Goal: Obtain resource: Download file/media

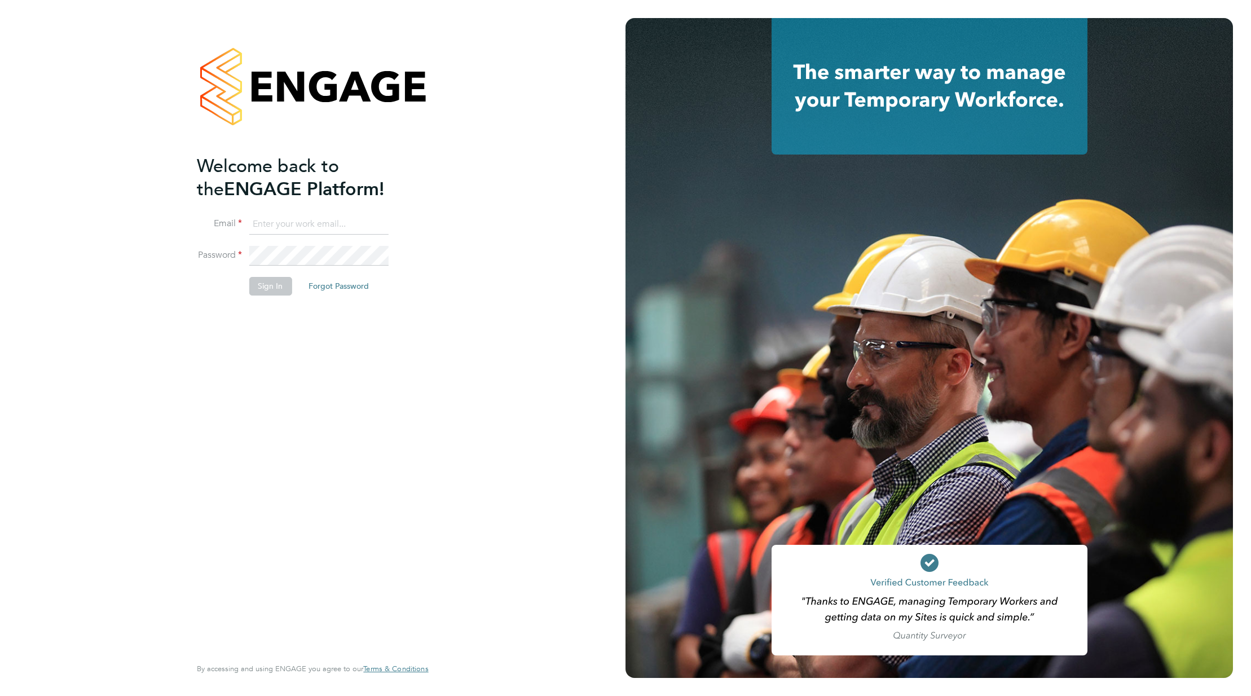
type input "support@engagelabs.io"
click at [271, 290] on button "Sign In" at bounding box center [270, 286] width 43 height 18
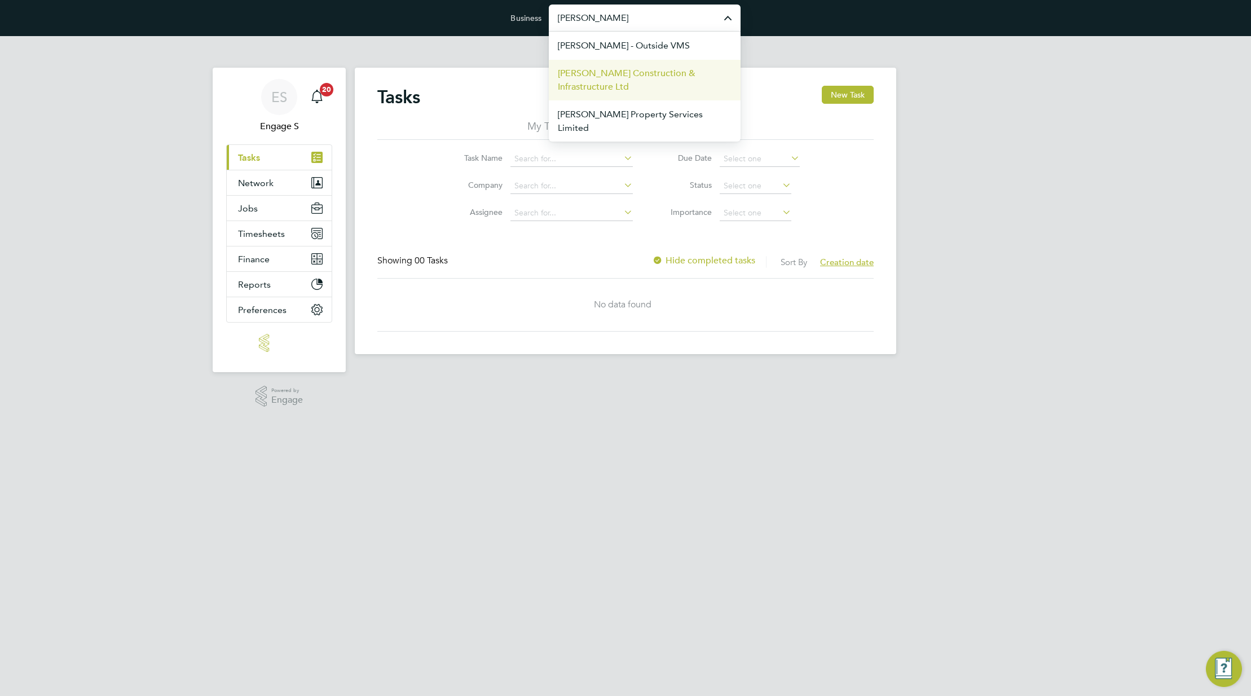
click at [665, 71] on span "[PERSON_NAME] Construction & Infrastructure Ltd" at bounding box center [645, 80] width 174 height 27
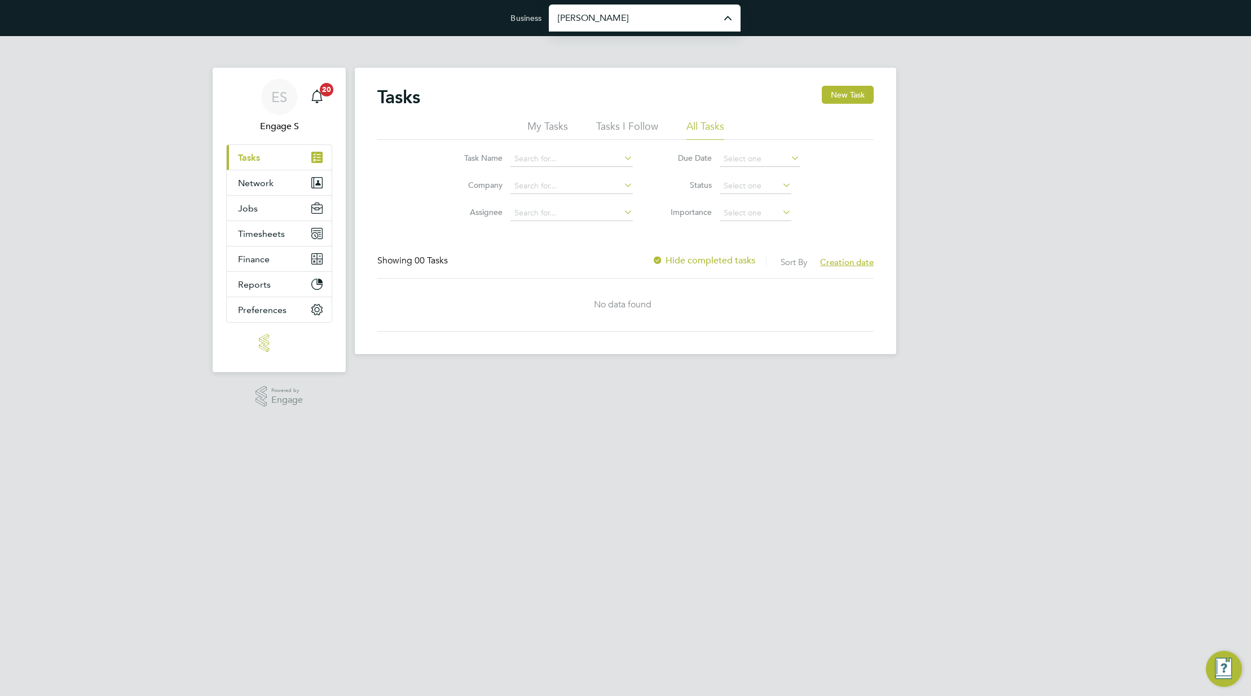
type input "[PERSON_NAME] Construction & Infrastructure Ltd"
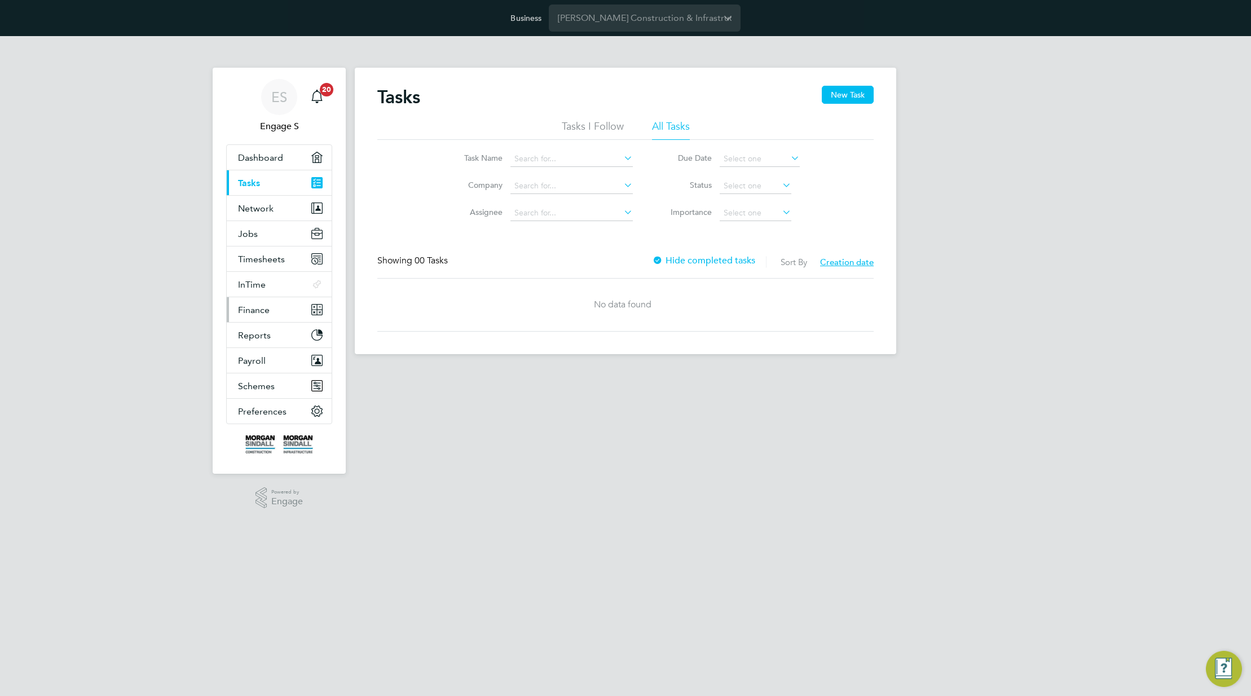
click at [266, 312] on span "Finance" at bounding box center [254, 310] width 32 height 11
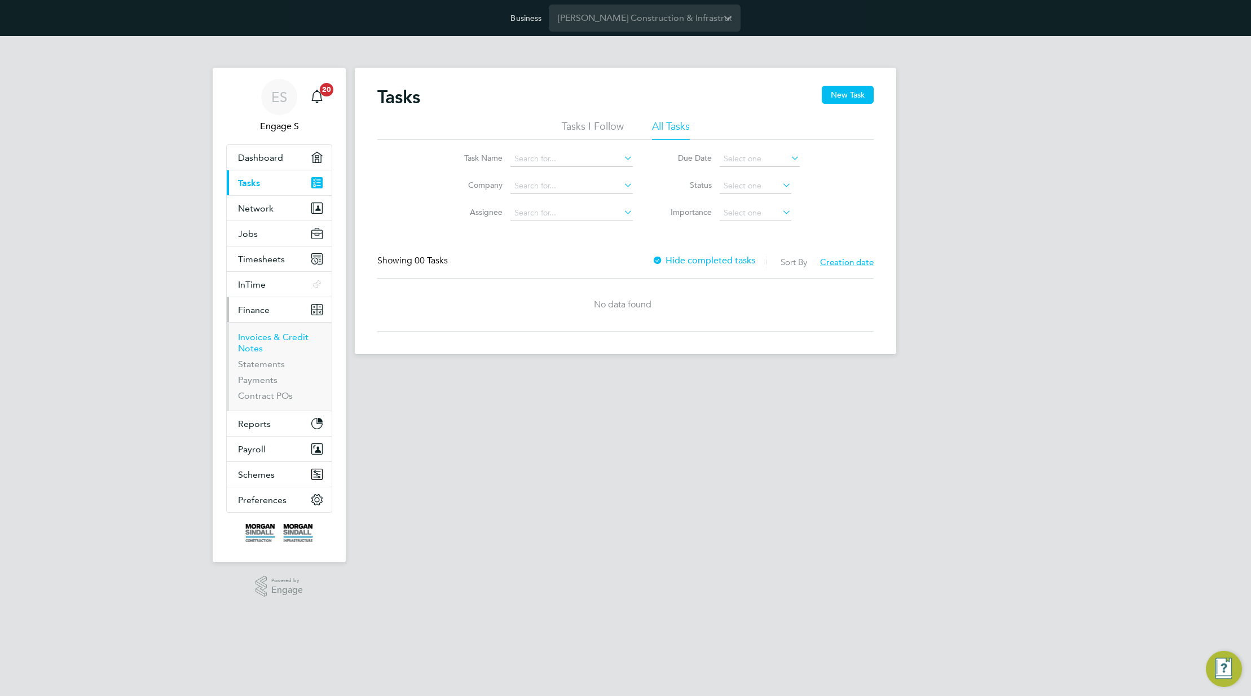
click at [259, 342] on link "Invoices & Credit Notes" at bounding box center [273, 343] width 70 height 22
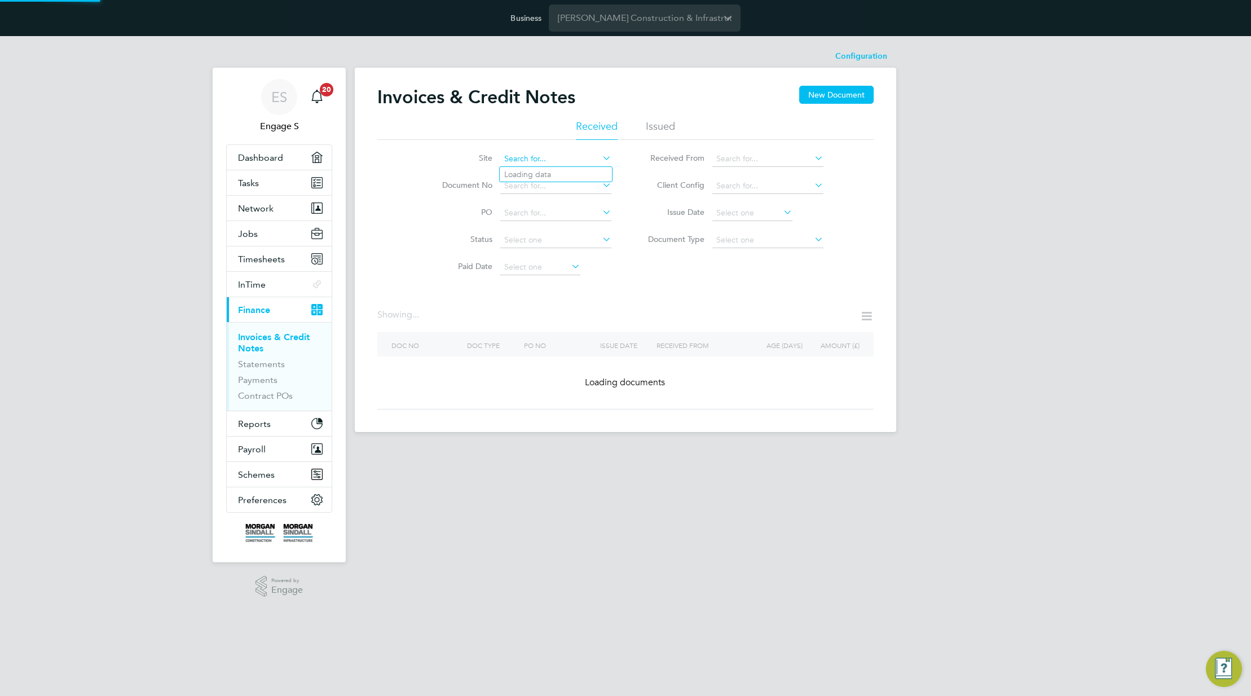
click at [593, 159] on input at bounding box center [555, 159] width 111 height 16
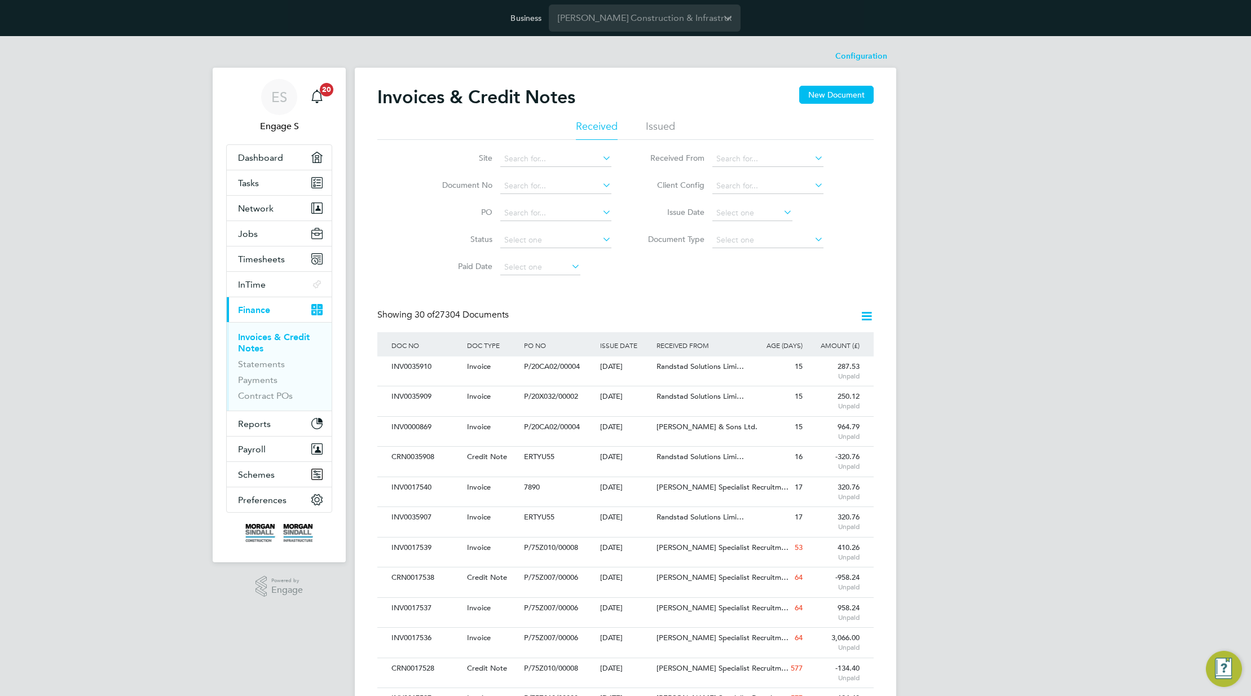
click at [727, 285] on div "Invoices & Credit Notes New Document Received Issued Site Document No PO Status…" at bounding box center [625, 685] width 496 height 1198
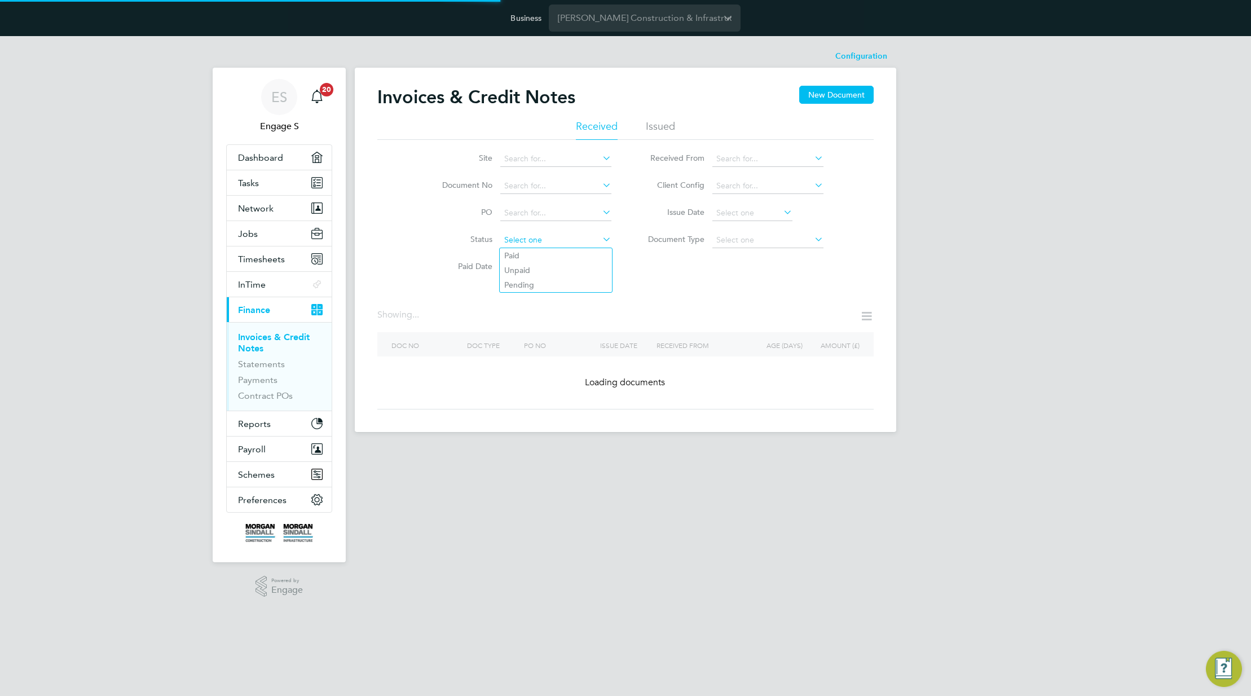
click at [553, 237] on input at bounding box center [555, 240] width 111 height 16
click at [530, 251] on li "Paid" at bounding box center [556, 255] width 112 height 15
type input "Paid"
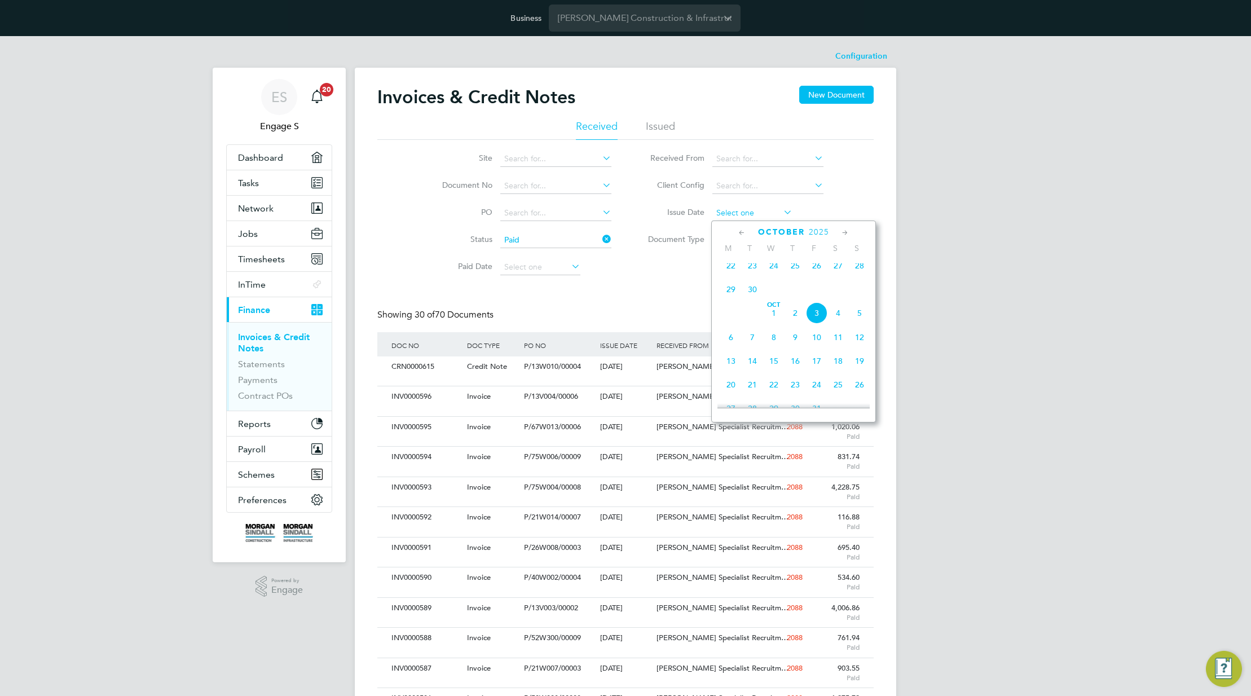
click at [773, 220] on div "Configuration Configuration Invoices & Credit Notes New Document Received Issue…" at bounding box center [625, 681] width 541 height 1272
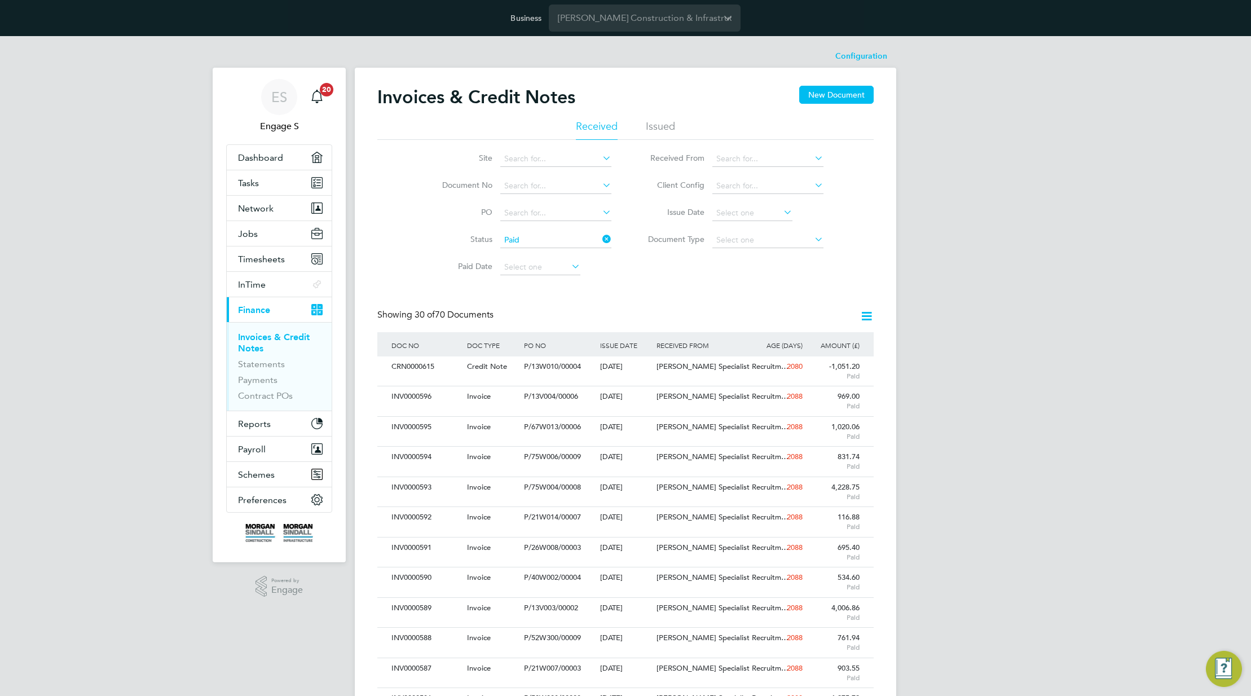
click at [714, 280] on div "Invoices & Credit Notes New Document Received Issued Site Document No PO Status…" at bounding box center [625, 685] width 496 height 1198
click at [747, 245] on input at bounding box center [767, 240] width 111 height 16
click at [753, 269] on li "Credit notes" at bounding box center [768, 270] width 112 height 15
type input "Credit notes"
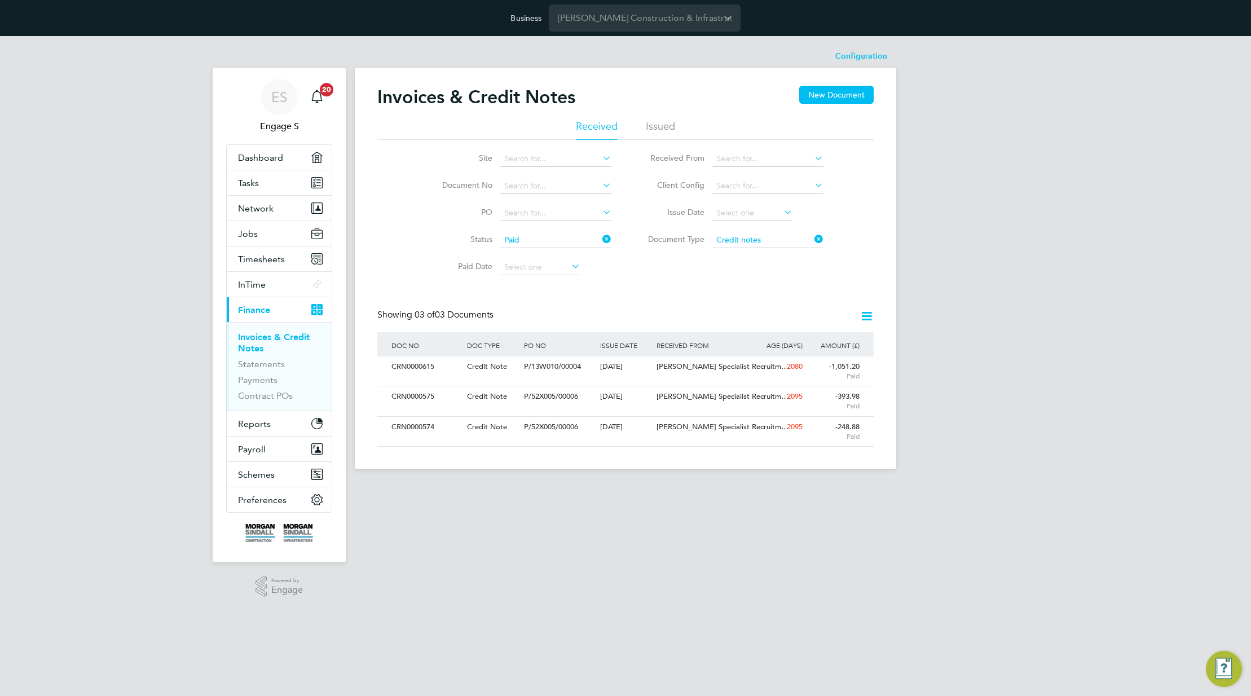
click at [866, 312] on icon at bounding box center [866, 316] width 14 height 14
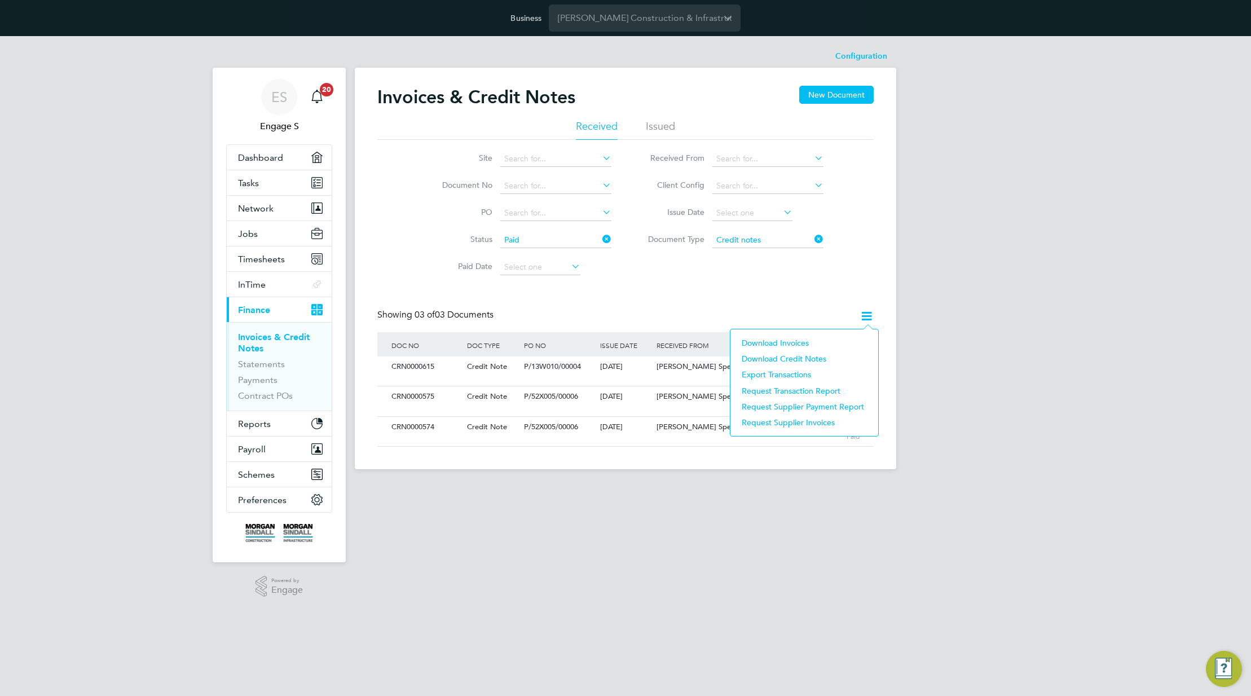
click at [796, 342] on li "Download Invoices" at bounding box center [804, 343] width 136 height 16
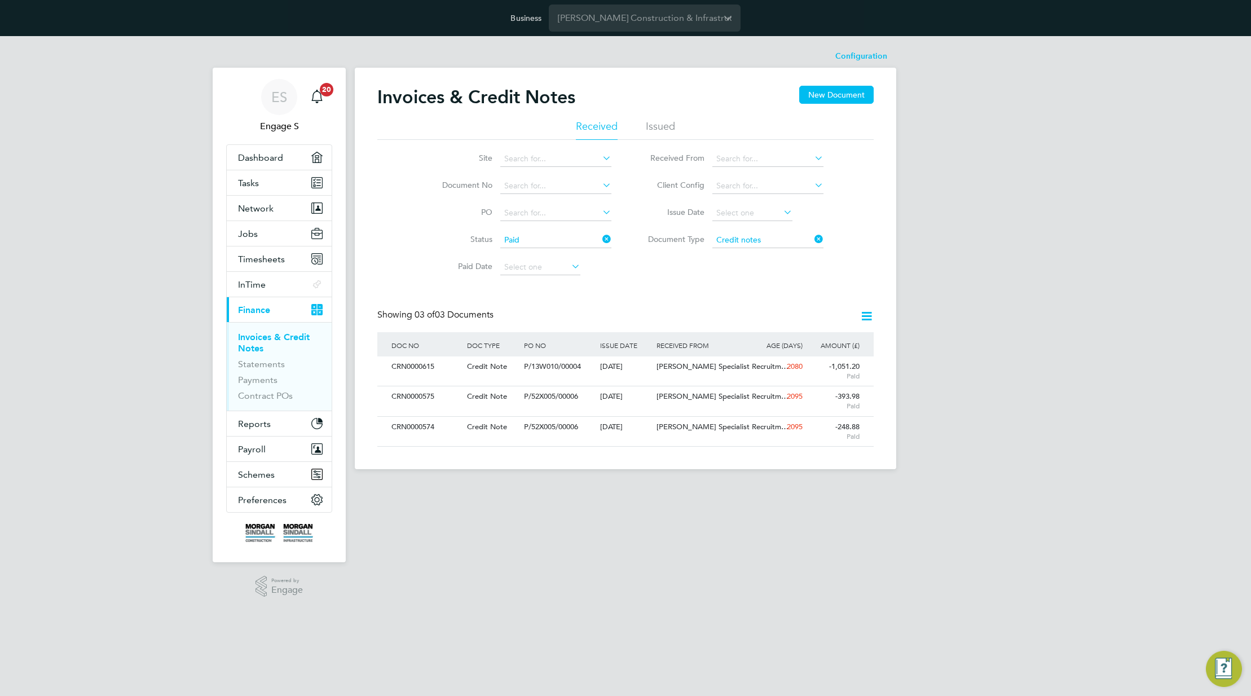
click at [866, 319] on icon at bounding box center [866, 316] width 14 height 14
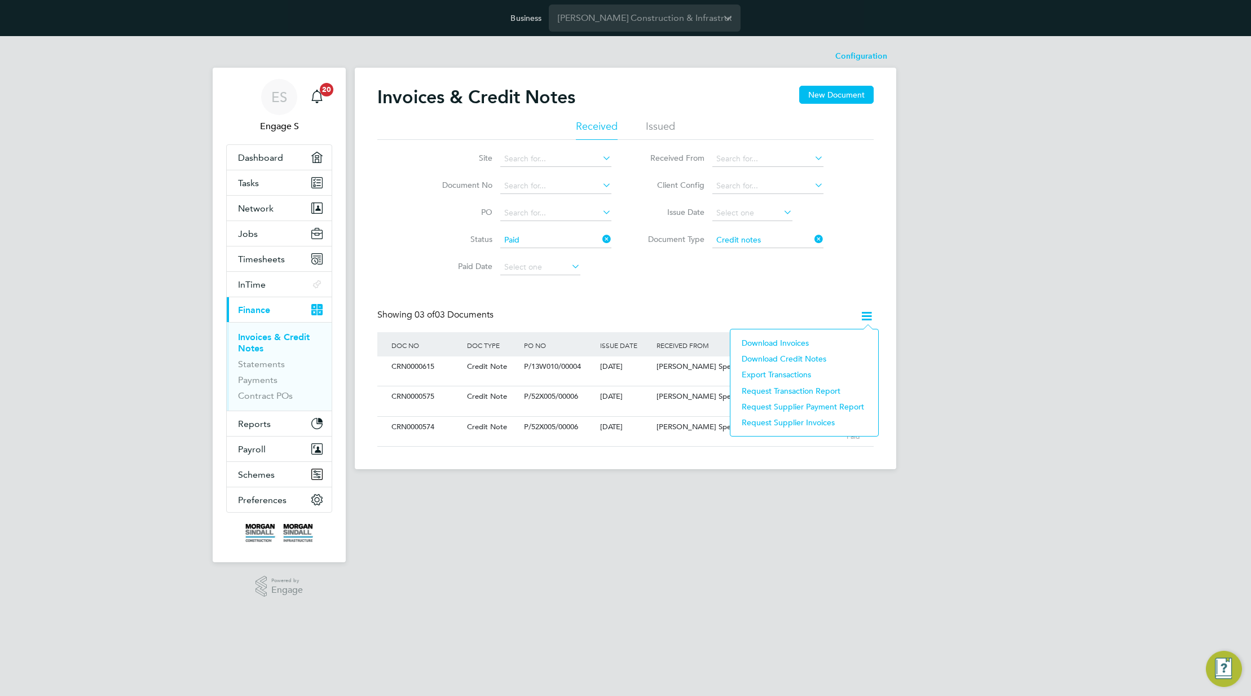
click at [815, 358] on li "Download Credit Notes" at bounding box center [804, 359] width 136 height 16
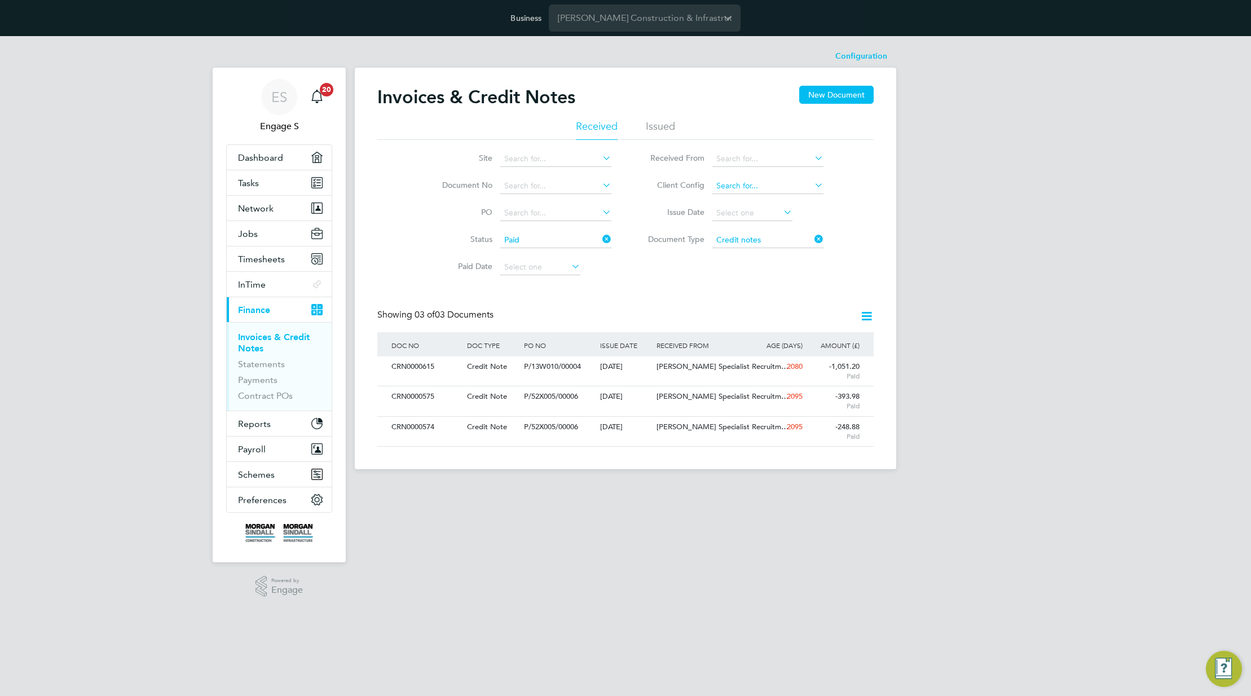
click at [748, 189] on input at bounding box center [767, 186] width 111 height 16
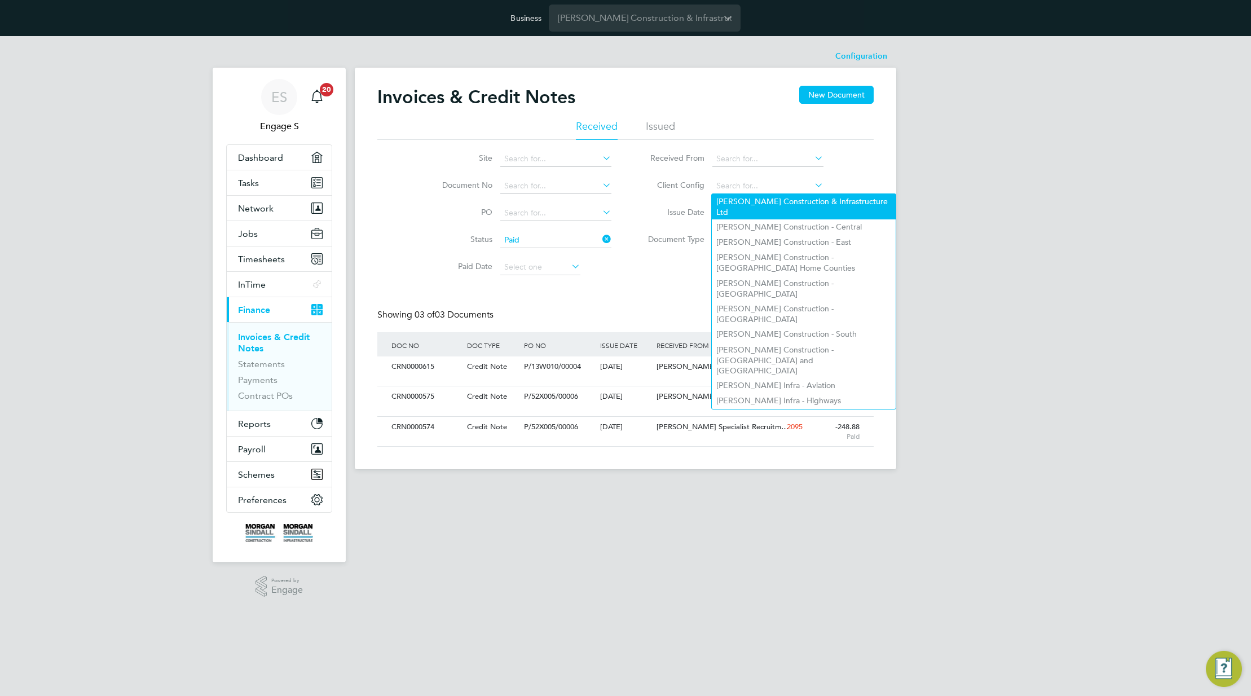
click at [749, 197] on li "[PERSON_NAME] Construction & Infrastructure Ltd" at bounding box center [804, 206] width 184 height 25
type input "[PERSON_NAME] Construction & Infrastructure Ltd"
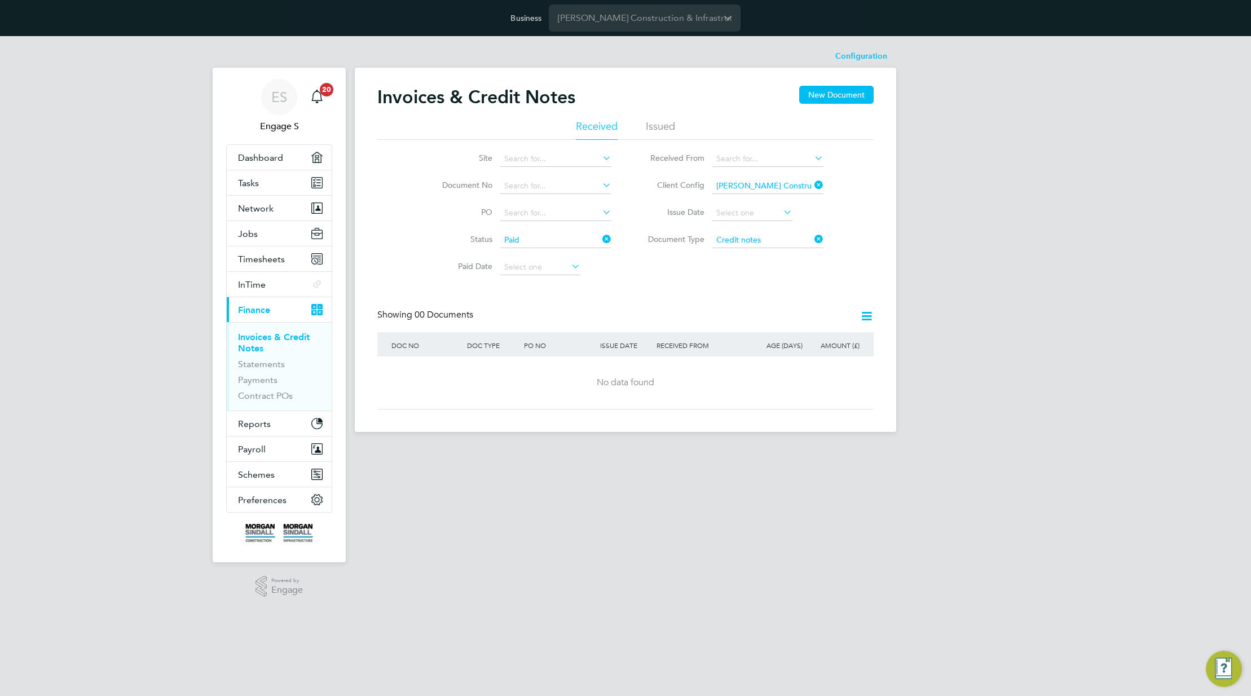
click at [812, 236] on icon at bounding box center [812, 239] width 0 height 16
click at [867, 314] on icon at bounding box center [866, 316] width 14 height 14
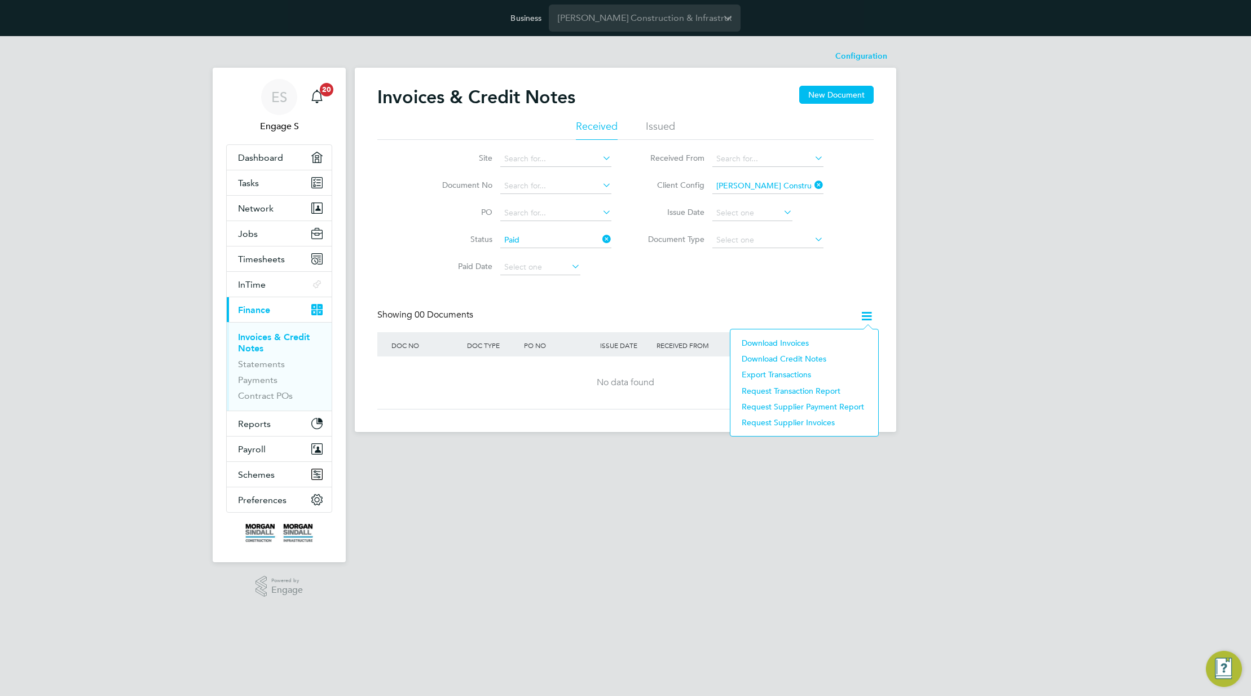
click at [797, 345] on li "Download Invoices" at bounding box center [804, 343] width 136 height 16
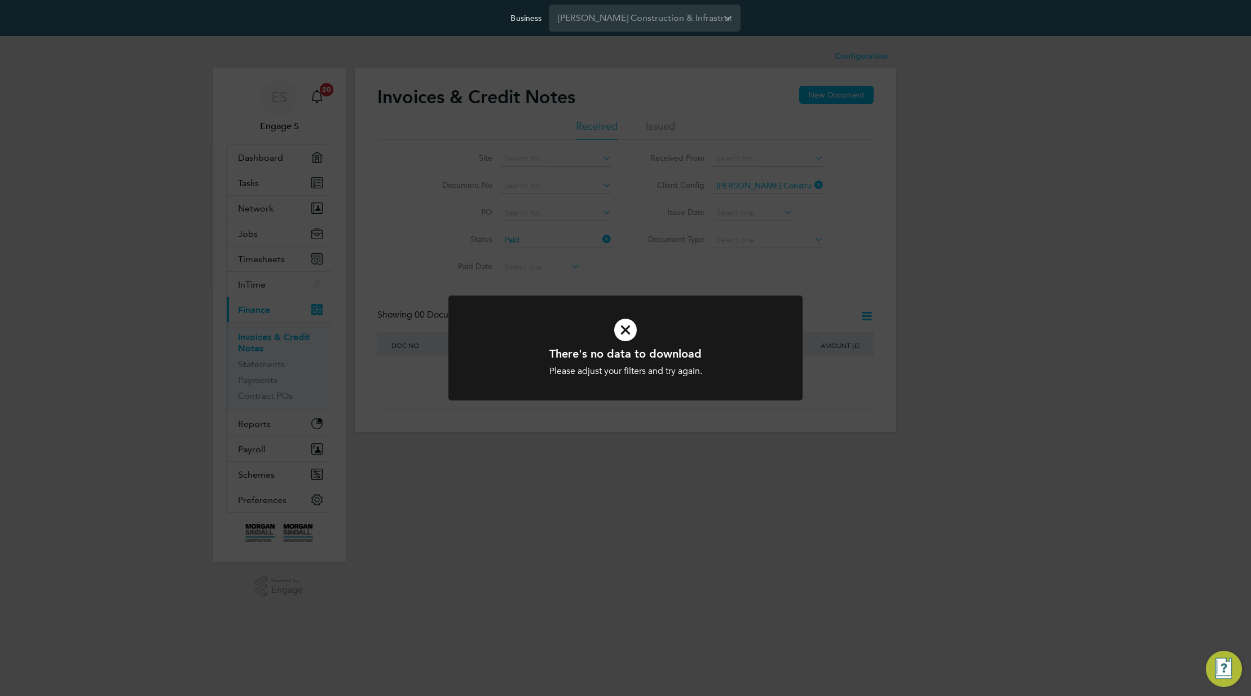
click at [820, 312] on div "There's no data to download Please adjust your filters and try again. Cancel Ok…" at bounding box center [625, 348] width 1251 height 696
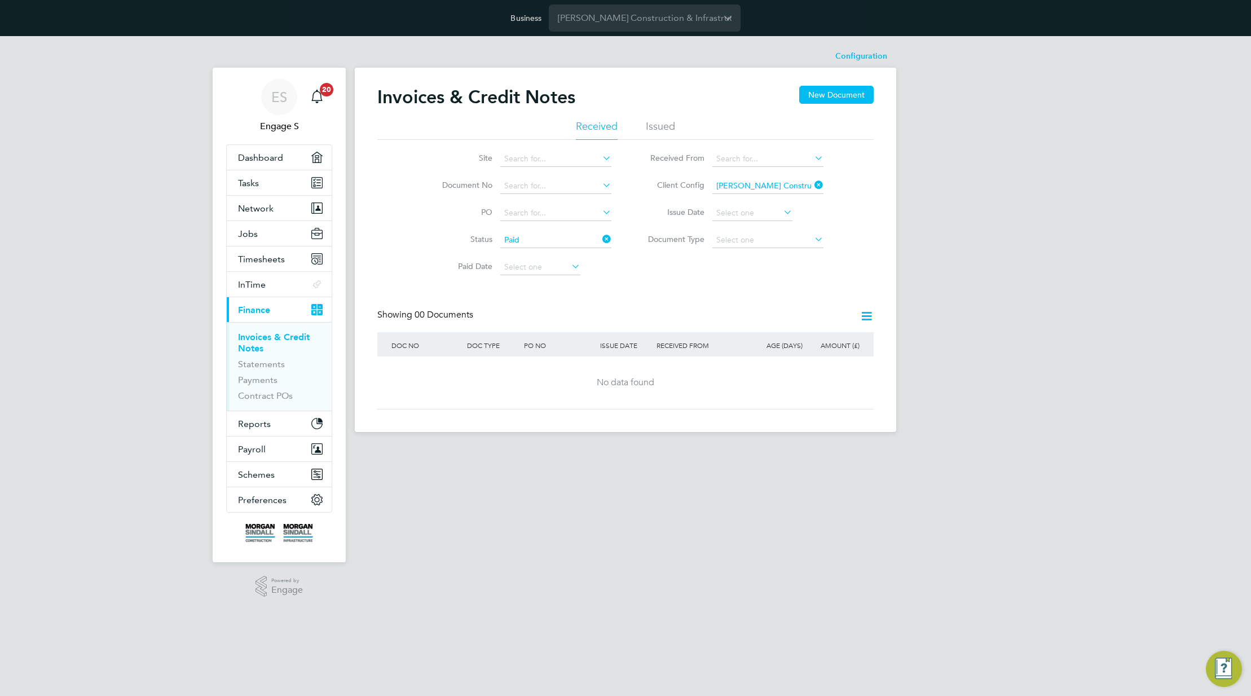
click at [867, 317] on icon at bounding box center [866, 316] width 14 height 14
click at [806, 356] on li "Download Credit Notes" at bounding box center [804, 359] width 136 height 16
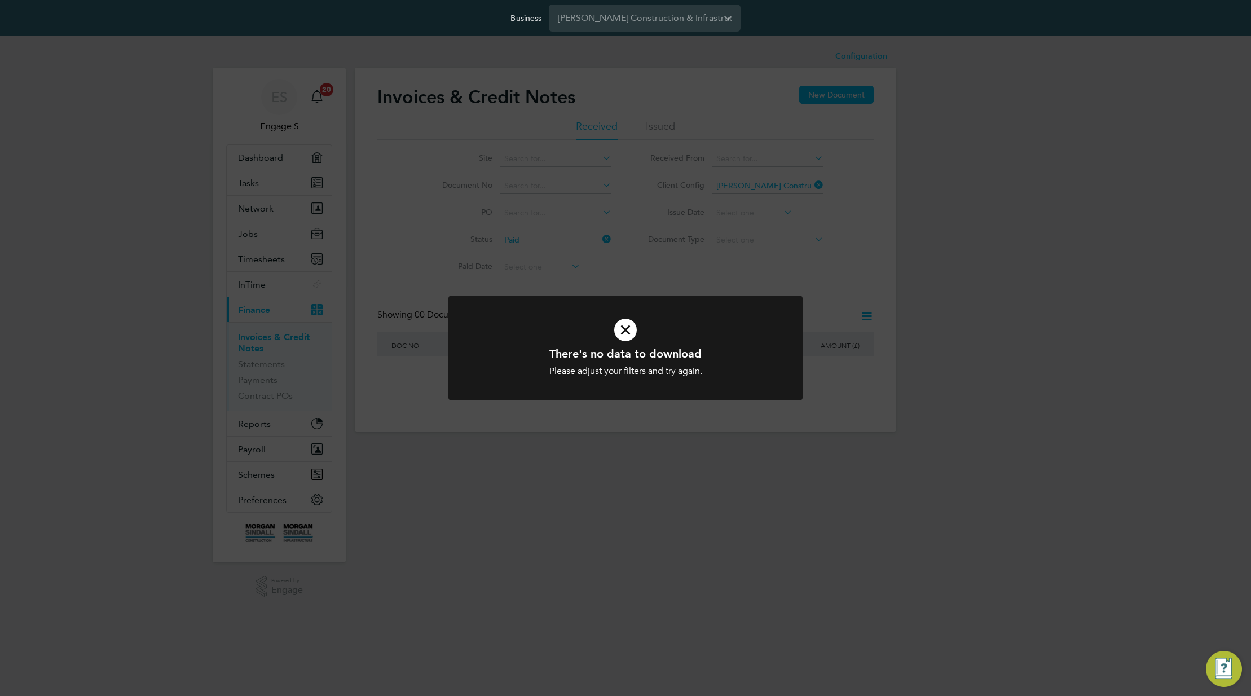
click at [823, 289] on div "There's no data to download Please adjust your filters and try again. Cancel Ok…" at bounding box center [625, 348] width 1251 height 696
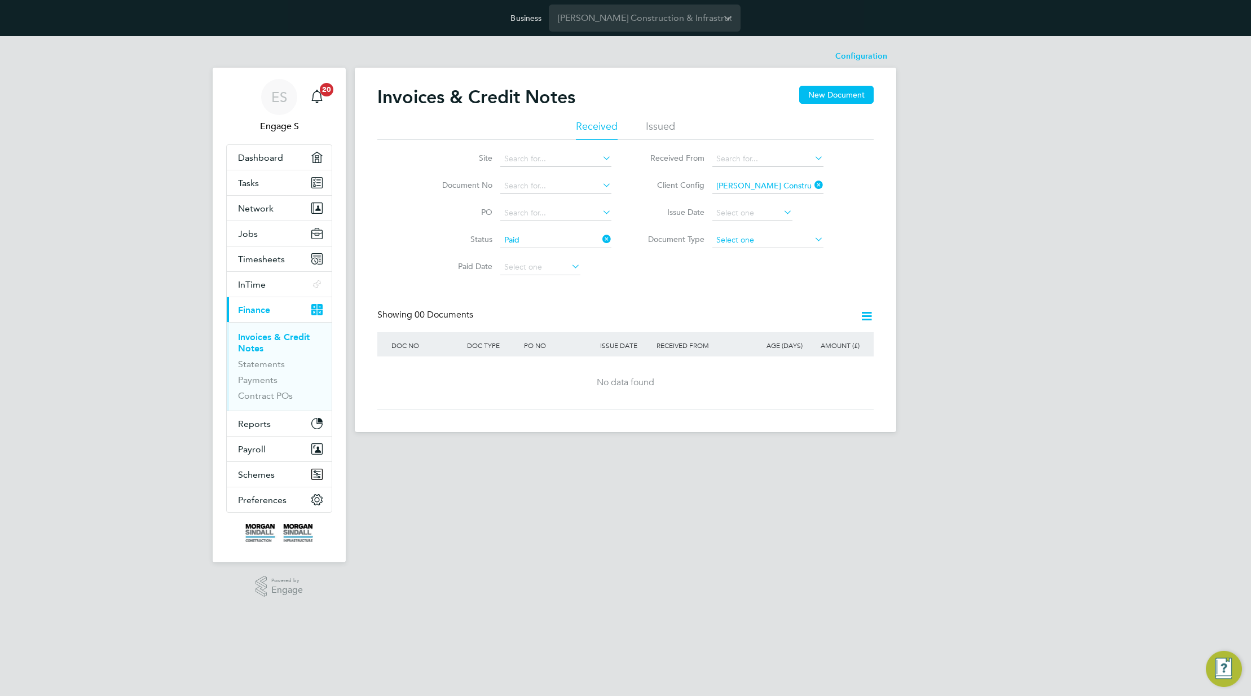
click at [797, 241] on input at bounding box center [767, 240] width 111 height 16
click at [785, 260] on li "Invoices" at bounding box center [768, 255] width 112 height 15
type input "Invoices"
click at [868, 315] on icon at bounding box center [866, 316] width 14 height 14
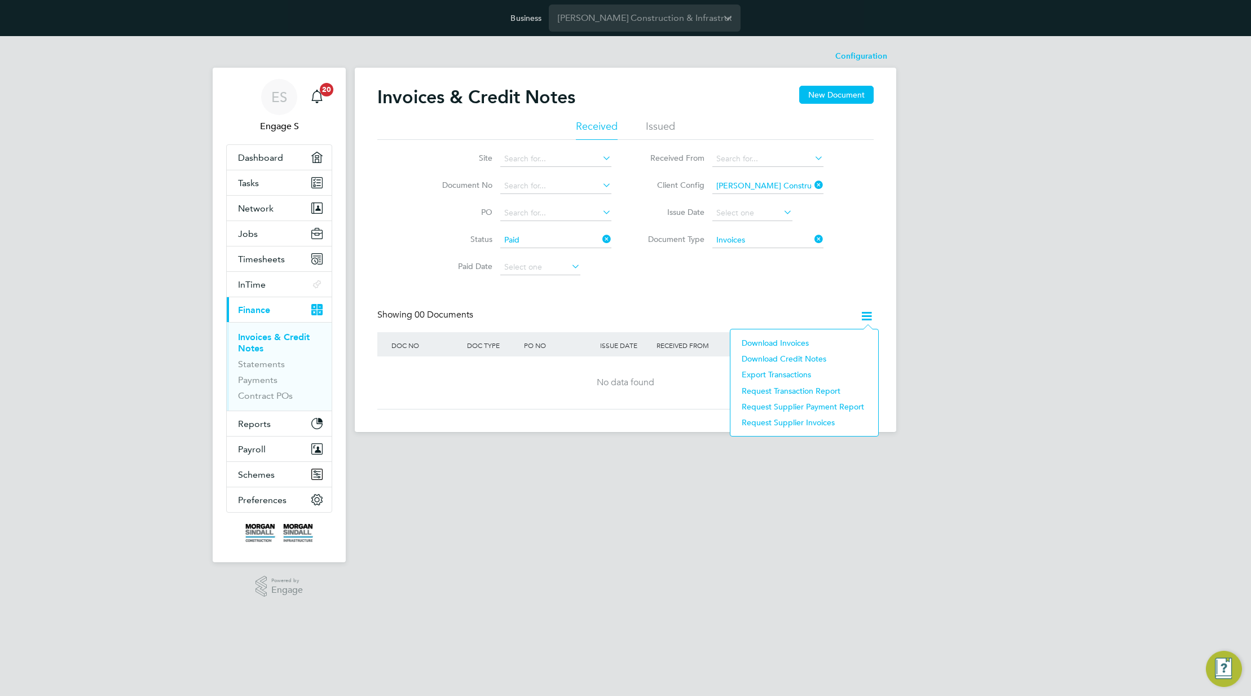
click at [813, 359] on li "Download Credit Notes" at bounding box center [804, 359] width 136 height 16
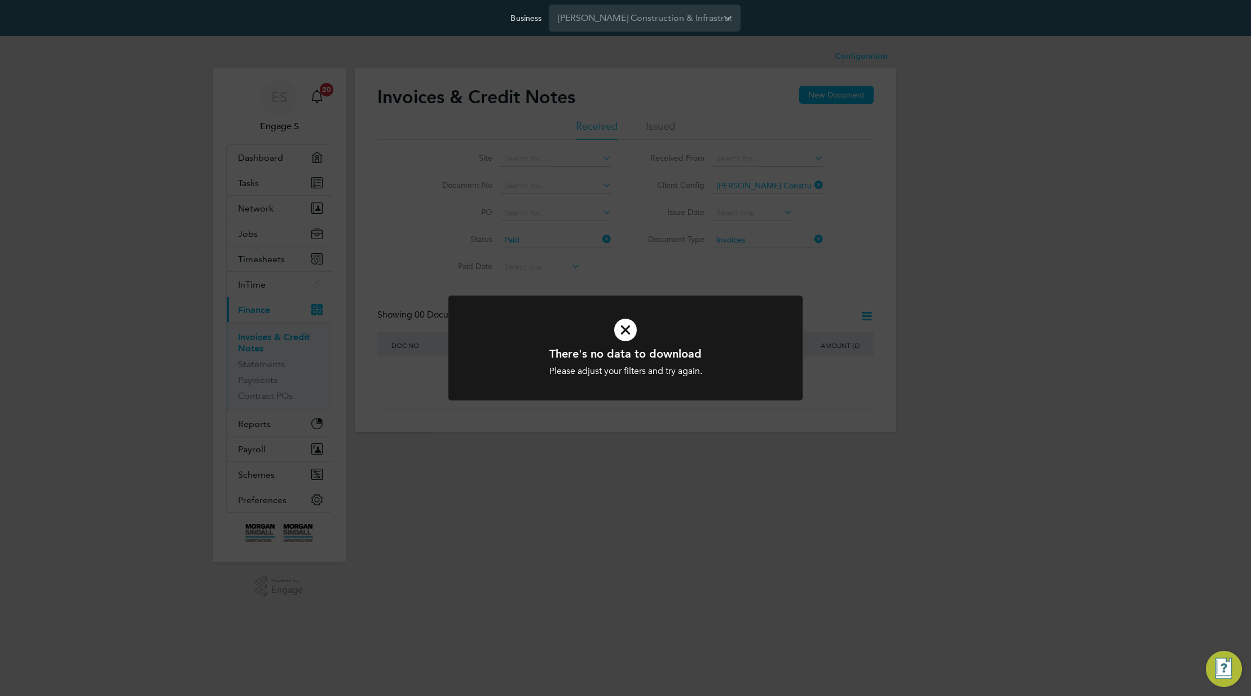
click at [846, 308] on div "There's no data to download Please adjust your filters and try again. Cancel Ok…" at bounding box center [625, 348] width 1251 height 696
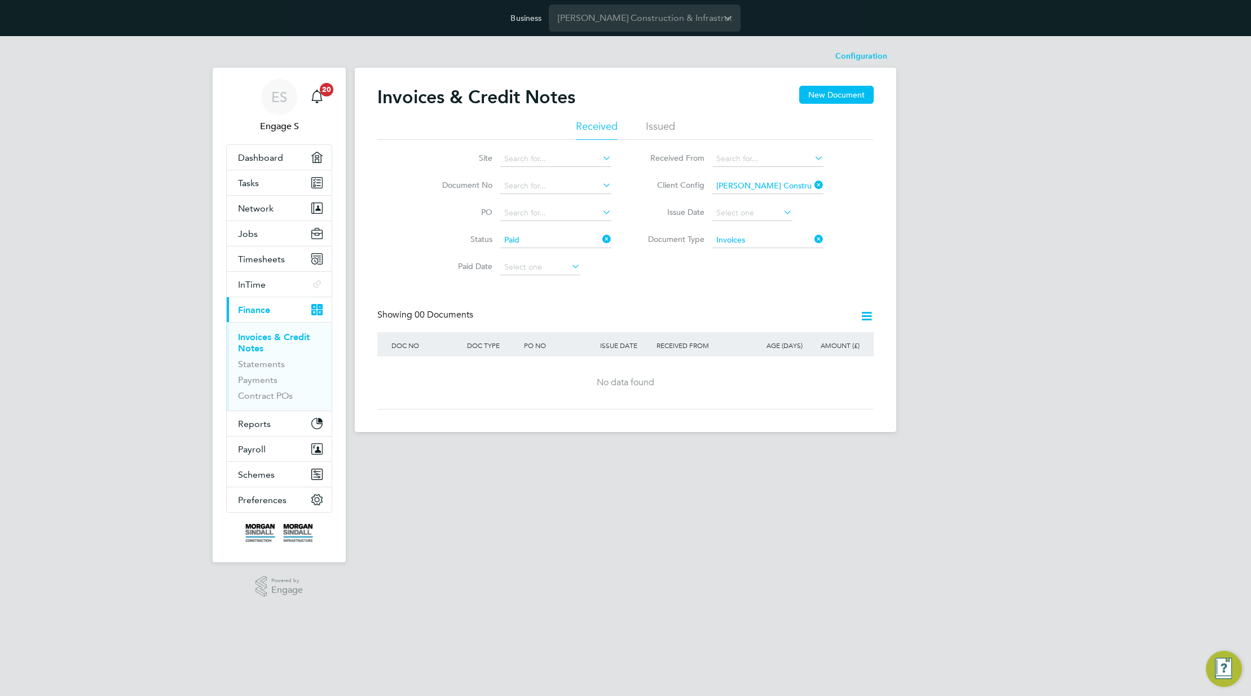
click at [863, 317] on icon at bounding box center [866, 316] width 14 height 14
click at [797, 341] on li "Download Invoices" at bounding box center [804, 343] width 136 height 16
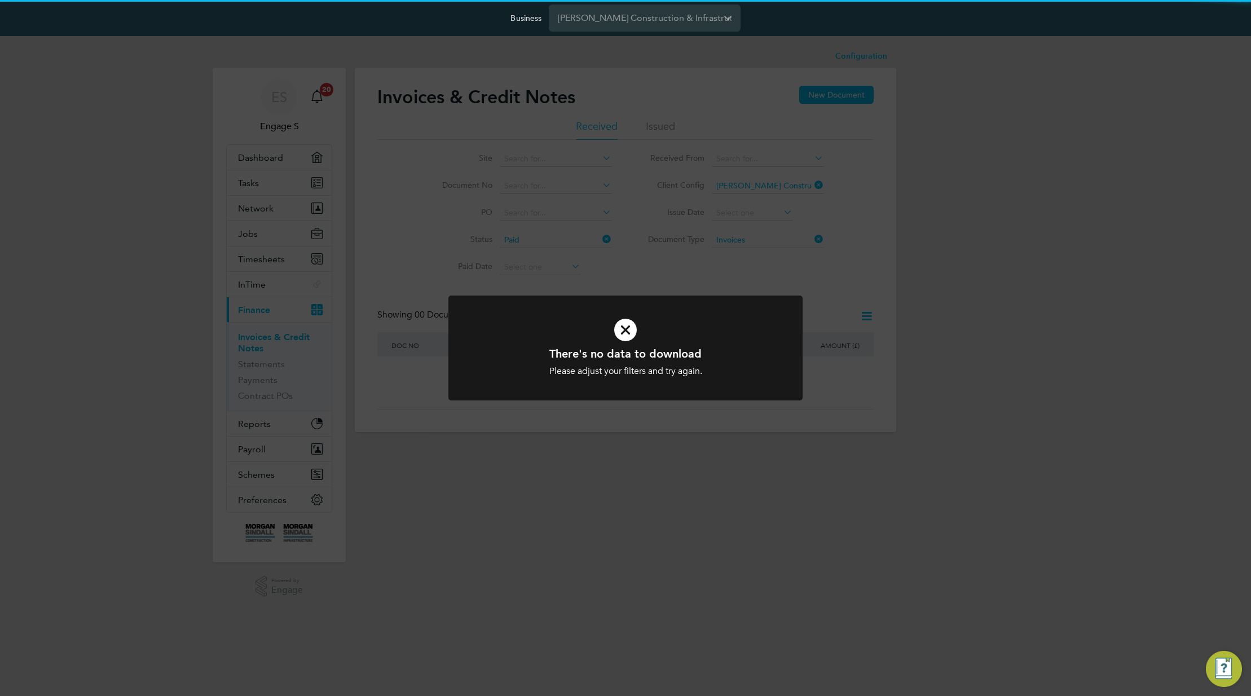
click at [861, 287] on div "There's no data to download Please adjust your filters and try again. Cancel Ok…" at bounding box center [625, 348] width 1251 height 696
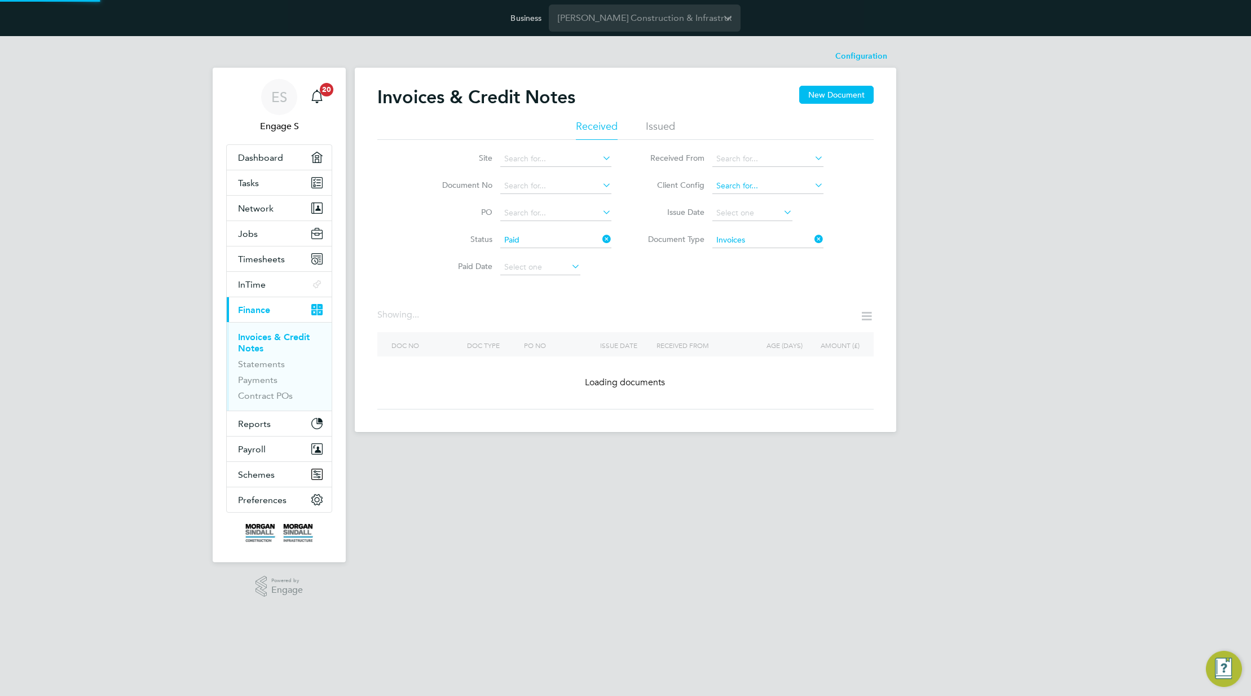
click at [810, 183] on input at bounding box center [767, 186] width 111 height 16
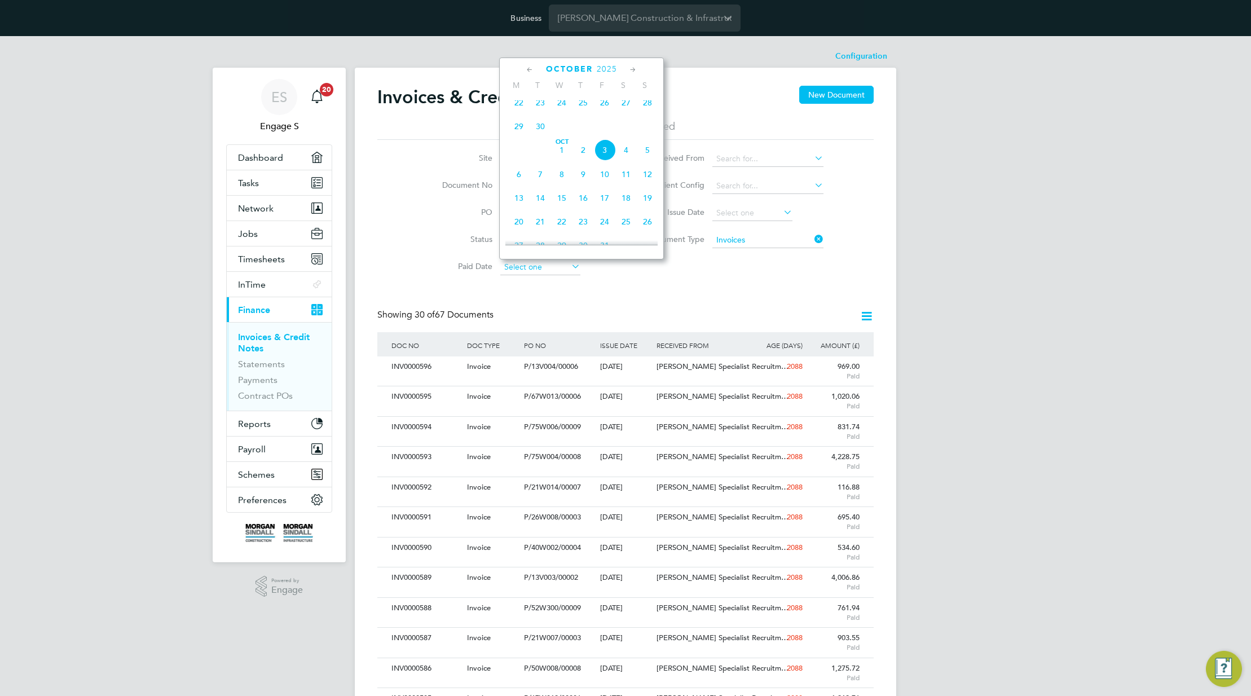
click at [545, 261] on input at bounding box center [540, 267] width 80 height 16
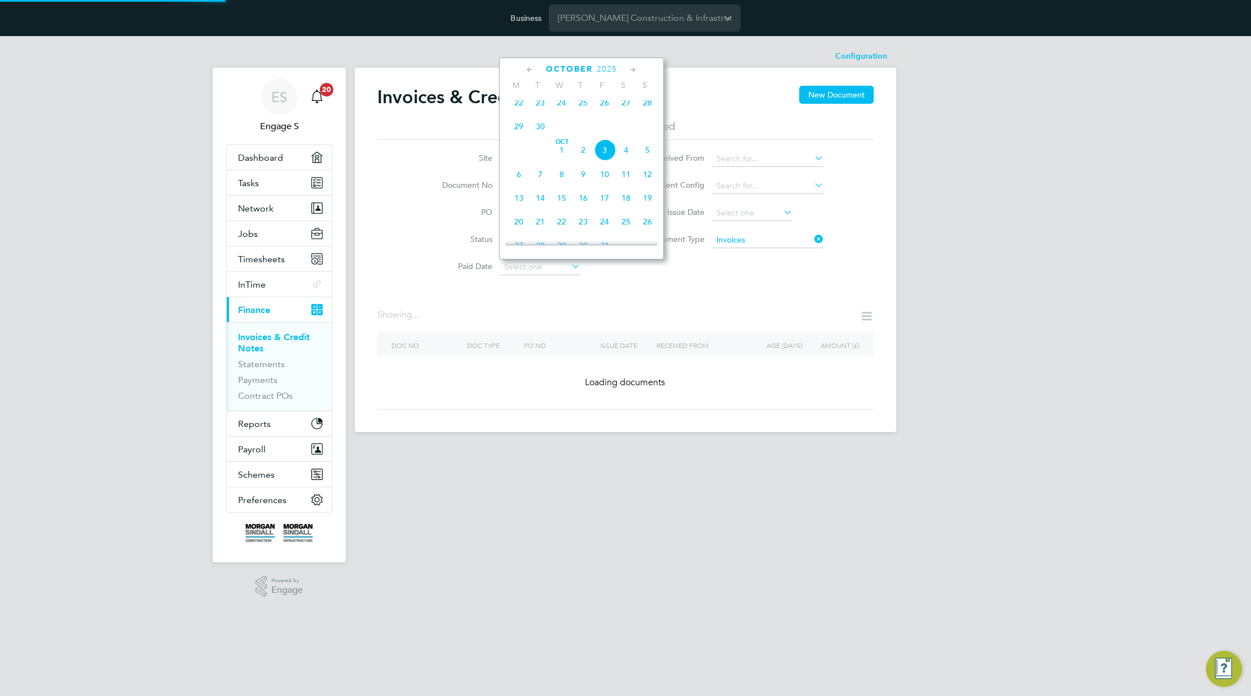
click at [560, 157] on span "Oct 1" at bounding box center [561, 149] width 21 height 21
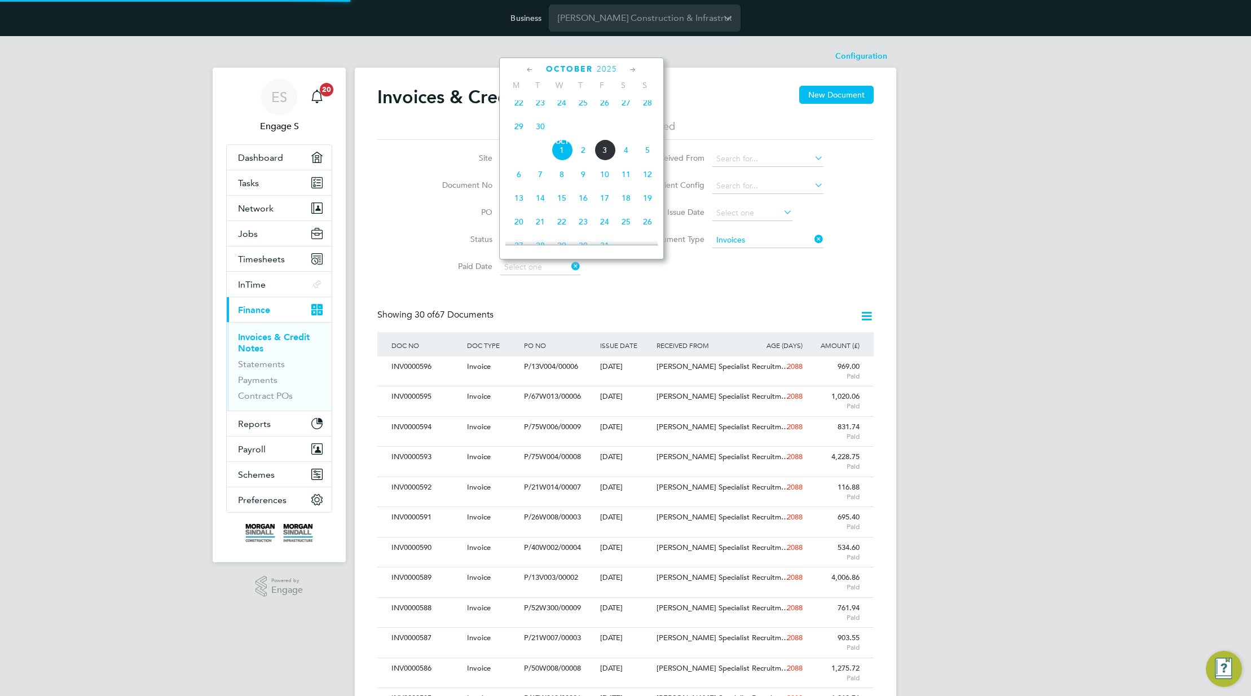
type input "01 Oct 2025"
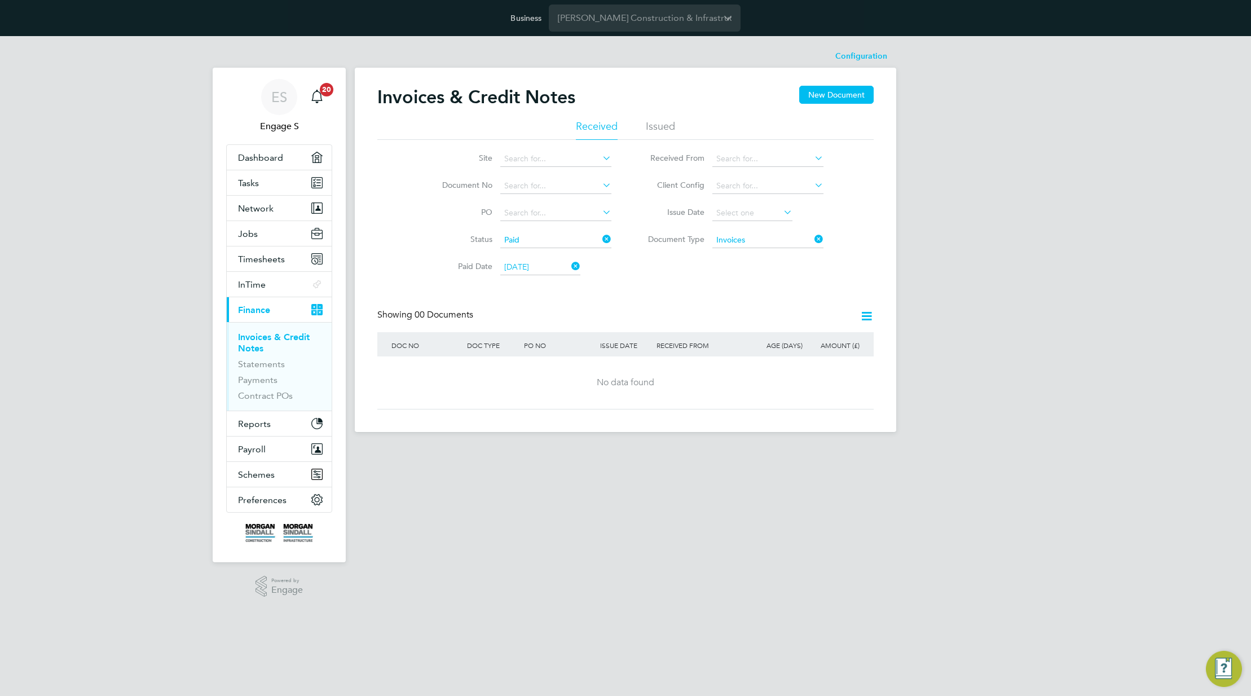
click at [569, 266] on icon at bounding box center [569, 266] width 0 height 16
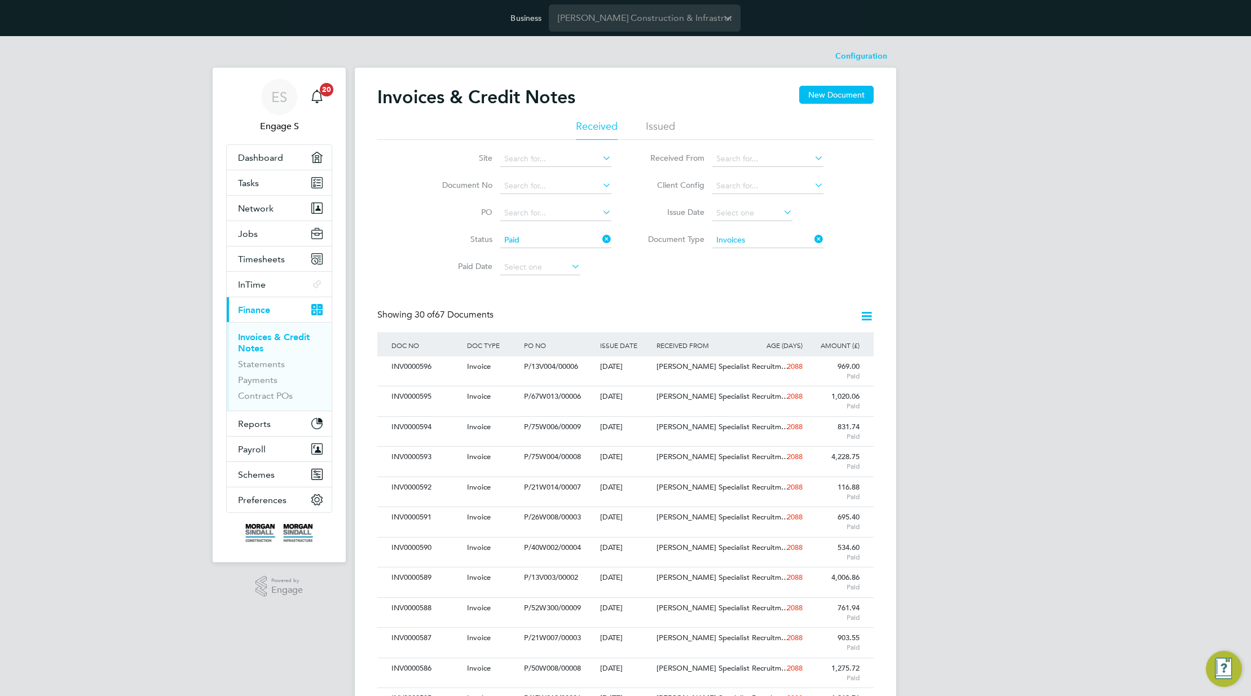
click at [600, 238] on icon at bounding box center [600, 239] width 0 height 16
click at [739, 368] on span "Randstad Solutions Limi…" at bounding box center [699, 366] width 87 height 10
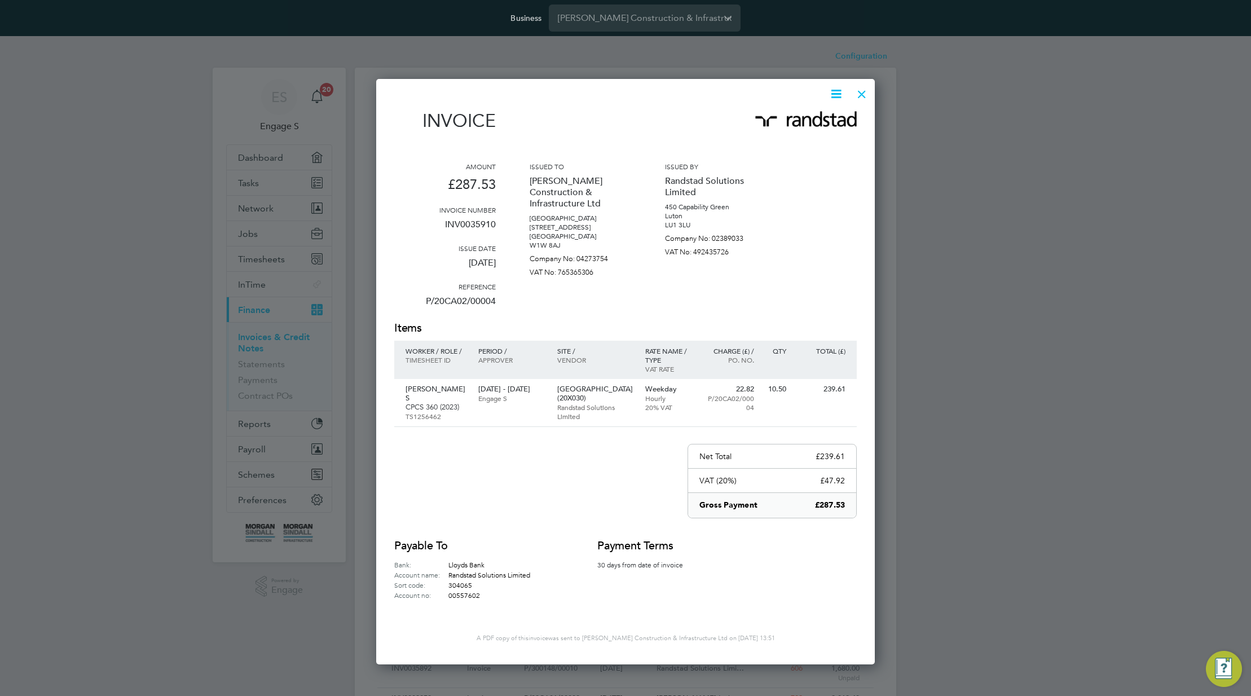
click at [833, 92] on icon at bounding box center [836, 94] width 14 height 14
click at [808, 120] on li "Download Invoice" at bounding box center [802, 121] width 78 height 16
click at [836, 93] on icon at bounding box center [836, 94] width 14 height 14
click at [800, 135] on li "Pay invoice" at bounding box center [802, 137] width 78 height 16
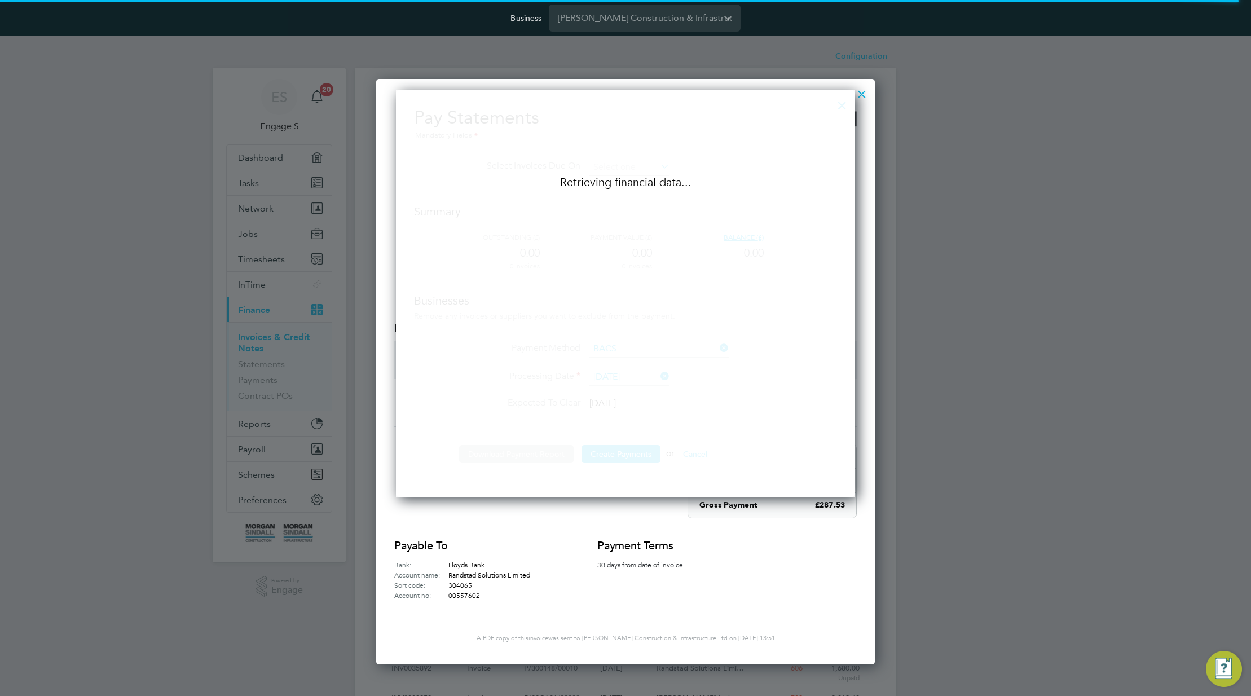
click at [765, 579] on div "Payable to Bank: Lloyds Bank Account name: Randstad Solutions Limited Sort code…" at bounding box center [625, 569] width 462 height 62
click at [861, 123] on div "Invoice Amount £287.53 Invoice number INV0035910 Issue date 18 Sep 2025 Referen…" at bounding box center [625, 371] width 499 height 585
drag, startPoint x: 852, startPoint y: 100, endPoint x: 844, endPoint y: 100, distance: 7.9
click at [837, 106] on div "Pay Statements Mandatory Fields Select Invoices Due On Summary Outstanding (£) …" at bounding box center [625, 290] width 423 height 368
click at [830, 106] on div "Pay Statements Mandatory Fields Select Invoices Due On Summary Outstanding (£) …" at bounding box center [625, 290] width 423 height 368
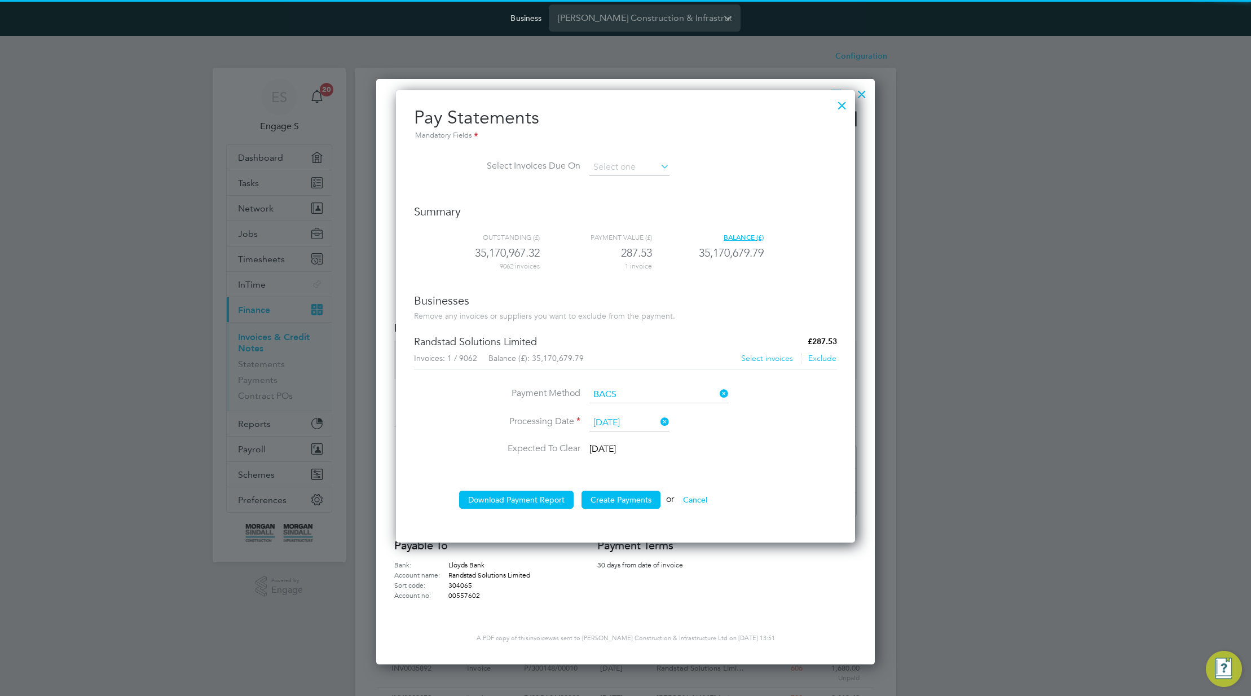
scroll to position [453, 460]
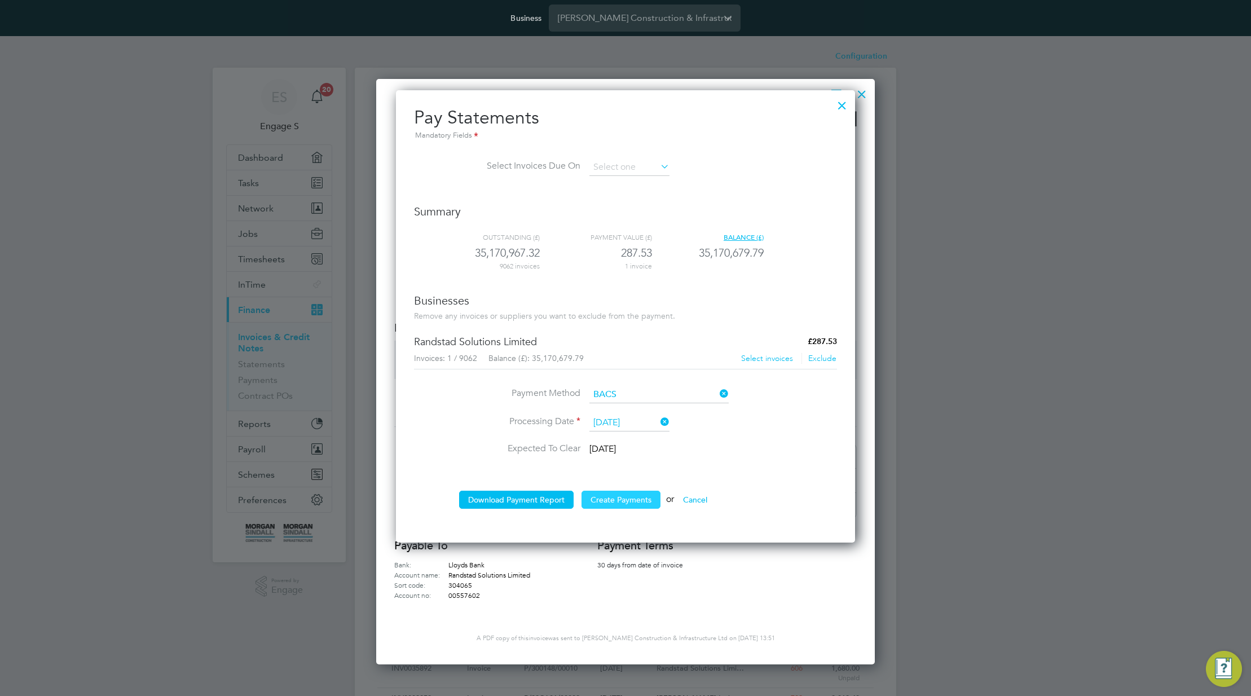
click at [616, 498] on button "Create Payments" at bounding box center [620, 500] width 79 height 18
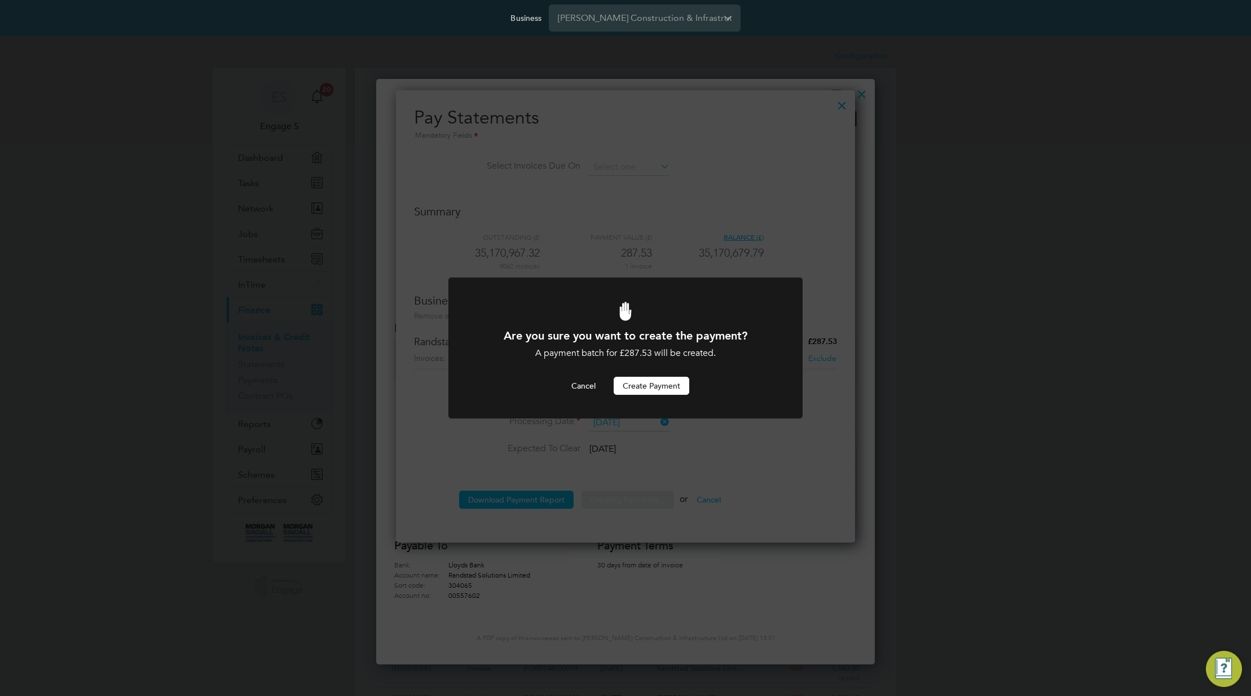
click at [655, 386] on button "Create Payment" at bounding box center [652, 386] width 76 height 18
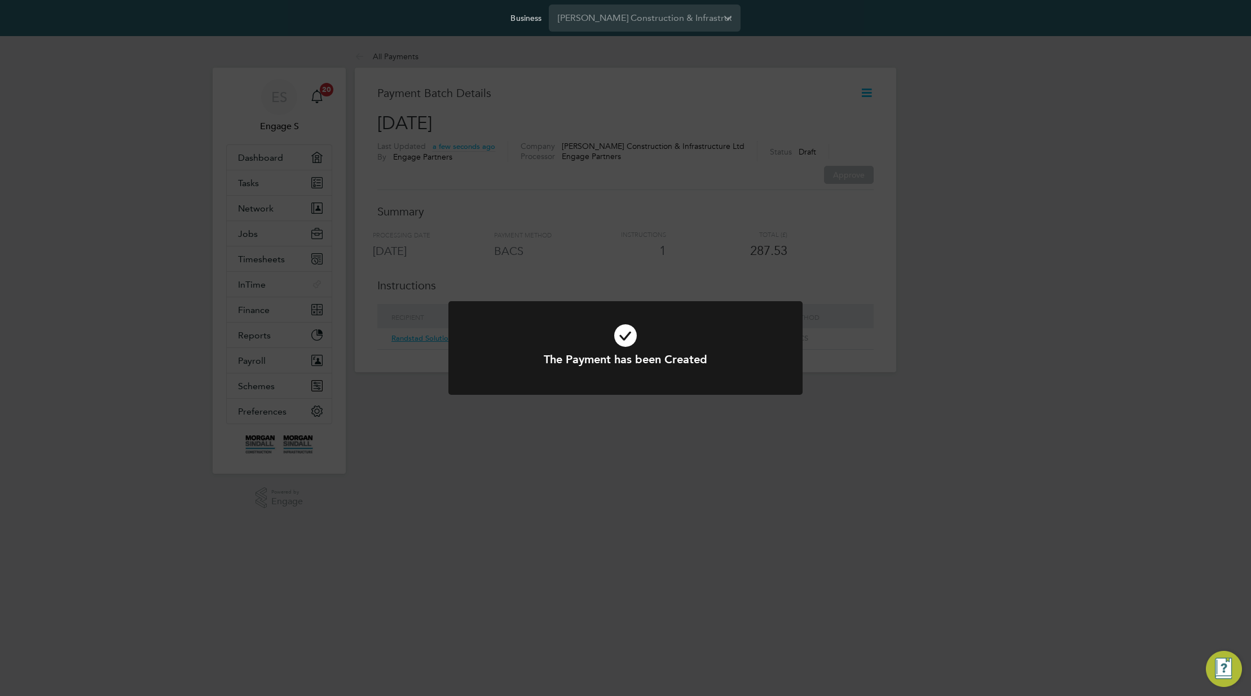
click at [828, 237] on div "The Payment has been Created Cancel Okay" at bounding box center [625, 348] width 1251 height 696
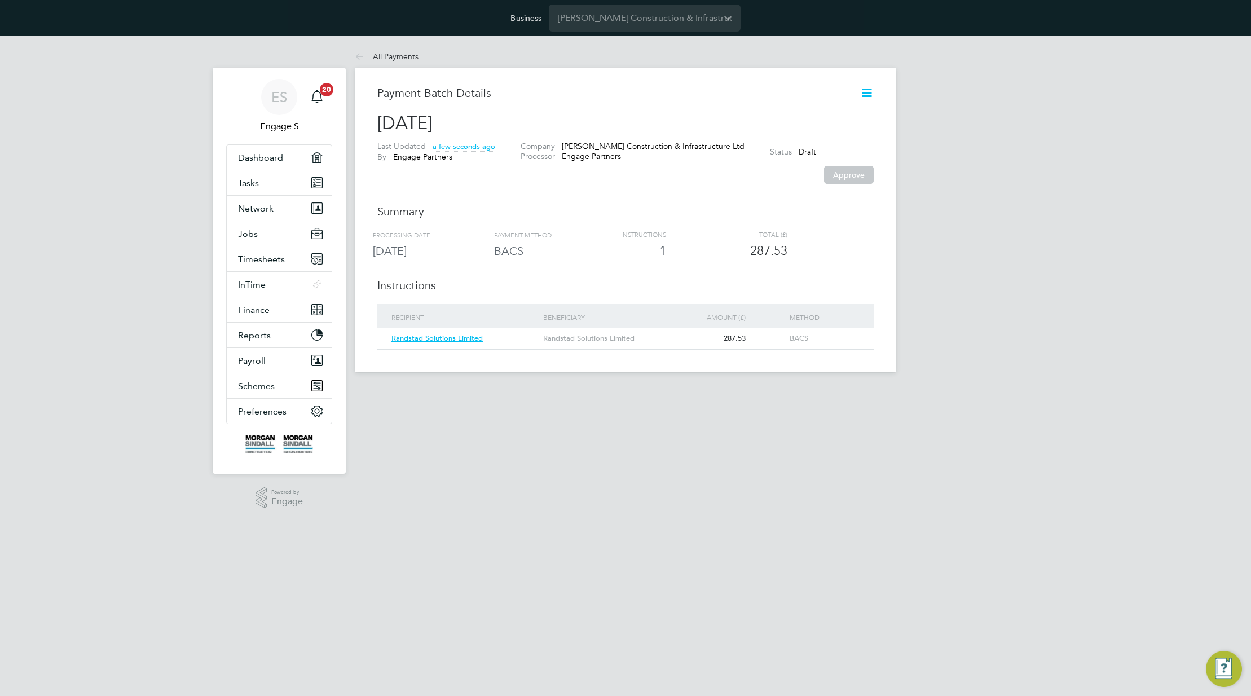
click at [866, 92] on icon at bounding box center [866, 93] width 14 height 14
click at [802, 131] on li "Request approval" at bounding box center [811, 135] width 119 height 16
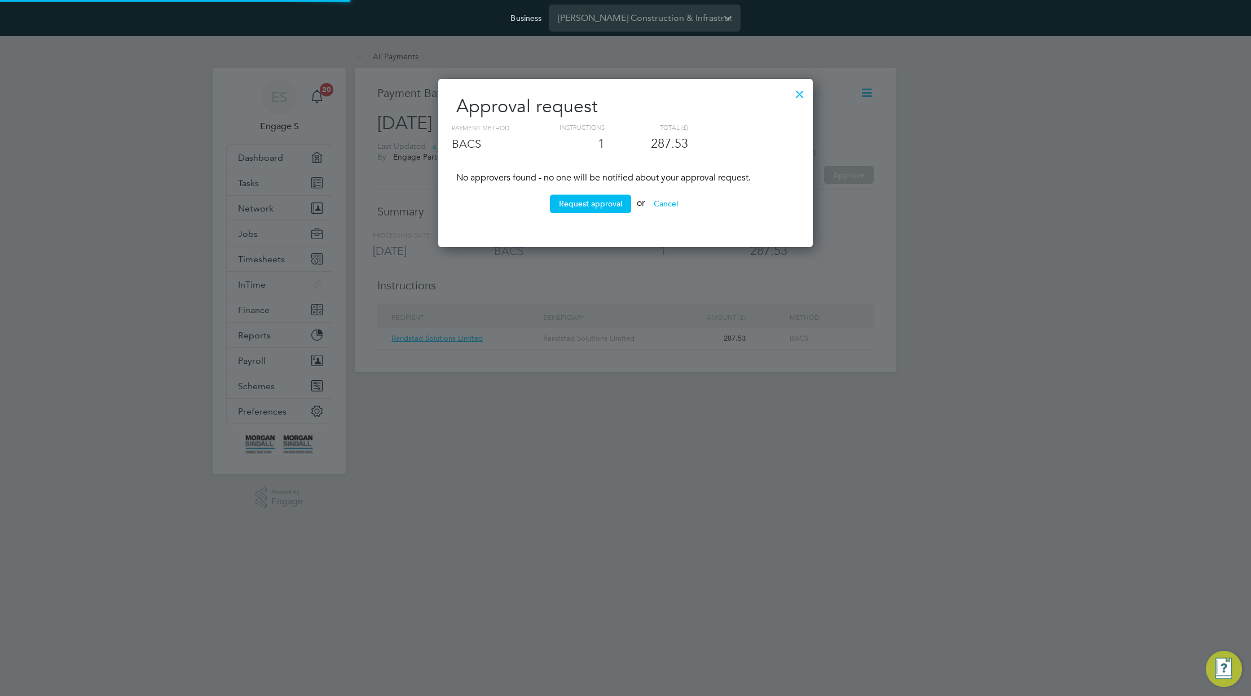
scroll to position [431, 375]
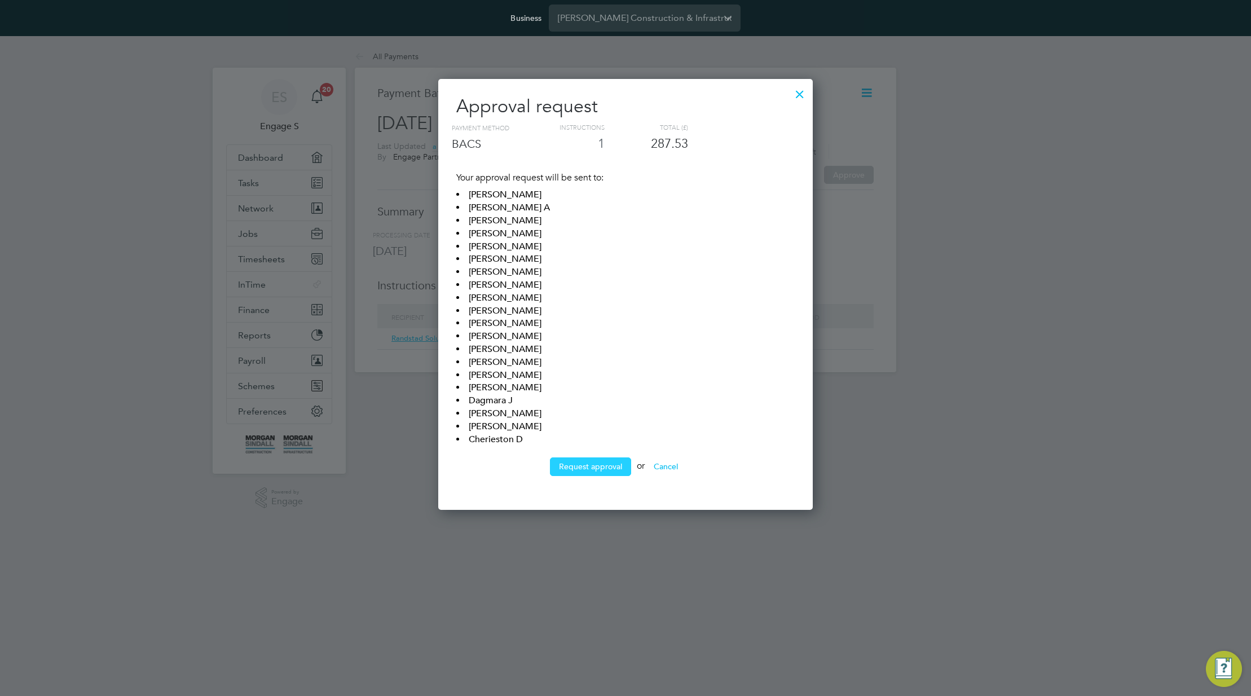
click at [577, 471] on button "Request approval" at bounding box center [590, 466] width 81 height 18
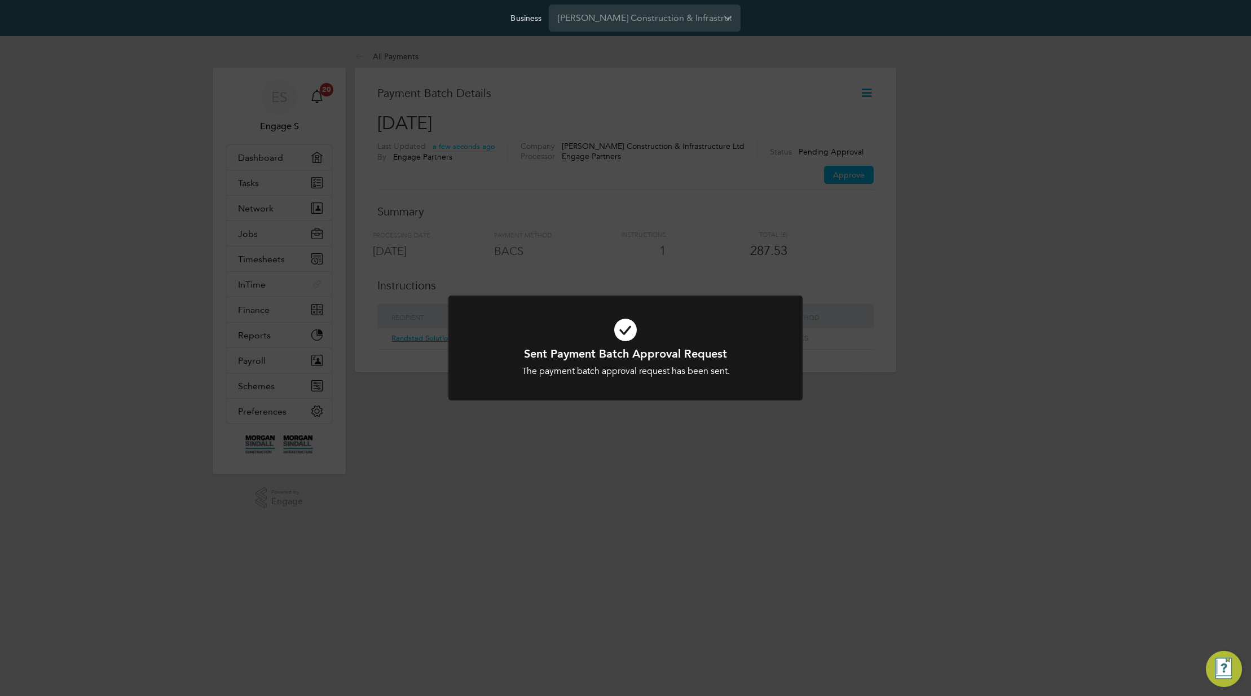
click at [802, 188] on div "Sent Payment Batch Approval Request The payment batch approval request has been…" at bounding box center [625, 348] width 1251 height 696
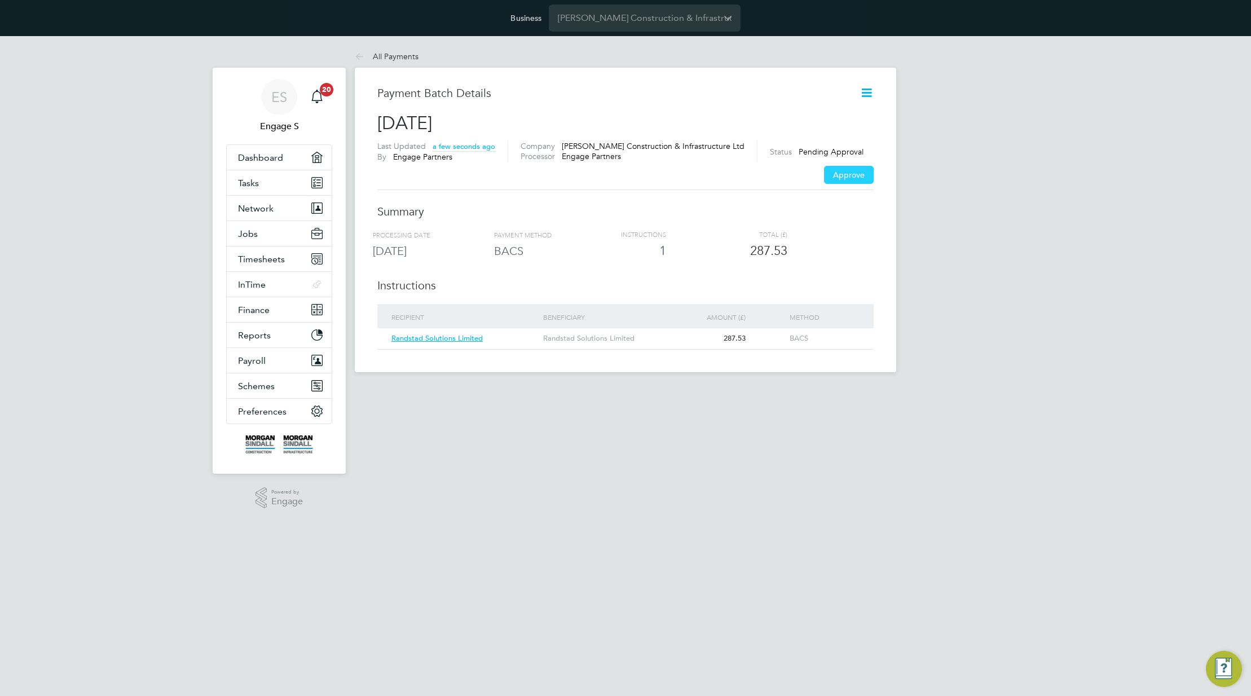
click at [841, 175] on button "Approve" at bounding box center [849, 175] width 50 height 18
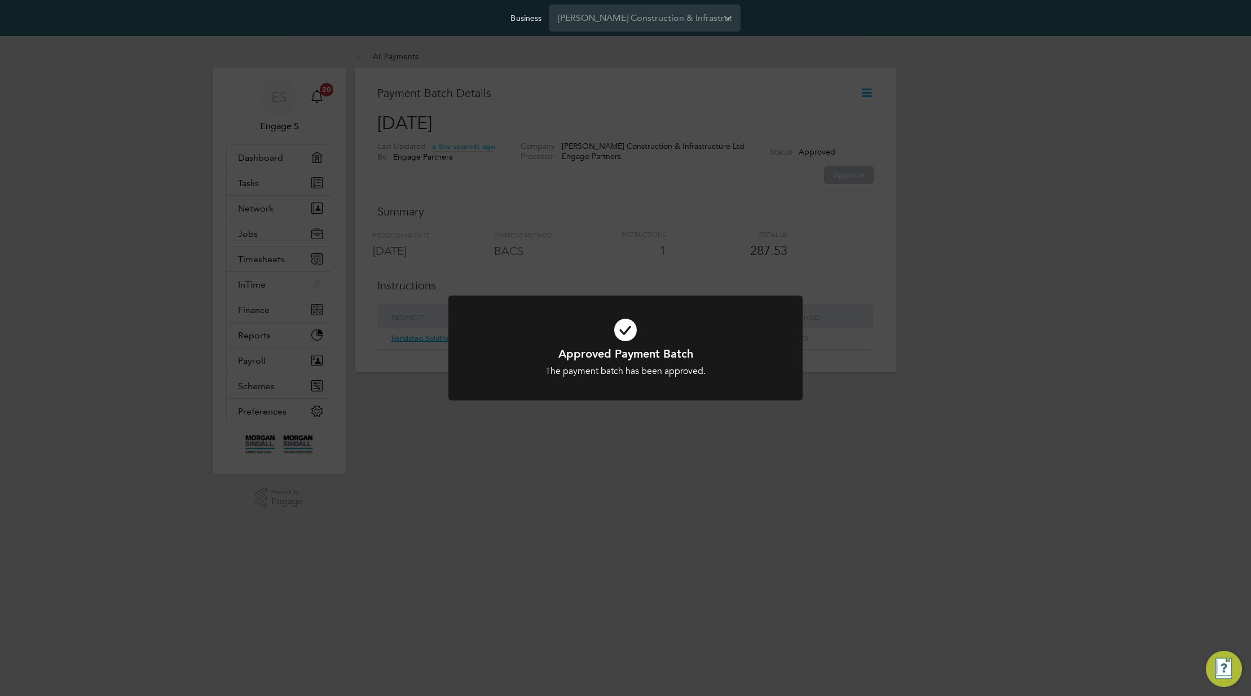
click at [866, 128] on div "Approved Payment Batch The payment batch has been approved. Cancel Okay" at bounding box center [625, 348] width 1251 height 696
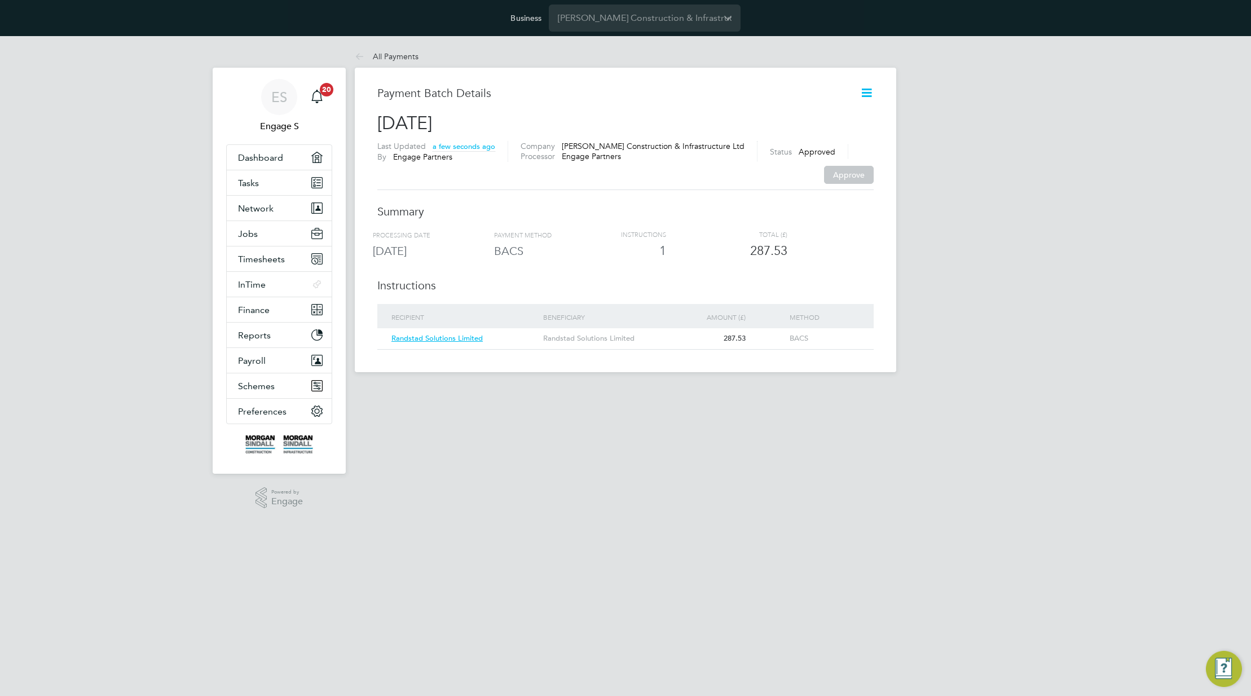
click at [866, 91] on icon at bounding box center [866, 93] width 14 height 14
click at [802, 165] on li "Export payment file" at bounding box center [811, 168] width 119 height 16
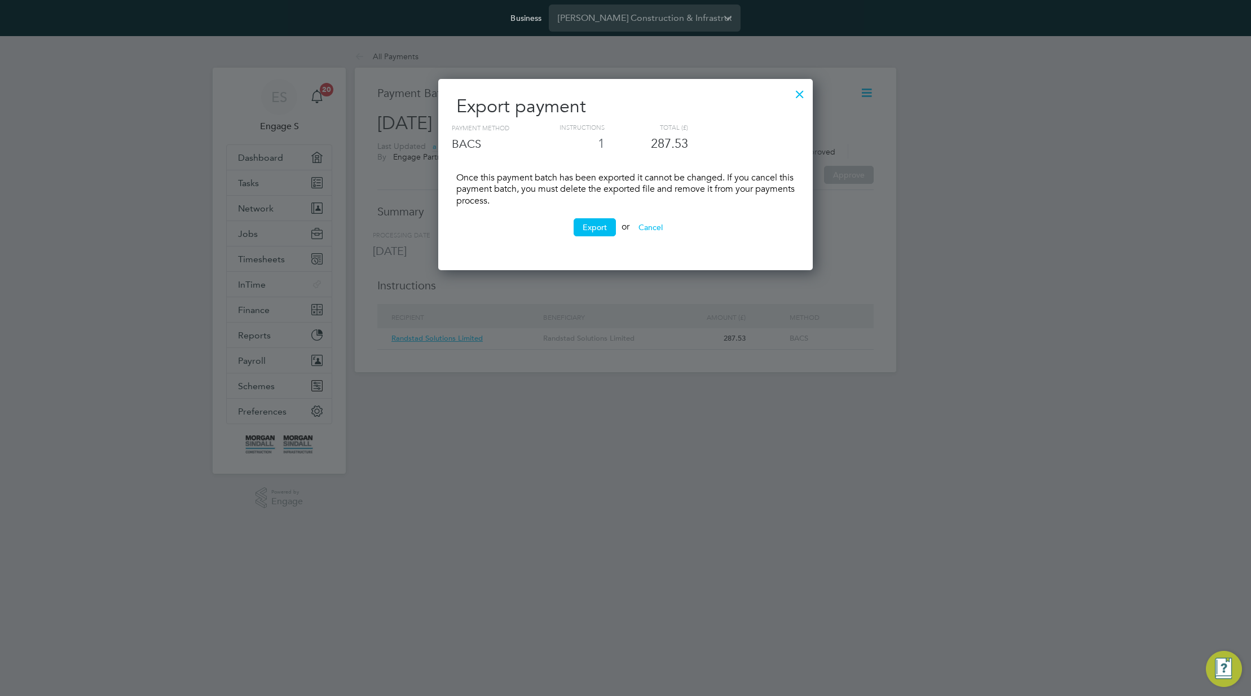
scroll to position [192, 375]
click at [593, 225] on button "Export" at bounding box center [595, 227] width 42 height 18
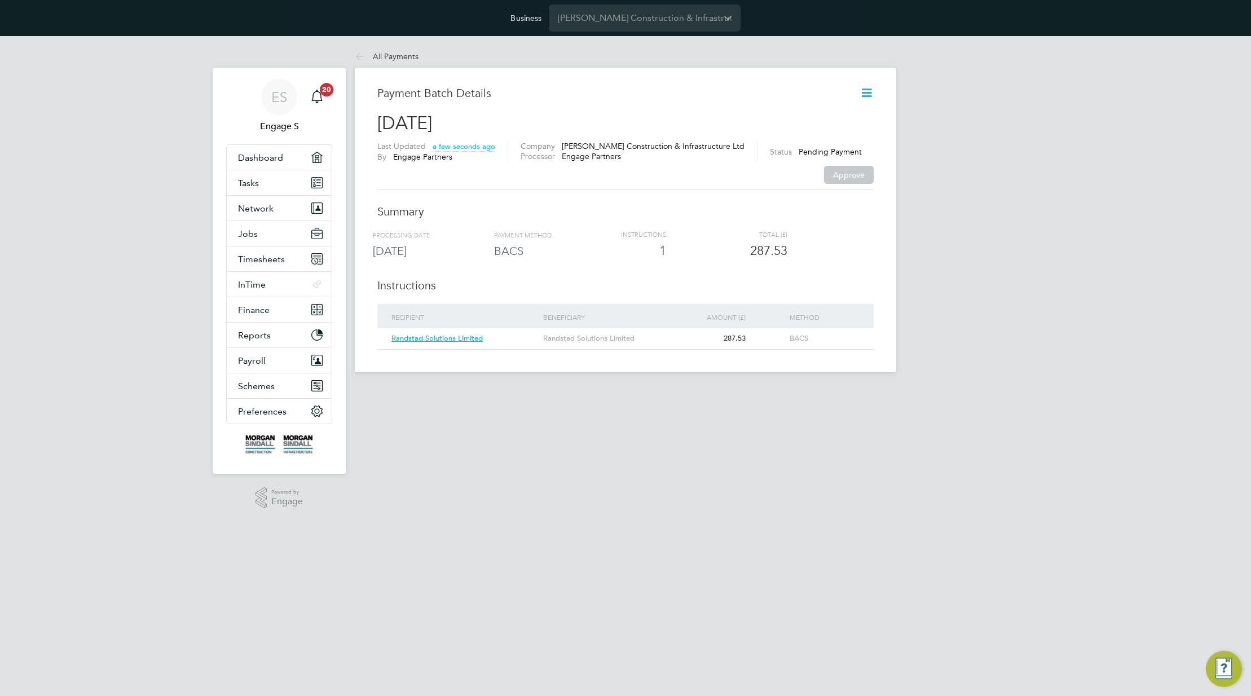
click at [866, 92] on icon at bounding box center [866, 93] width 14 height 14
click at [804, 182] on li "Mark as processed" at bounding box center [811, 183] width 119 height 16
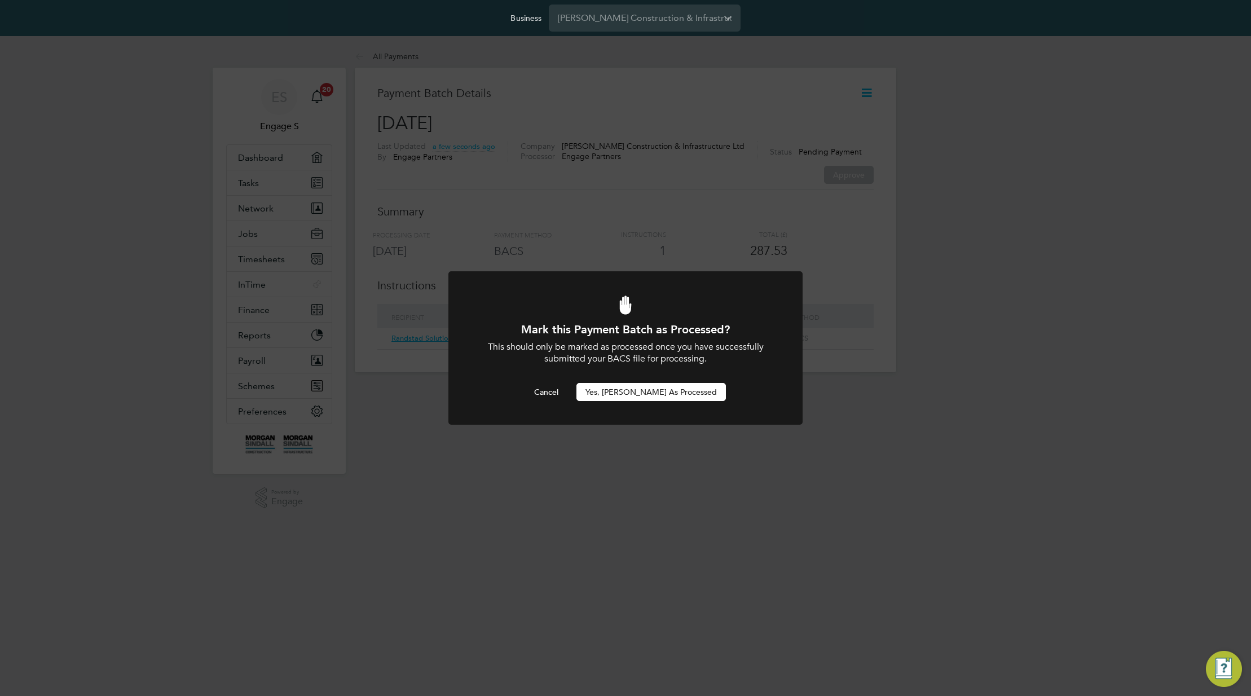
click at [655, 398] on button "Yes, Mark as Processed" at bounding box center [650, 392] width 149 height 18
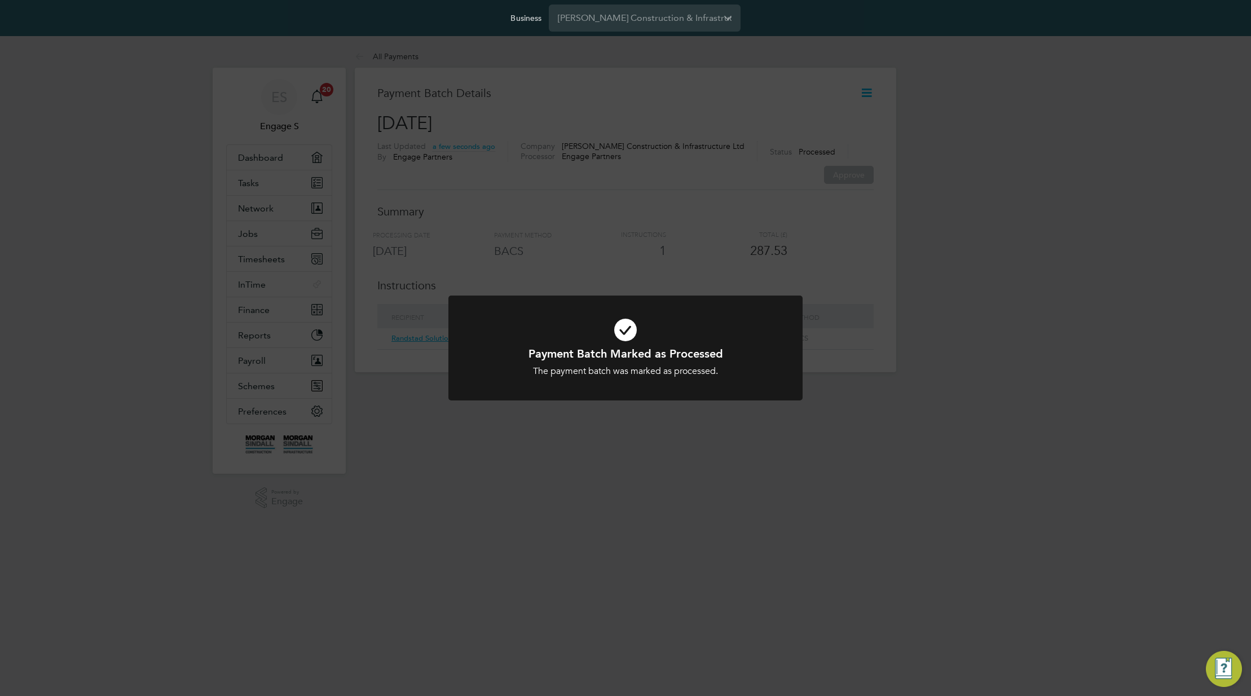
click at [880, 205] on div "Payment Batch Marked as Processed The payment batch was marked as processed. Ca…" at bounding box center [625, 348] width 1251 height 696
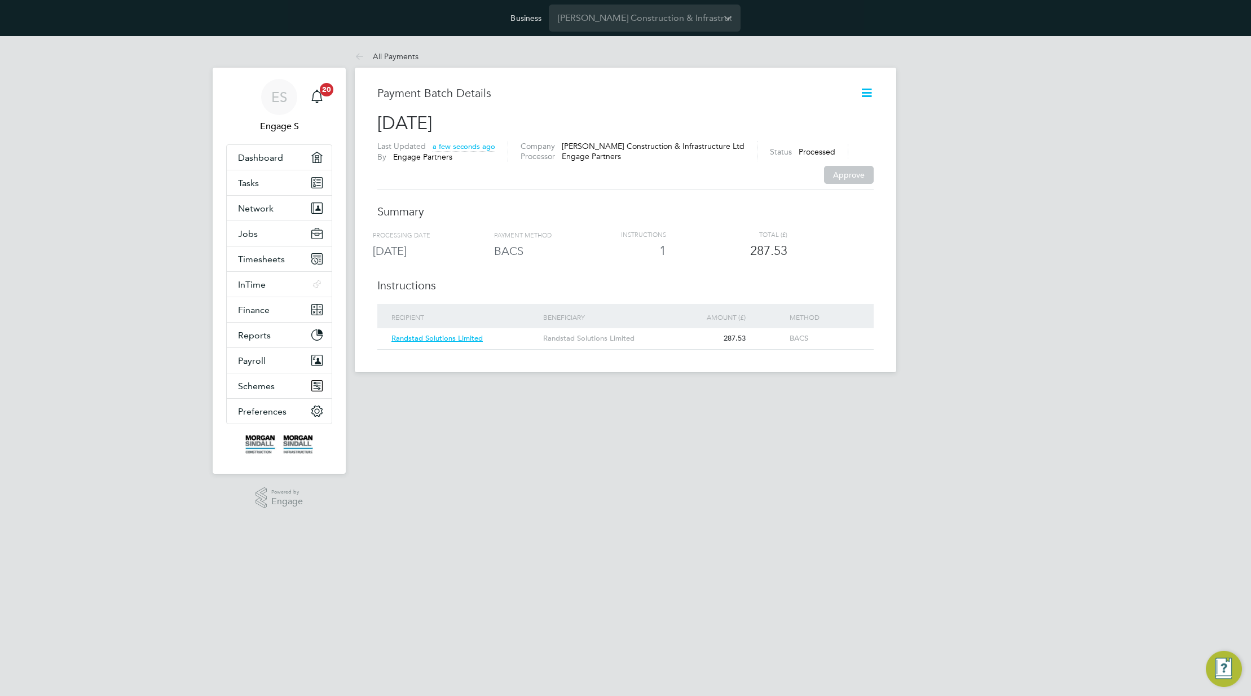
click at [875, 80] on div "Payment Batch Details 03 Oct 2025 Last Updated a few seconds ago By Engage Part…" at bounding box center [625, 220] width 541 height 305
click at [863, 53] on div "All Payments All Payments Payment Batch Details 03 Oct 2025 Last Updated a few …" at bounding box center [625, 208] width 541 height 327
click at [862, 97] on icon at bounding box center [866, 93] width 14 height 14
click at [893, 127] on div "Payment Batch Details 03 Oct 2025 Last Updated a few seconds ago By Engage Part…" at bounding box center [625, 220] width 541 height 305
click at [866, 91] on icon at bounding box center [866, 93] width 14 height 14
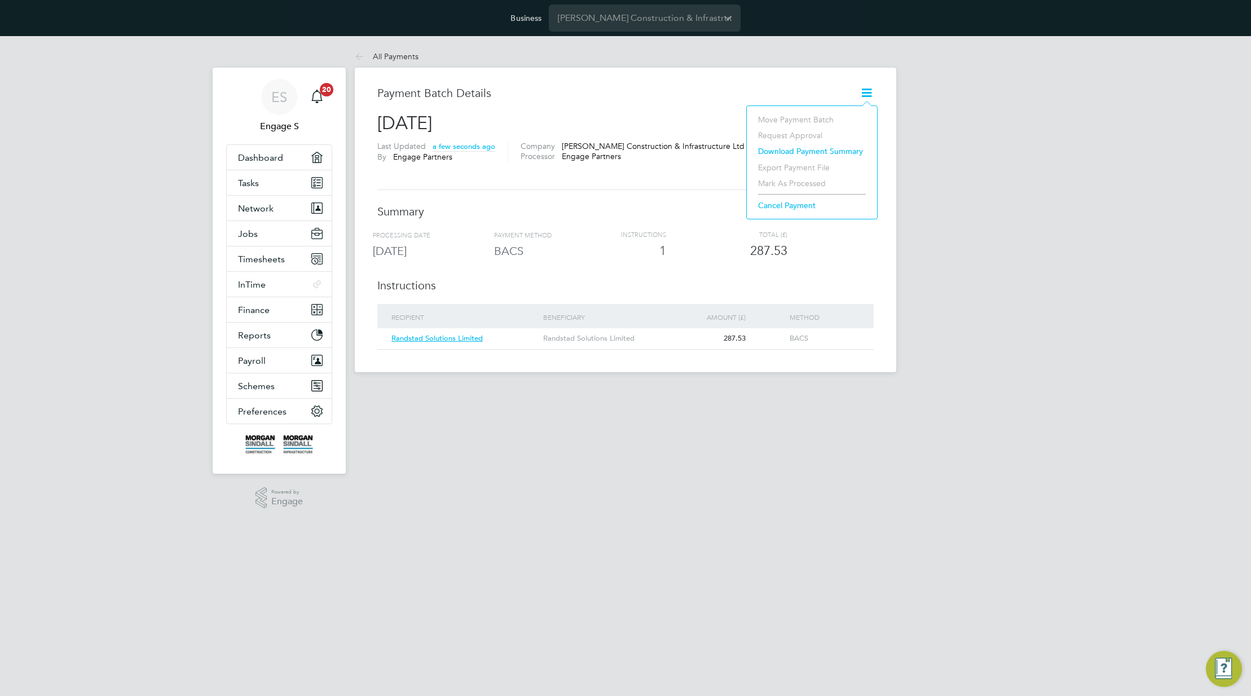
click at [644, 99] on h3 "Payment Batch Details" at bounding box center [614, 93] width 474 height 15
click at [871, 92] on icon at bounding box center [866, 93] width 14 height 14
click at [261, 311] on span "Finance" at bounding box center [254, 310] width 32 height 11
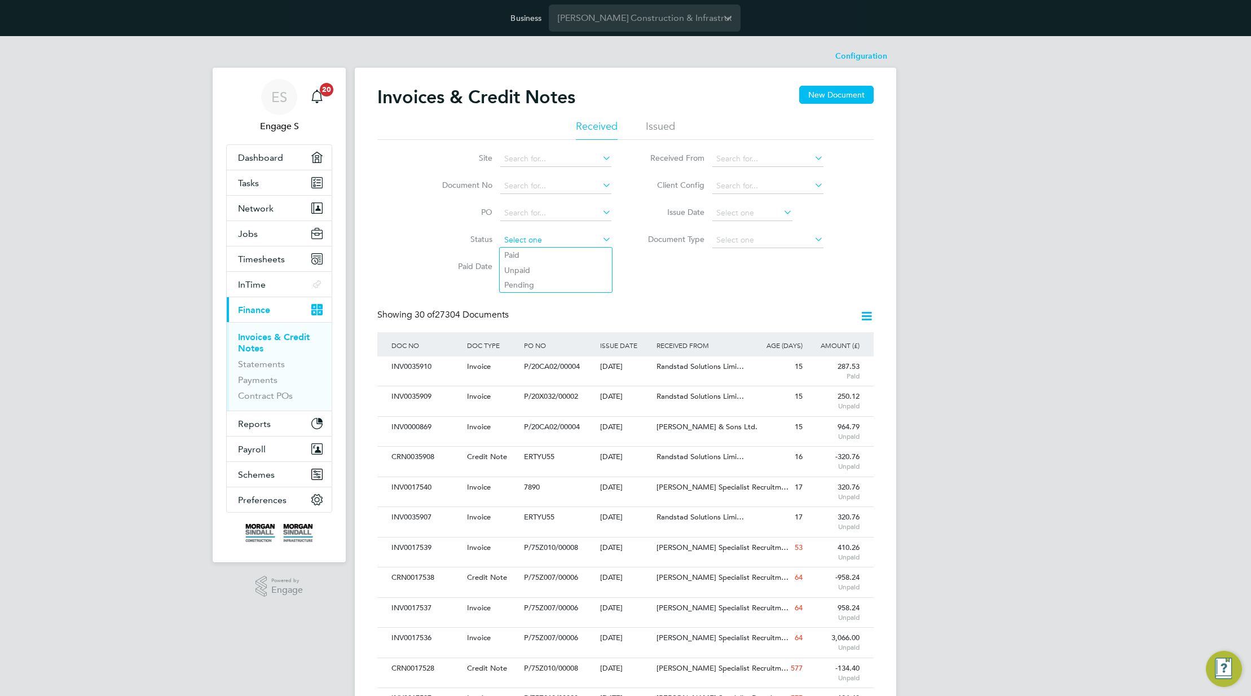
click at [558, 241] on input at bounding box center [555, 240] width 111 height 16
click at [517, 257] on li "Paid" at bounding box center [556, 255] width 112 height 15
type input "Paid"
click at [541, 268] on input at bounding box center [540, 267] width 80 height 16
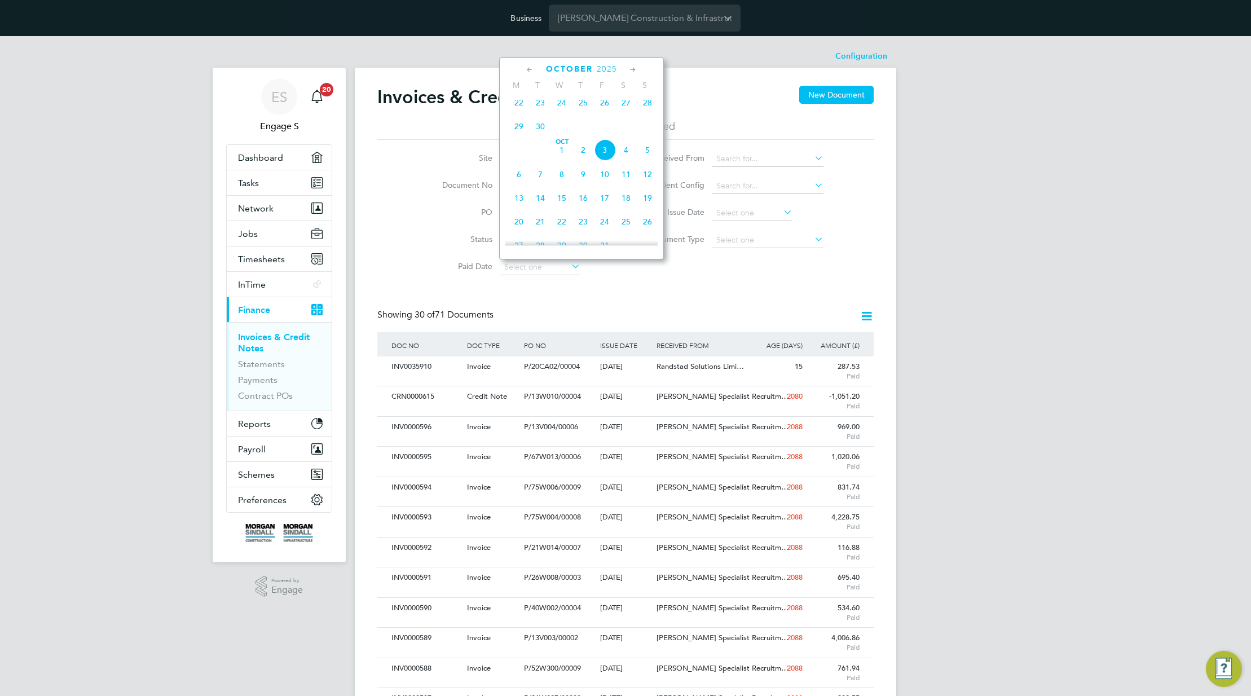
click at [601, 155] on span "3" at bounding box center [604, 149] width 21 height 21
type input "[DATE]"
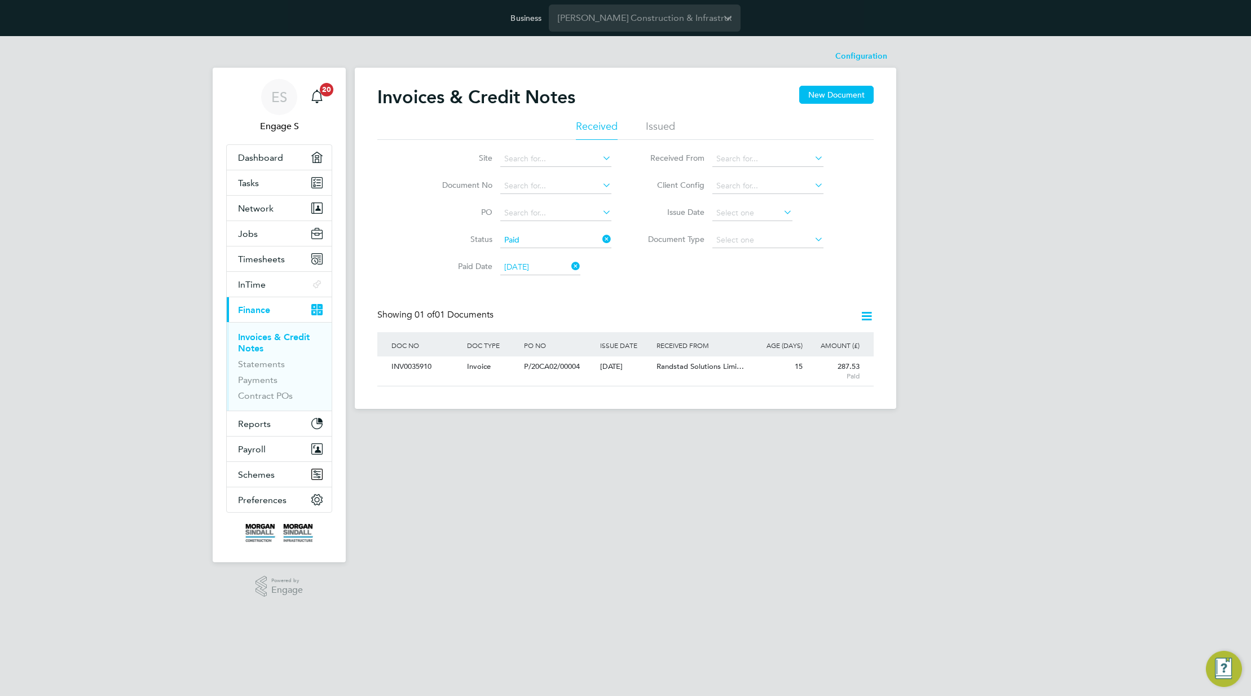
click at [871, 314] on icon at bounding box center [866, 316] width 14 height 14
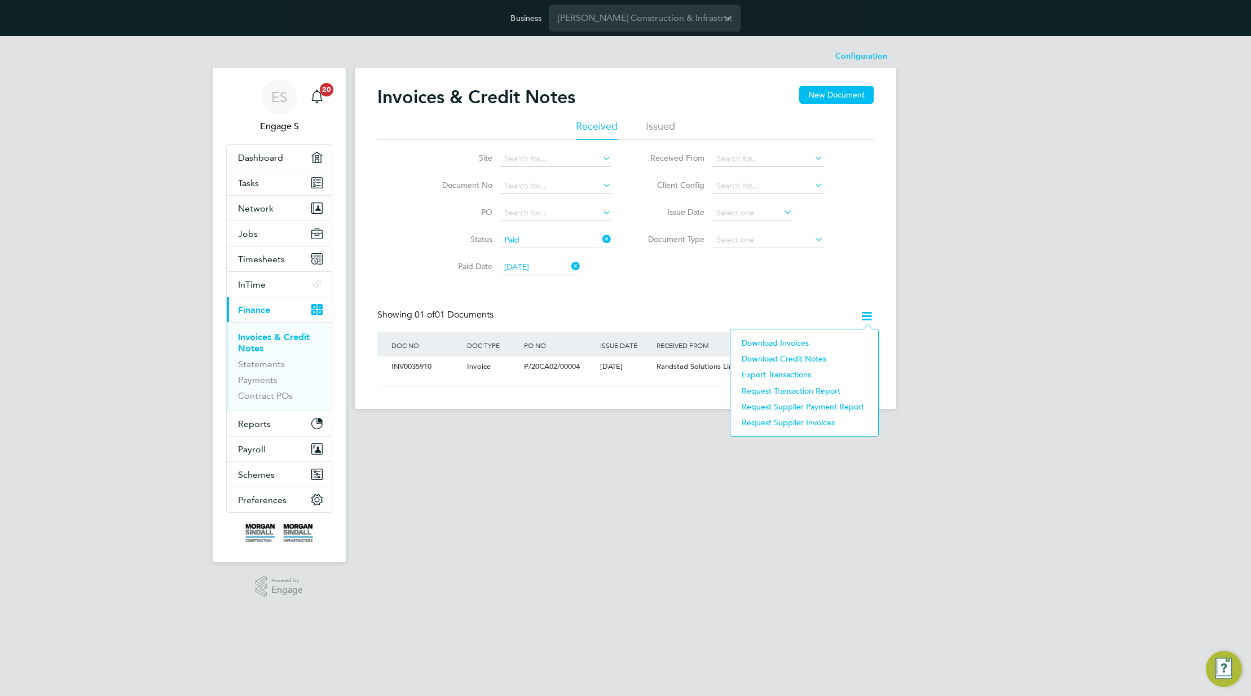
click at [778, 359] on li "Download Credit Notes" at bounding box center [804, 359] width 136 height 16
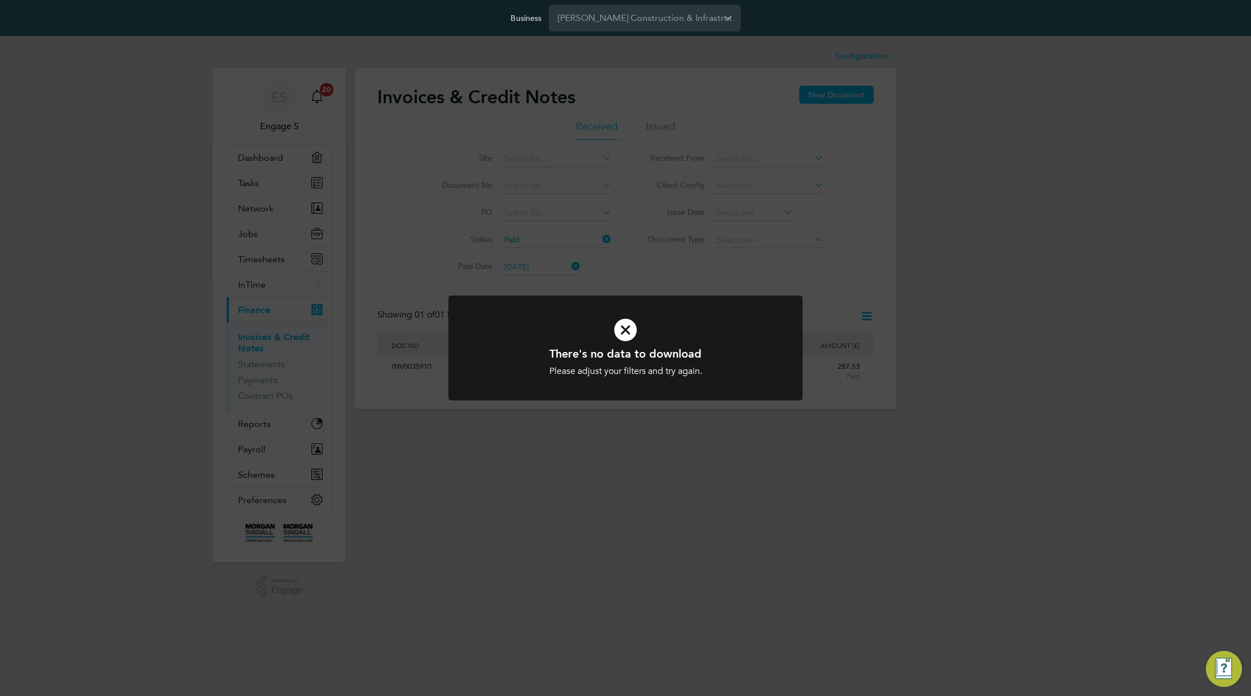
click at [836, 287] on div "There's no data to download Please adjust your filters and try again. Cancel Ok…" at bounding box center [625, 348] width 1251 height 696
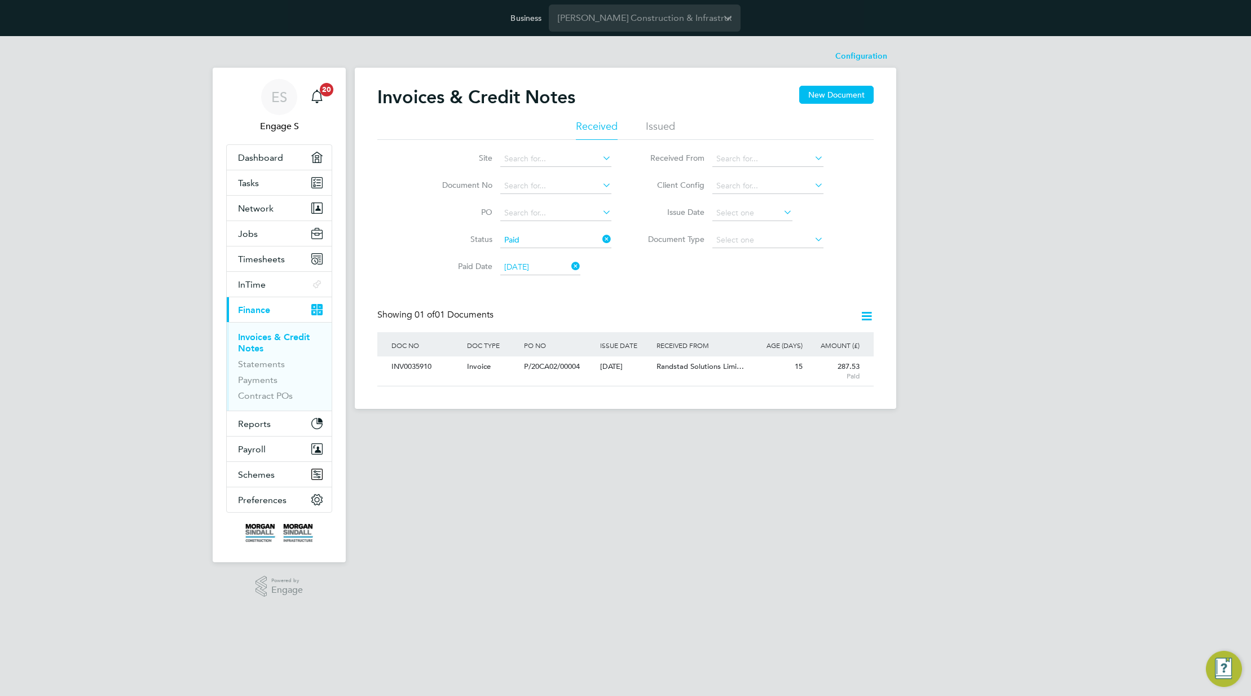
click at [868, 312] on icon at bounding box center [866, 316] width 14 height 14
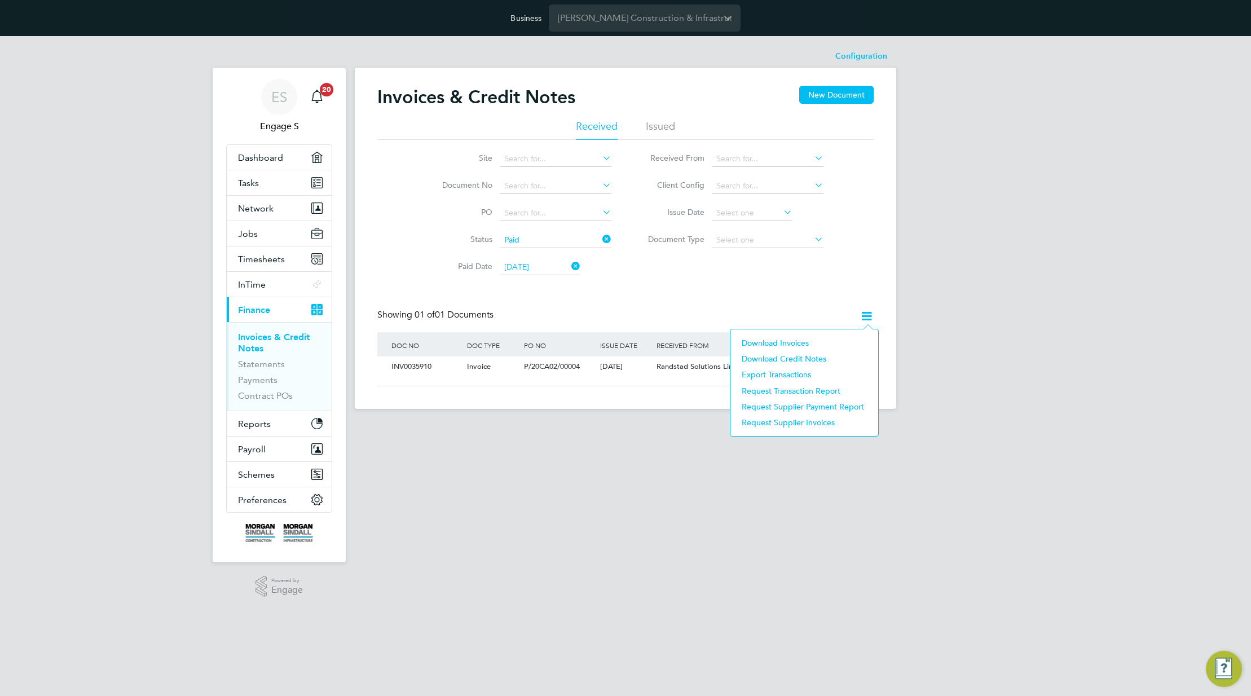
click at [795, 345] on li "Download Invoices" at bounding box center [804, 343] width 136 height 16
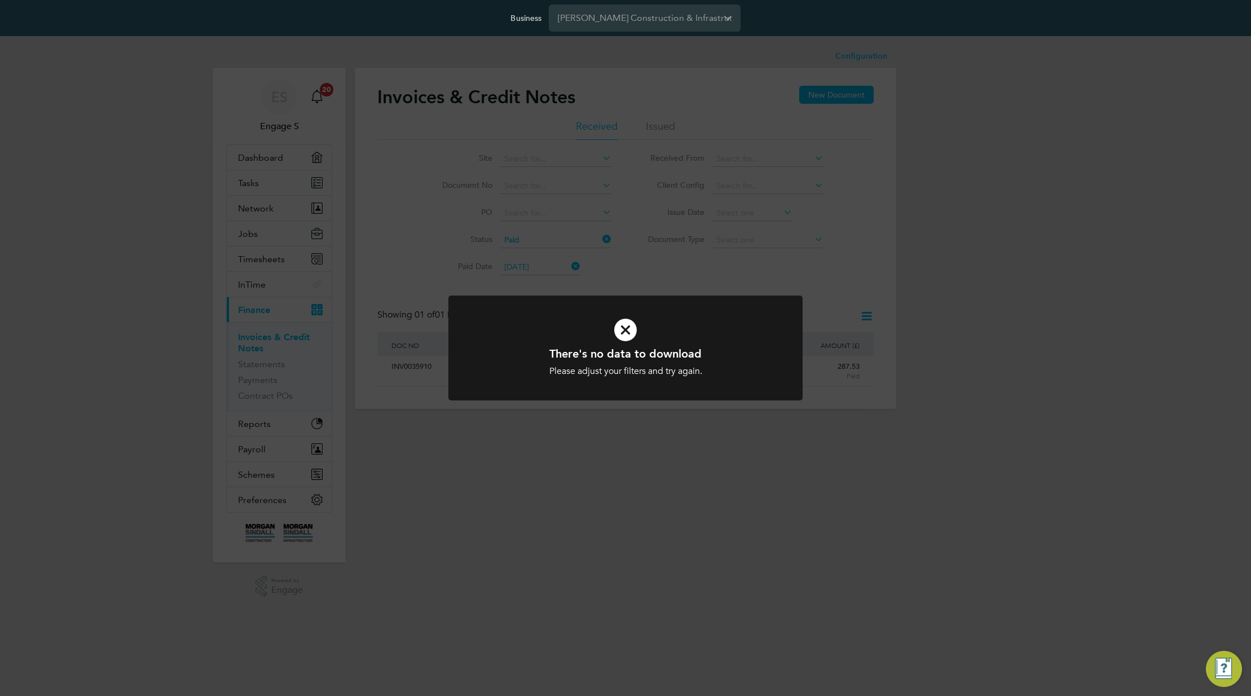
click at [812, 295] on div "There's no data to download Please adjust your filters and try again. Cancel Ok…" at bounding box center [625, 348] width 1251 height 696
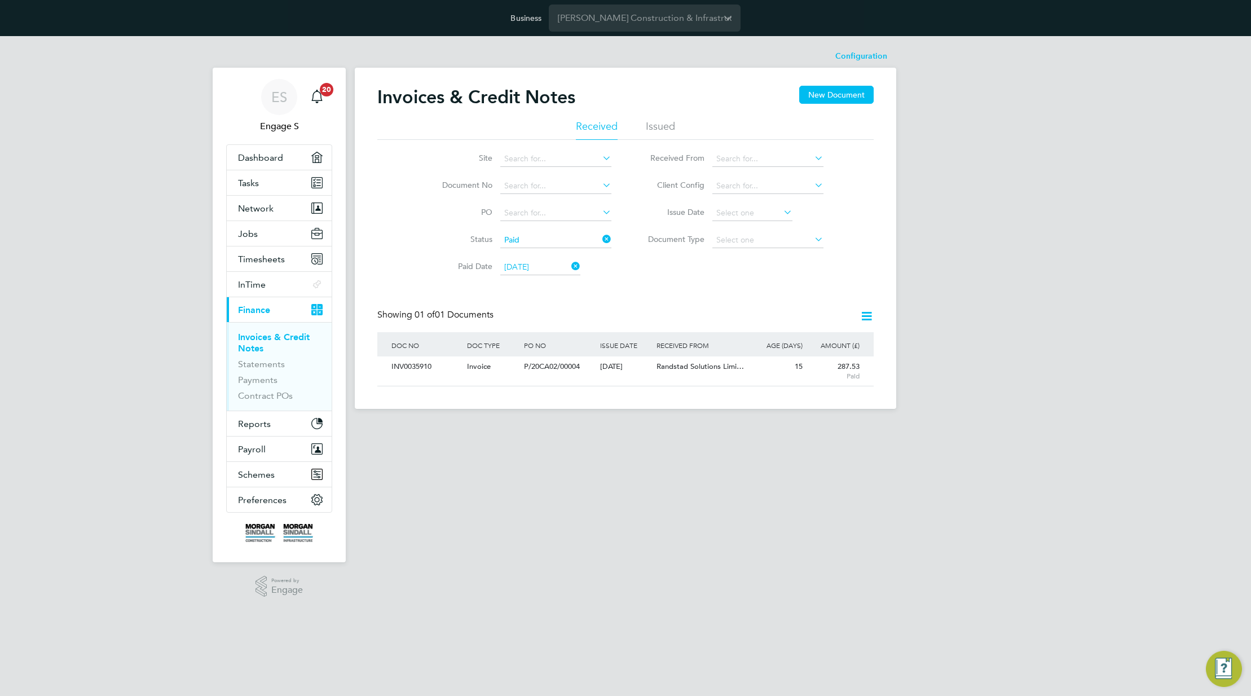
click at [861, 314] on icon at bounding box center [866, 316] width 14 height 14
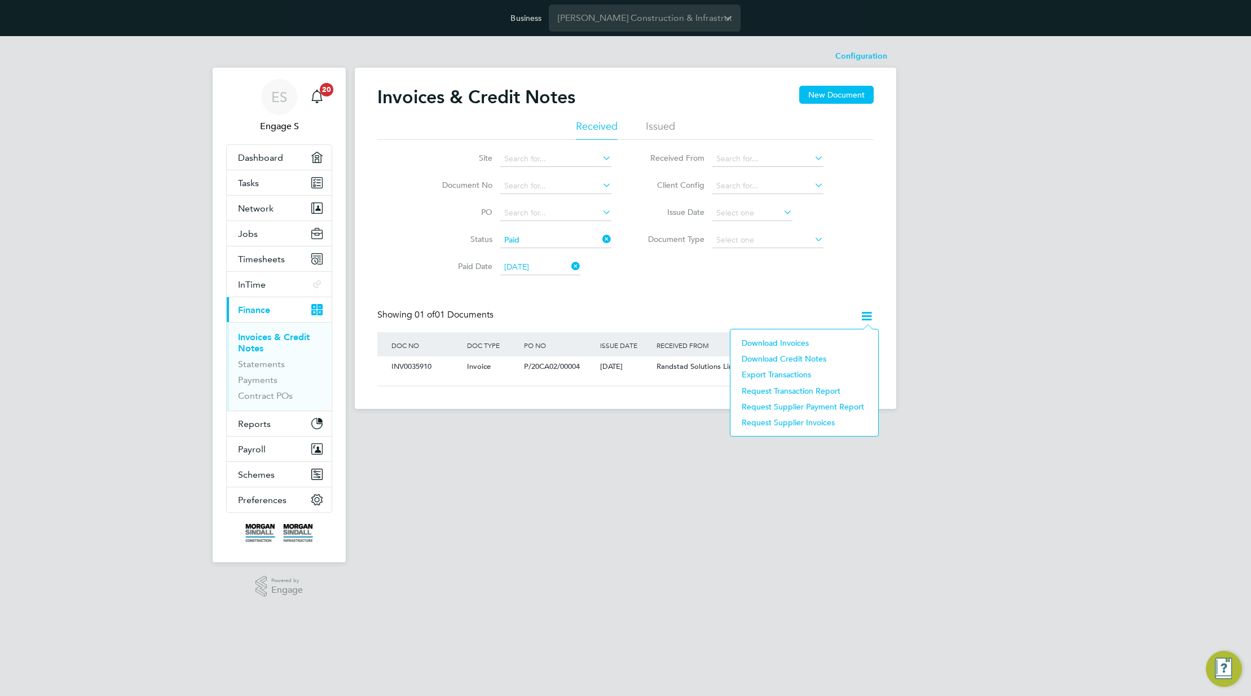
click at [788, 343] on li "Download Invoices" at bounding box center [804, 343] width 136 height 16
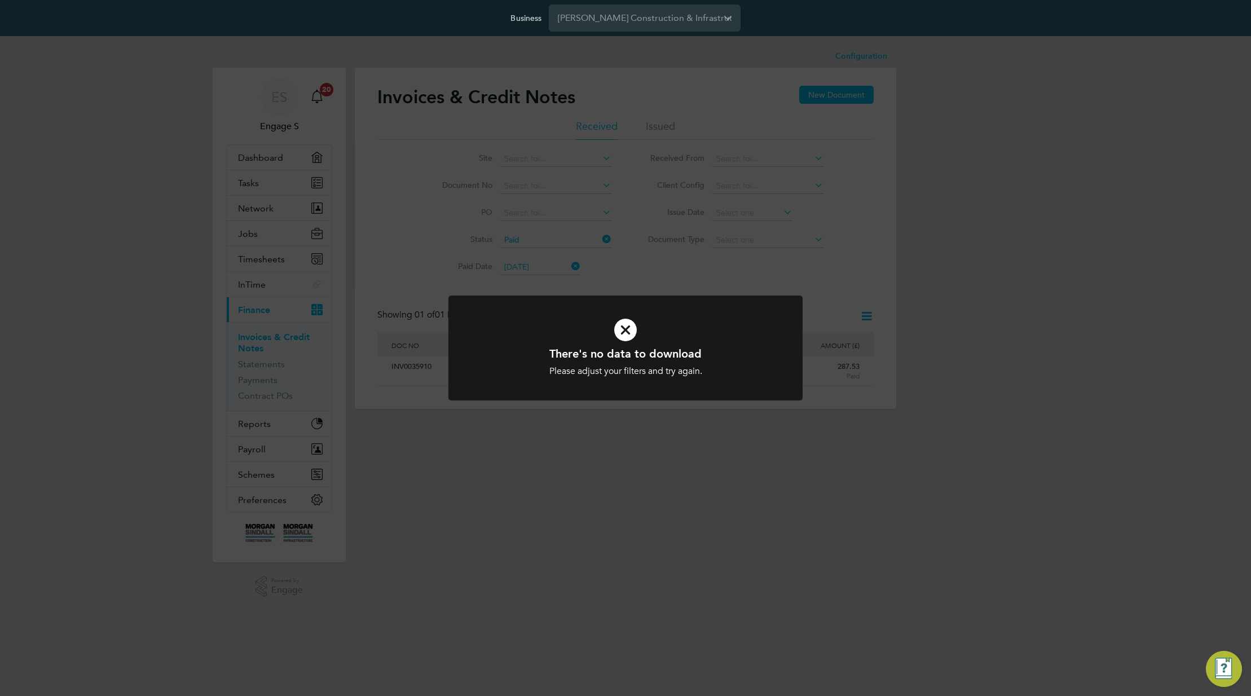
click at [1007, 258] on div "There's no data to download Please adjust your filters and try again. Cancel Ok…" at bounding box center [625, 348] width 1251 height 696
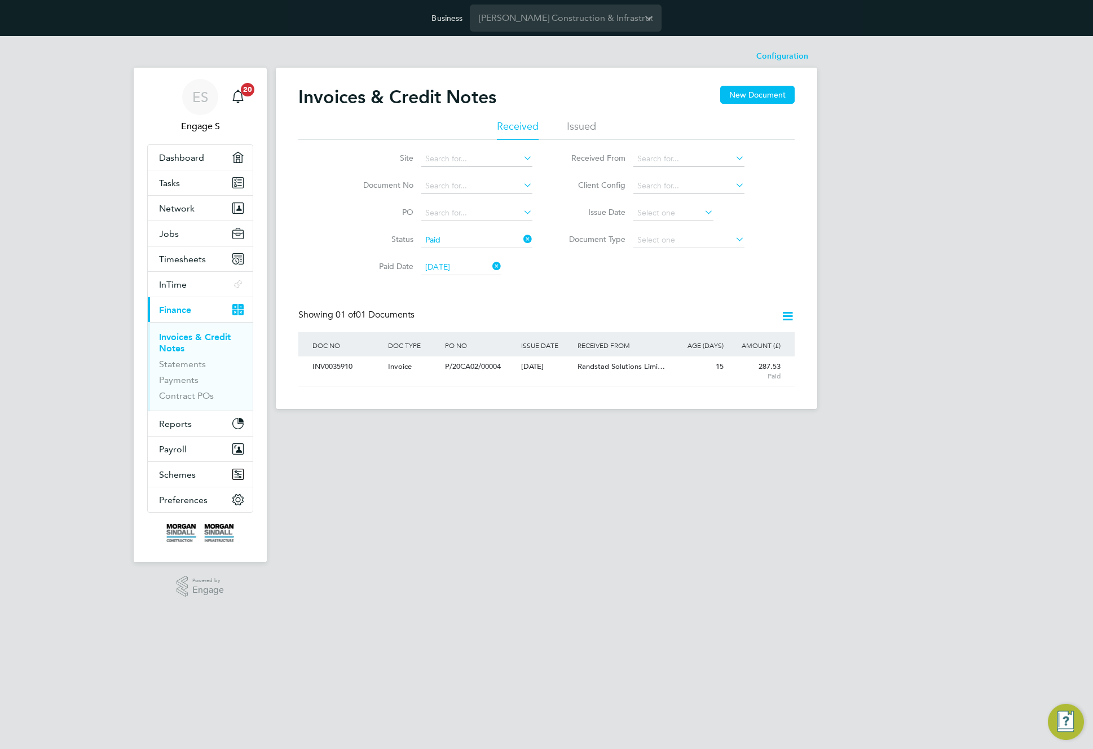
click at [789, 317] on icon at bounding box center [787, 316] width 14 height 14
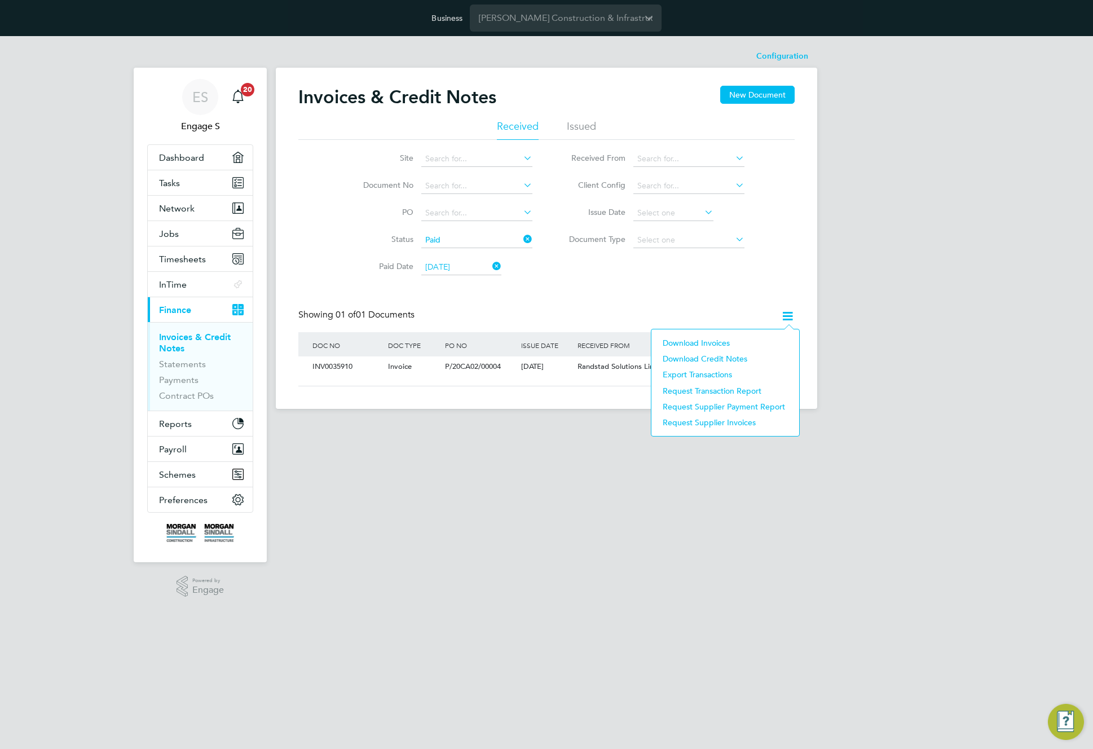
click at [700, 342] on li "Download Invoices" at bounding box center [725, 343] width 136 height 16
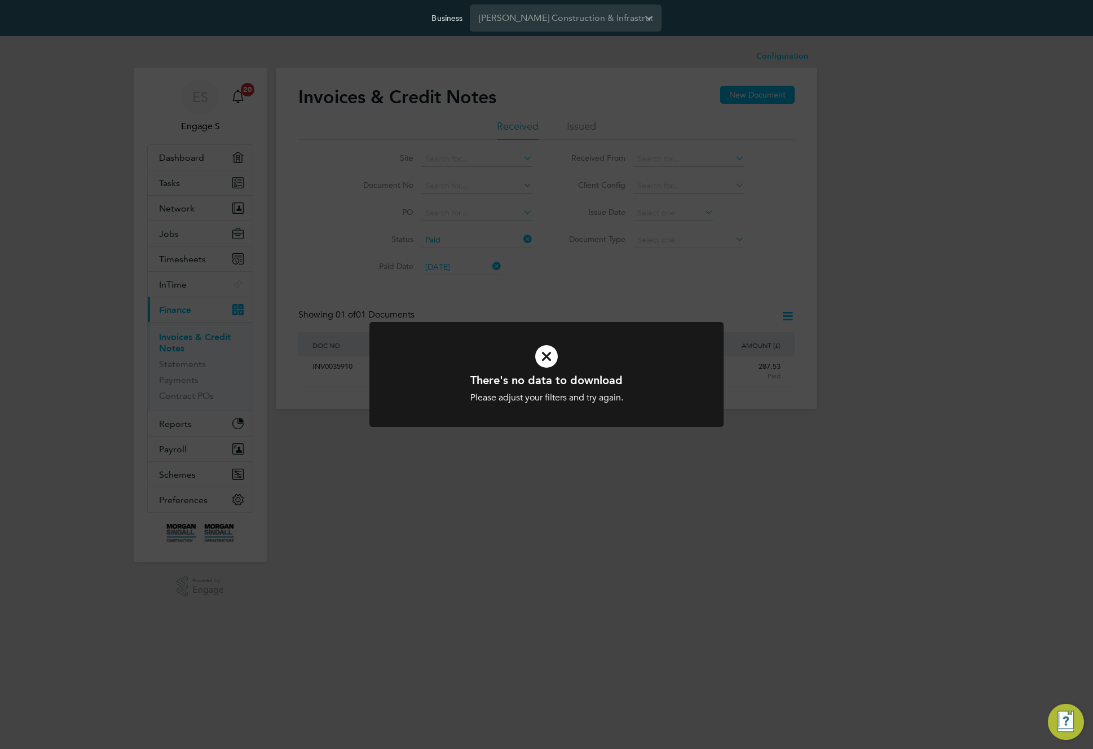
drag, startPoint x: 464, startPoint y: 381, endPoint x: 691, endPoint y: 405, distance: 229.1
click at [691, 405] on div "There's no data to download Please adjust your filters and try again. Cancel Ok…" at bounding box center [546, 381] width 354 height 119
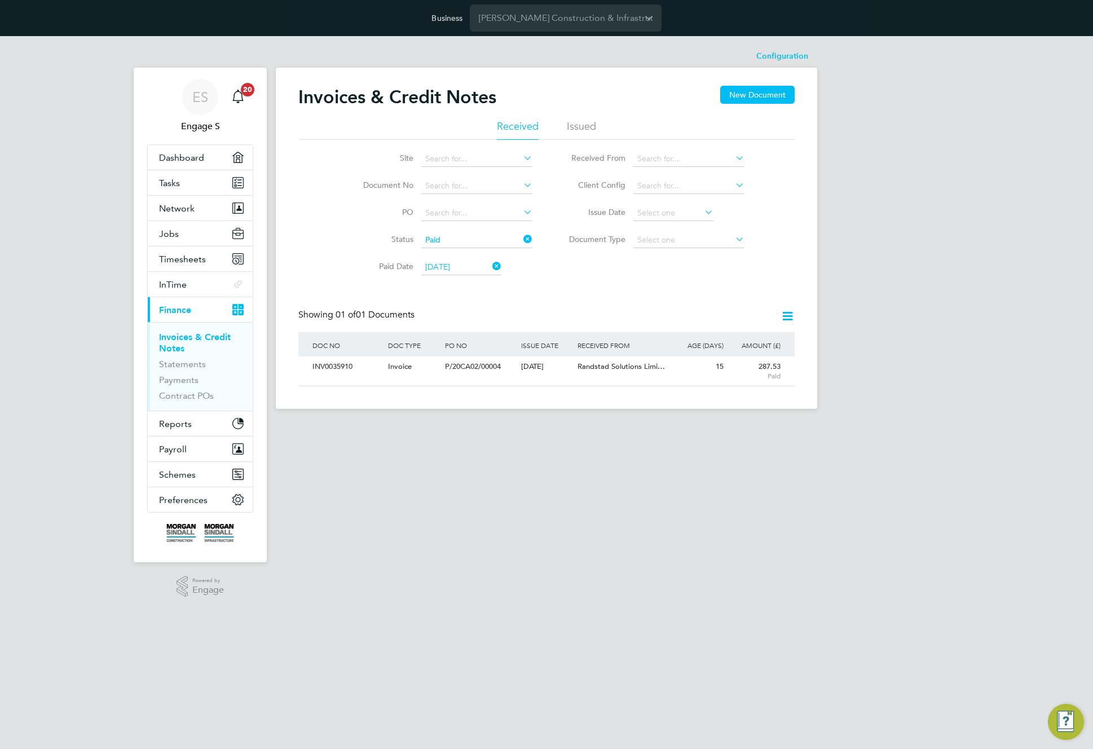
click at [853, 404] on div "ES Engage S Notifications 20 Applications: Dashboard Tasks Network Team Members…" at bounding box center [546, 231] width 1093 height 391
click at [571, 266] on div "Site Document No PO Status Paid Paid Date [DATE] Issued To Received From Client…" at bounding box center [546, 210] width 496 height 141
click at [744, 281] on div "Invoices & Credit Notes New Document Received Issued Site Document No PO Status…" at bounding box center [546, 236] width 496 height 301
click at [630, 289] on div "Invoices & Credit Notes New Document Received Issued Site Document No PO Status…" at bounding box center [546, 236] width 496 height 301
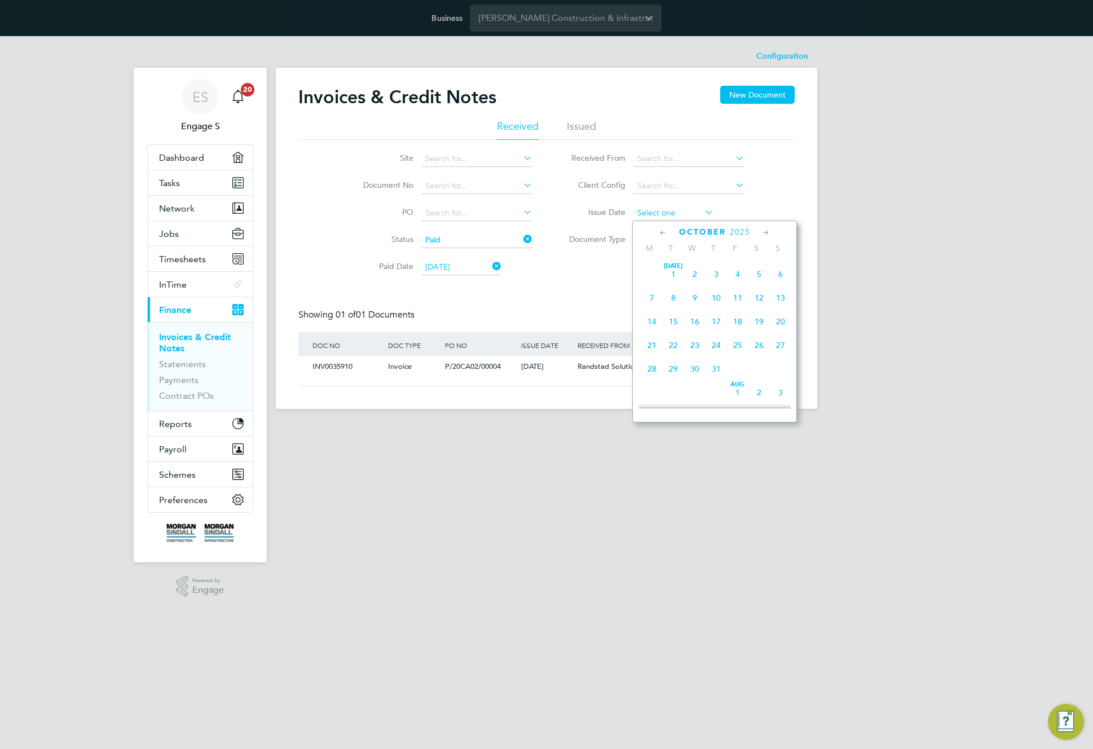
scroll to position [317, 0]
click at [677, 215] on input at bounding box center [673, 213] width 80 height 16
click at [562, 303] on div "Invoices & Credit Notes New Document Received Issued Site Document No PO Status…" at bounding box center [546, 236] width 496 height 301
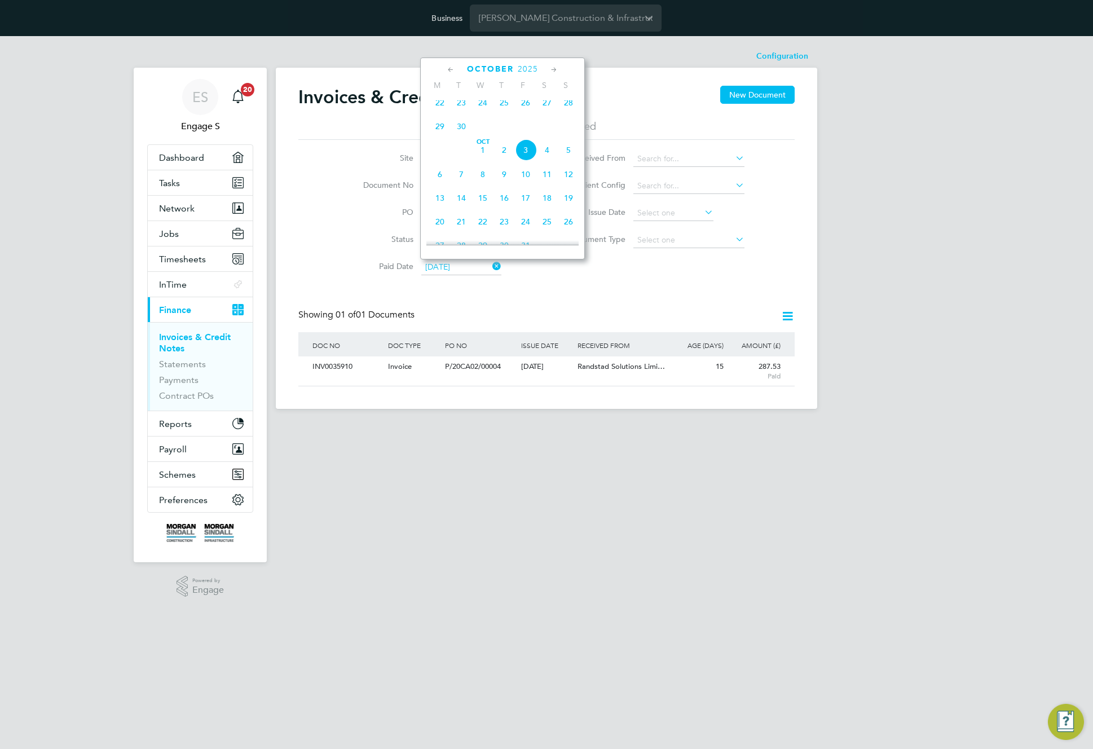
click at [473, 266] on input "[DATE]" at bounding box center [461, 267] width 80 height 16
click at [590, 284] on div "Invoices & Credit Notes New Document Received Issued Site Document No PO Status…" at bounding box center [546, 236] width 496 height 301
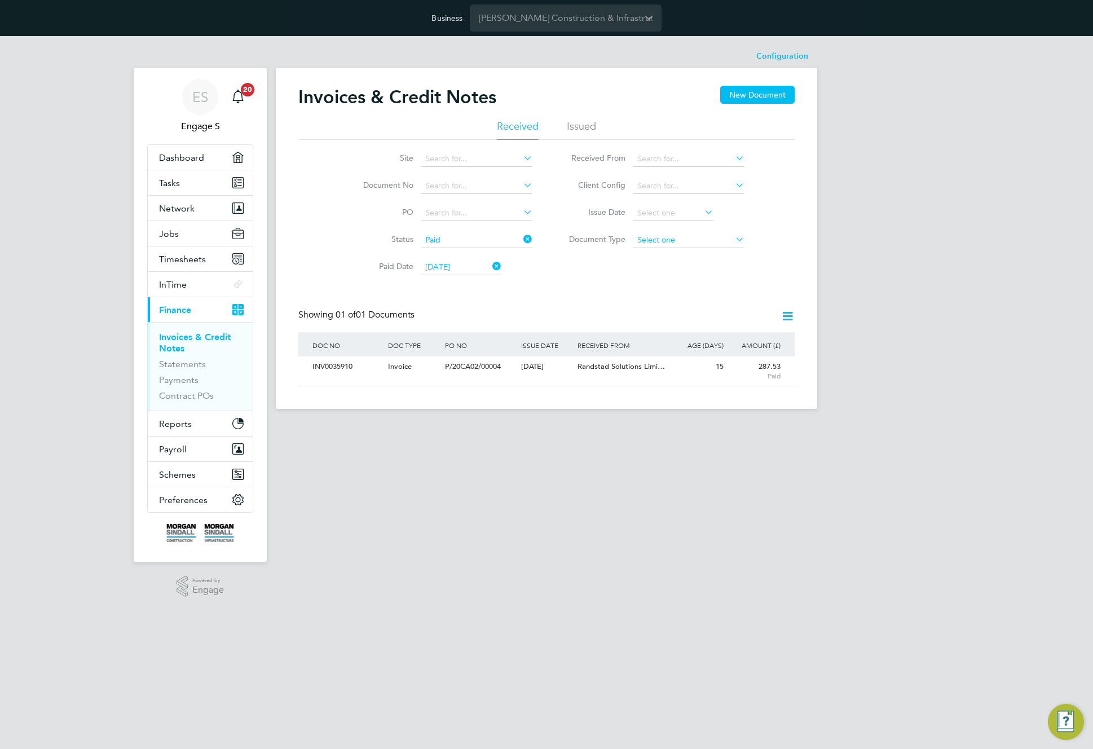
click at [702, 238] on input at bounding box center [688, 240] width 111 height 16
click at [687, 267] on li "Credit notes" at bounding box center [689, 270] width 112 height 15
type input "Credit notes"
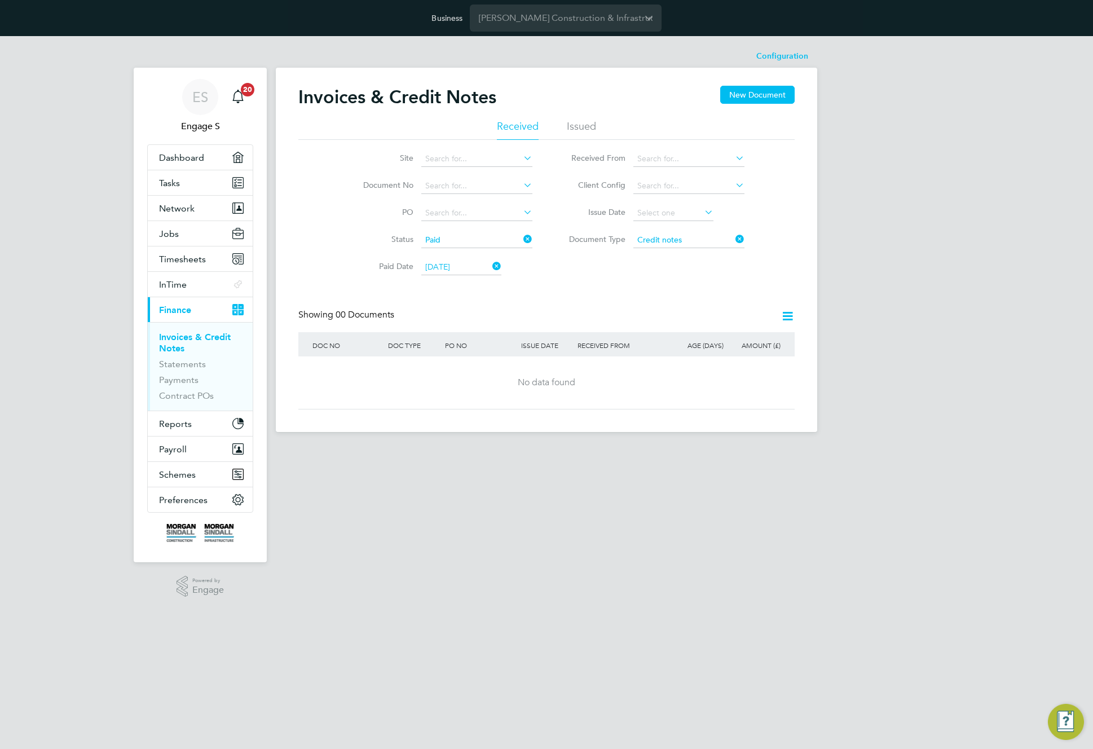
click at [789, 315] on icon at bounding box center [787, 316] width 14 height 14
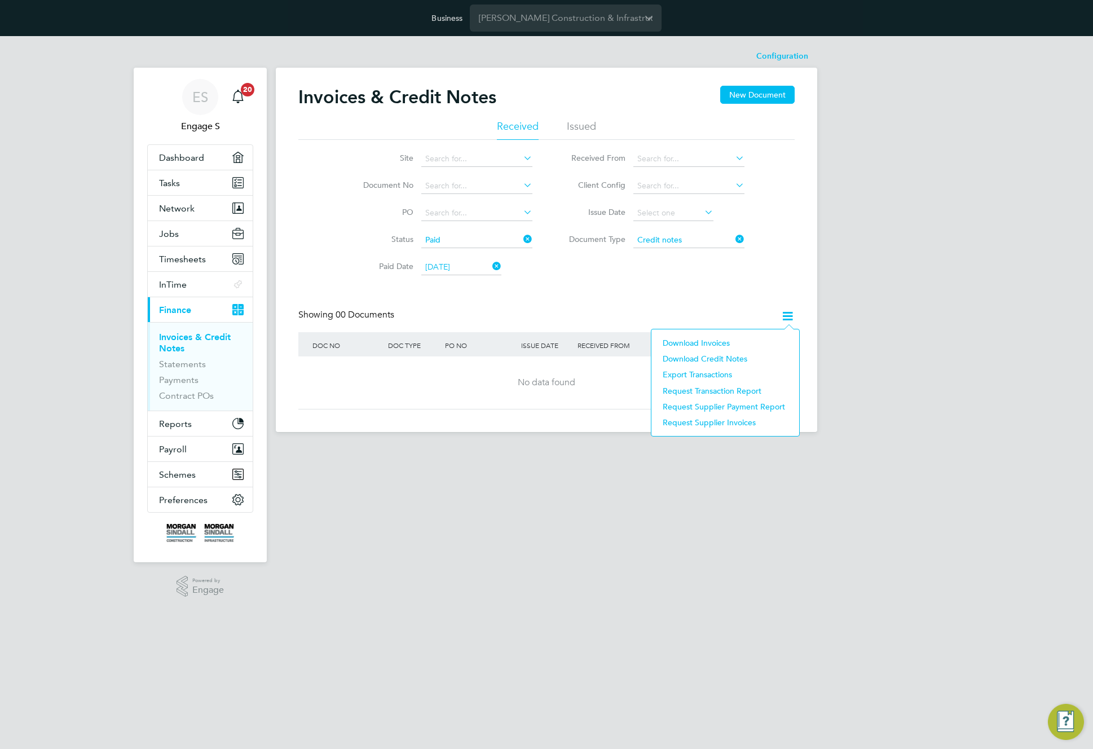
click at [717, 341] on li "Download Invoices" at bounding box center [725, 343] width 136 height 16
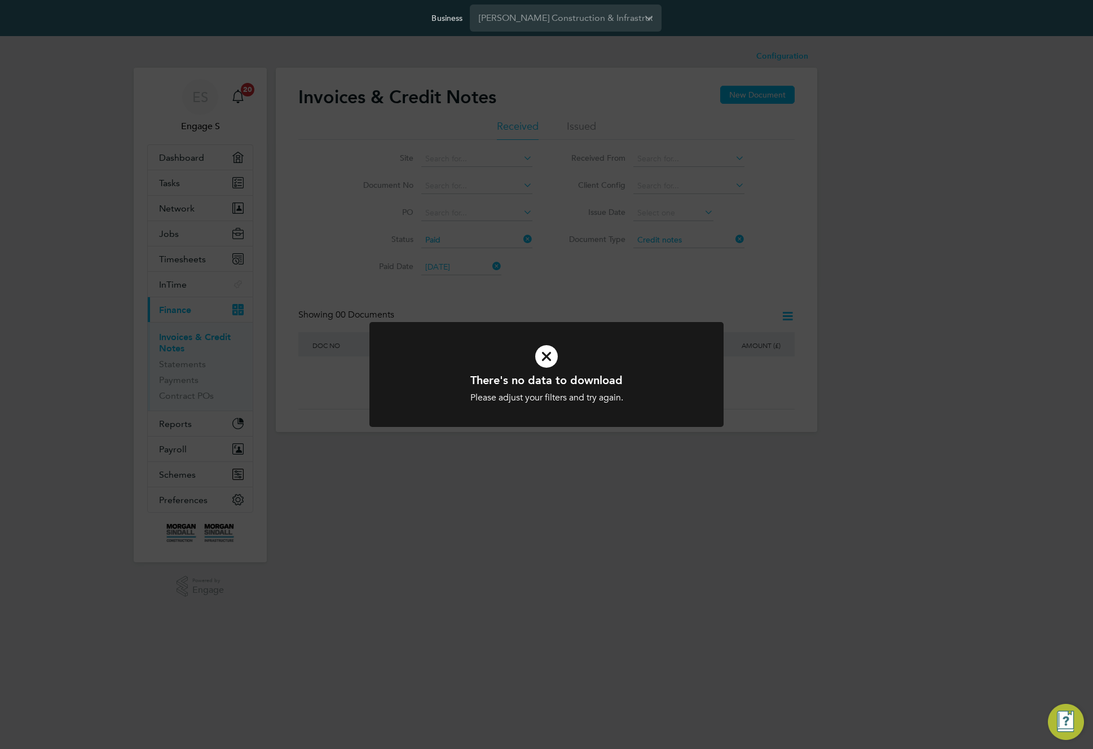
click at [723, 296] on div "There's no data to download Please adjust your filters and try again. Cancel Ok…" at bounding box center [546, 374] width 1093 height 749
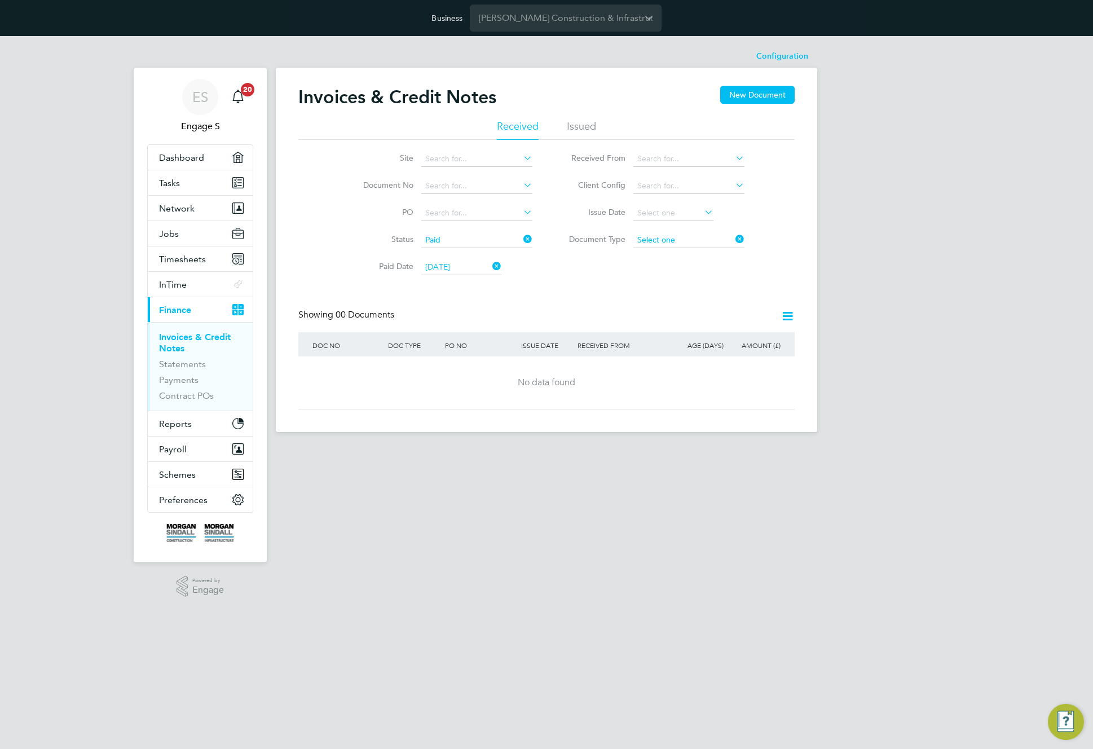
click at [695, 241] on input at bounding box center [688, 240] width 111 height 16
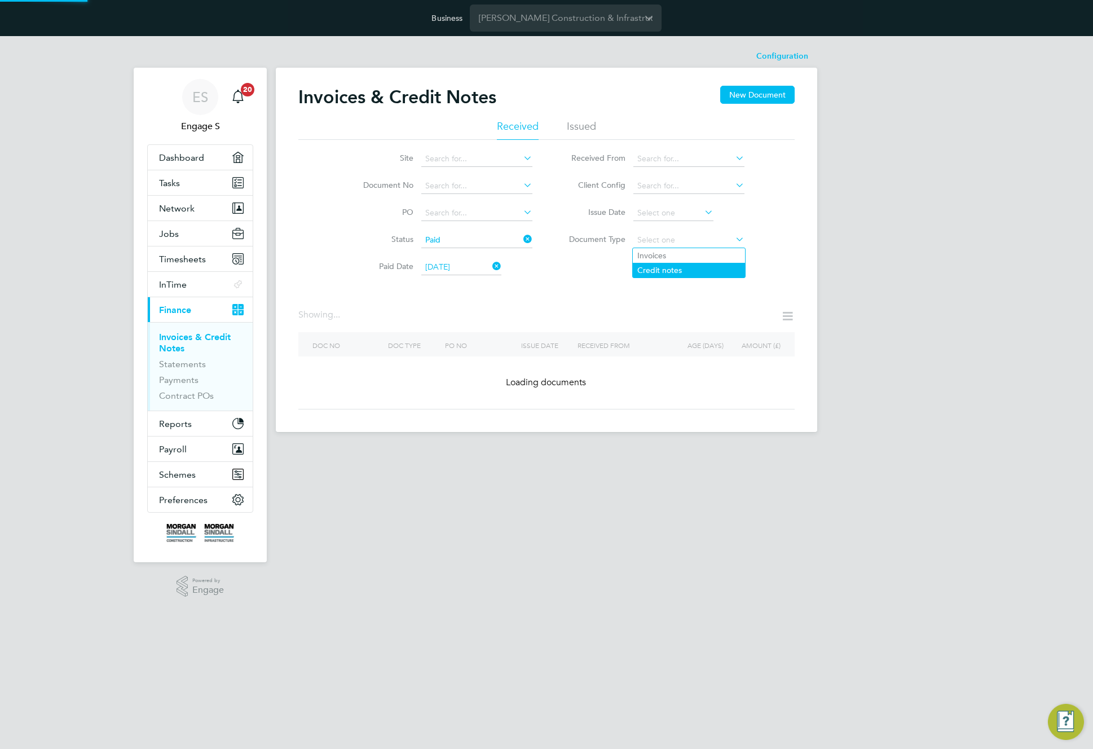
click at [683, 270] on li "Credit notes" at bounding box center [689, 270] width 112 height 15
type input "Credit notes"
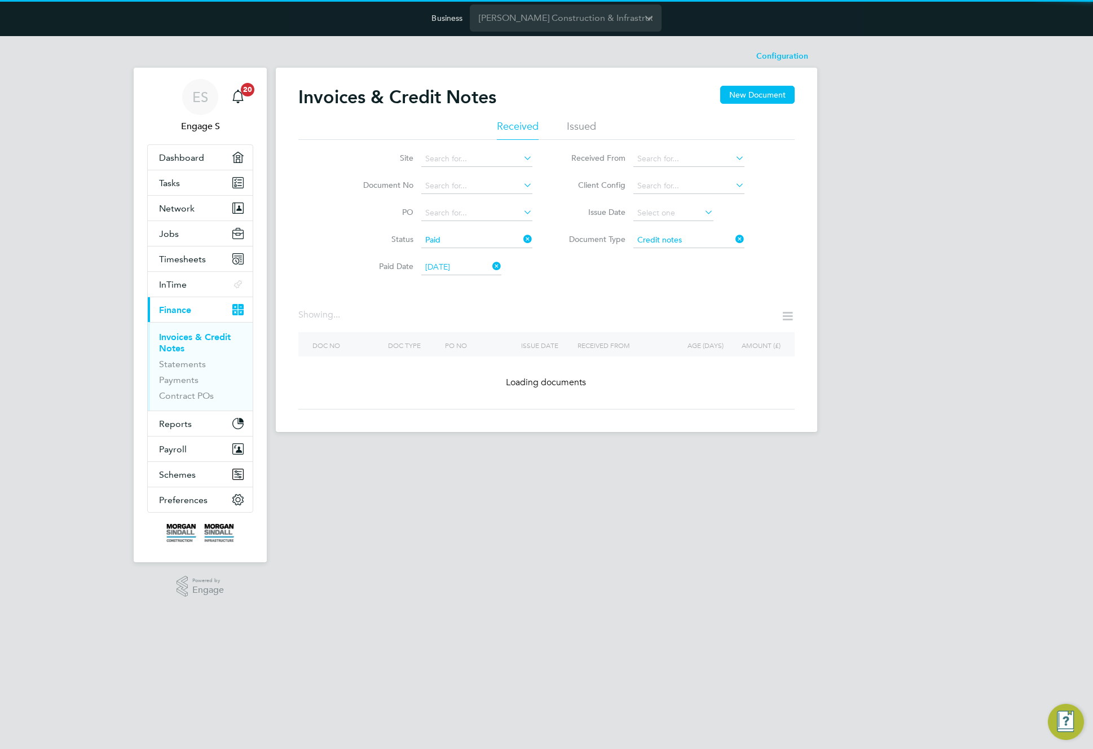
click at [713, 286] on div "Invoices & Credit Notes New Document Received Issued Site Document No PO Status…" at bounding box center [546, 248] width 496 height 324
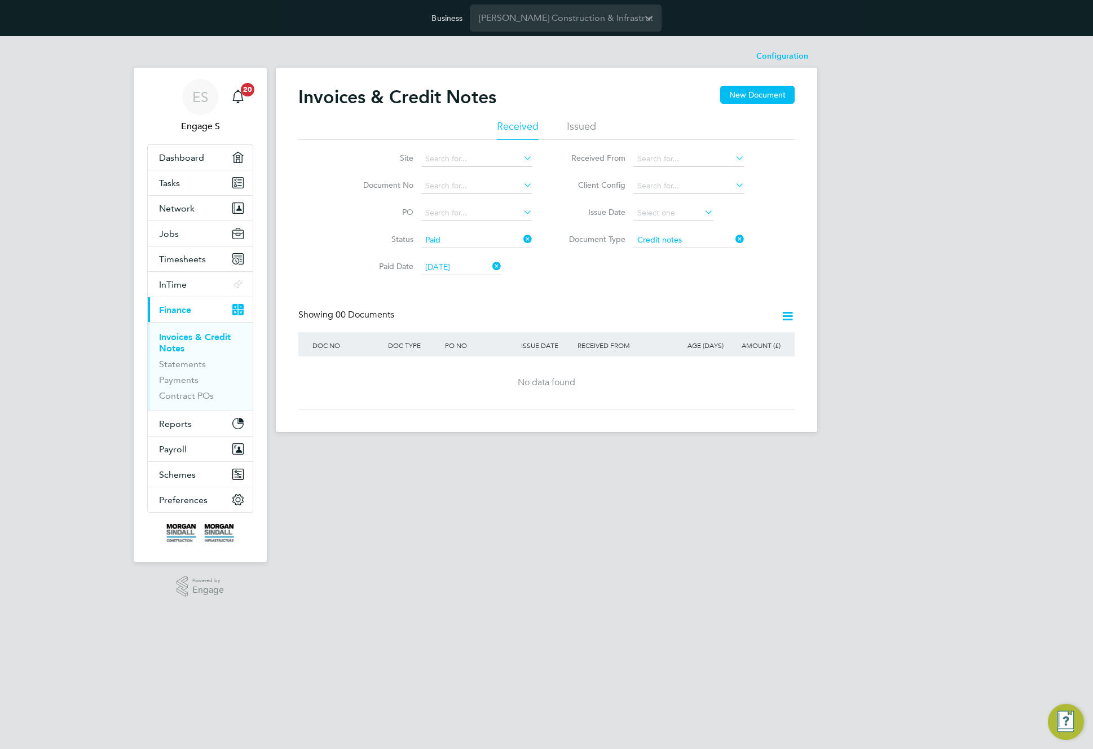
click at [791, 317] on icon at bounding box center [787, 316] width 14 height 14
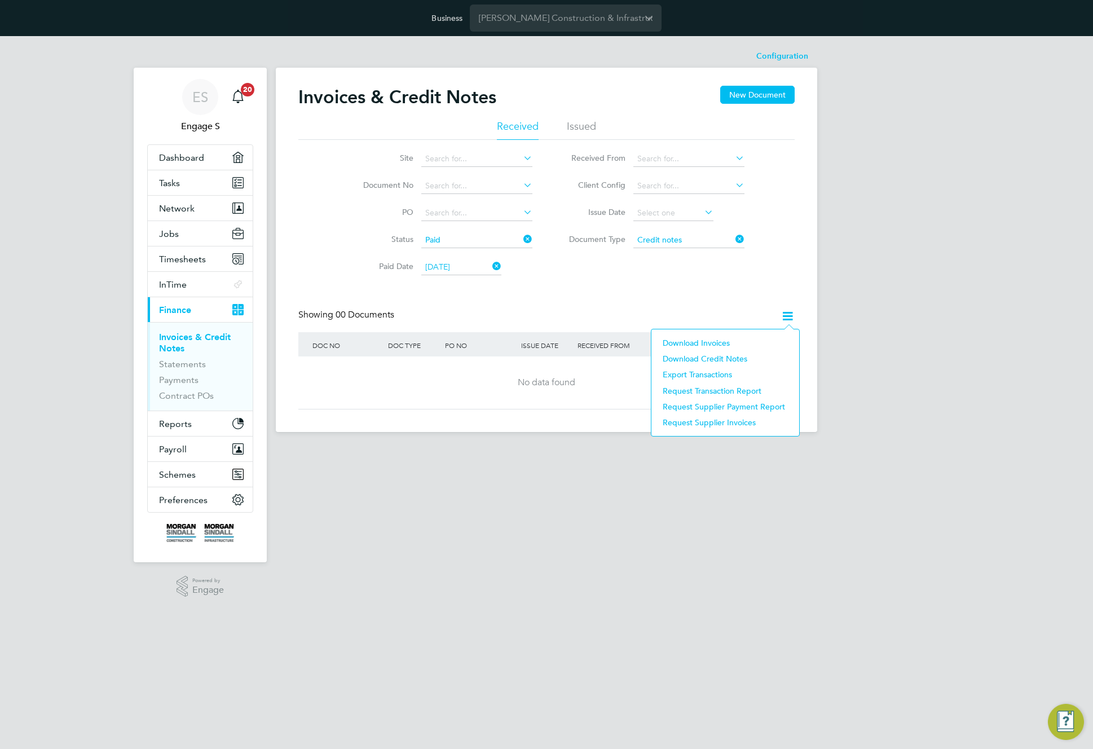
click at [722, 356] on li "Download Credit Notes" at bounding box center [725, 359] width 136 height 16
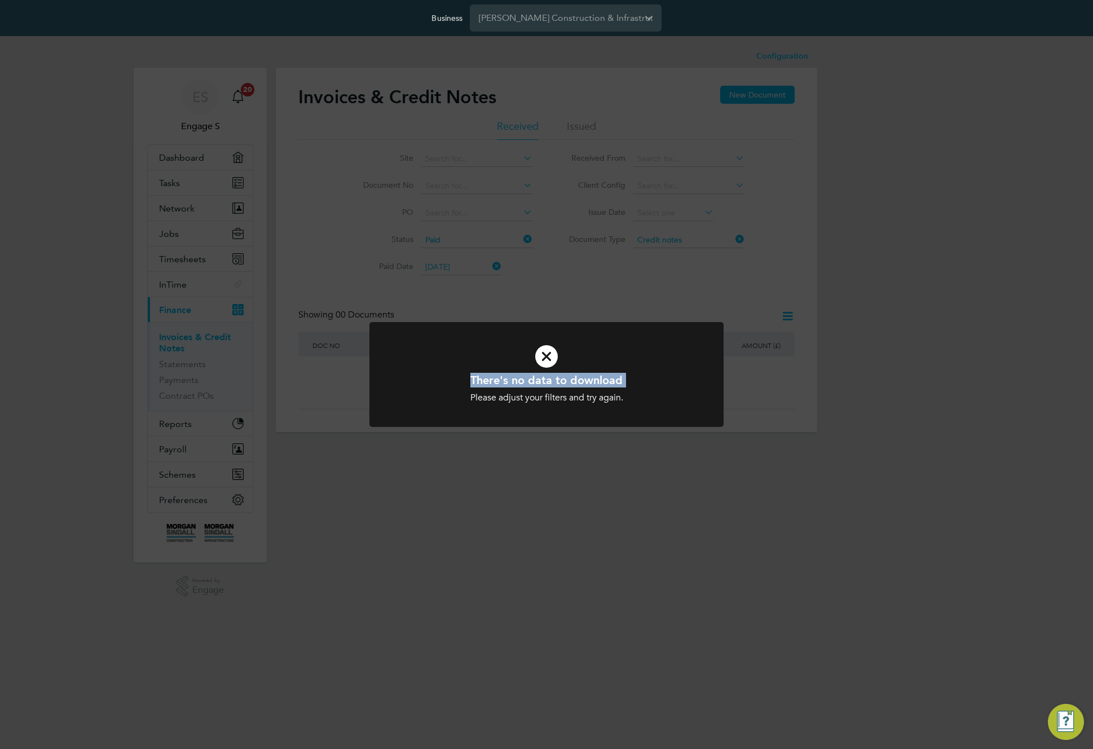
drag, startPoint x: 647, startPoint y: 390, endPoint x: 459, endPoint y: 376, distance: 188.9
click at [459, 376] on div "There's no data to download Please adjust your filters and try again. Cancel Ok…" at bounding box center [546, 388] width 293 height 31
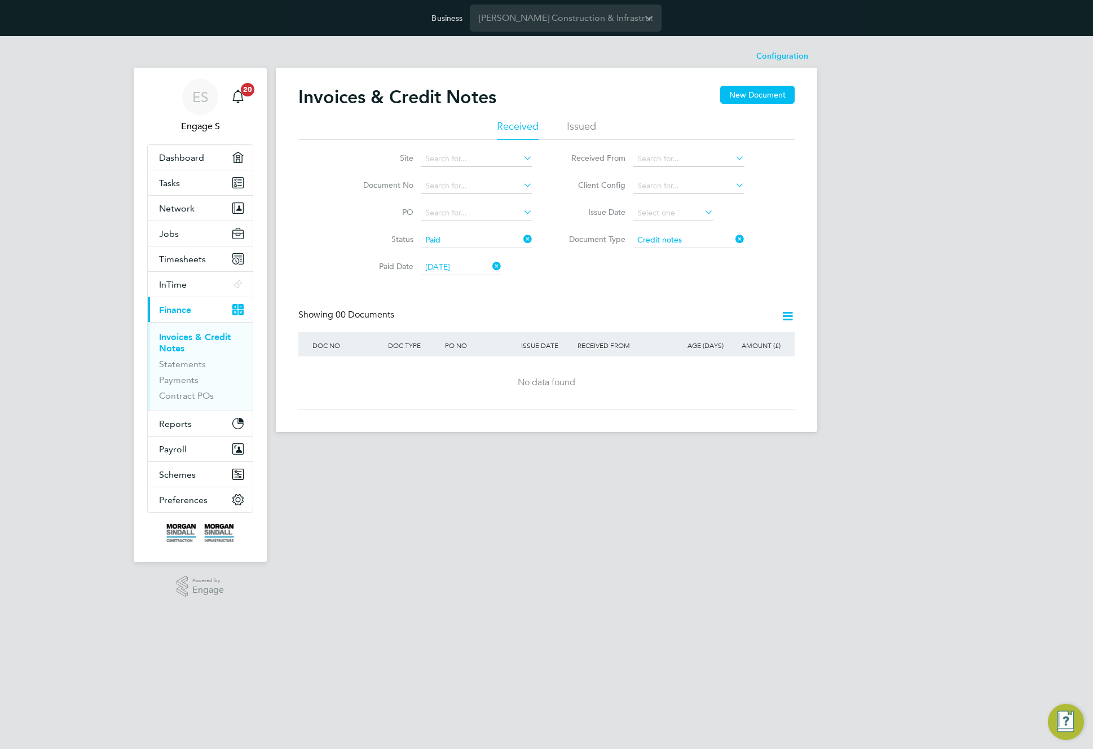
click at [782, 316] on icon at bounding box center [787, 316] width 14 height 14
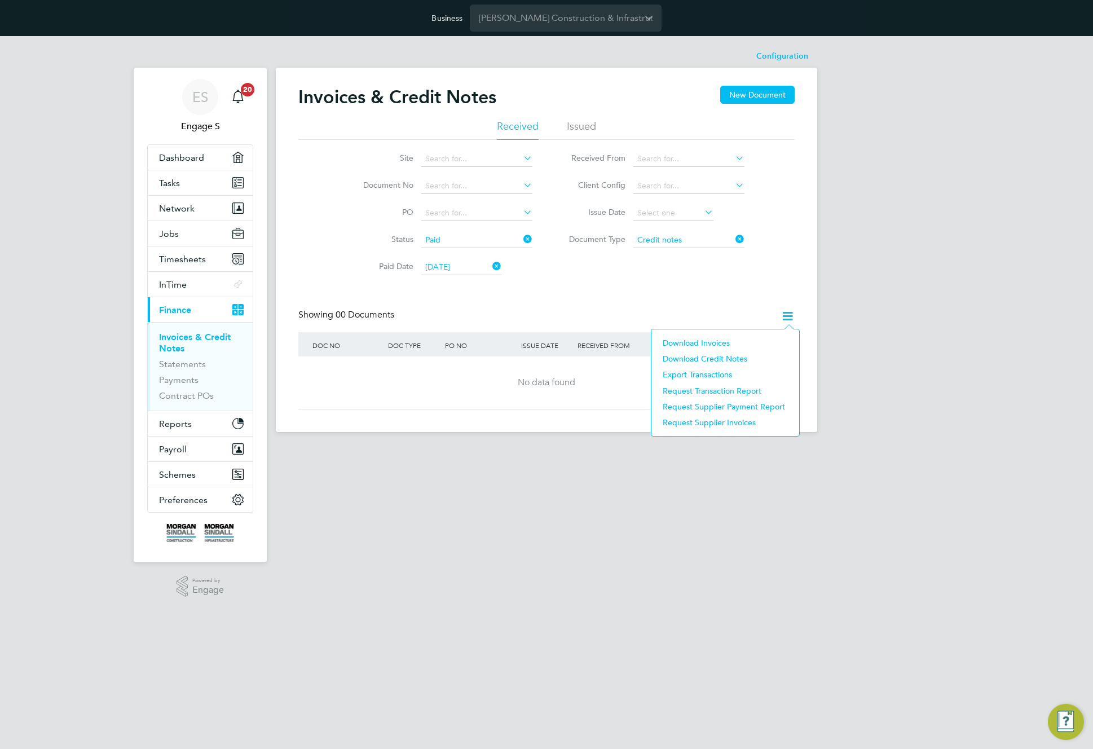
click at [698, 293] on div "Invoices & Credit Notes New Document Received Issued Site Document No PO Status…" at bounding box center [546, 248] width 496 height 324
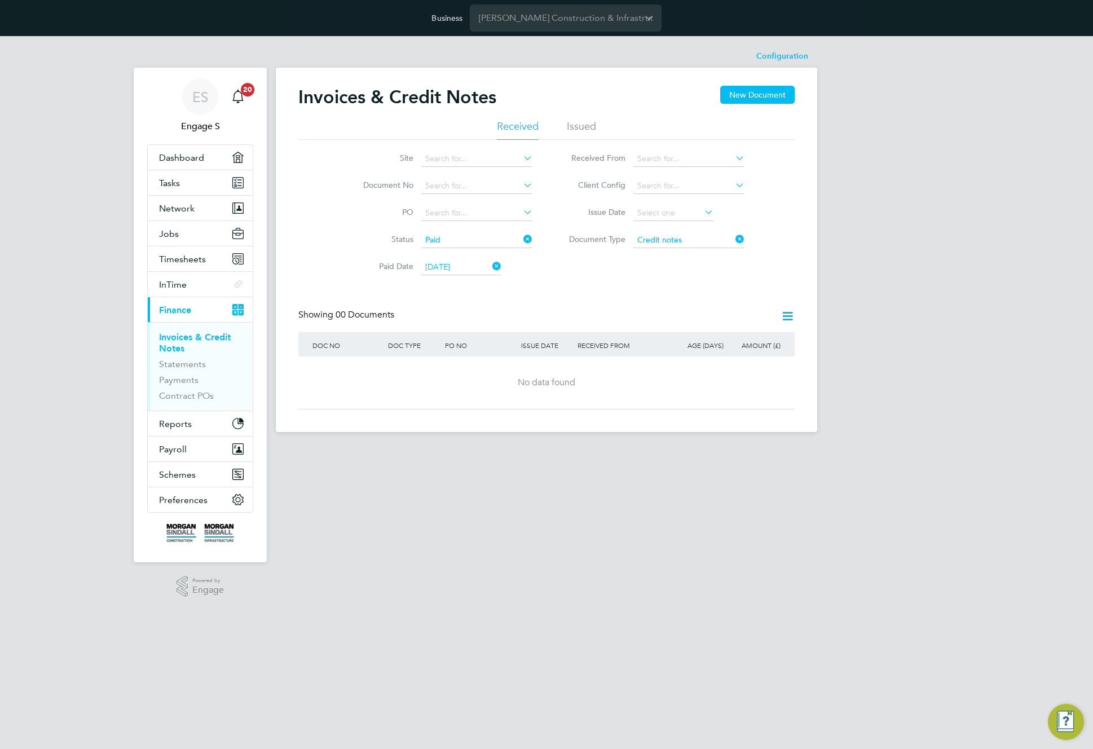
click at [733, 240] on icon at bounding box center [733, 239] width 0 height 16
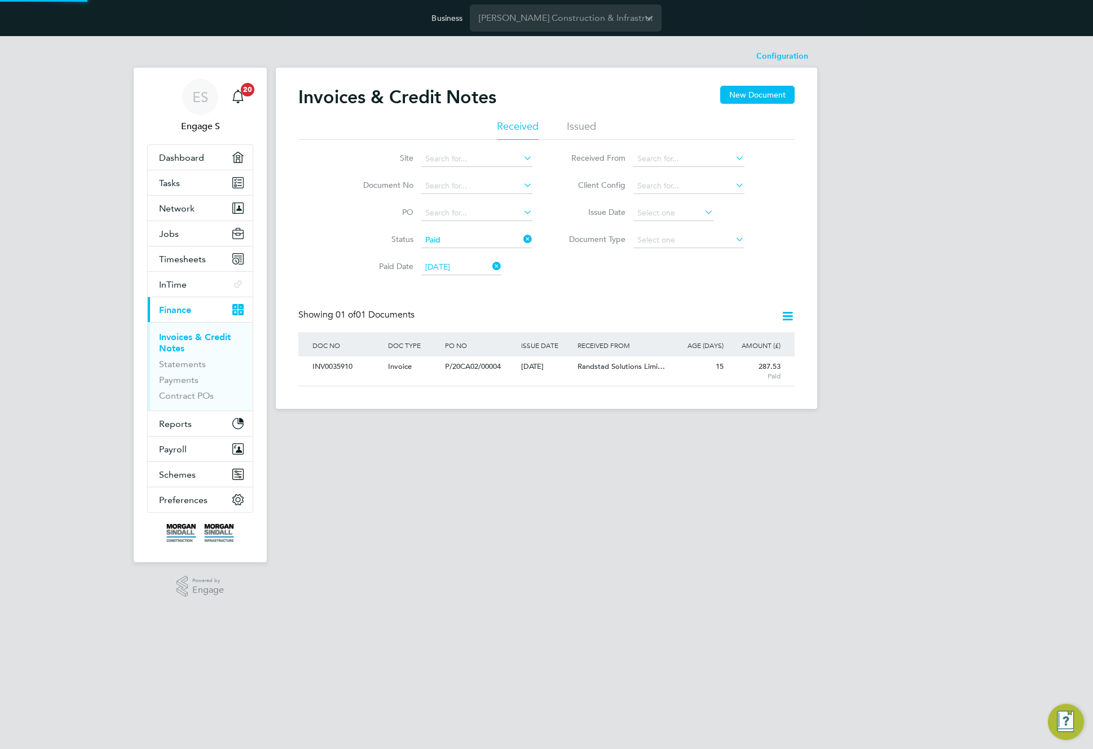
click at [490, 265] on icon at bounding box center [490, 266] width 0 height 16
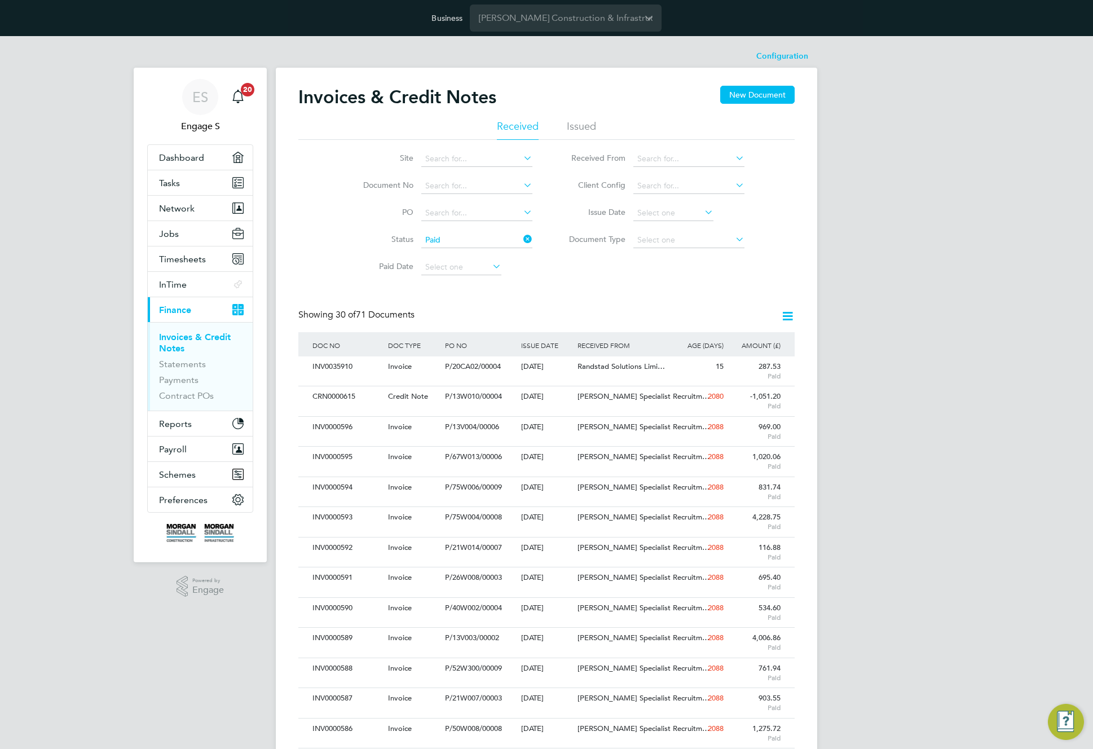
scroll to position [21, 77]
click at [791, 316] on icon at bounding box center [787, 316] width 14 height 14
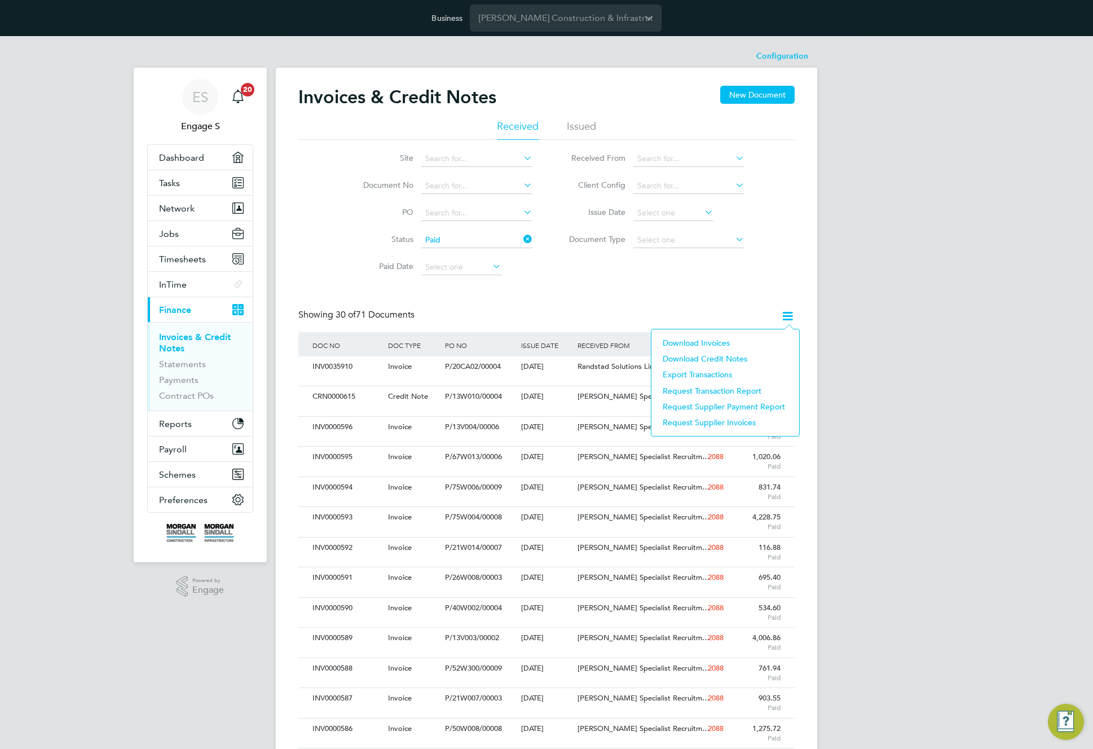
click at [697, 340] on li "Download Invoices" at bounding box center [725, 343] width 136 height 16
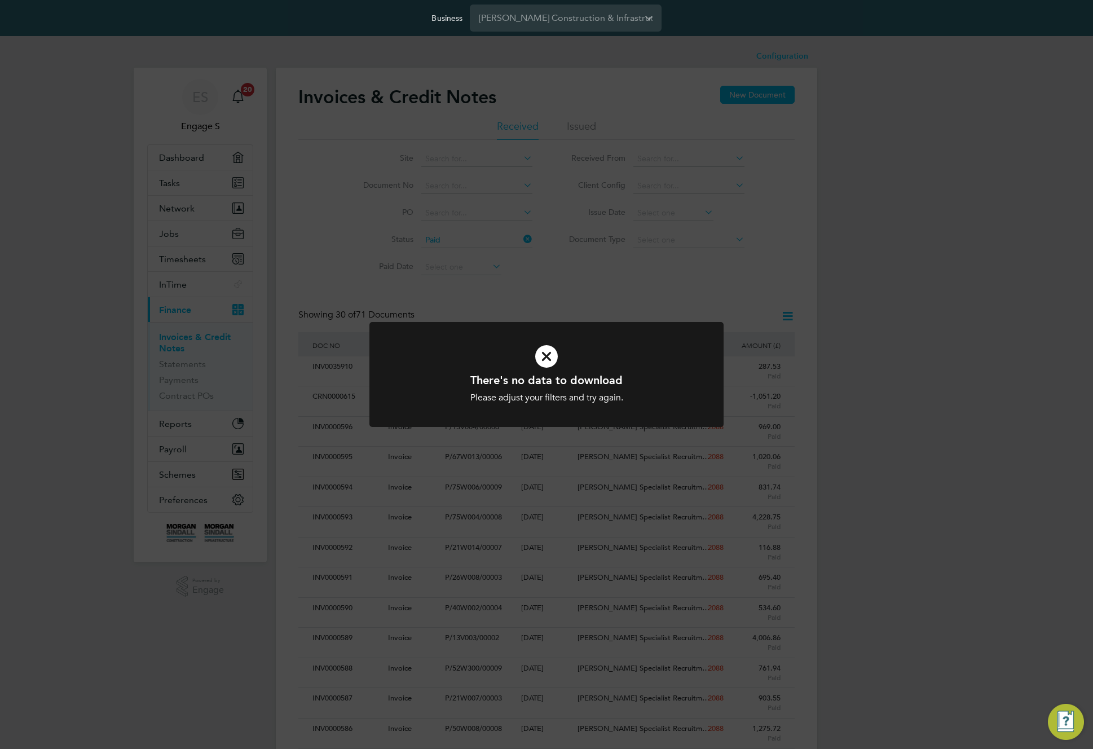
click at [703, 284] on div "There's no data to download Please adjust your filters and try again. Cancel Ok…" at bounding box center [546, 374] width 1093 height 749
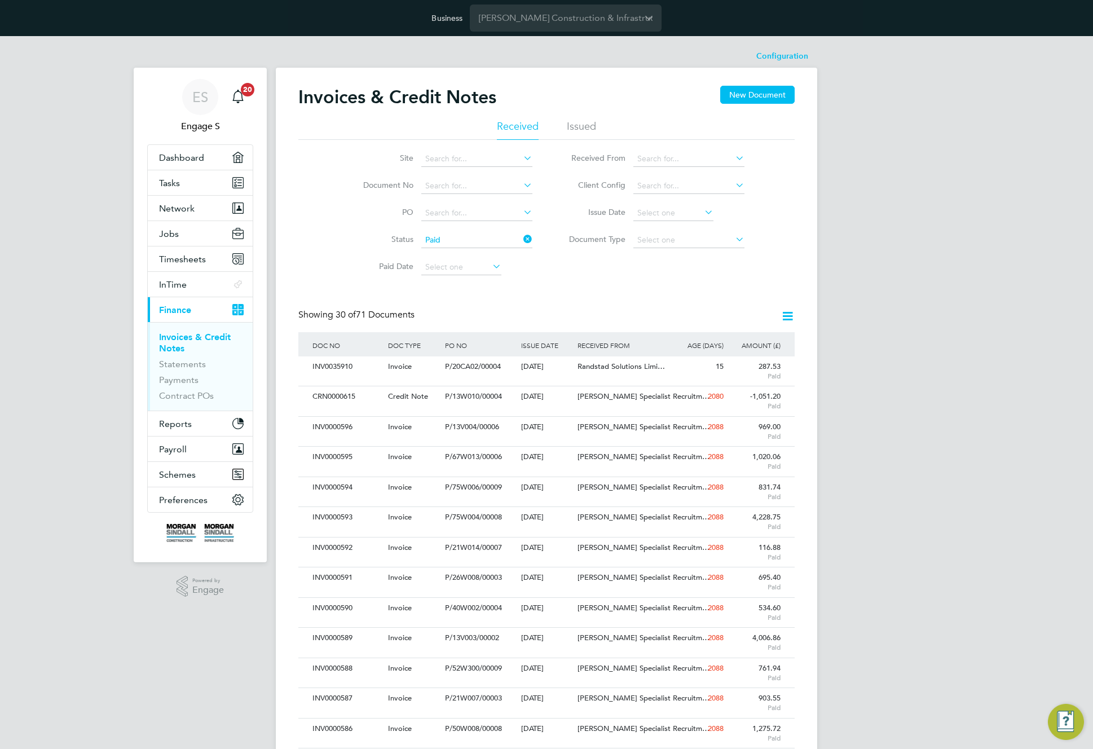
click at [791, 318] on icon at bounding box center [787, 316] width 14 height 14
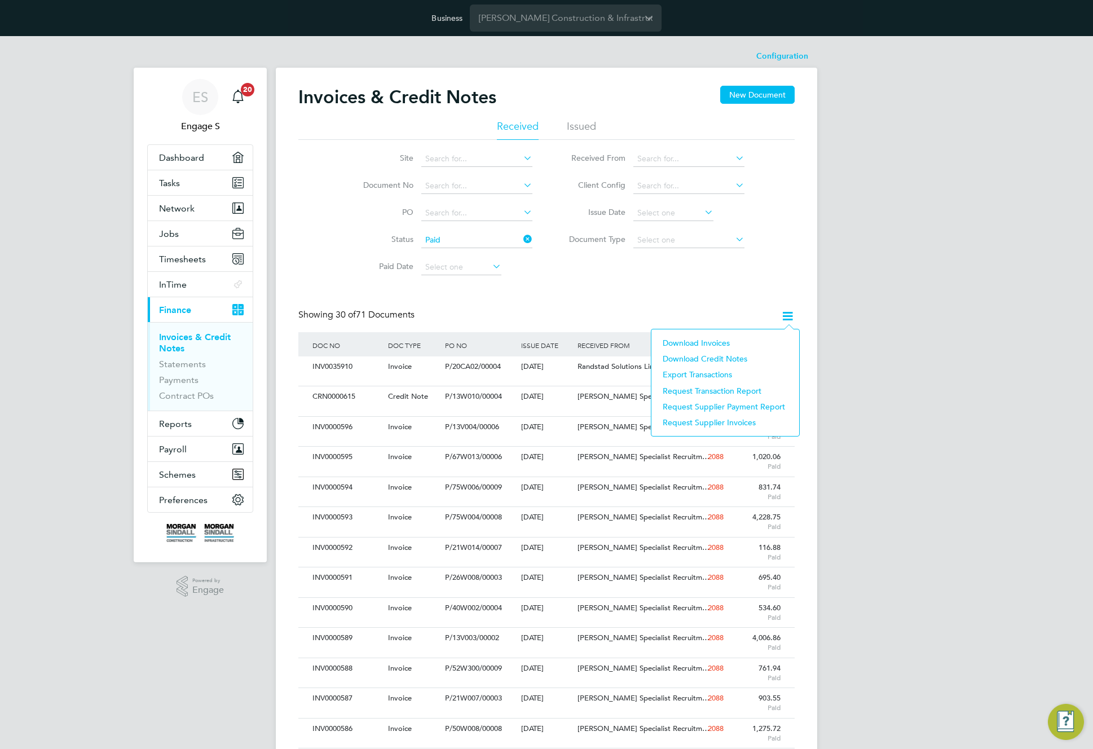
click at [718, 357] on li "Download Credit Notes" at bounding box center [725, 359] width 136 height 16
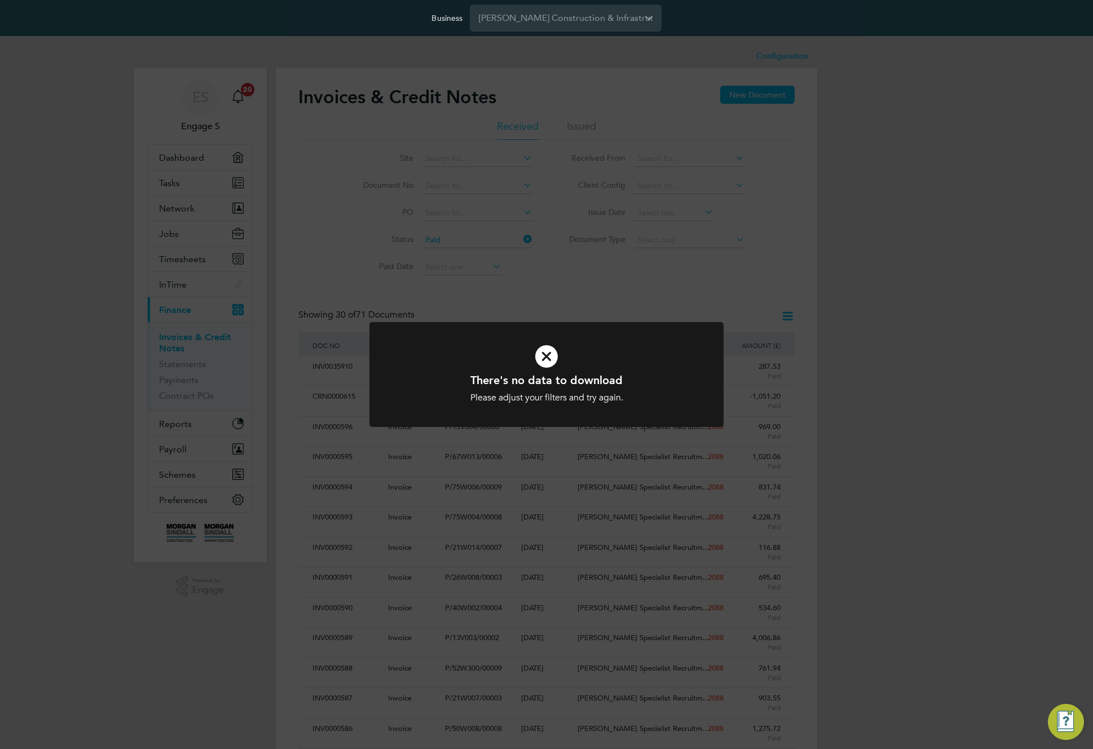
click at [678, 280] on div "There's no data to download Please adjust your filters and try again. Cancel Ok…" at bounding box center [546, 374] width 1093 height 749
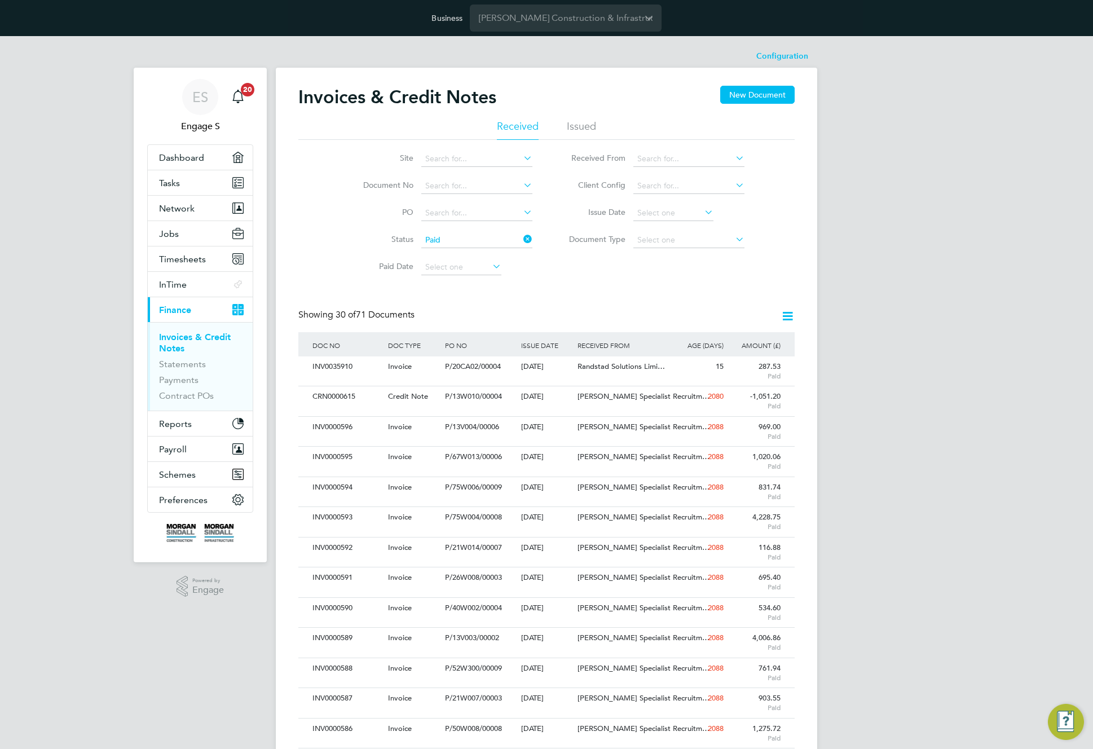
click at [521, 239] on icon at bounding box center [521, 239] width 0 height 16
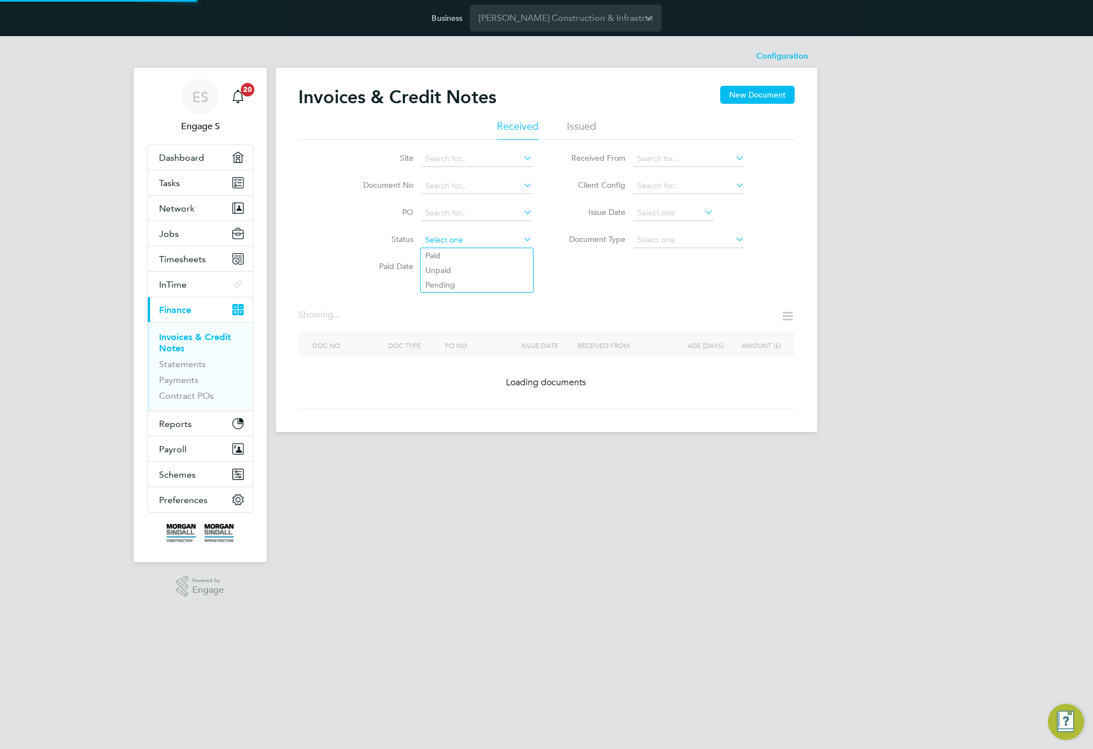
click at [504, 233] on input at bounding box center [476, 240] width 111 height 16
click at [481, 273] on li "Unpaid" at bounding box center [477, 270] width 112 height 15
type input "Unpaid"
click at [521, 239] on icon at bounding box center [521, 239] width 0 height 16
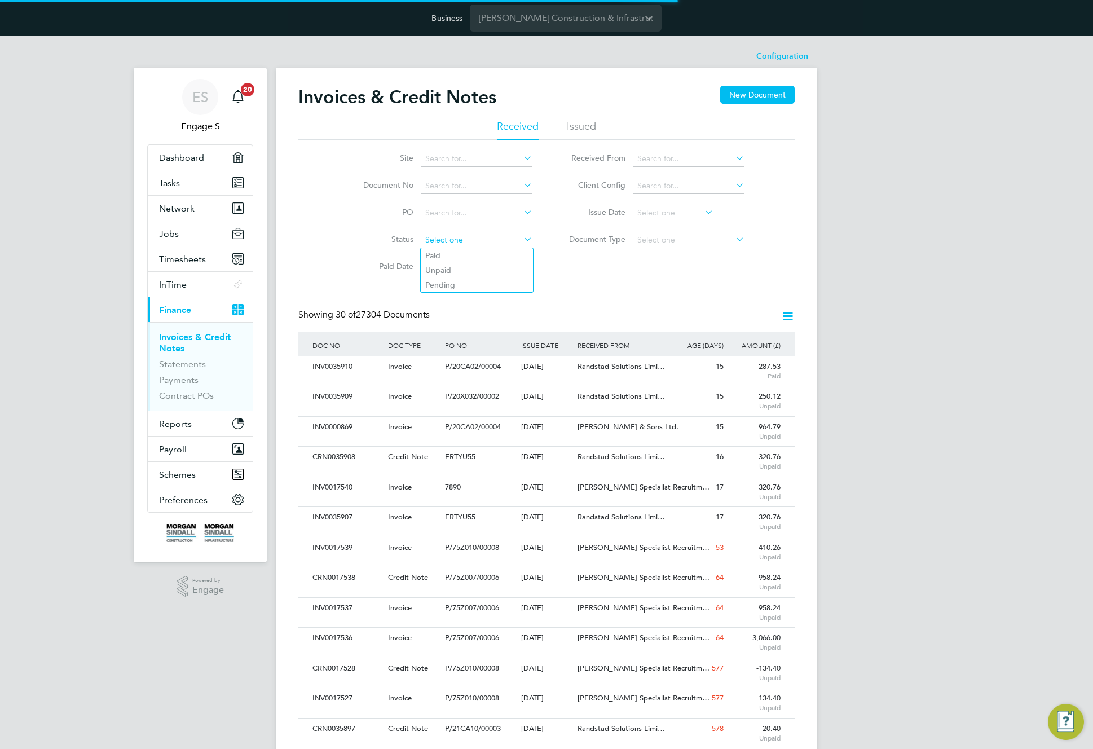
click at [509, 240] on input at bounding box center [476, 240] width 111 height 16
click at [483, 253] on li "Paid" at bounding box center [477, 255] width 112 height 15
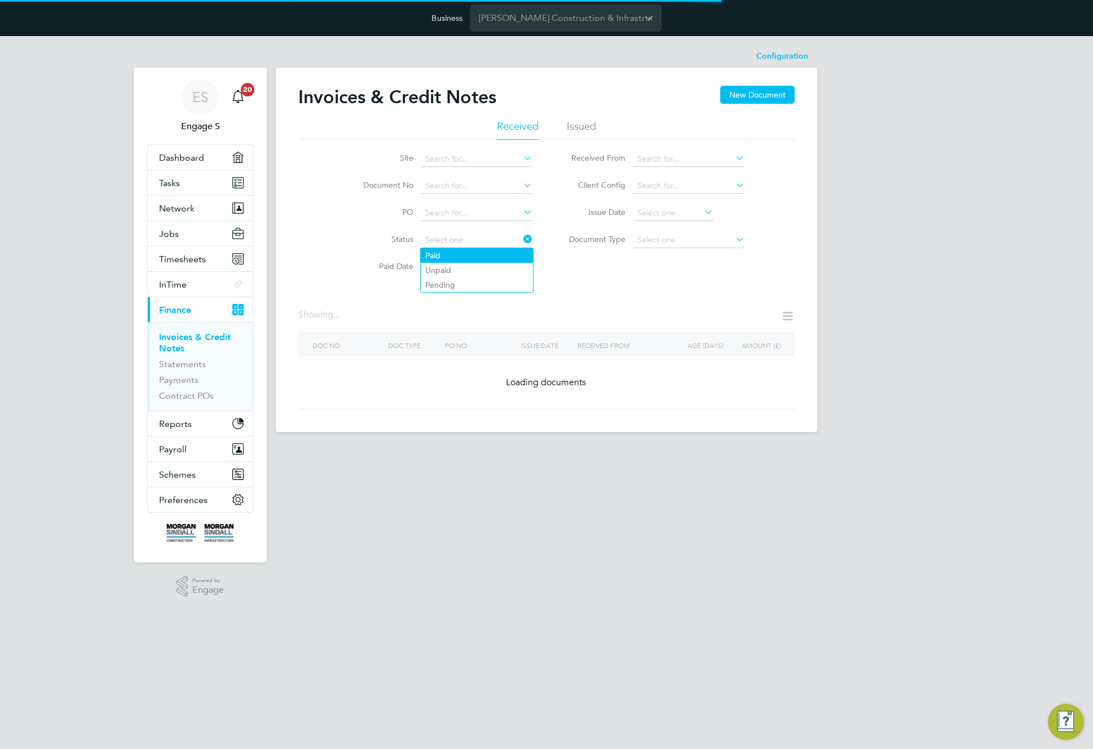
type input "Paid"
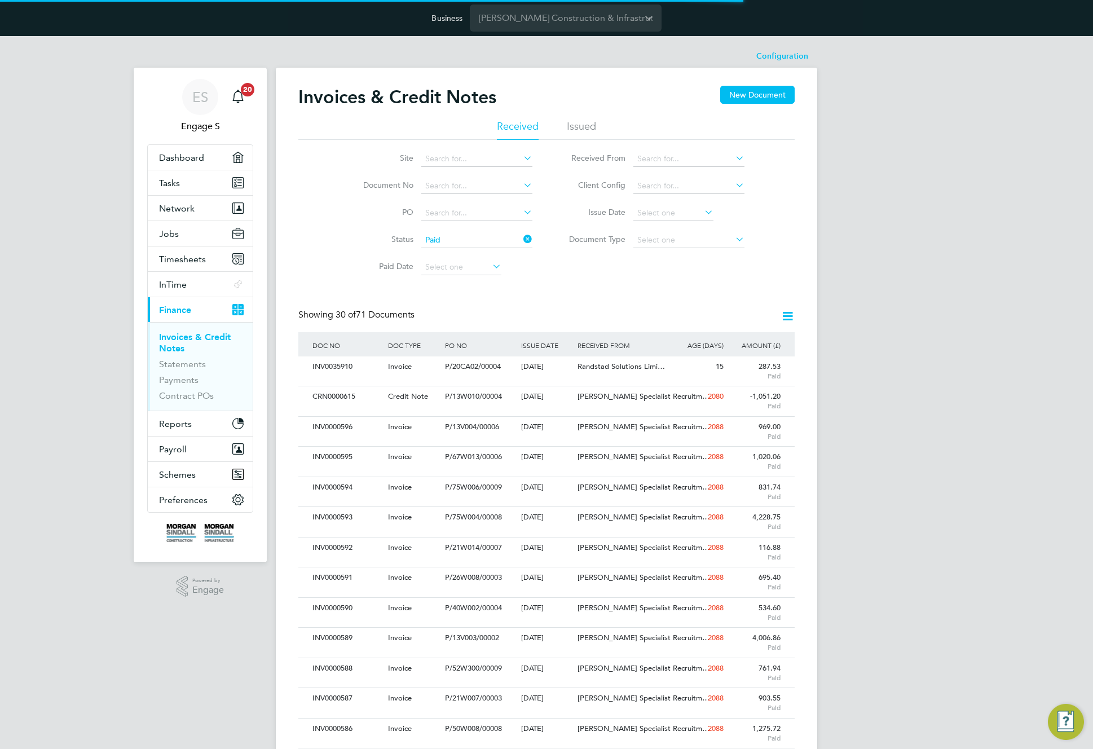
click at [500, 239] on input "Paid" at bounding box center [476, 240] width 111 height 16
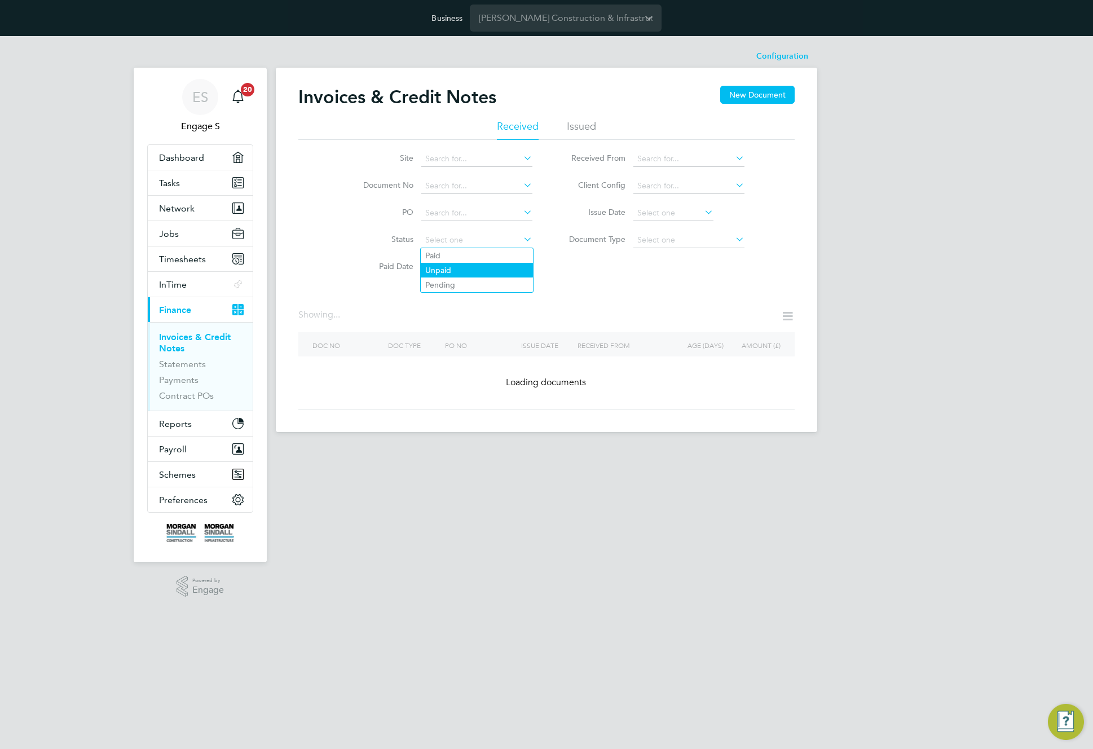
click at [474, 266] on li "Unpaid" at bounding box center [477, 270] width 112 height 15
type input "Unpaid"
click at [521, 235] on icon at bounding box center [521, 239] width 0 height 16
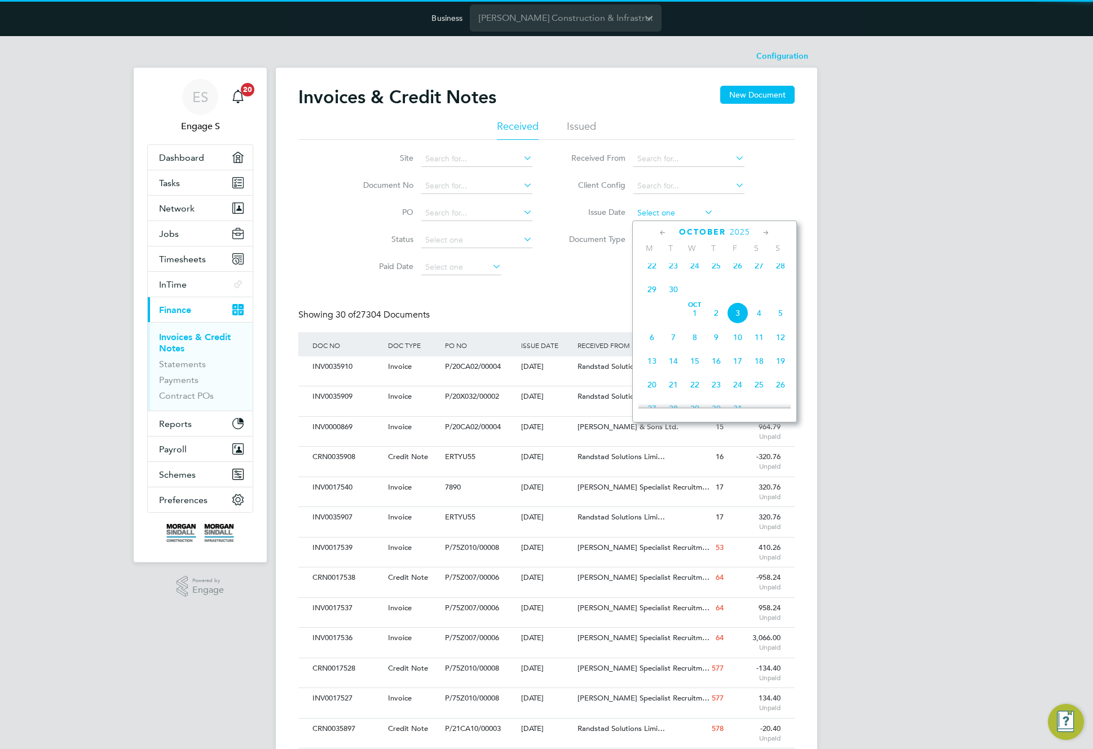
click at [670, 210] on input at bounding box center [673, 213] width 80 height 16
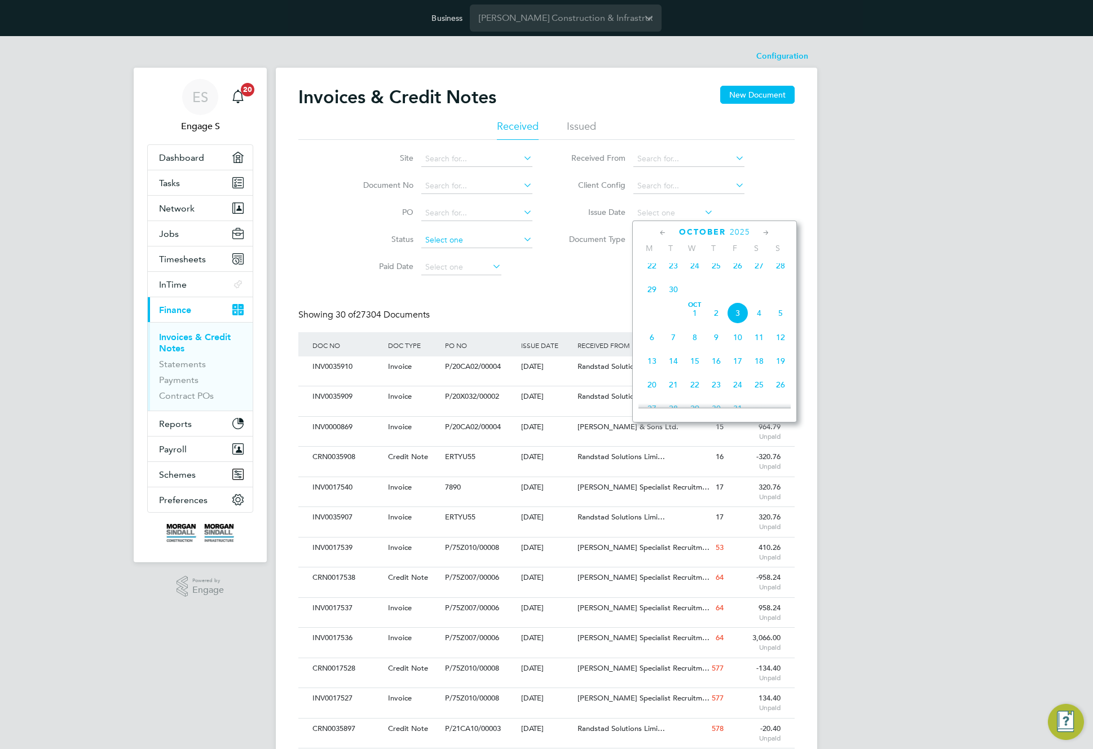
click at [480, 241] on input at bounding box center [476, 240] width 111 height 16
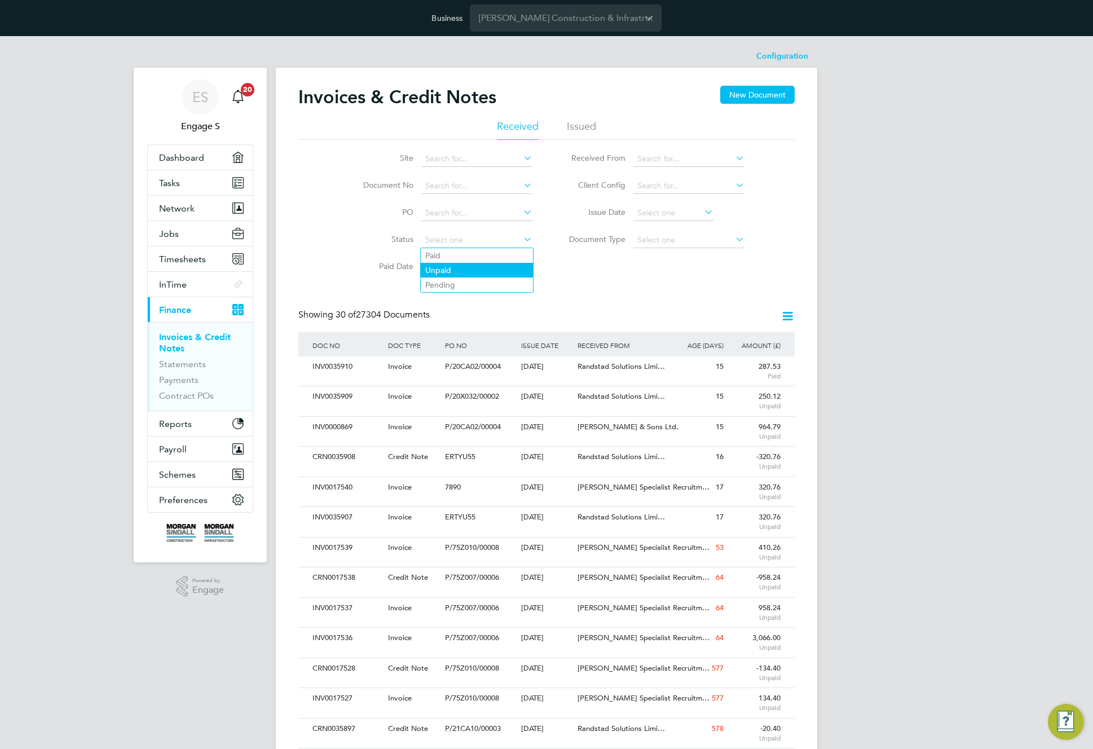
click at [452, 269] on li "Unpaid" at bounding box center [477, 270] width 112 height 15
type input "Unpaid"
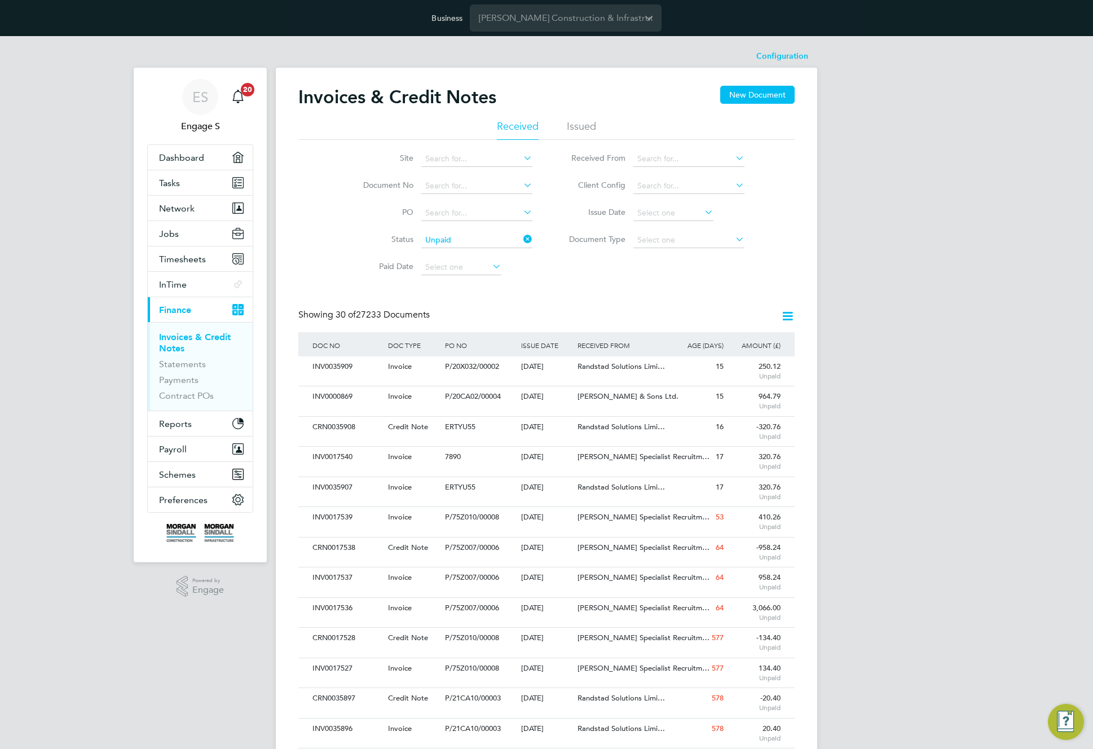
click at [788, 310] on icon at bounding box center [787, 316] width 14 height 14
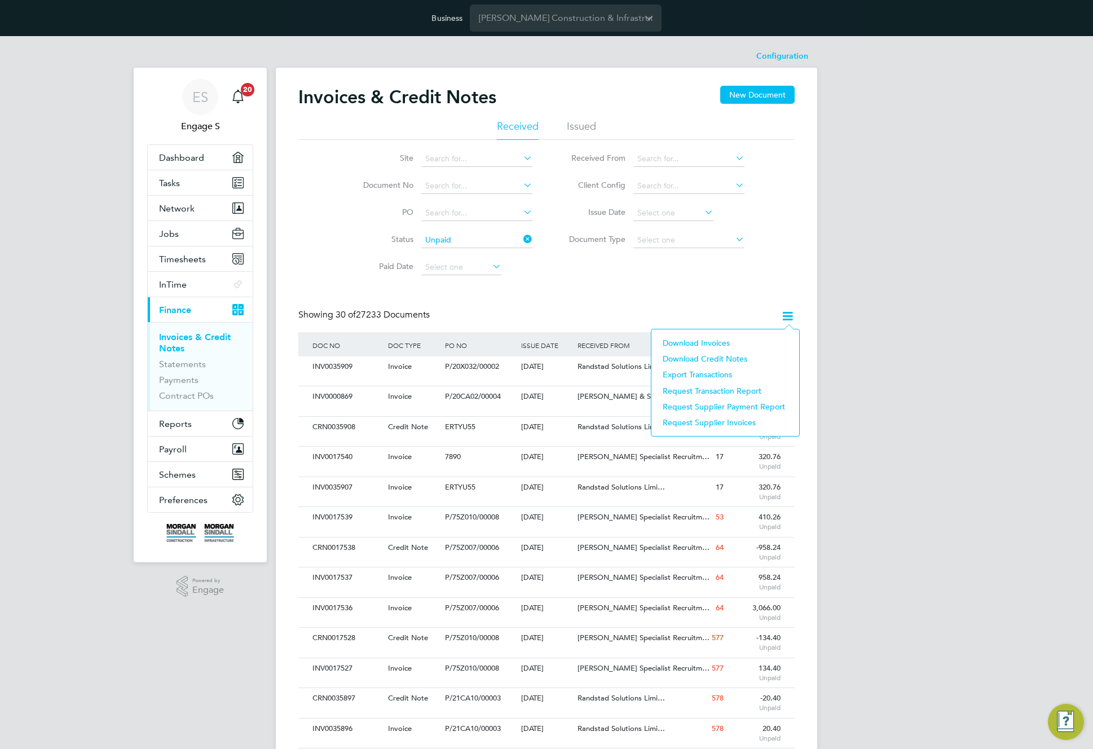
click at [710, 358] on li "Download Credit Notes" at bounding box center [725, 359] width 136 height 16
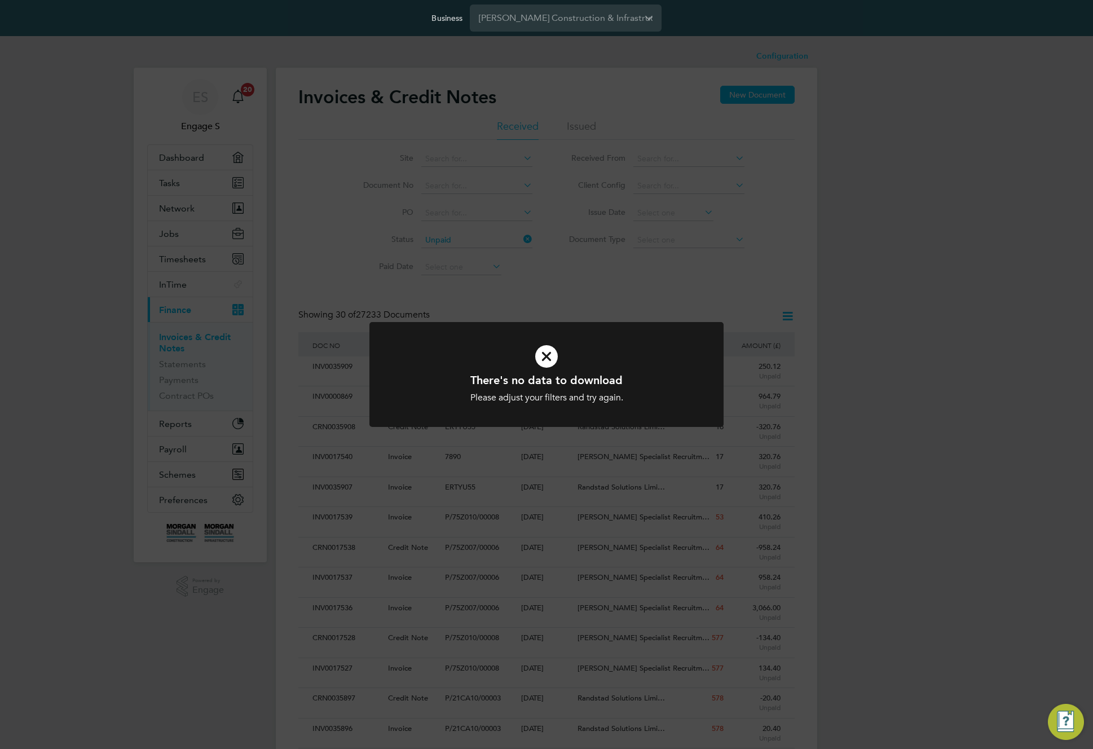
click at [723, 285] on div "There's no data to download Please adjust your filters and try again. Cancel Ok…" at bounding box center [546, 374] width 1093 height 749
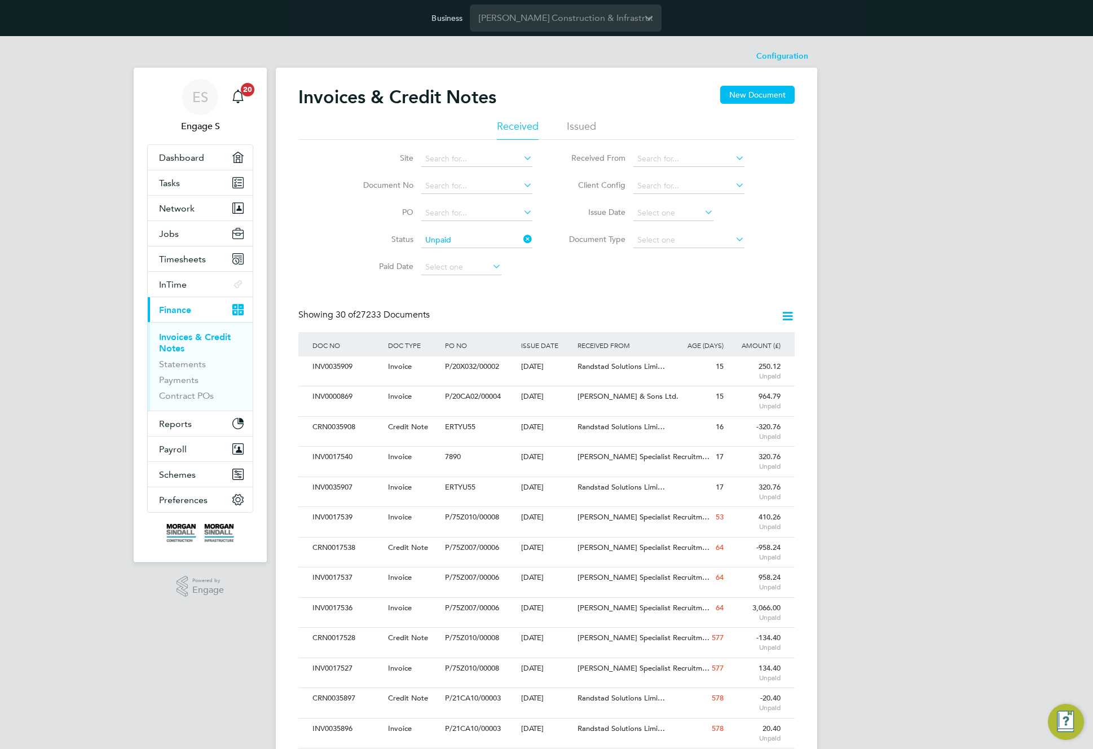
click at [787, 314] on icon at bounding box center [787, 316] width 14 height 14
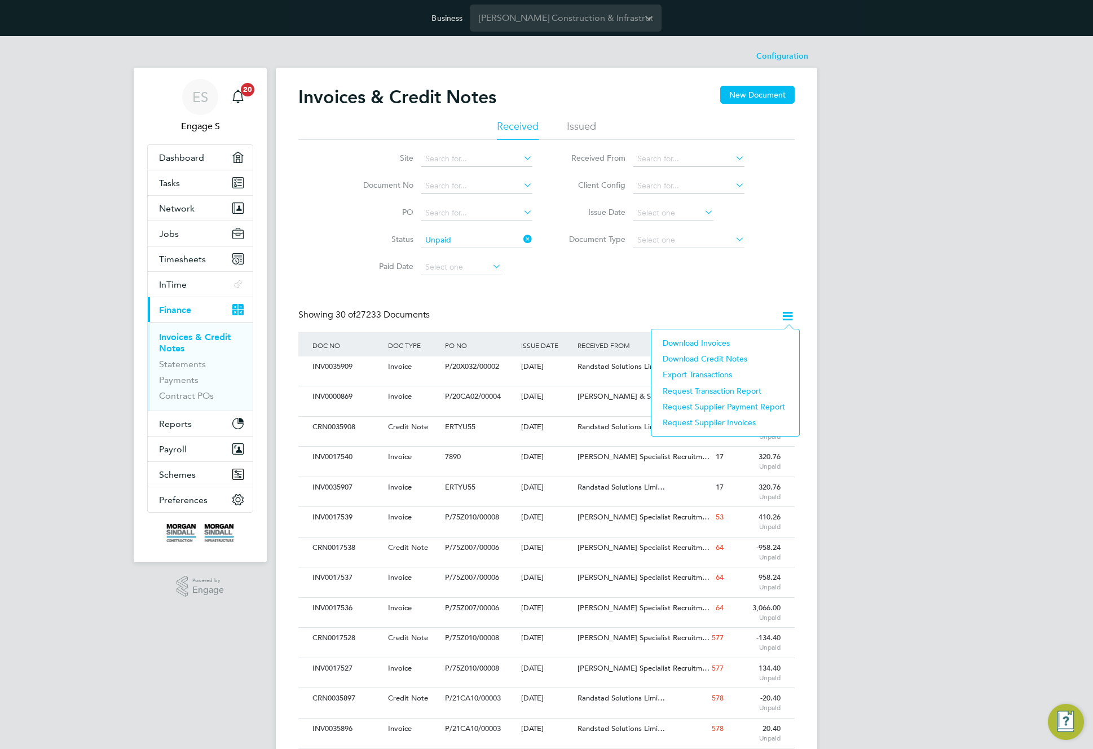
click at [698, 341] on li "Download Invoices" at bounding box center [725, 343] width 136 height 16
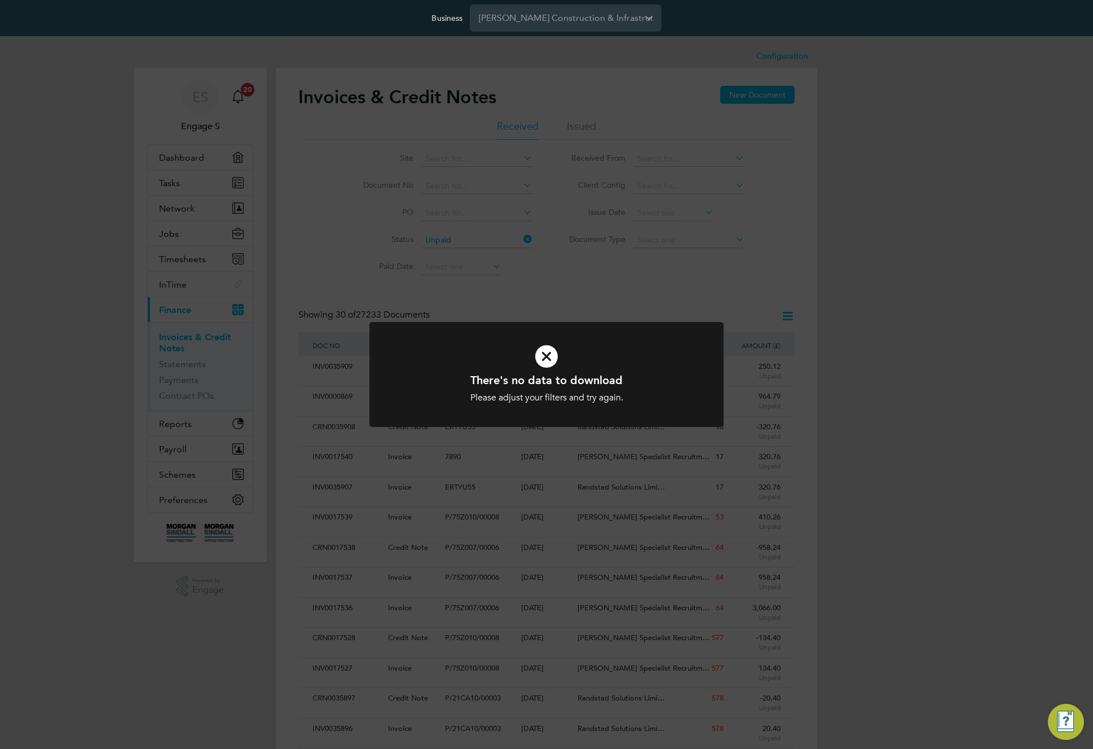
click at [750, 238] on div "There's no data to download Please adjust your filters and try again. Cancel Ok…" at bounding box center [546, 374] width 1093 height 749
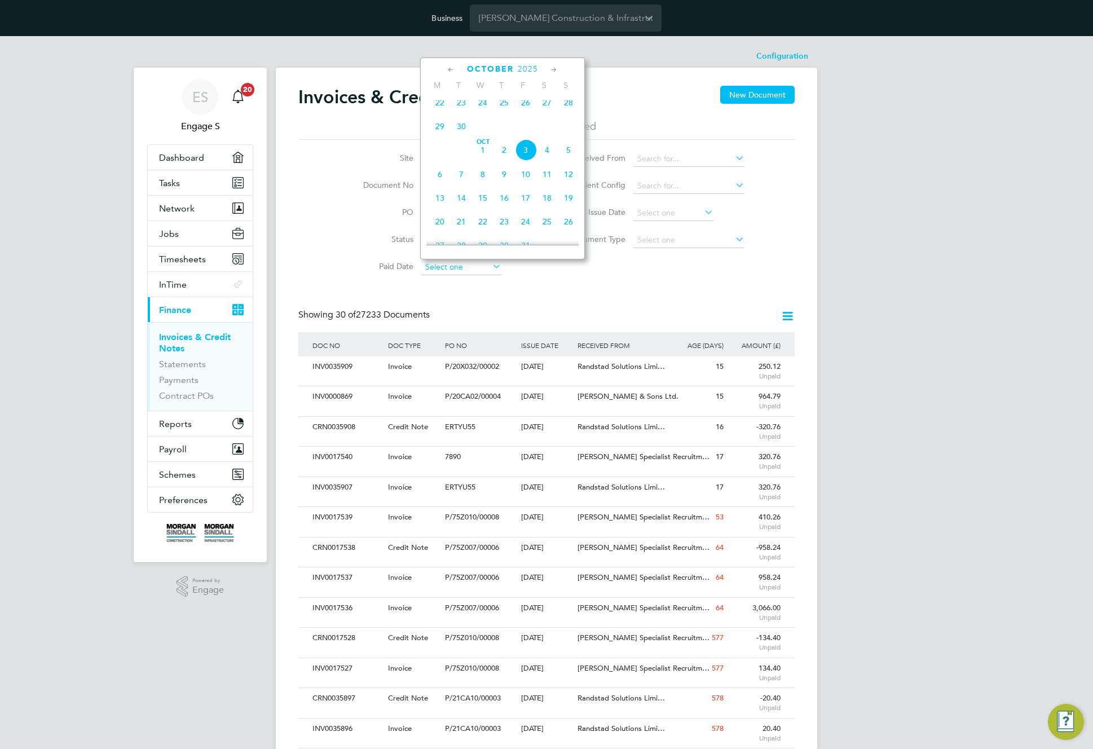
click at [447, 266] on input at bounding box center [461, 267] width 80 height 16
click at [649, 262] on div "Site Document No PO Status Unpaid Paid Date Issued To Received From Client Conf…" at bounding box center [546, 210] width 496 height 141
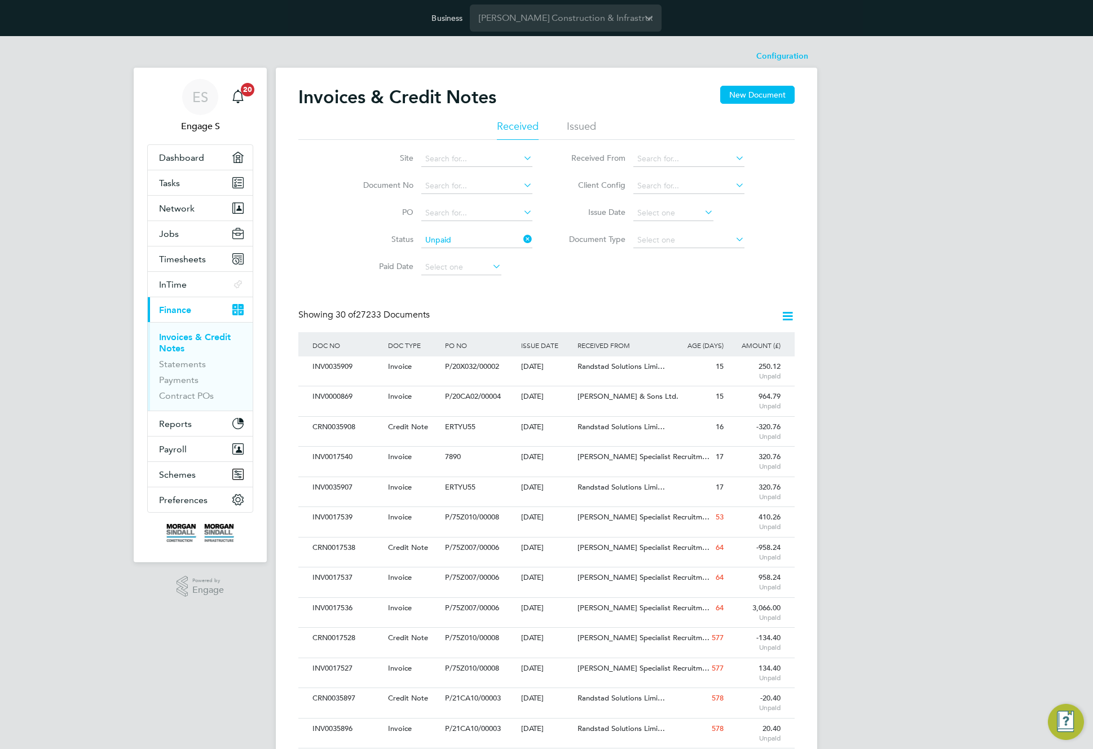
click at [521, 233] on icon at bounding box center [521, 239] width 0 height 16
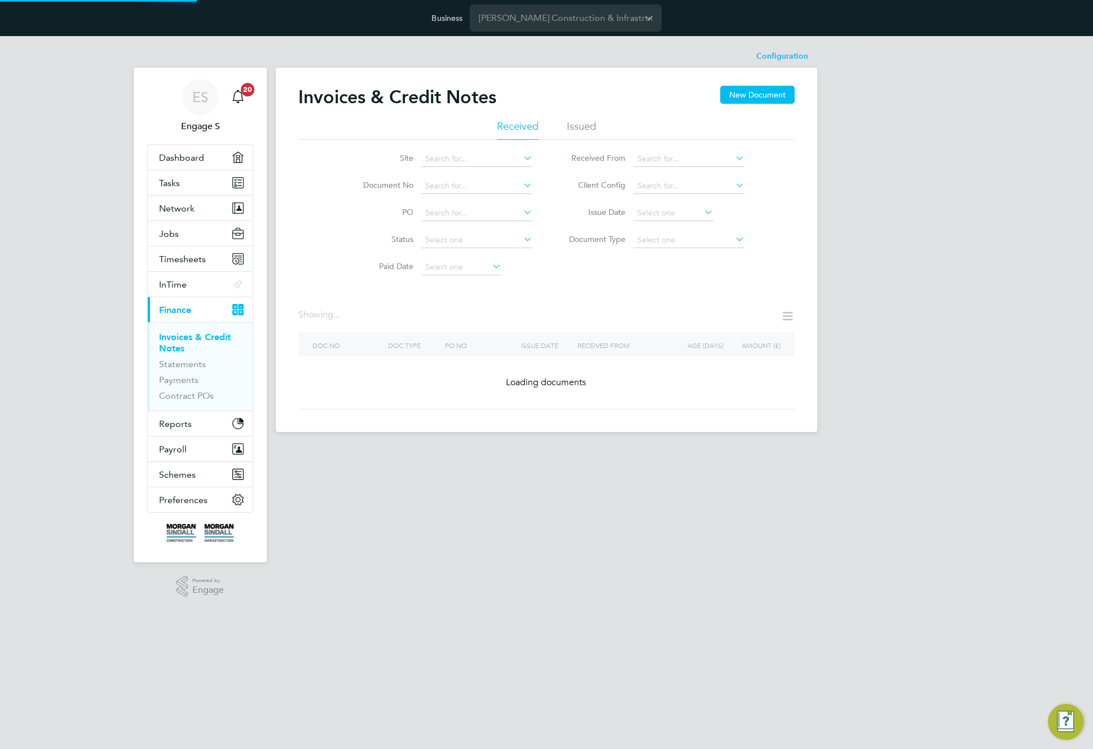
click at [546, 283] on div "Invoices & Credit Notes New Document Received Issued Site Document No PO Status…" at bounding box center [546, 248] width 496 height 324
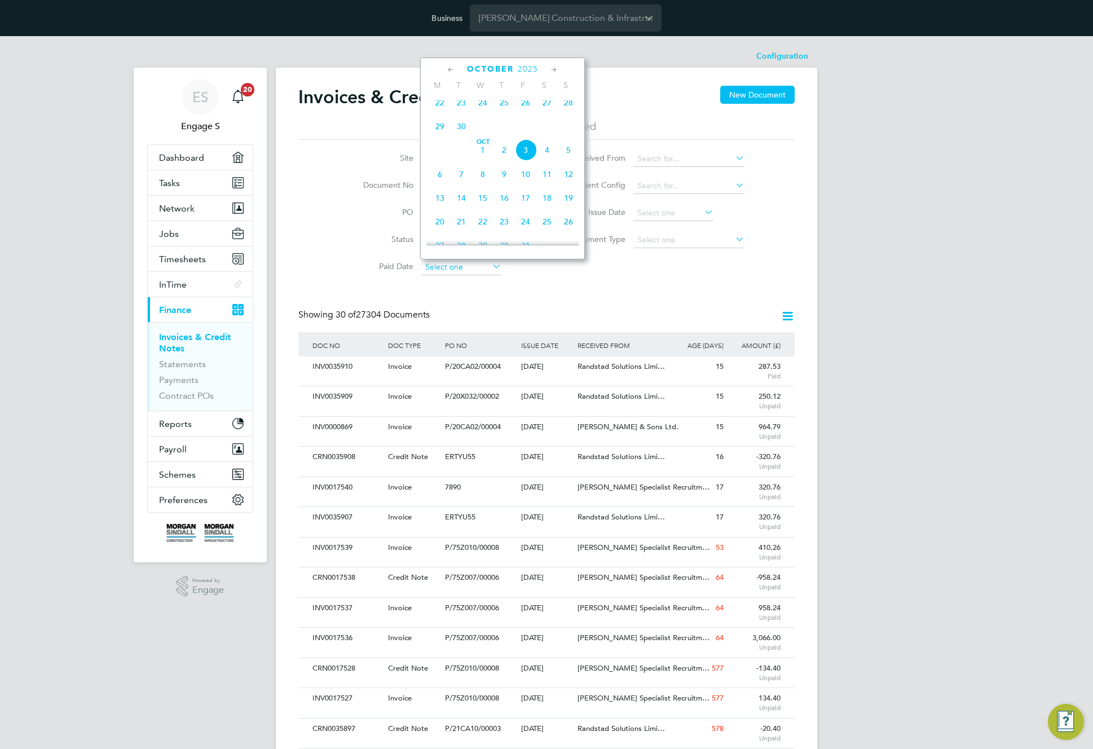
click at [469, 267] on input at bounding box center [461, 267] width 80 height 16
click at [526, 156] on span "3" at bounding box center [525, 149] width 21 height 21
type input "[DATE]"
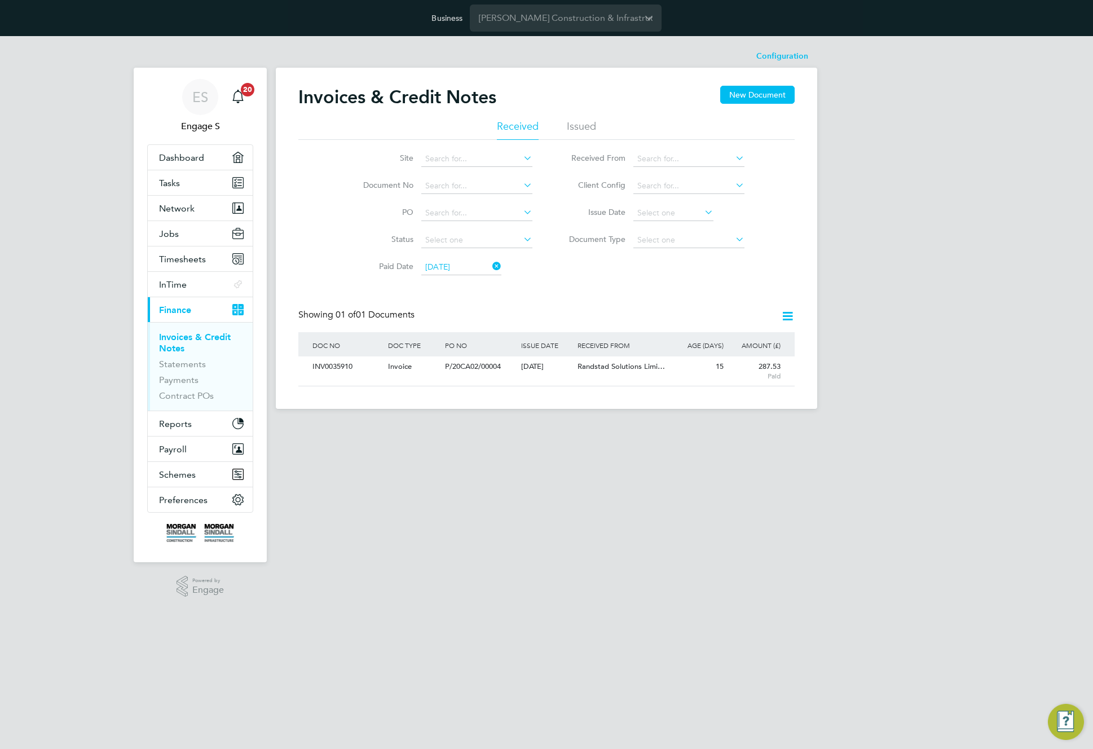
click at [788, 313] on icon at bounding box center [787, 316] width 14 height 14
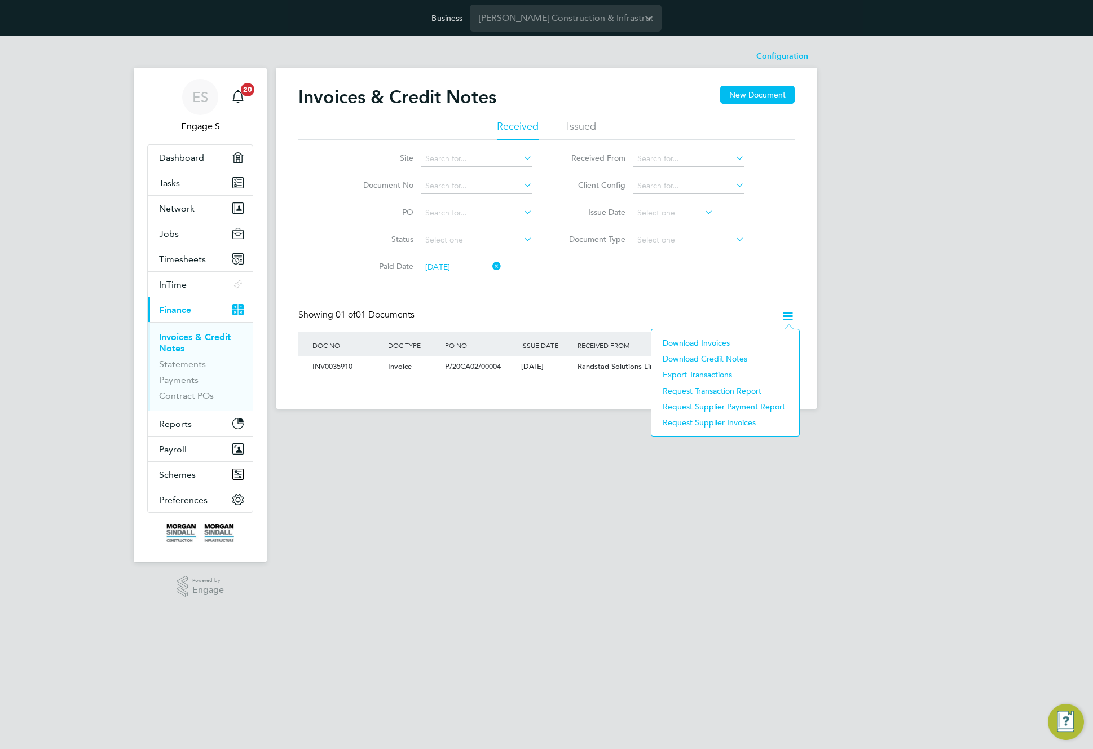
click at [718, 343] on li "Download Invoices" at bounding box center [725, 343] width 136 height 16
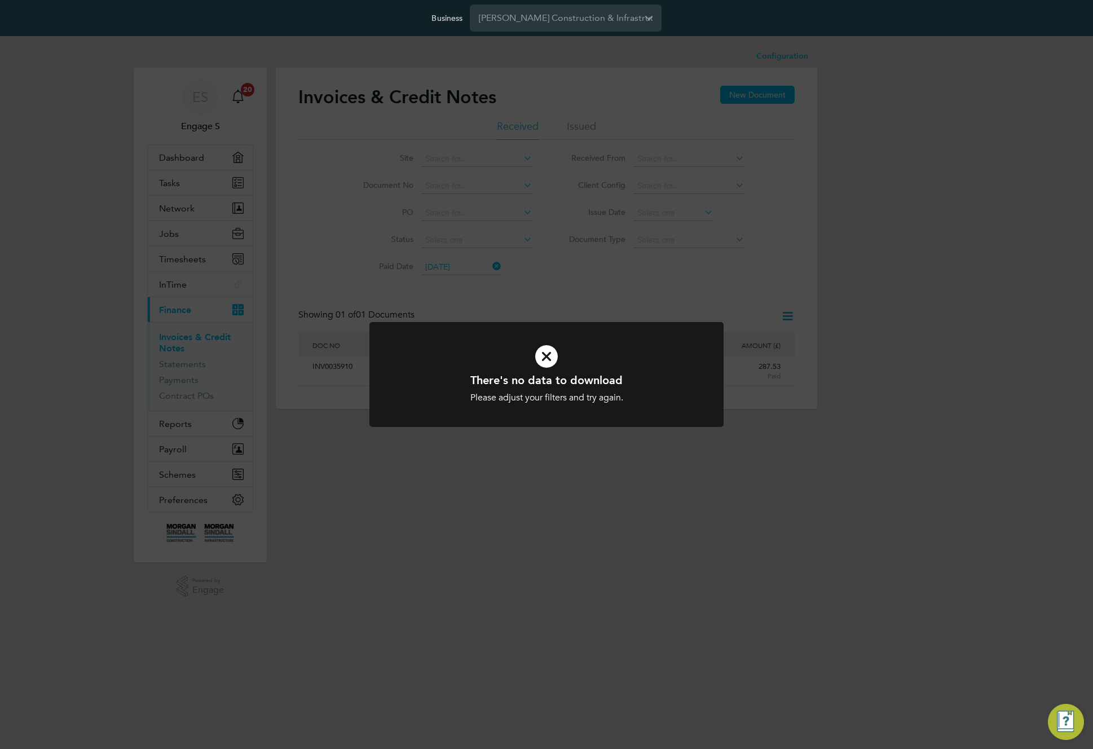
click at [672, 306] on div "There's no data to download Please adjust your filters and try again. Cancel Ok…" at bounding box center [546, 374] width 1093 height 749
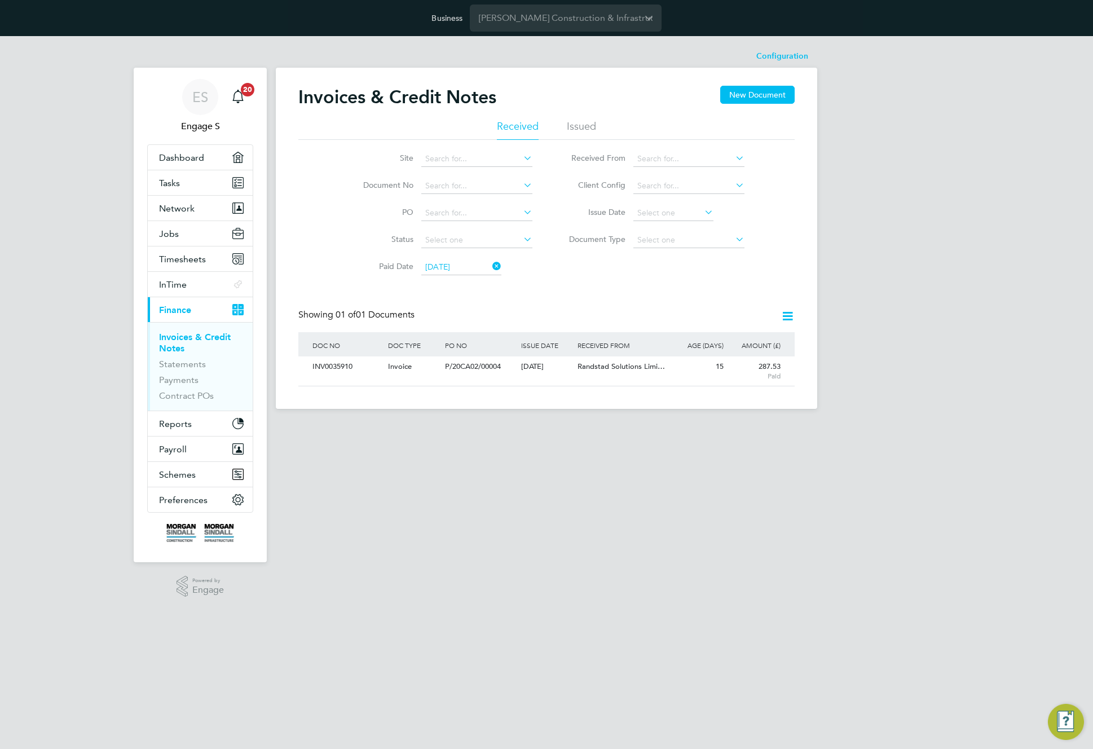
click at [788, 191] on div "Site Document No PO Status Paid Date [DATE] Issued To Received From Client Conf…" at bounding box center [546, 210] width 496 height 141
click at [691, 158] on input at bounding box center [688, 159] width 111 height 16
click at [490, 264] on icon at bounding box center [490, 266] width 0 height 16
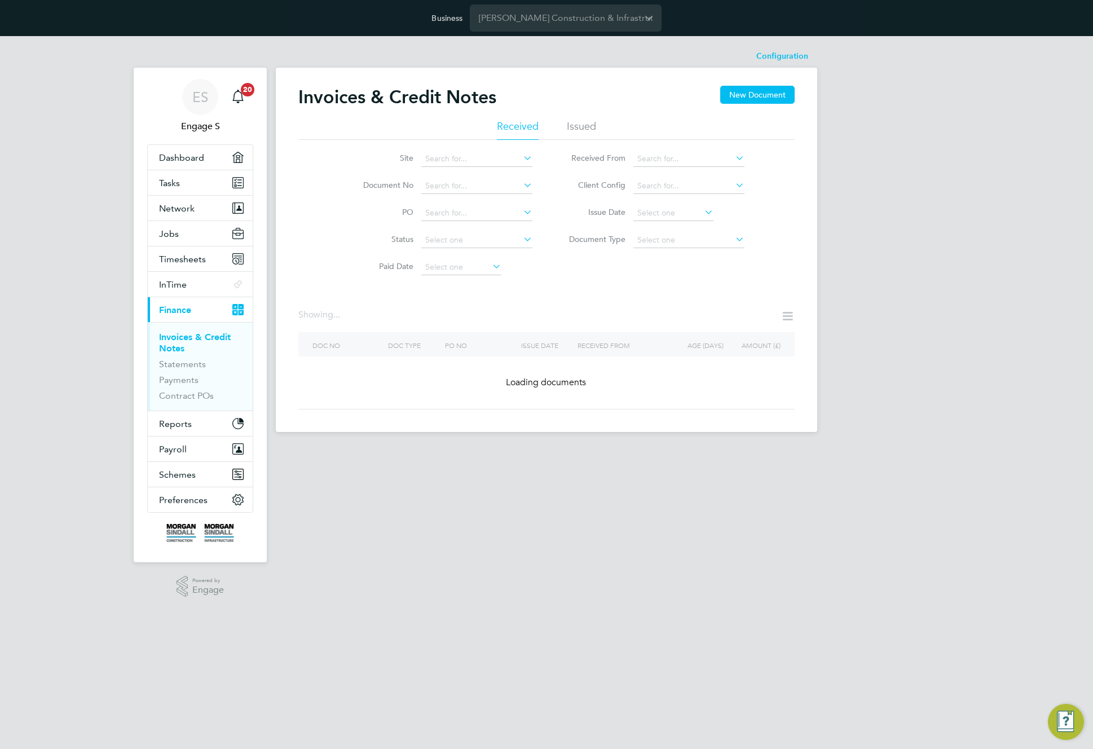
click at [936, 197] on div "ES Engage S Notifications 20 Applications: Dashboard Tasks Network Team Members…" at bounding box center [546, 243] width 1093 height 414
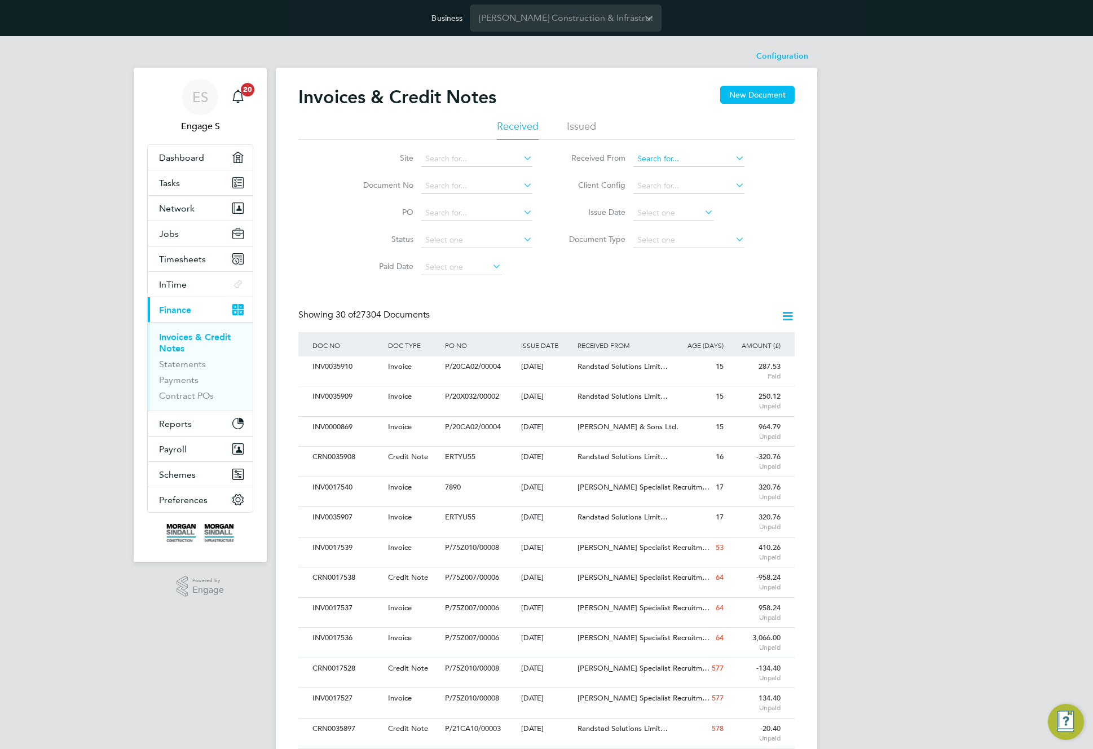
click at [702, 157] on input at bounding box center [688, 159] width 111 height 16
click at [726, 160] on input at bounding box center [688, 159] width 111 height 16
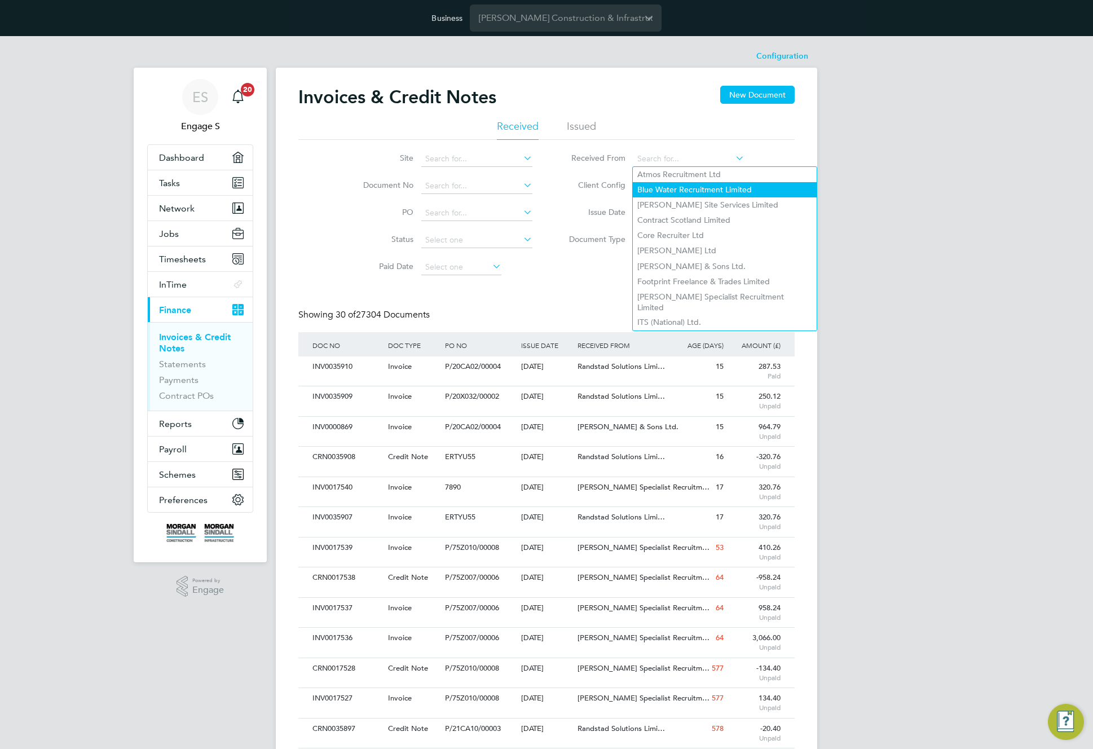
click at [723, 194] on li "Blue Water Recruitment Limited" at bounding box center [725, 189] width 184 height 15
type input "Blue Water Recruitment Limited"
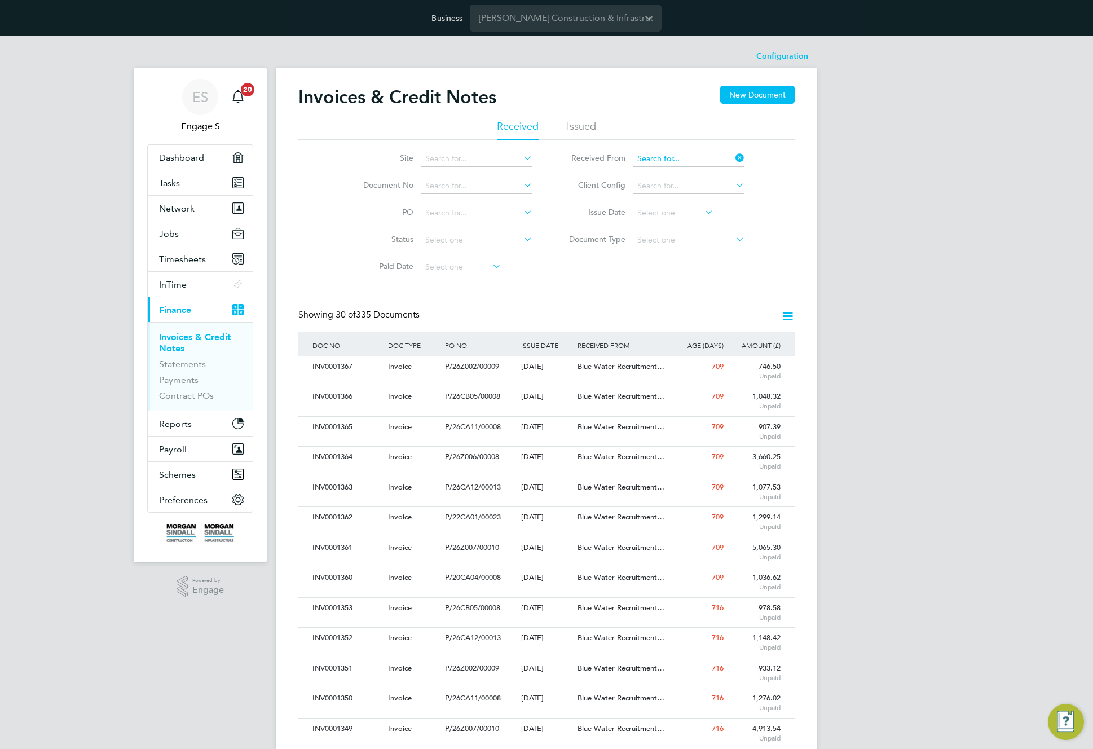
click at [718, 156] on input at bounding box center [688, 159] width 111 height 16
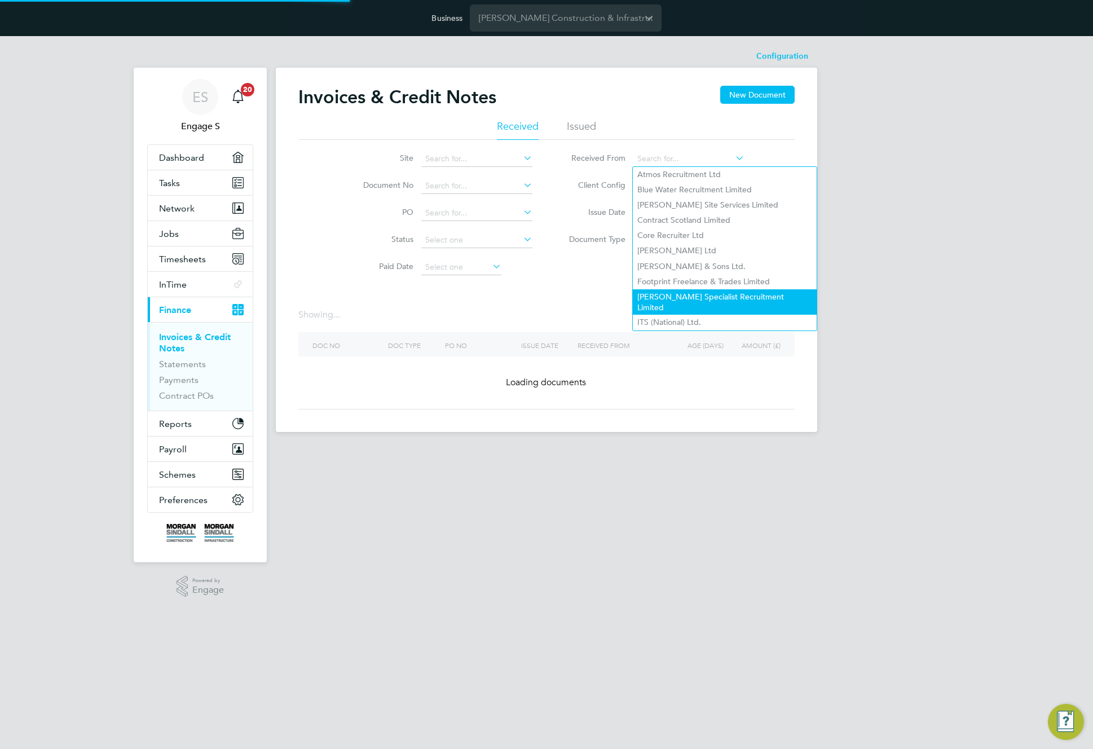
click at [729, 289] on li "[PERSON_NAME] Specialist Recruitment Limited" at bounding box center [725, 301] width 184 height 25
type input "[PERSON_NAME] Specialist Recruitment Limited"
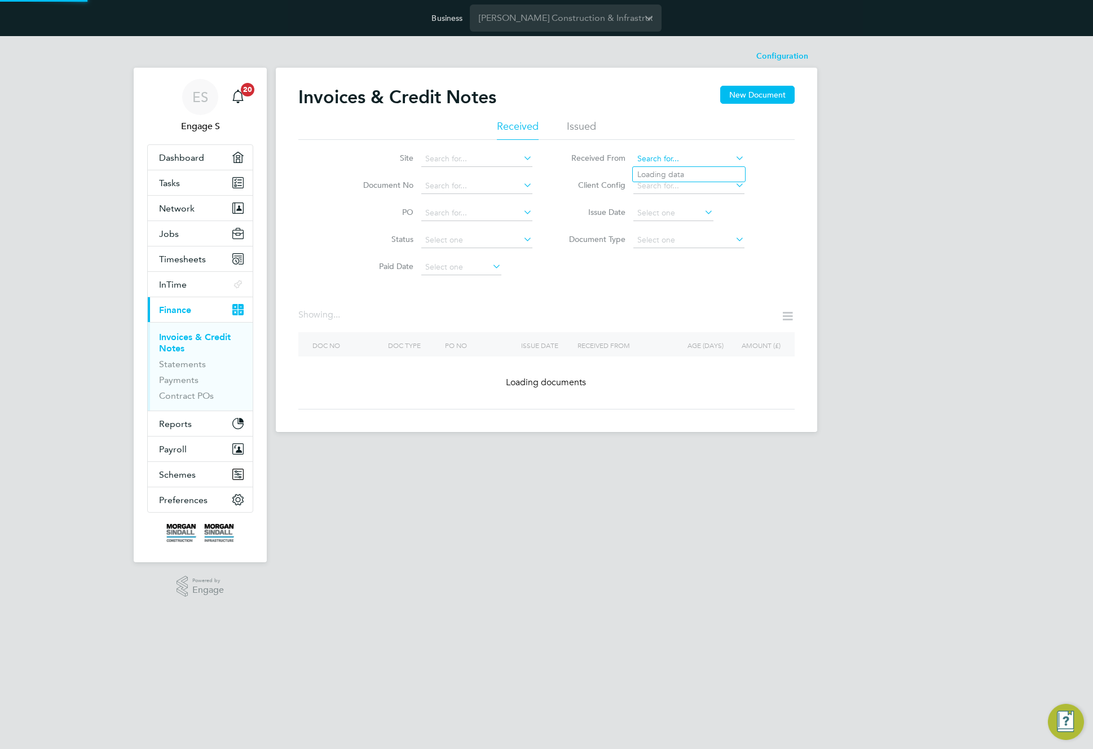
click at [714, 156] on input at bounding box center [688, 159] width 111 height 16
click at [693, 315] on li "ITS (National) Ltd." at bounding box center [725, 322] width 184 height 15
type input "ITS (National) Ltd."
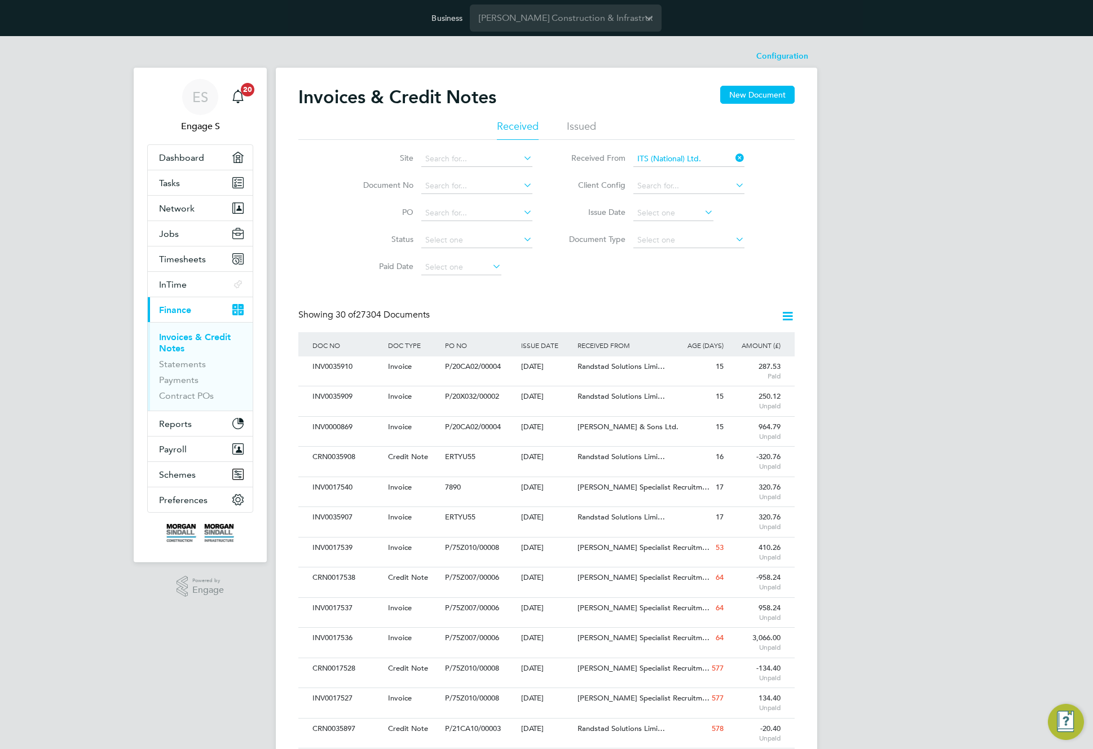
click at [733, 156] on icon at bounding box center [733, 158] width 0 height 16
click at [694, 182] on input at bounding box center [688, 186] width 111 height 16
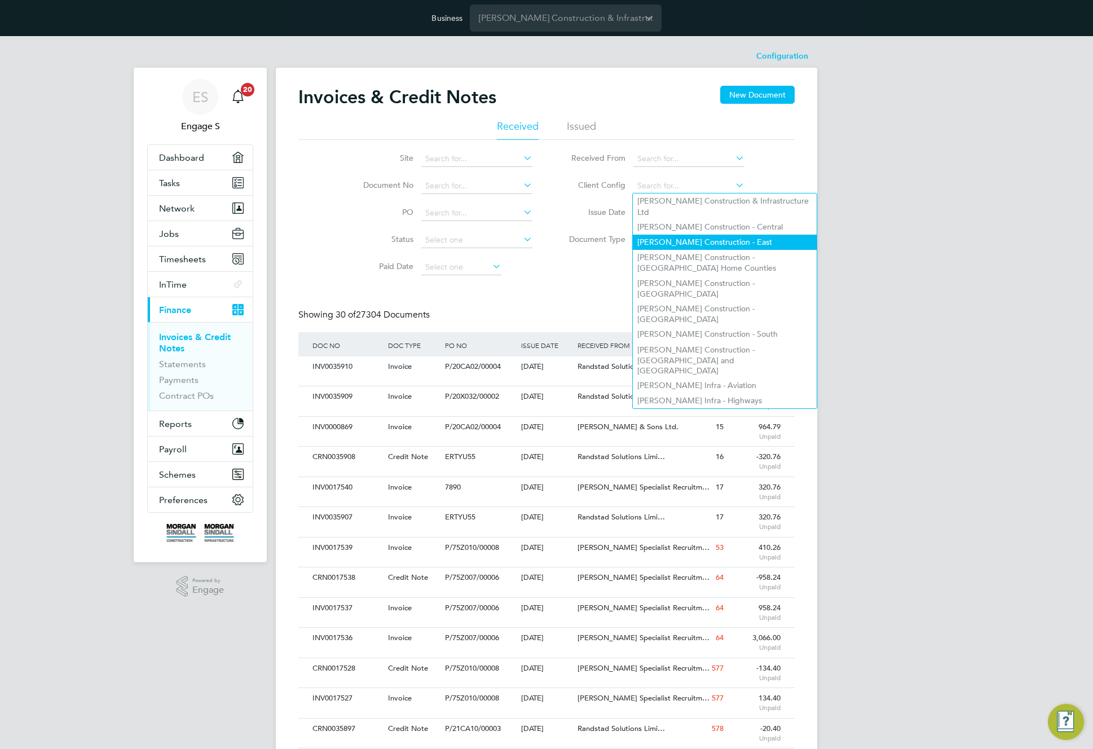
click at [704, 235] on li "[PERSON_NAME] Construction - East" at bounding box center [725, 242] width 184 height 15
type input "[PERSON_NAME] Construction - East"
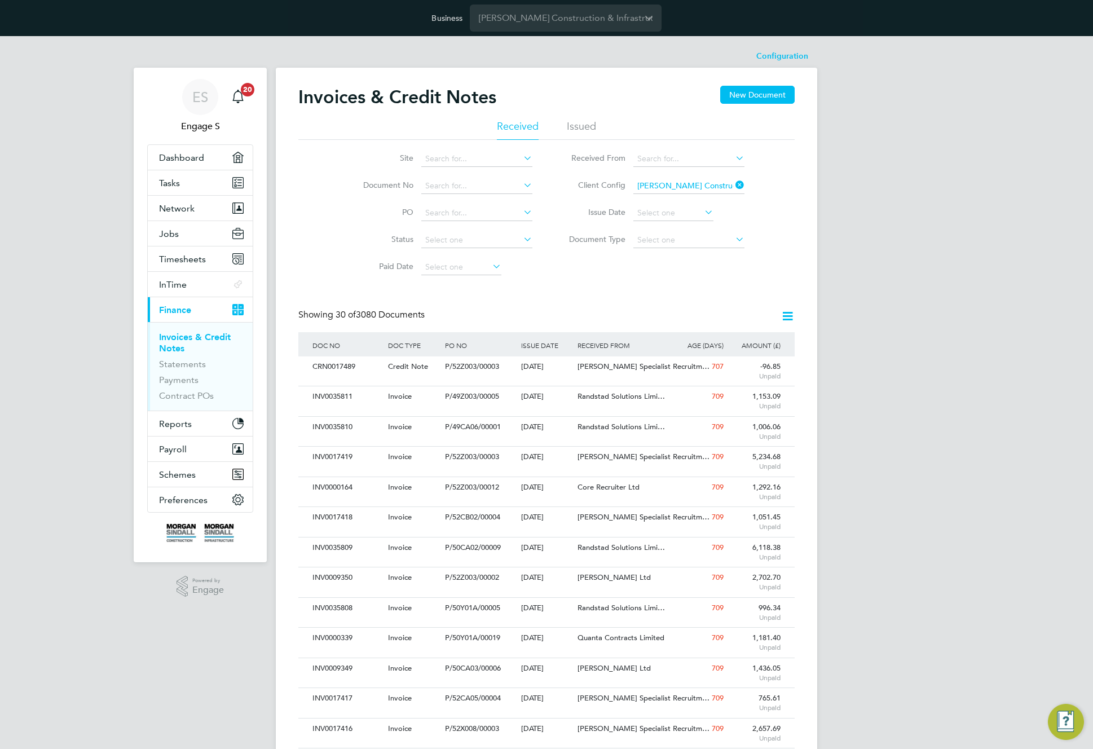
click at [720, 188] on input "[PERSON_NAME] Construction - East" at bounding box center [688, 186] width 111 height 16
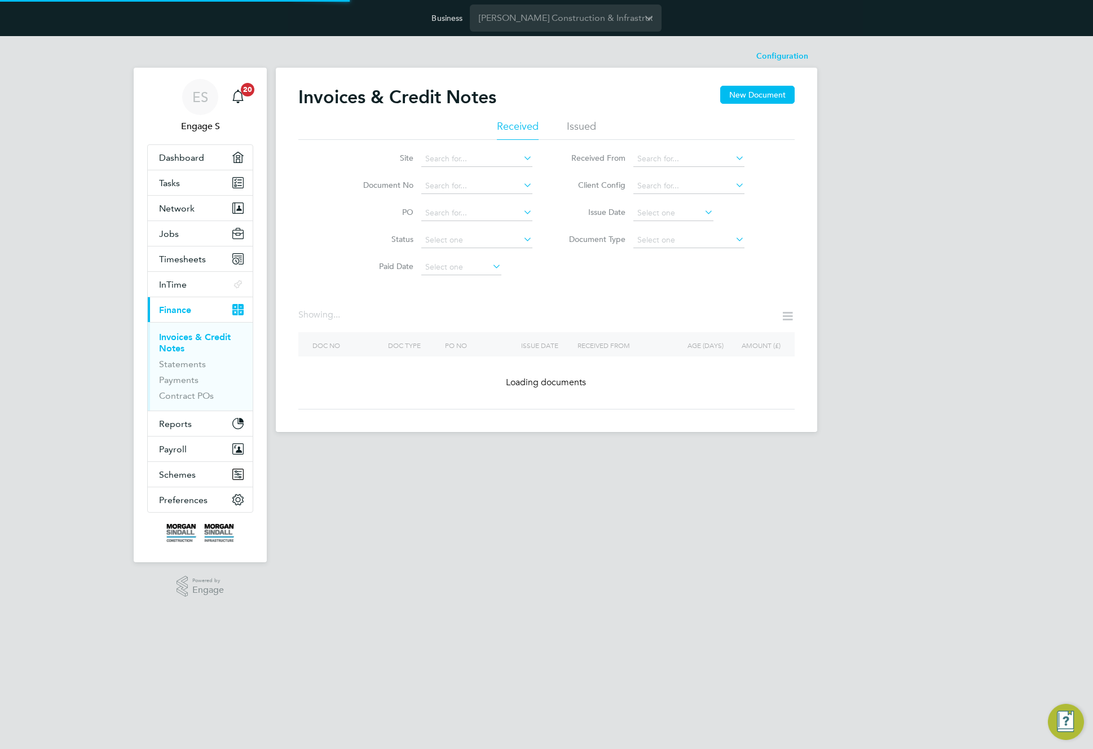
click at [724, 378] on li "[PERSON_NAME] Infra - Aviation" at bounding box center [725, 385] width 184 height 15
type input "[PERSON_NAME] Infra - Aviation"
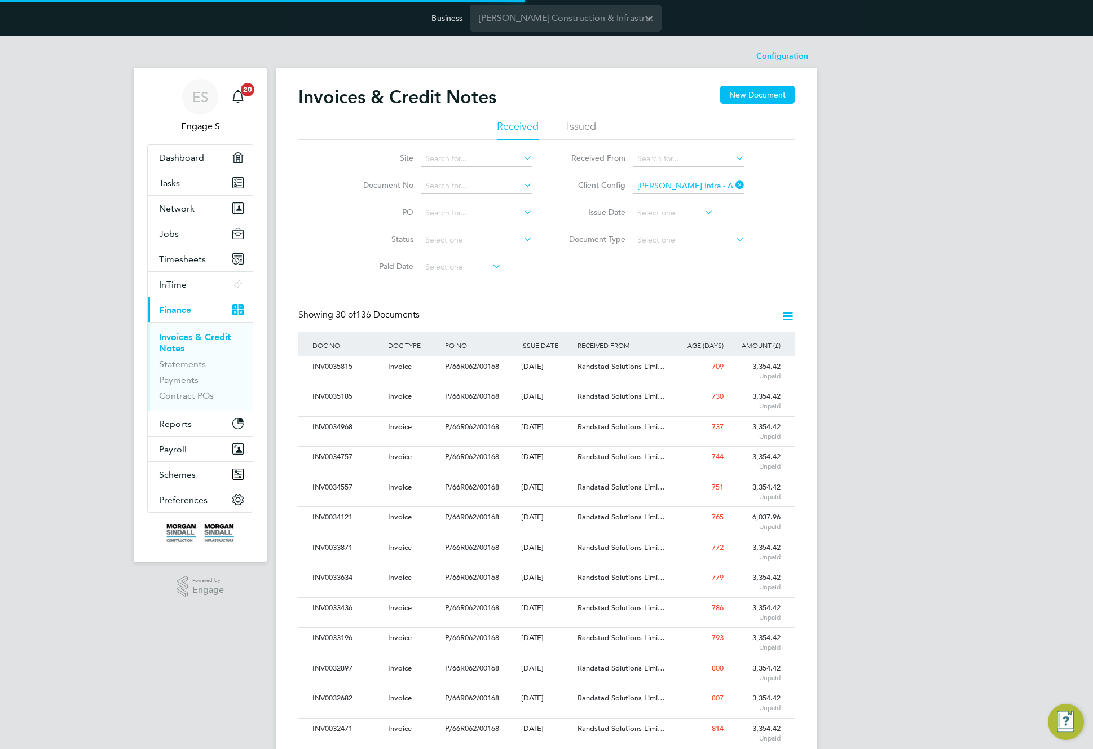
click at [796, 330] on div "Invoices & Credit Notes New Document Received Issued Site Document No PO Status…" at bounding box center [546, 693] width 541 height 1250
click at [789, 311] on icon at bounding box center [787, 316] width 14 height 14
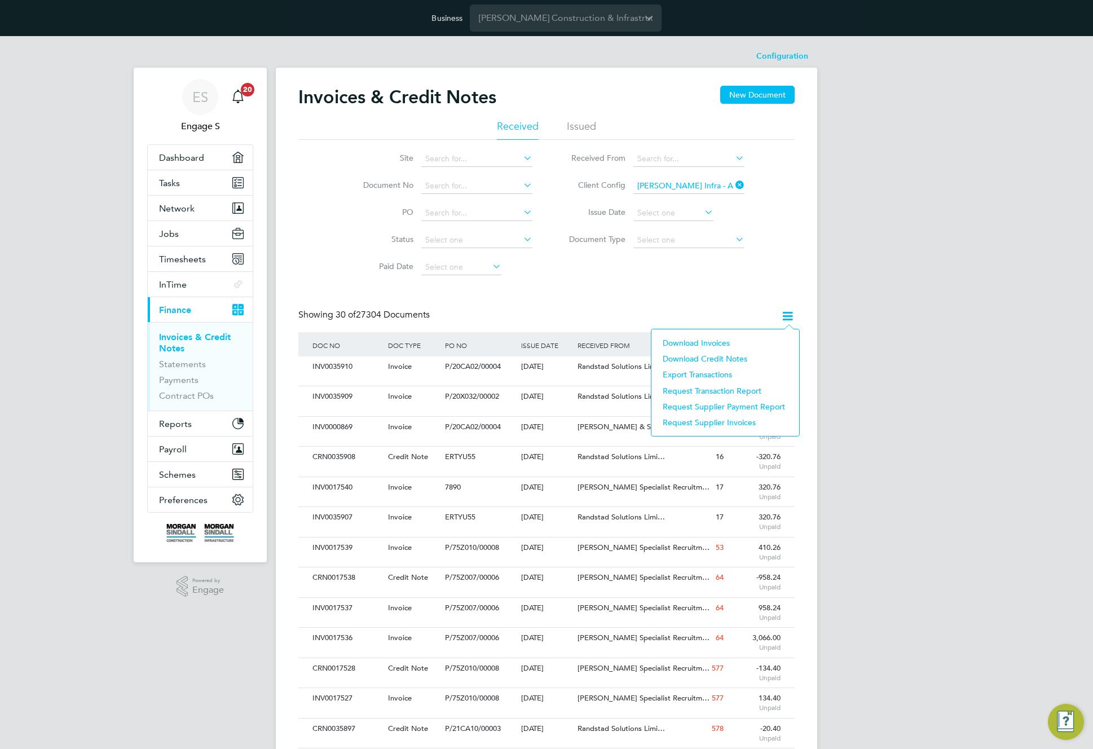
click at [731, 267] on div "Site Document No PO Status Paid Date Issued To Received From Client Config [PER…" at bounding box center [546, 210] width 496 height 141
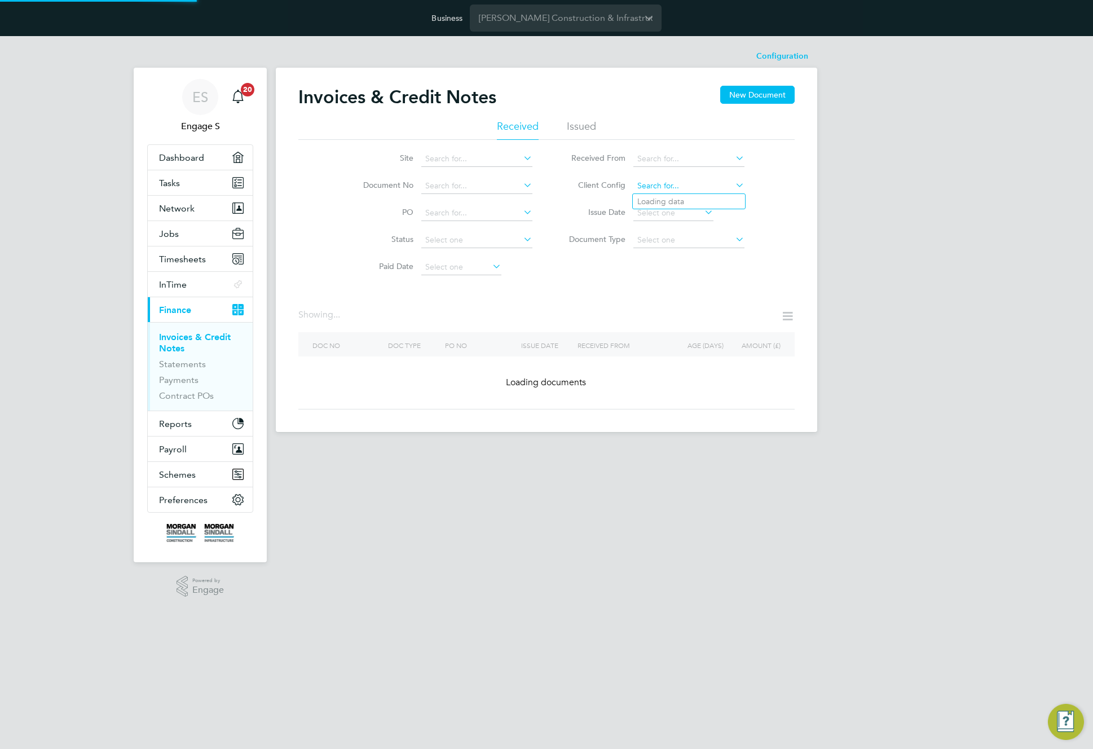
click at [712, 186] on input at bounding box center [688, 186] width 111 height 16
click at [921, 211] on div "ES Engage S Notifications 20 Applications: Dashboard Tasks Network Team Members…" at bounding box center [546, 243] width 1093 height 414
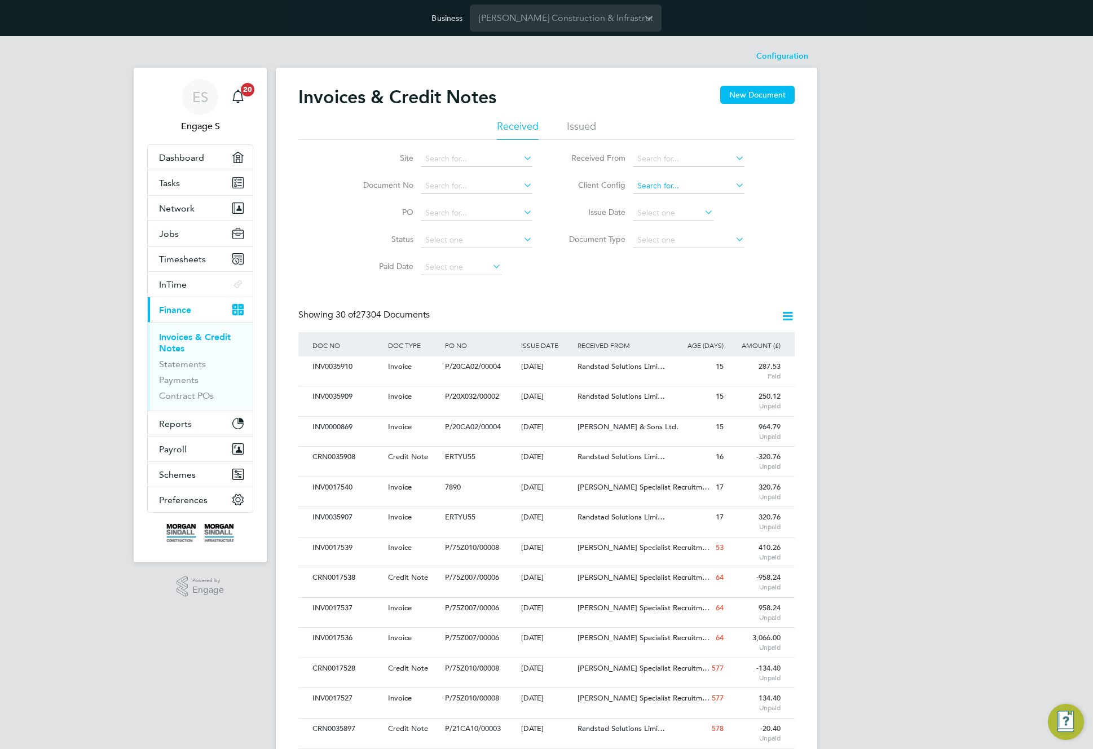
click at [700, 183] on input at bounding box center [688, 186] width 111 height 16
click at [729, 327] on li "[PERSON_NAME] Construction - South" at bounding box center [725, 334] width 184 height 15
type input "[PERSON_NAME] Construction - South"
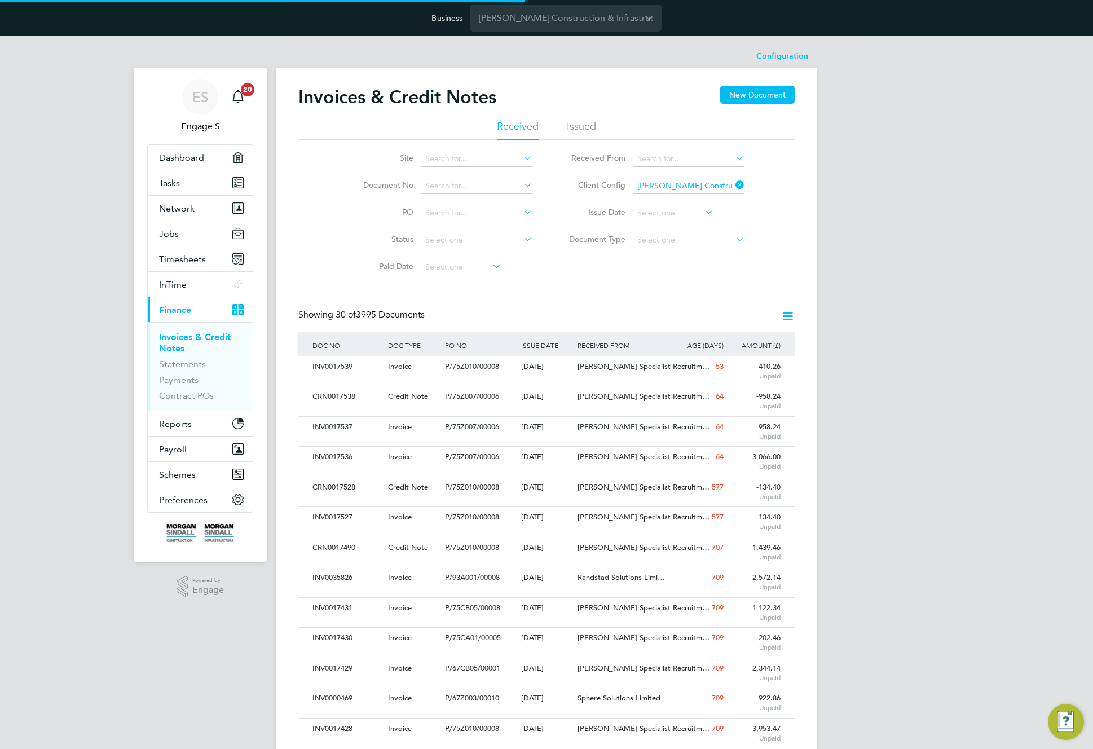
drag, startPoint x: 737, startPoint y: 183, endPoint x: 813, endPoint y: 292, distance: 132.8
click at [733, 183] on icon at bounding box center [733, 185] width 0 height 16
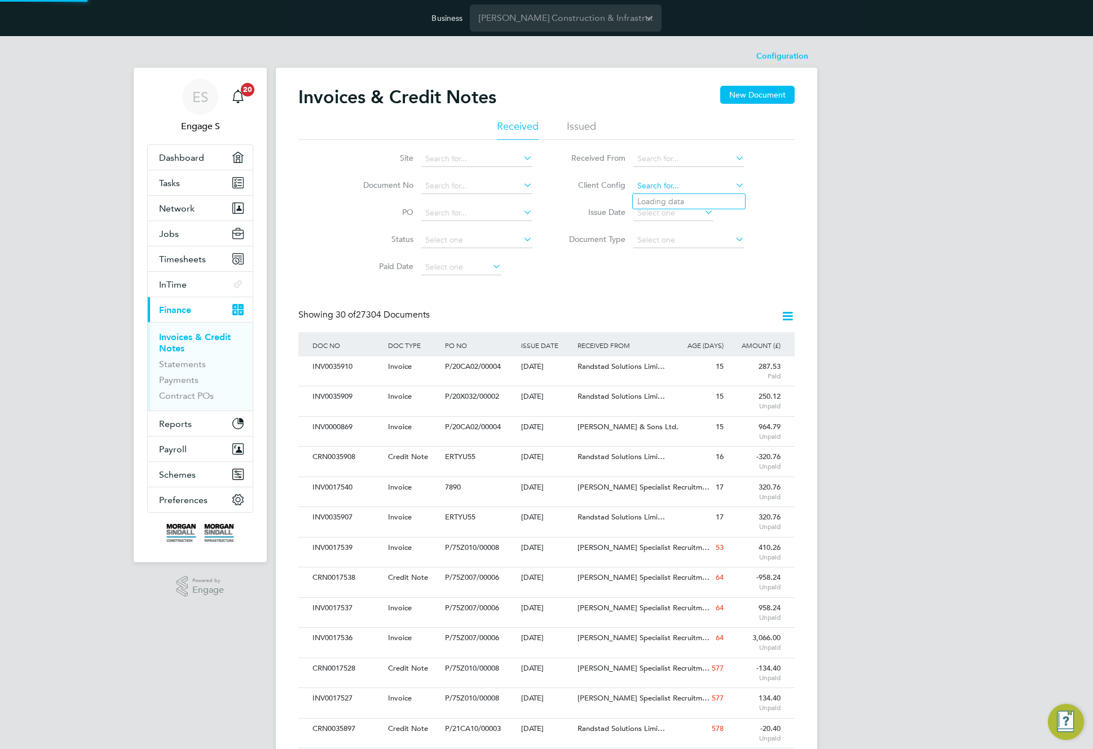
click at [708, 188] on input at bounding box center [688, 186] width 111 height 16
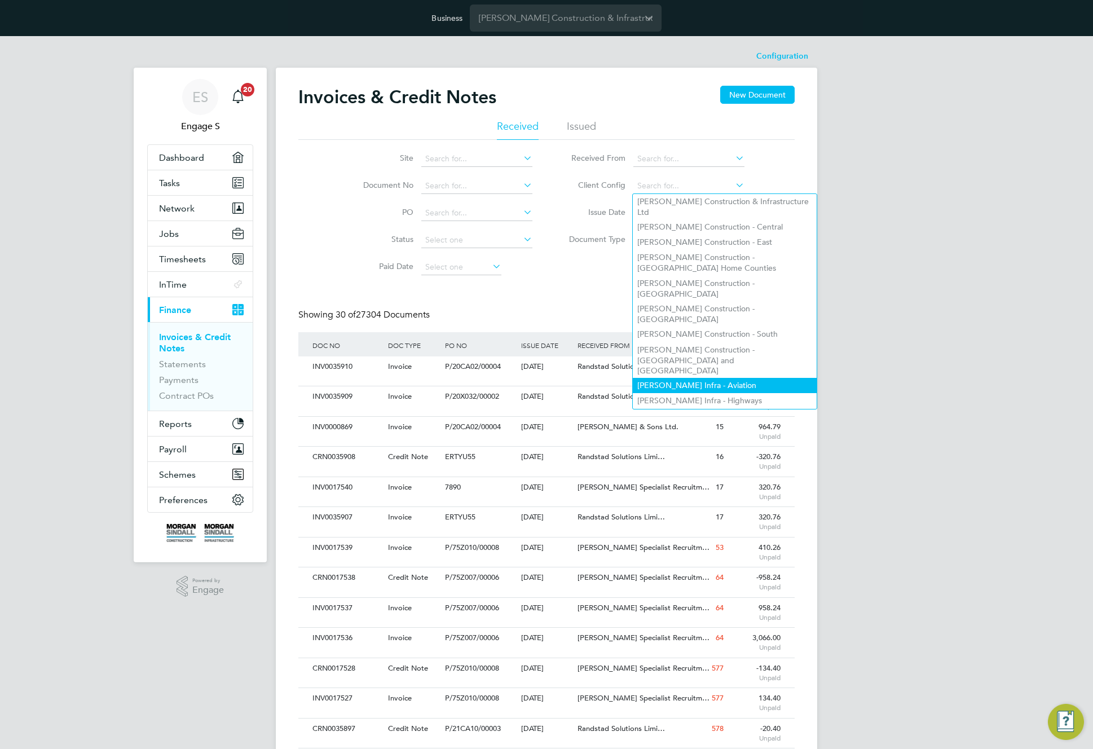
click at [730, 378] on li "[PERSON_NAME] Infra - Aviation" at bounding box center [725, 385] width 184 height 15
type input "[PERSON_NAME] Infra - Aviation"
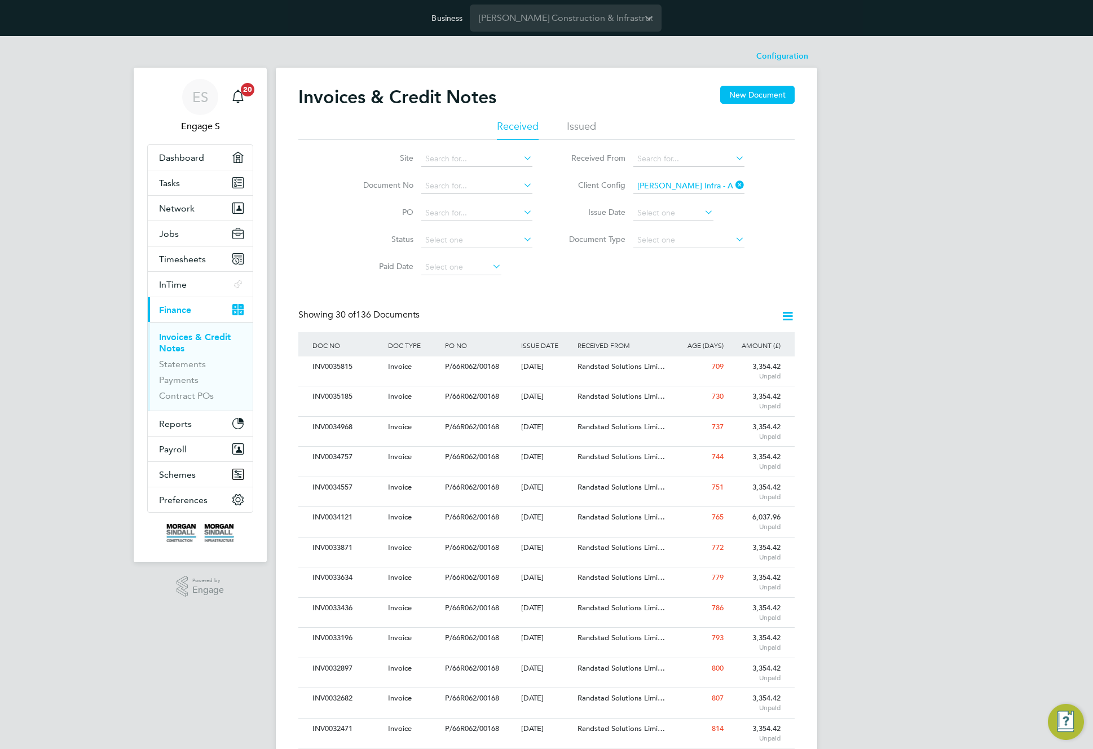
click at [792, 315] on icon at bounding box center [787, 316] width 14 height 14
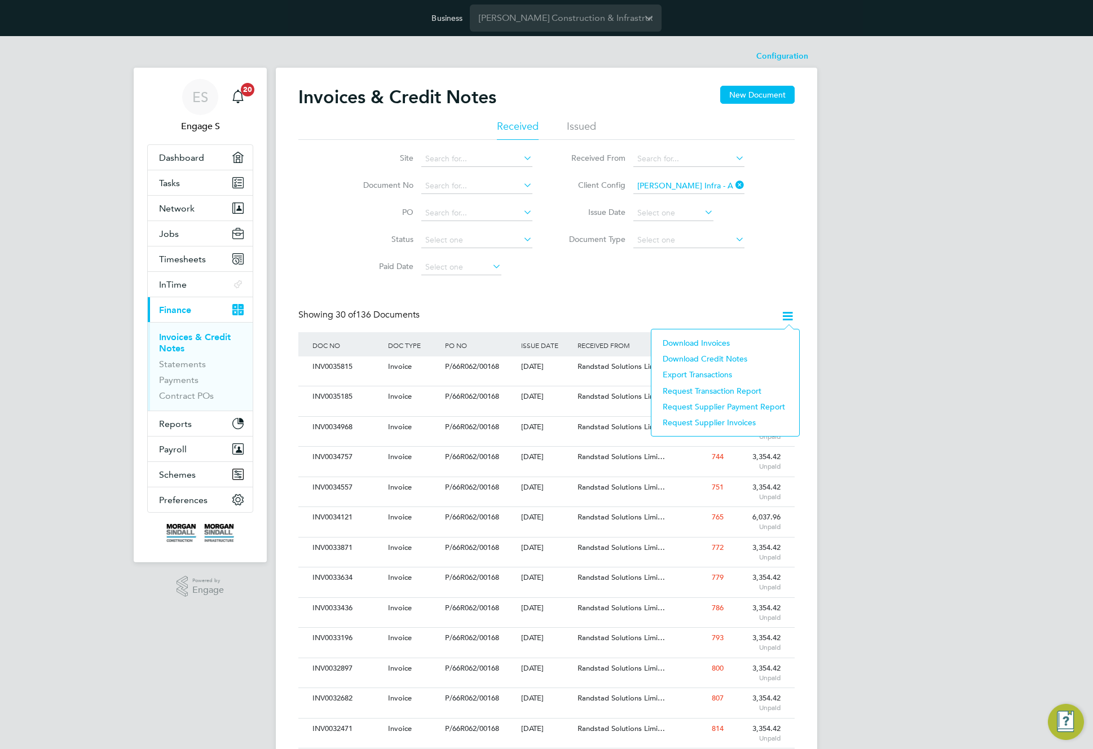
click at [708, 342] on li "Download Invoices" at bounding box center [725, 343] width 136 height 16
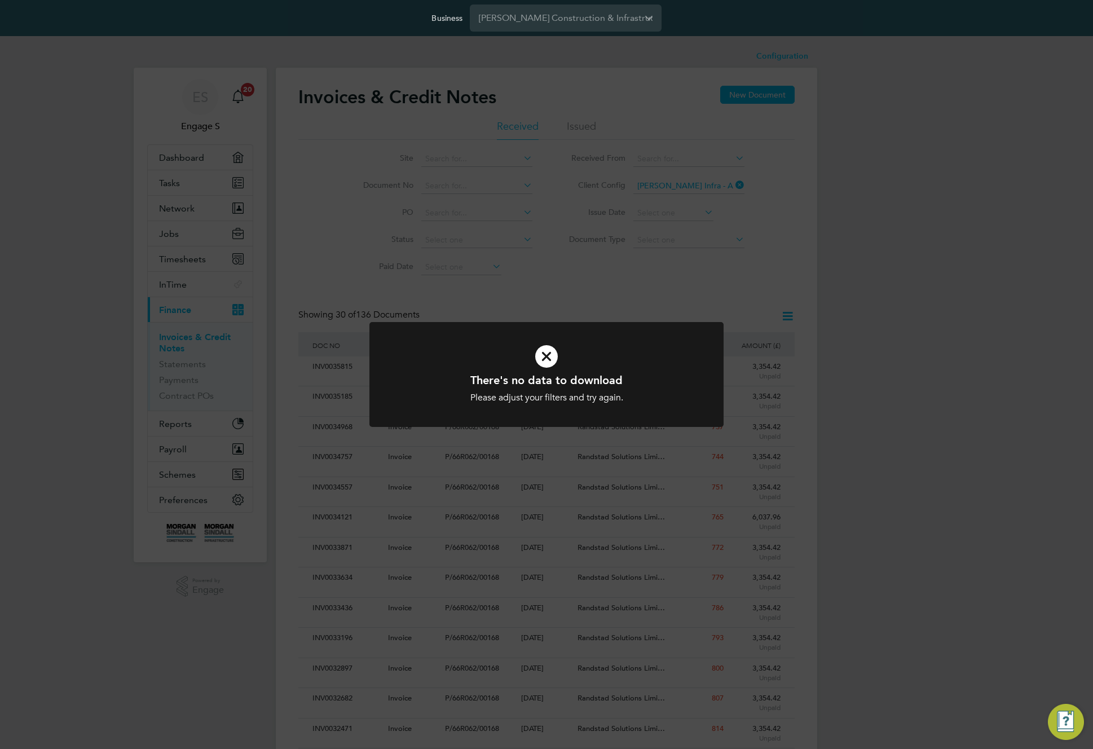
click at [736, 271] on div "There's no data to download Please adjust your filters and try again. Cancel Ok…" at bounding box center [546, 374] width 1093 height 749
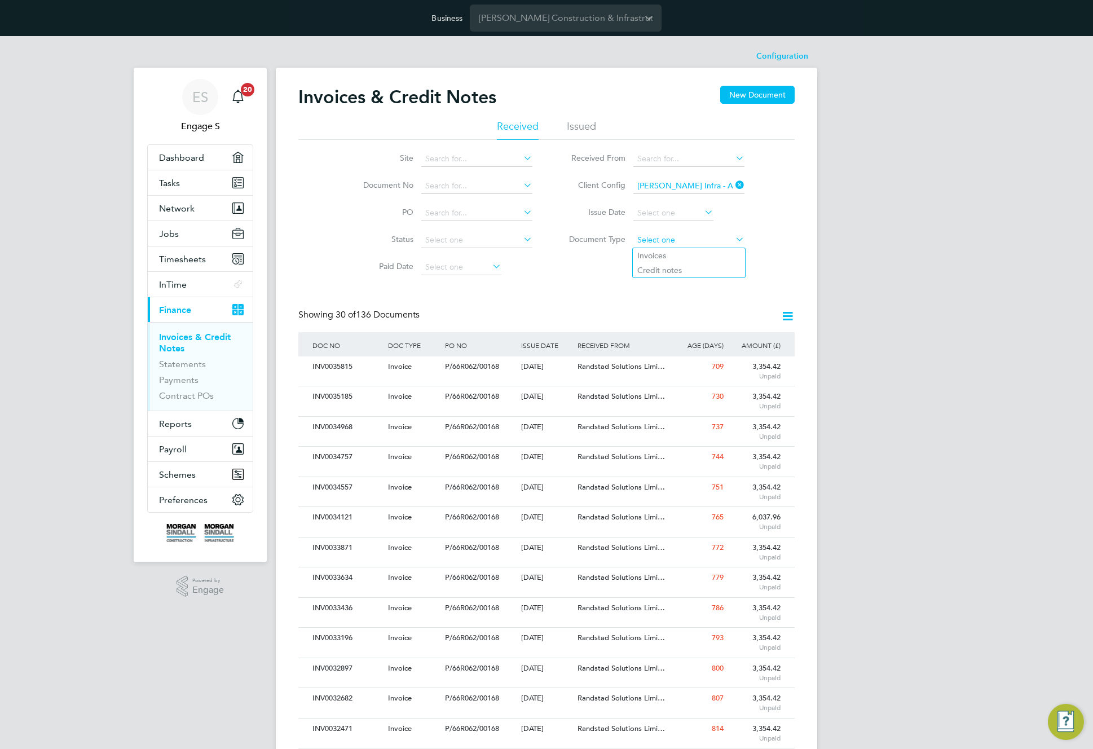
click at [697, 241] on input at bounding box center [688, 240] width 111 height 16
click at [681, 269] on li "Credit notes" at bounding box center [689, 270] width 112 height 15
type input "Credit notes"
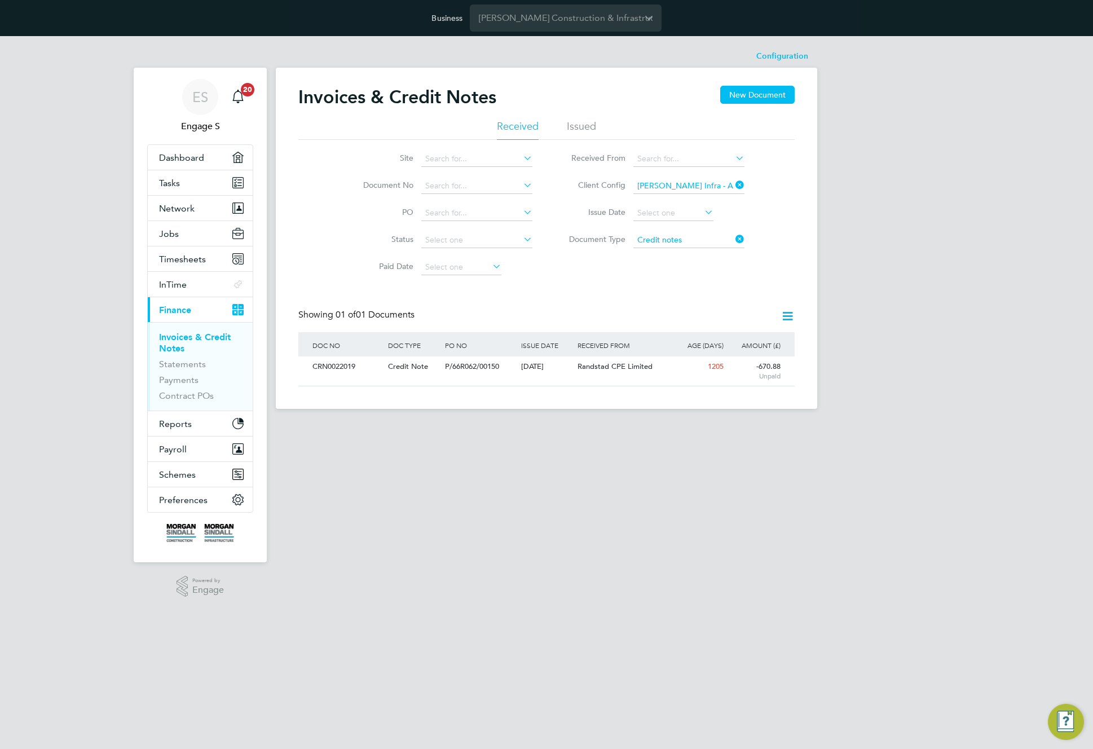
click at [733, 237] on icon at bounding box center [733, 239] width 0 height 16
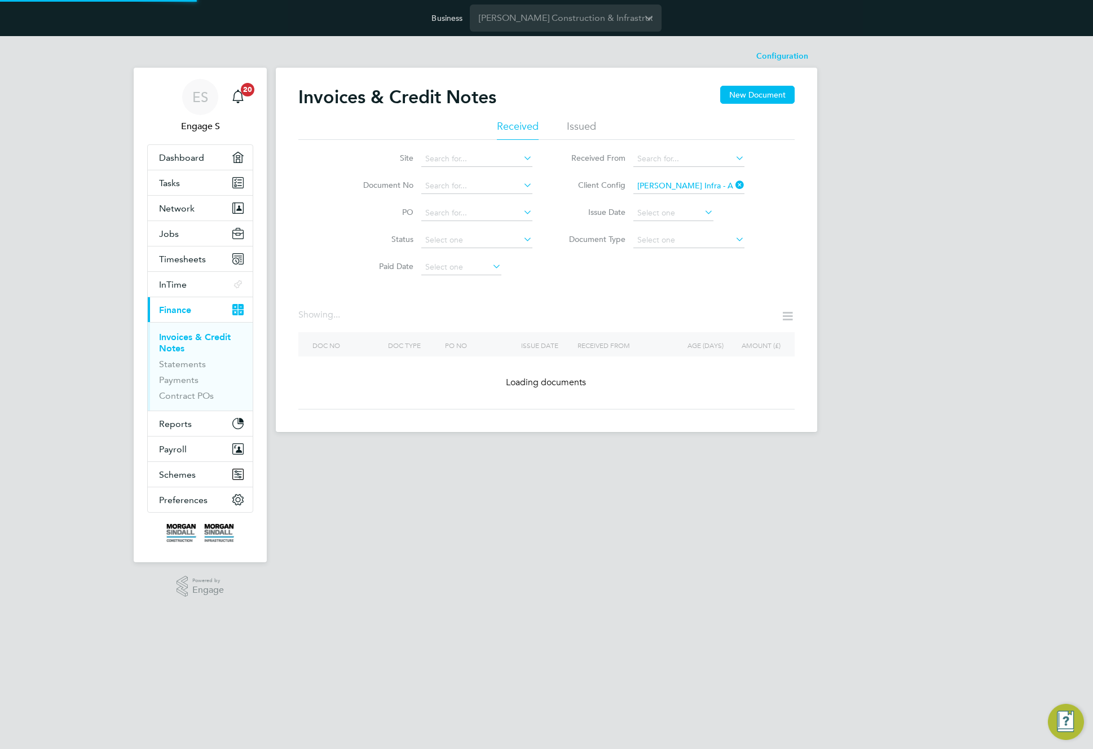
click at [932, 302] on div "ES Engage S Notifications 20 Applications: Dashboard Tasks Network Team Members…" at bounding box center [546, 243] width 1093 height 414
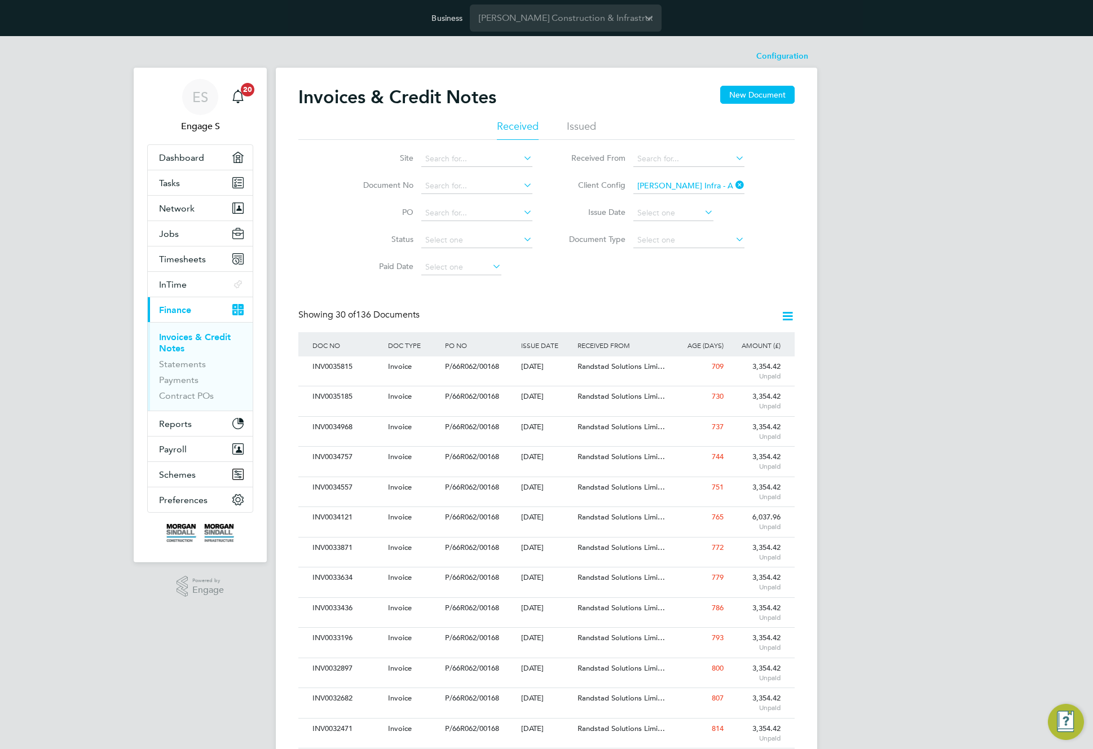
click at [787, 315] on icon at bounding box center [787, 316] width 14 height 14
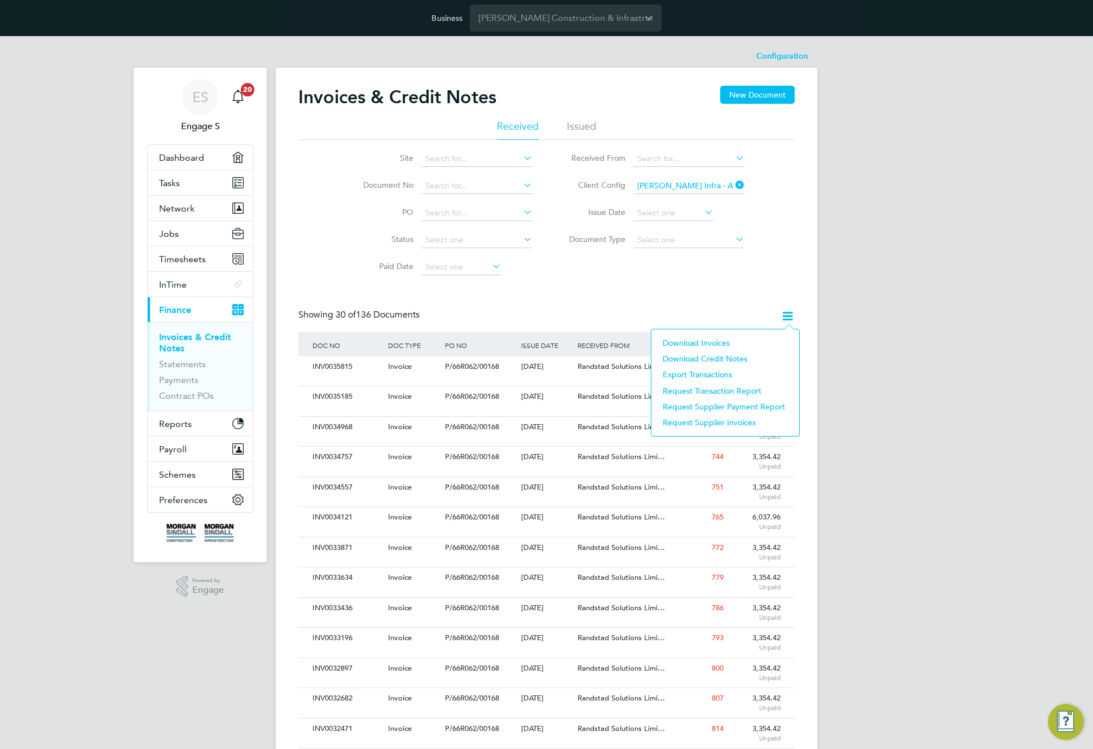
click at [721, 359] on li "Download Credit Notes" at bounding box center [725, 359] width 136 height 16
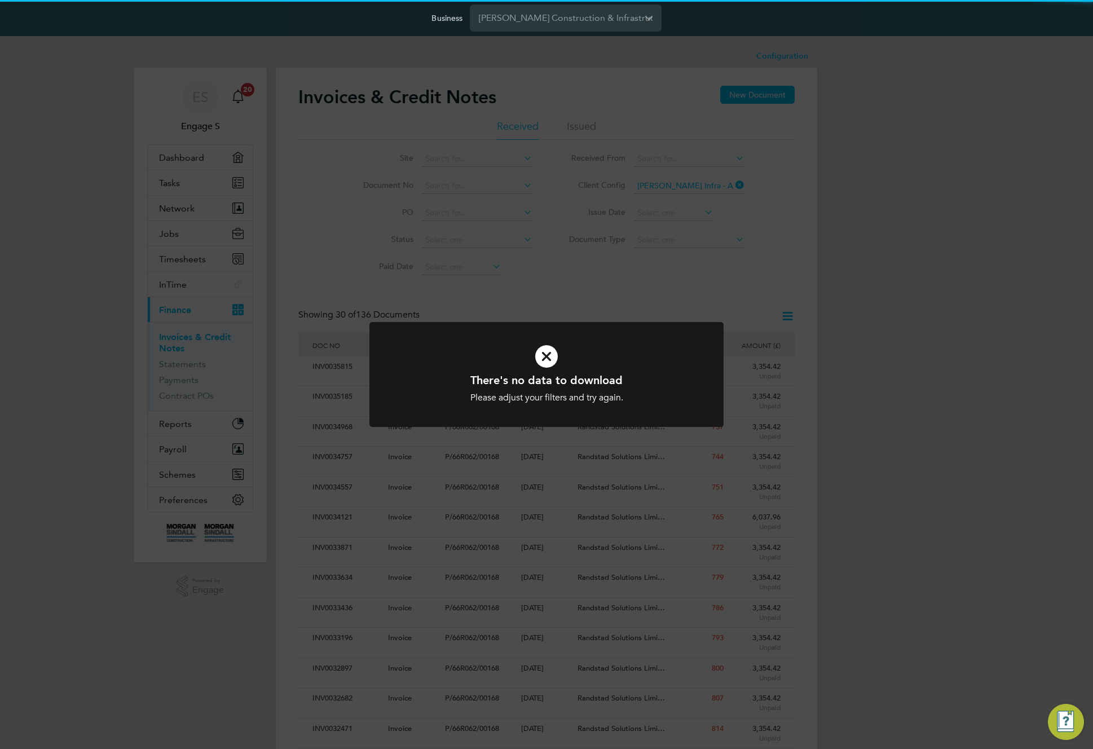
click at [758, 287] on div "There's no data to download Please adjust your filters and try again. Cancel Ok…" at bounding box center [546, 374] width 1093 height 749
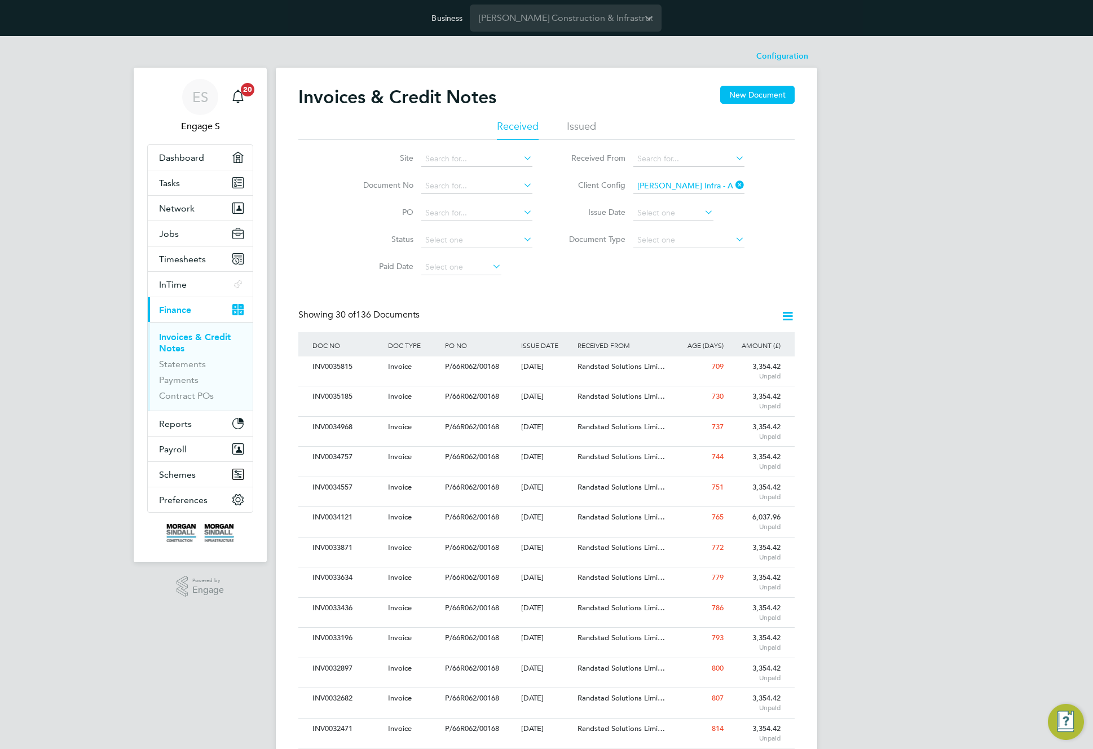
click at [733, 183] on icon at bounding box center [733, 185] width 0 height 16
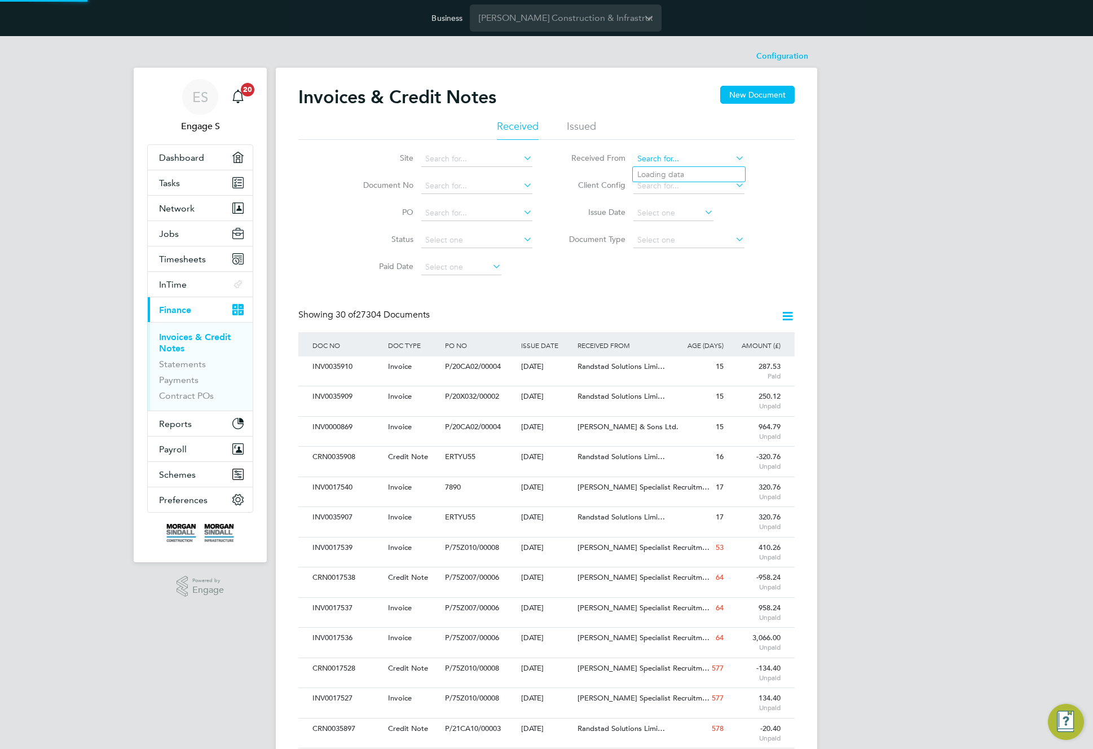
click at [716, 158] on input at bounding box center [688, 159] width 111 height 16
click at [702, 201] on li "[PERSON_NAME] Site Services Limited" at bounding box center [725, 204] width 184 height 15
type input "[PERSON_NAME] Site Services Limited"
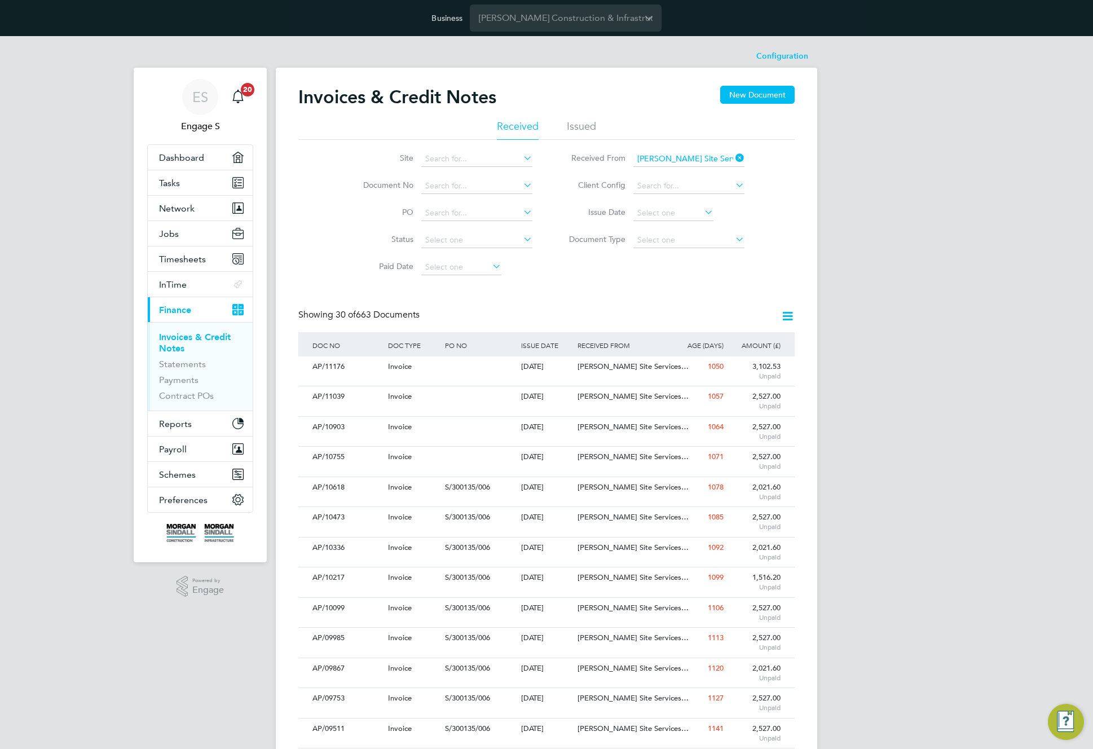
click at [789, 314] on icon at bounding box center [787, 316] width 14 height 14
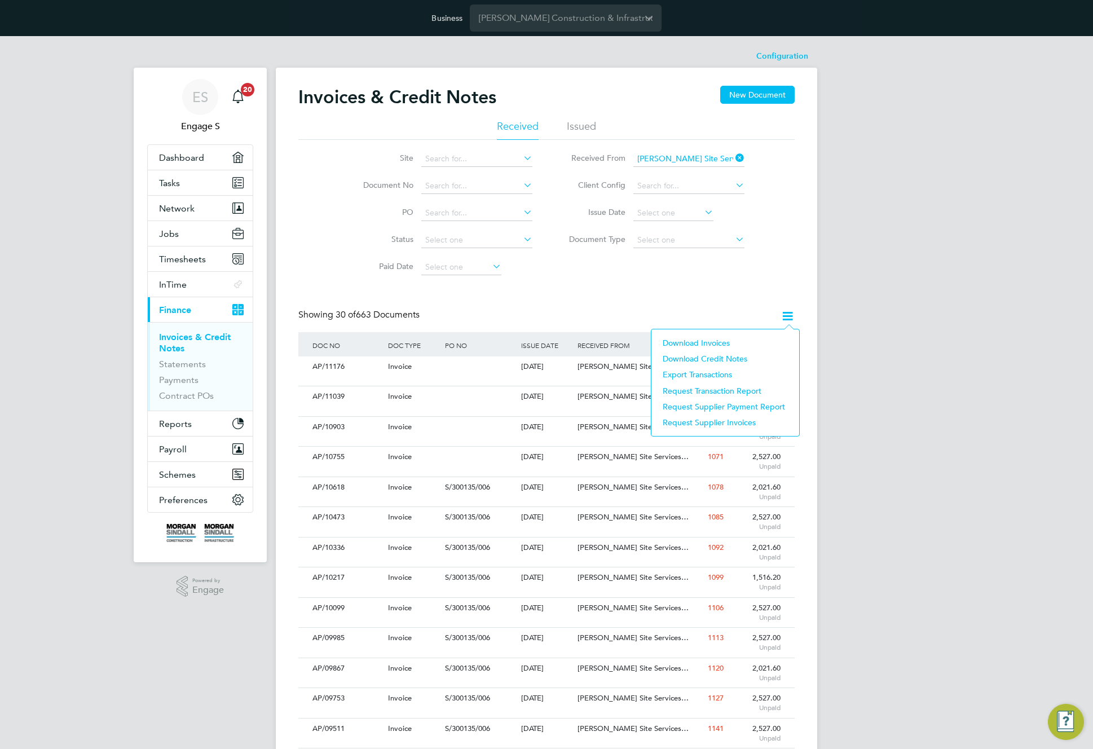
click at [721, 342] on li "Download Invoices" at bounding box center [725, 343] width 136 height 16
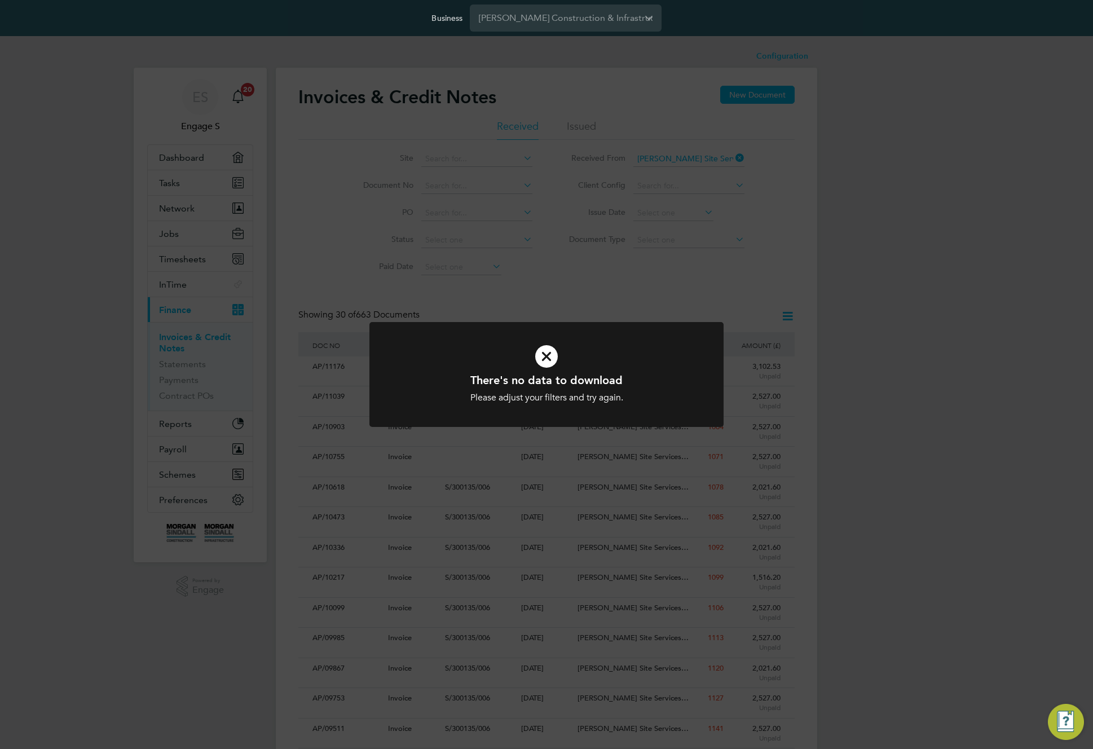
click at [779, 286] on div "There's no data to download Please adjust your filters and try again. Cancel Ok…" at bounding box center [546, 374] width 1093 height 749
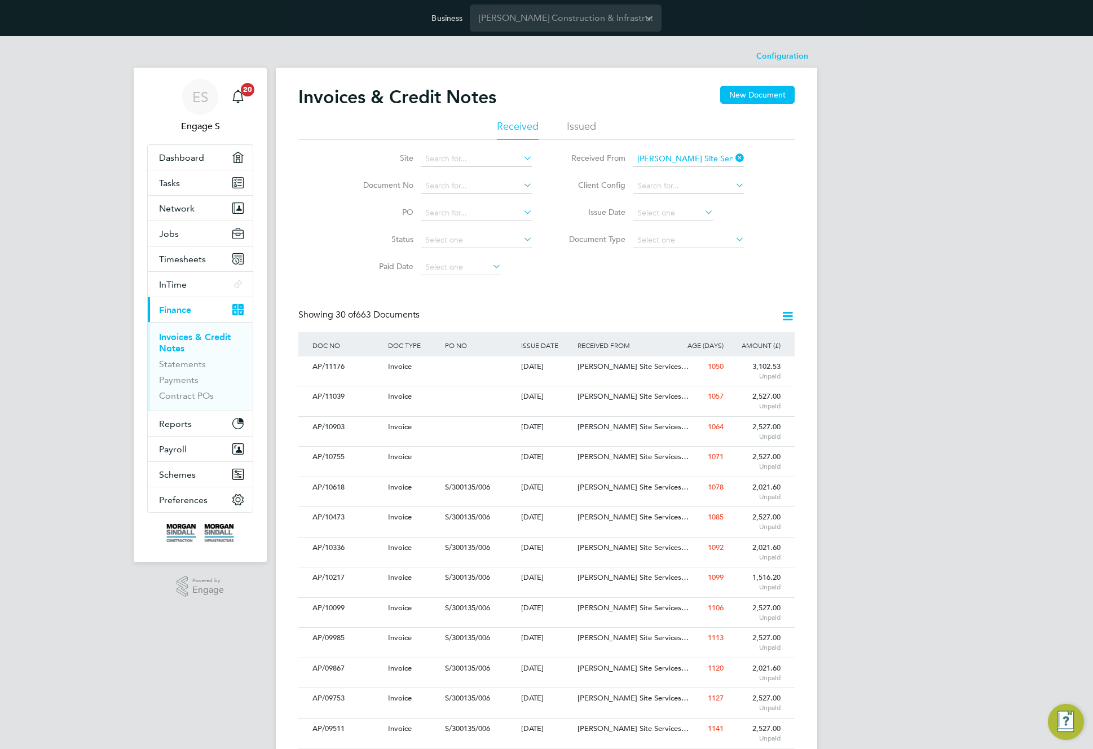
click at [791, 317] on icon at bounding box center [787, 316] width 14 height 14
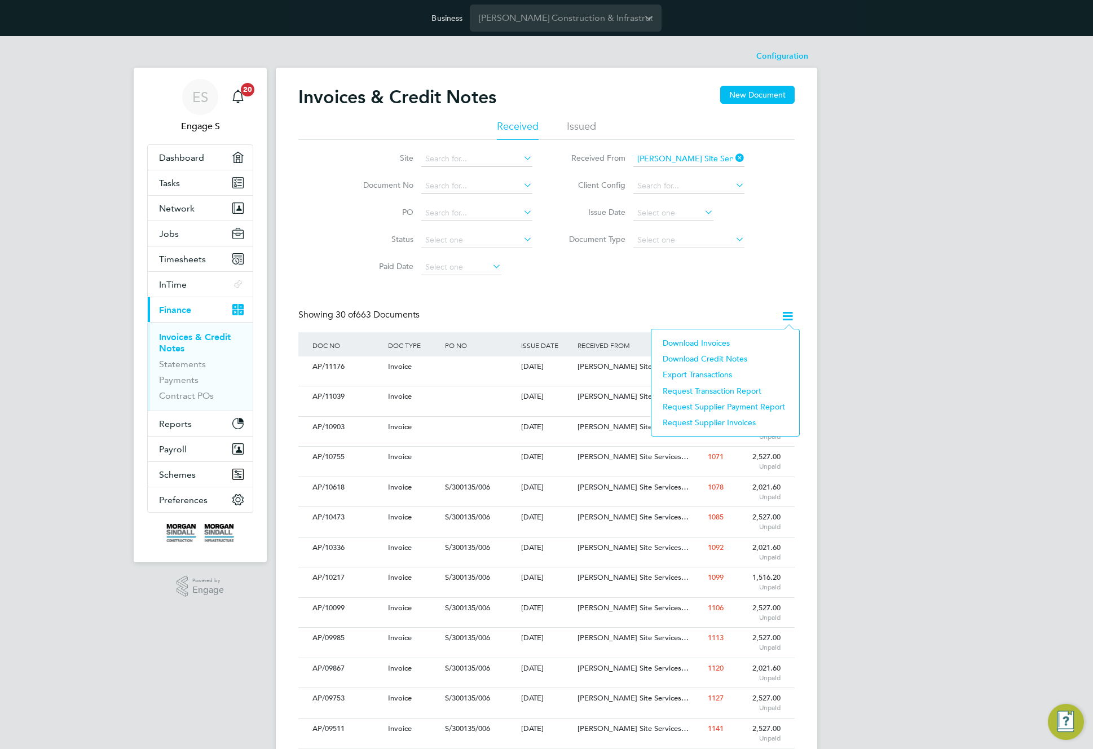
click at [728, 356] on li "Download Credit Notes" at bounding box center [725, 359] width 136 height 16
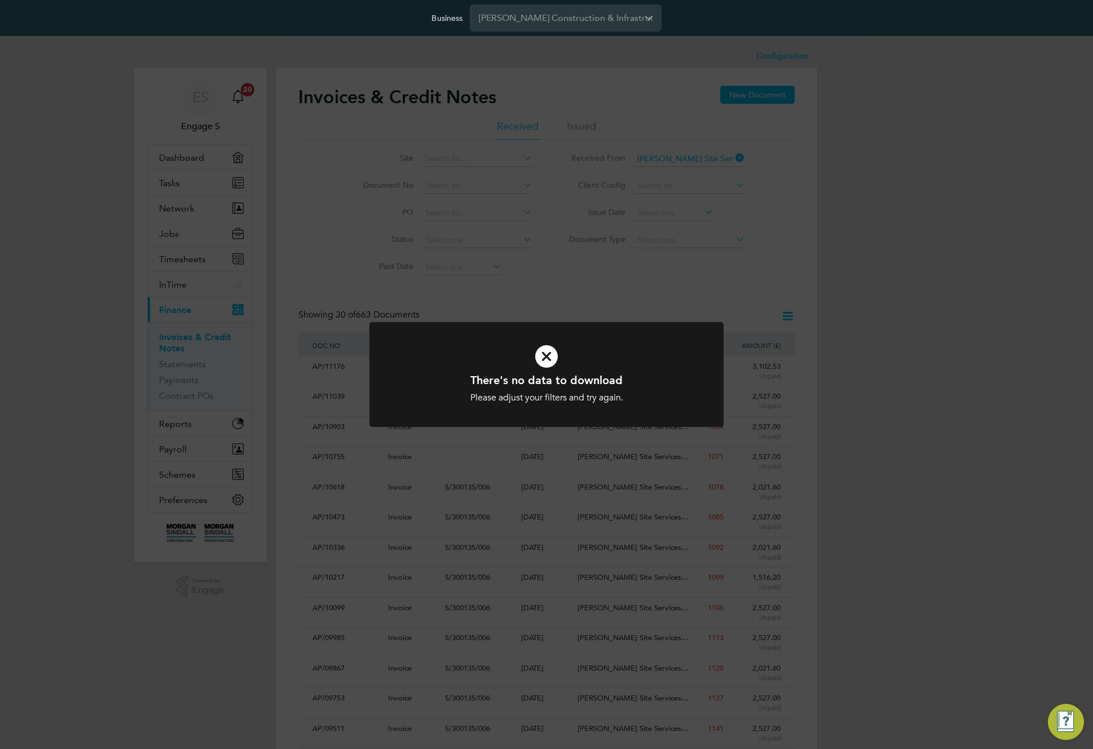
click at [747, 306] on div "There's no data to download Please adjust your filters and try again. Cancel Ok…" at bounding box center [546, 374] width 1093 height 749
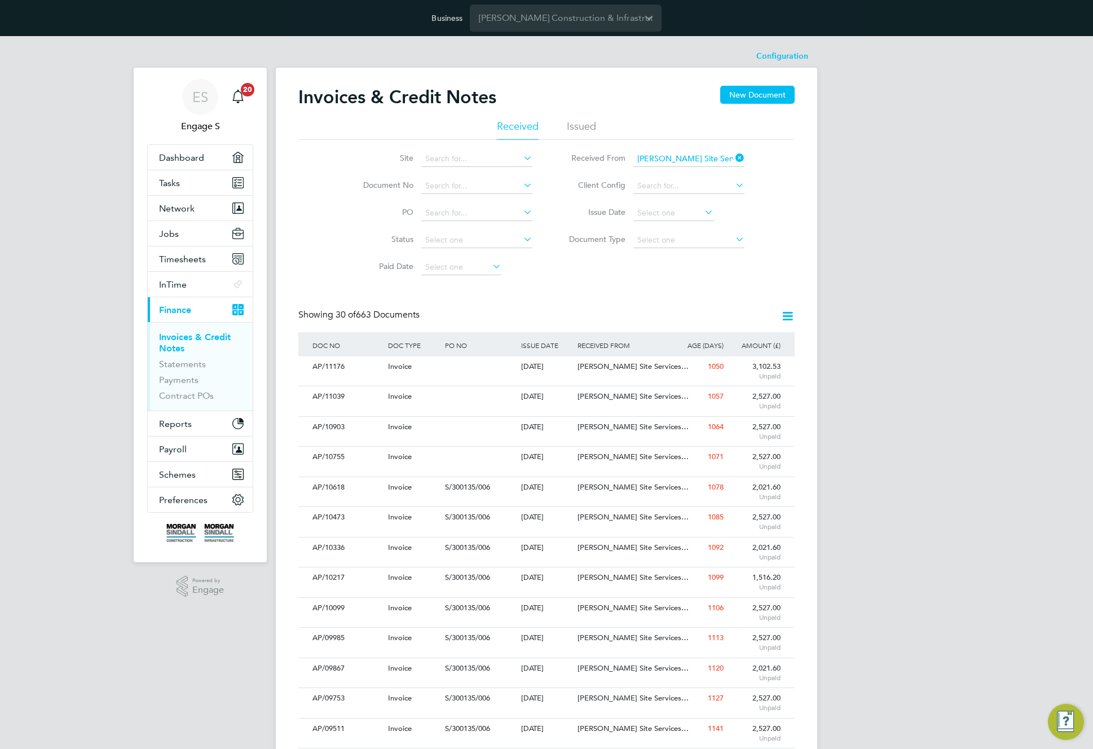
click at [733, 153] on icon at bounding box center [733, 158] width 0 height 16
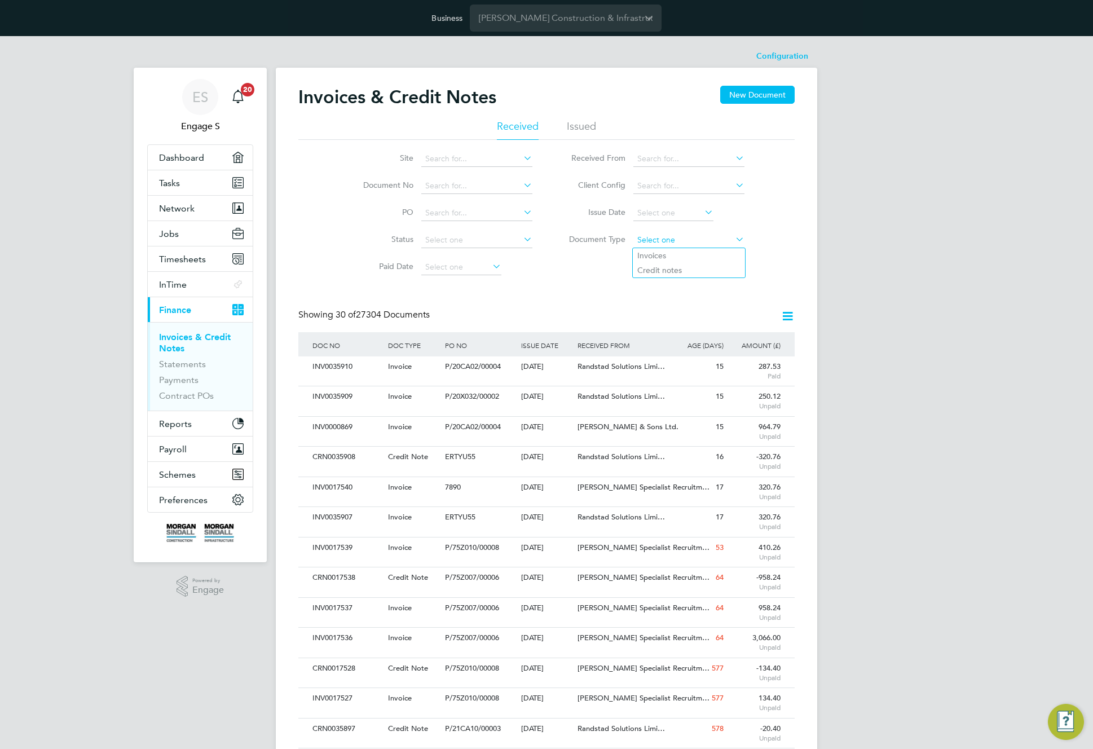
click at [670, 237] on input at bounding box center [688, 240] width 111 height 16
click at [669, 270] on div "Configuration Configuration Invoices & Credit Notes New Document Received Issue…" at bounding box center [546, 681] width 541 height 1272
click at [677, 244] on input at bounding box center [688, 240] width 111 height 16
click at [668, 269] on li "Credit notes" at bounding box center [689, 270] width 112 height 15
type input "Credit notes"
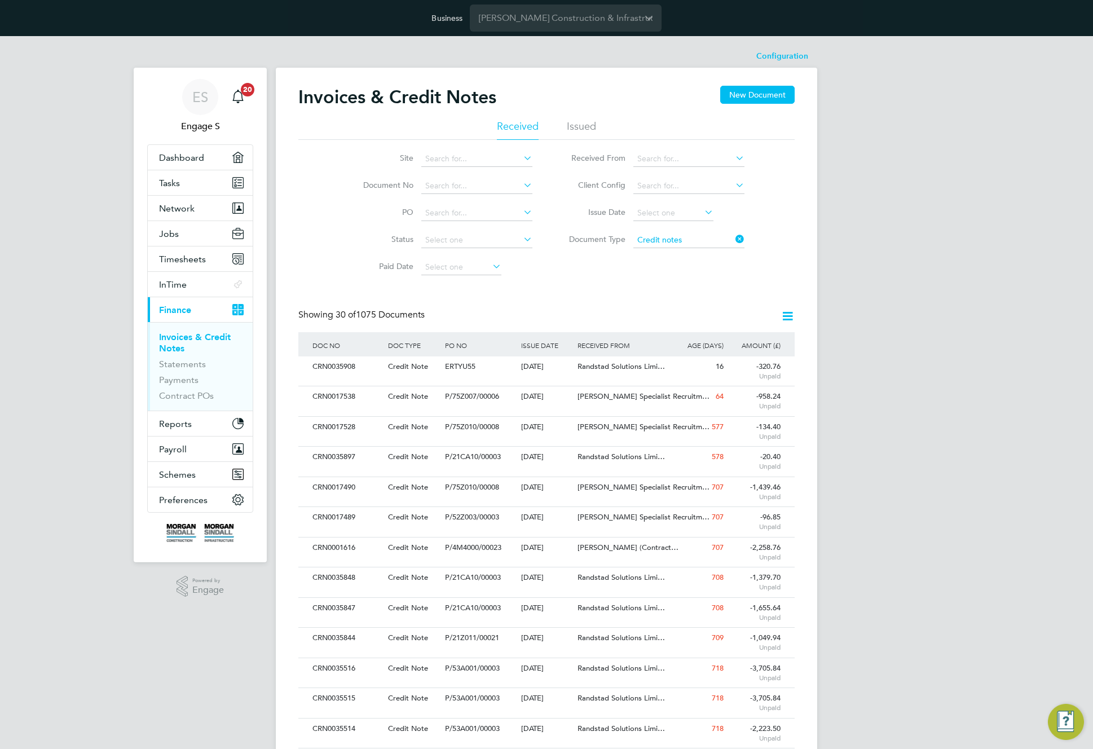
click at [795, 314] on div "Invoices & Credit Notes New Document Received Issued Site Document No PO Status…" at bounding box center [546, 693] width 541 height 1250
click at [786, 316] on icon at bounding box center [787, 316] width 14 height 14
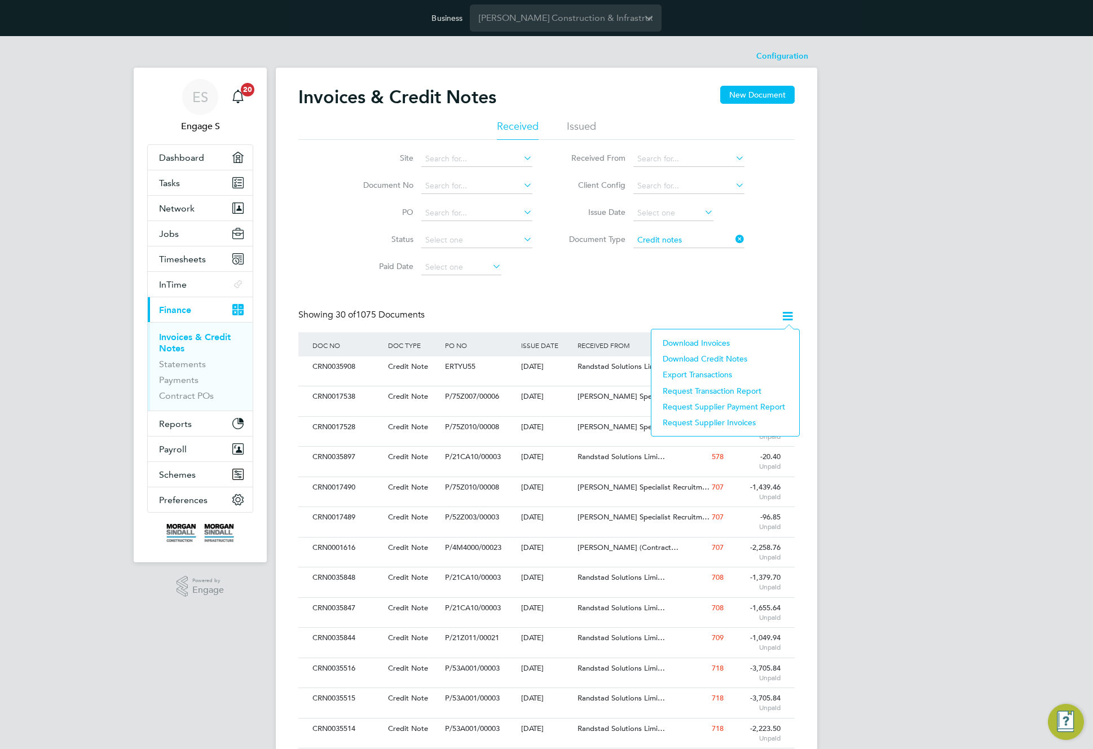
click at [727, 358] on li "Download Credit Notes" at bounding box center [725, 359] width 136 height 16
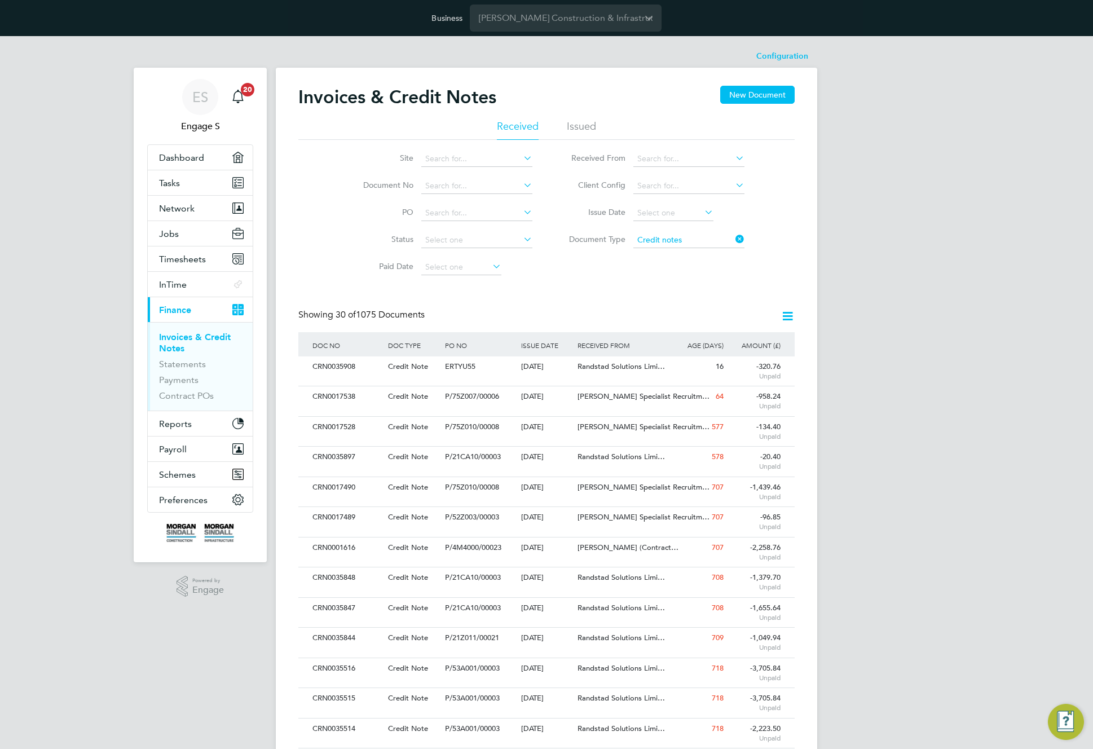
click at [719, 294] on div "Invoices & Credit Notes New Document Received Issued Site Document No PO Status…" at bounding box center [546, 685] width 496 height 1198
click at [733, 236] on icon at bounding box center [733, 239] width 0 height 16
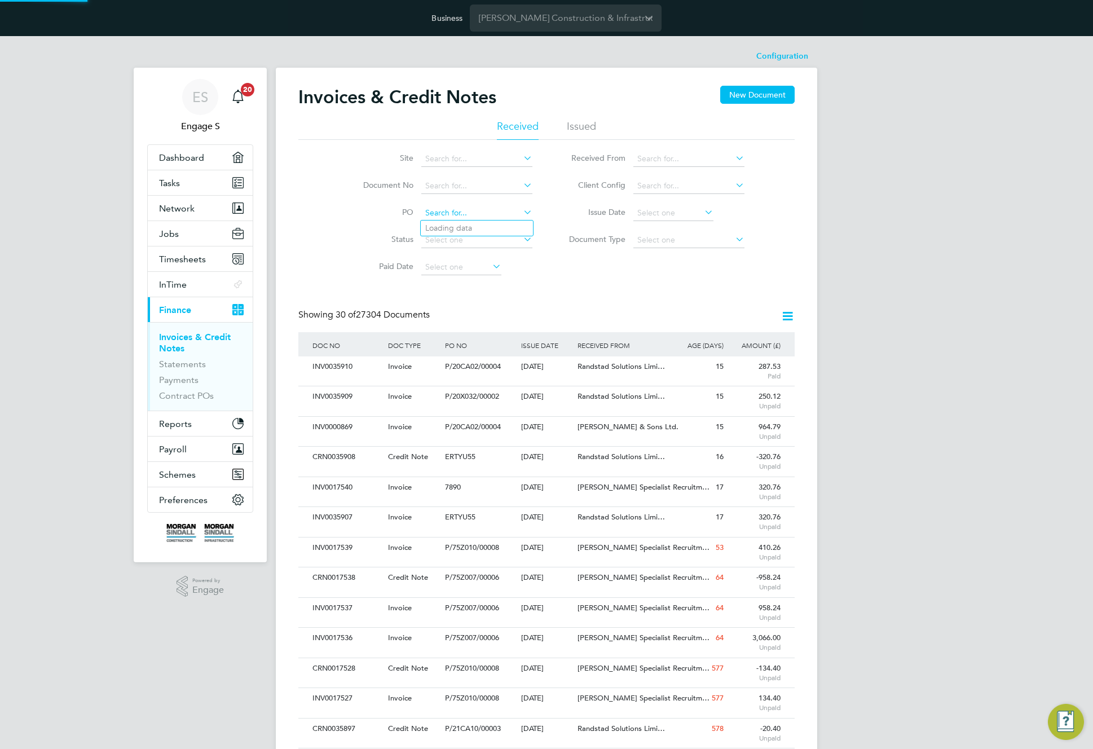
click at [472, 212] on input at bounding box center [476, 213] width 111 height 16
click at [461, 224] on li "ERT YU55" at bounding box center [477, 227] width 112 height 15
type input "ERTYU55"
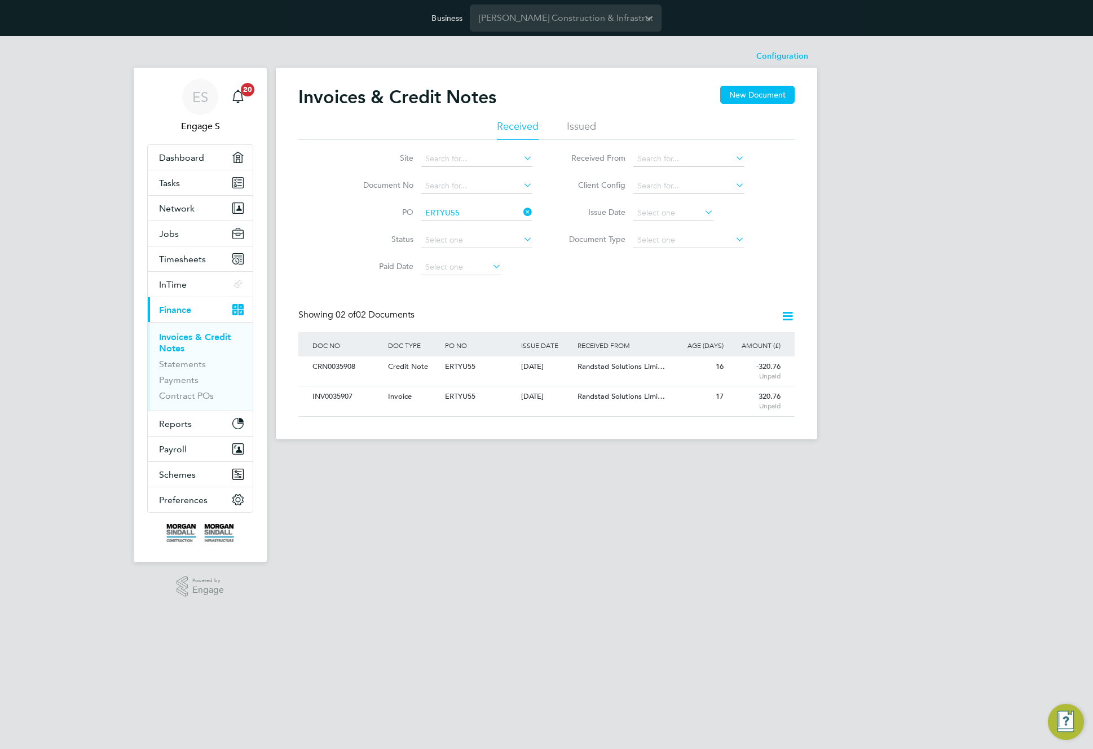
click at [789, 317] on icon at bounding box center [787, 316] width 14 height 14
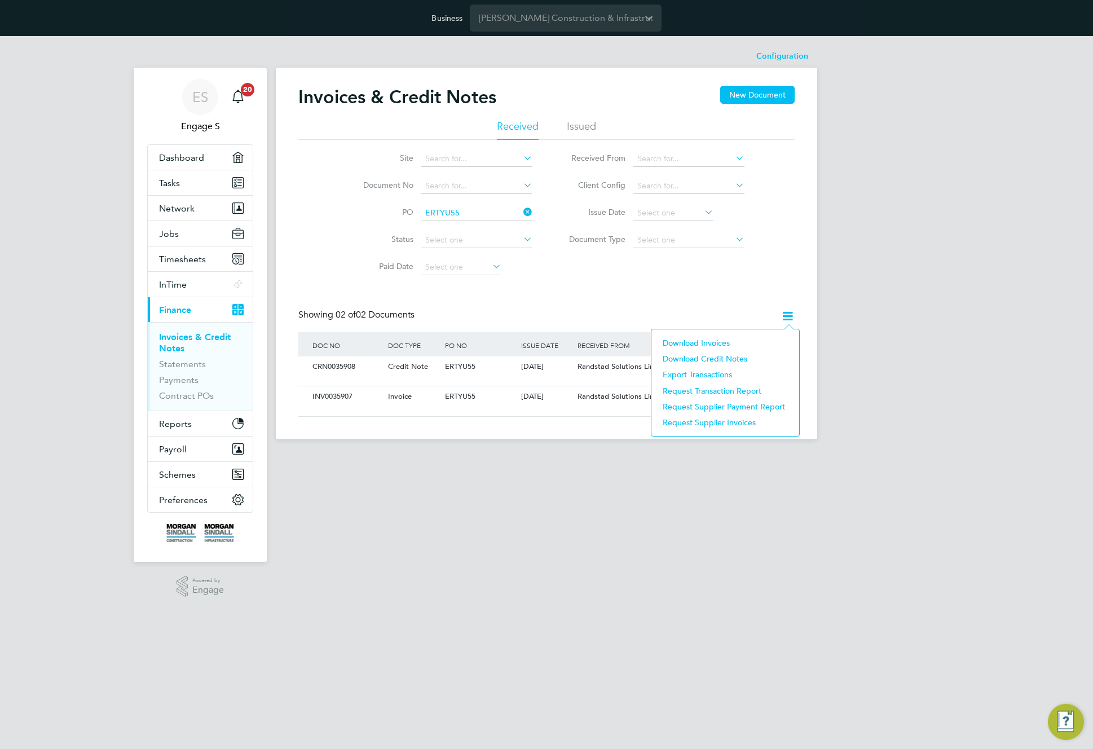
click at [713, 340] on li "Download Invoices" at bounding box center [725, 343] width 136 height 16
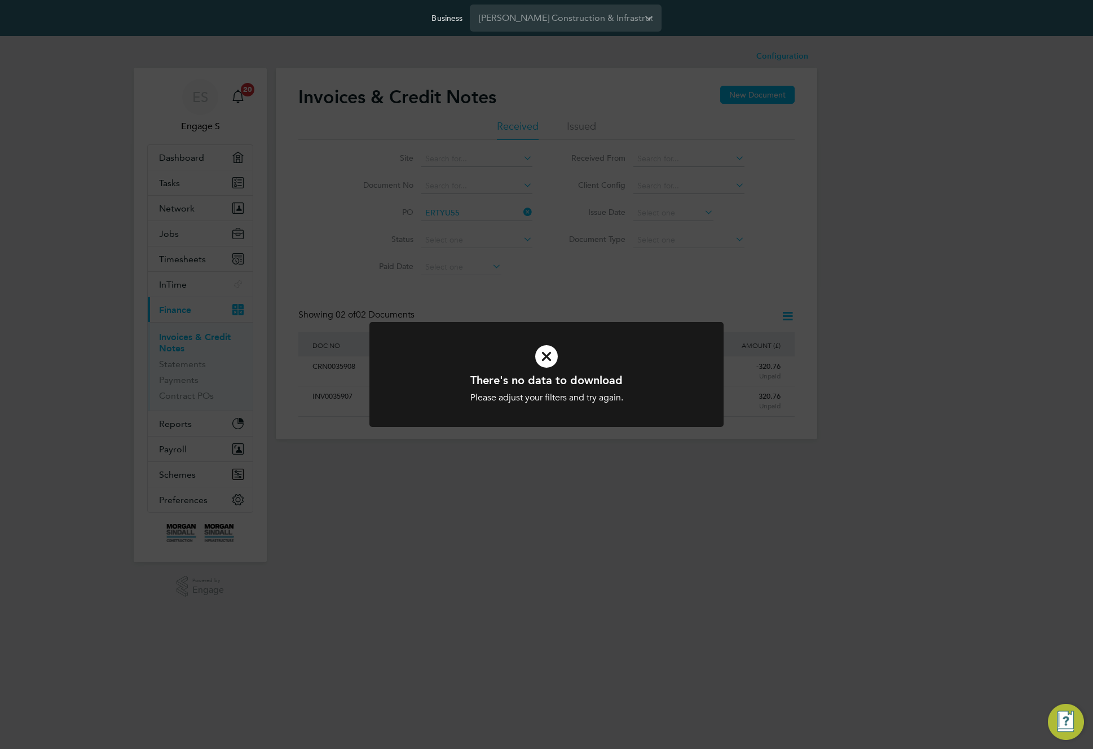
click at [728, 310] on div "There's no data to download Please adjust your filters and try again. Cancel Ok…" at bounding box center [546, 374] width 1093 height 749
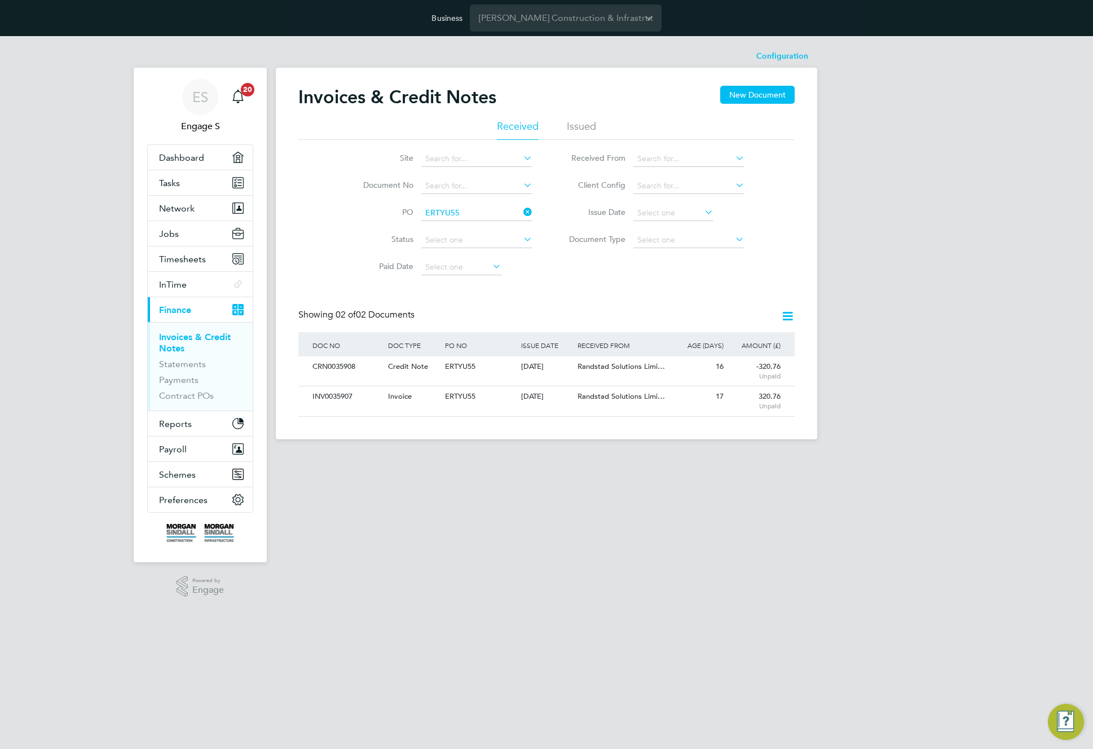
click at [790, 317] on icon at bounding box center [787, 316] width 14 height 14
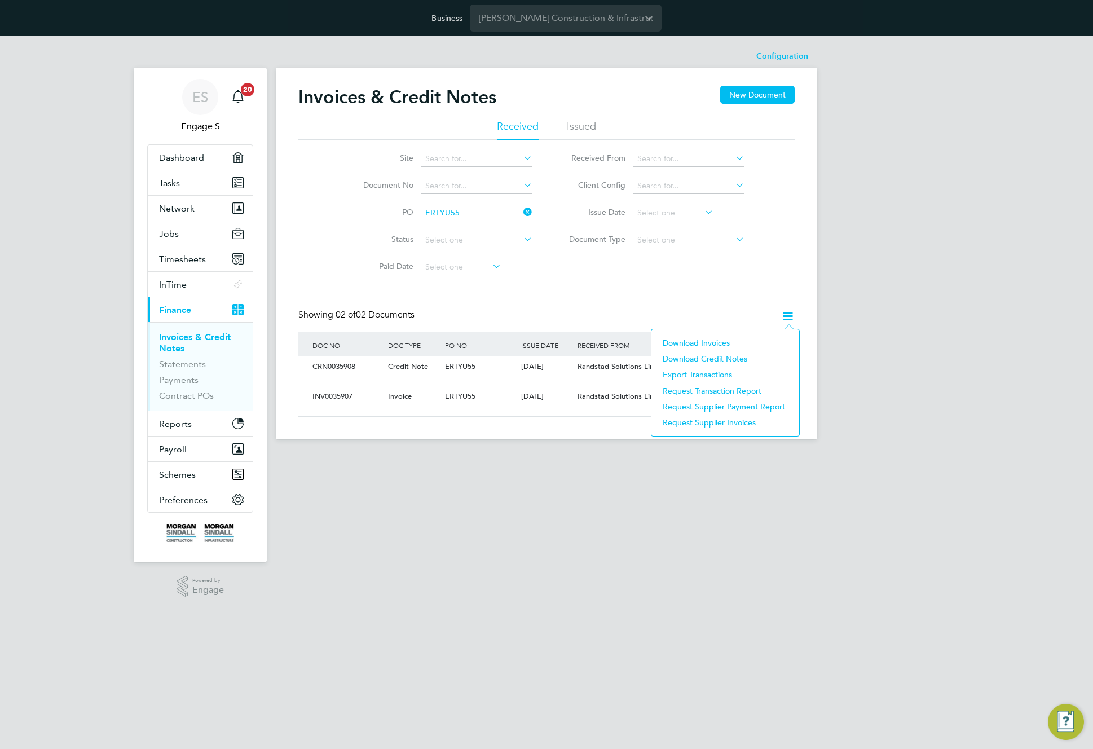
click at [697, 360] on li "Download Credit Notes" at bounding box center [725, 359] width 136 height 16
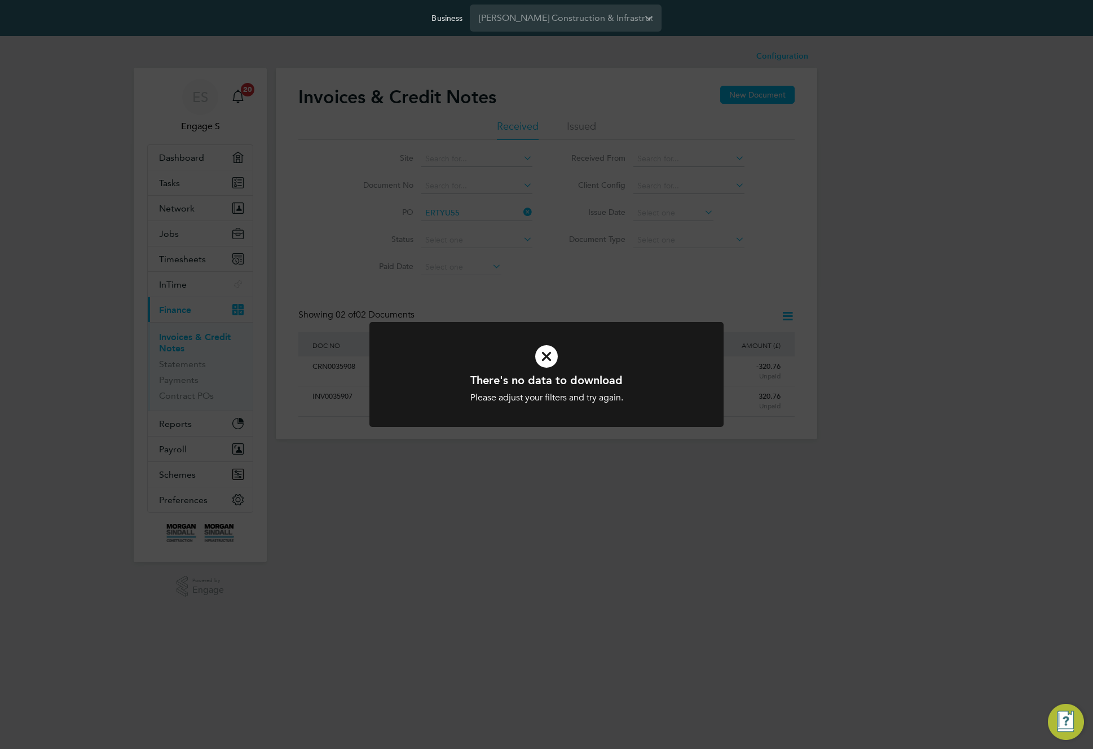
click at [754, 313] on div "There's no data to download Please adjust your filters and try again. Cancel Ok…" at bounding box center [546, 374] width 1093 height 749
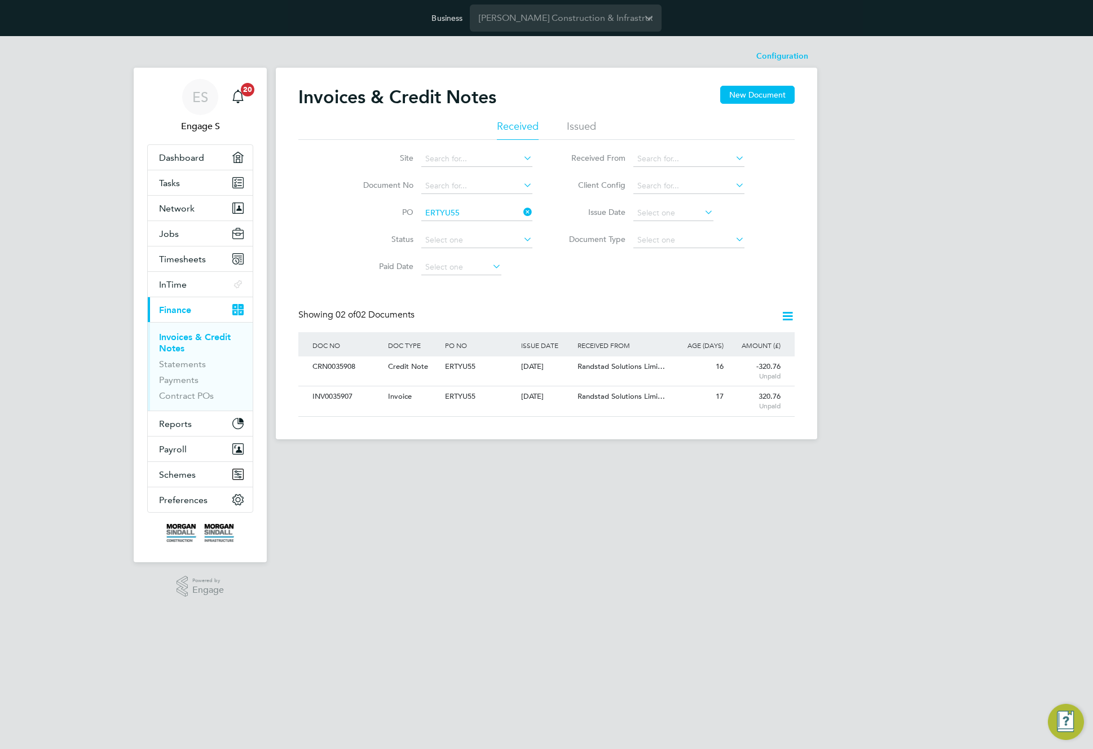
click at [521, 211] on icon at bounding box center [521, 212] width 0 height 16
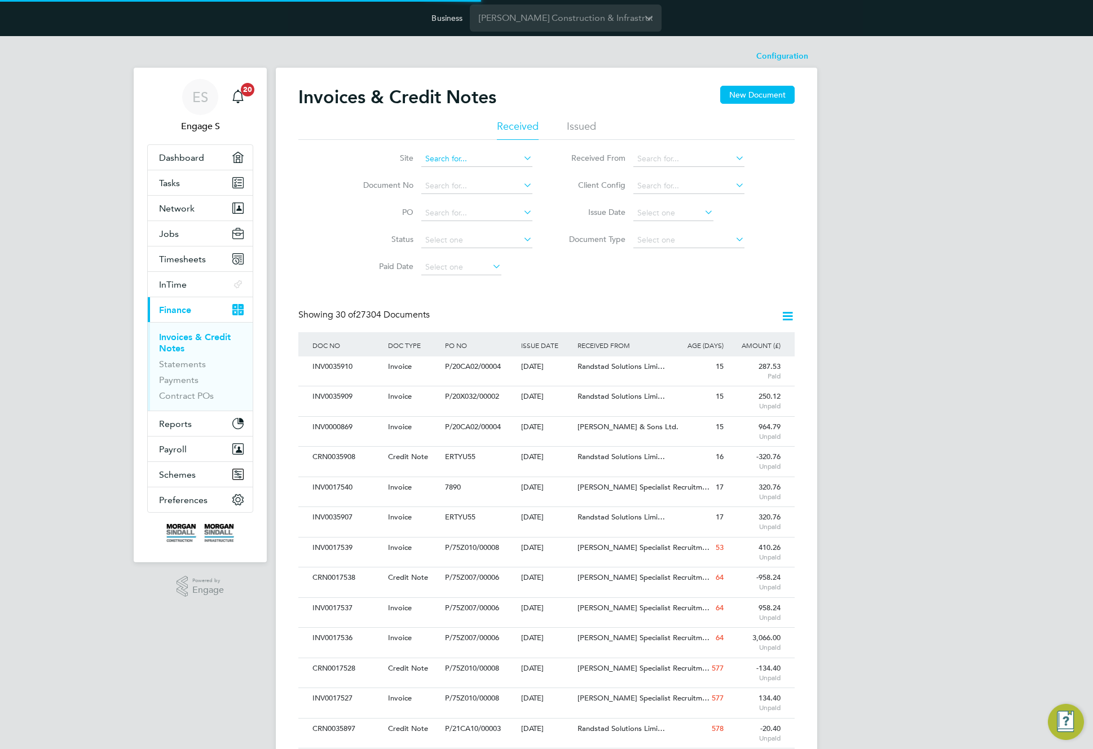
click at [506, 160] on input at bounding box center [476, 159] width 111 height 16
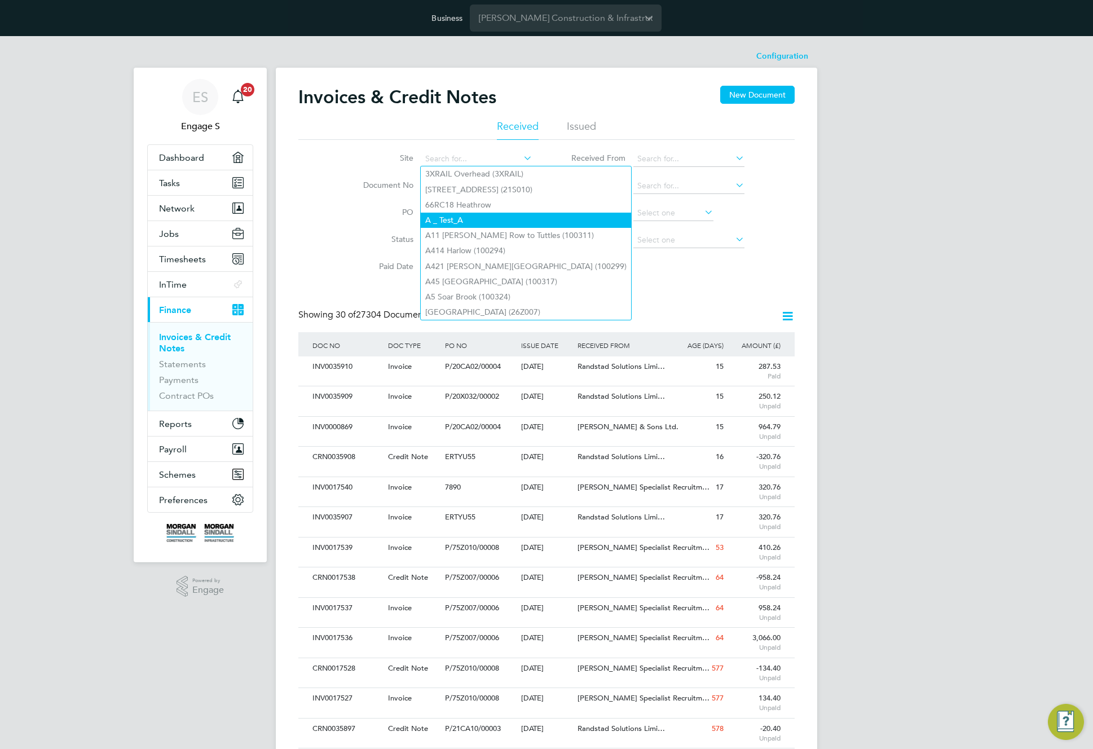
click at [473, 215] on li "A _ Test_A" at bounding box center [526, 220] width 210 height 15
type input "A _ Test_A"
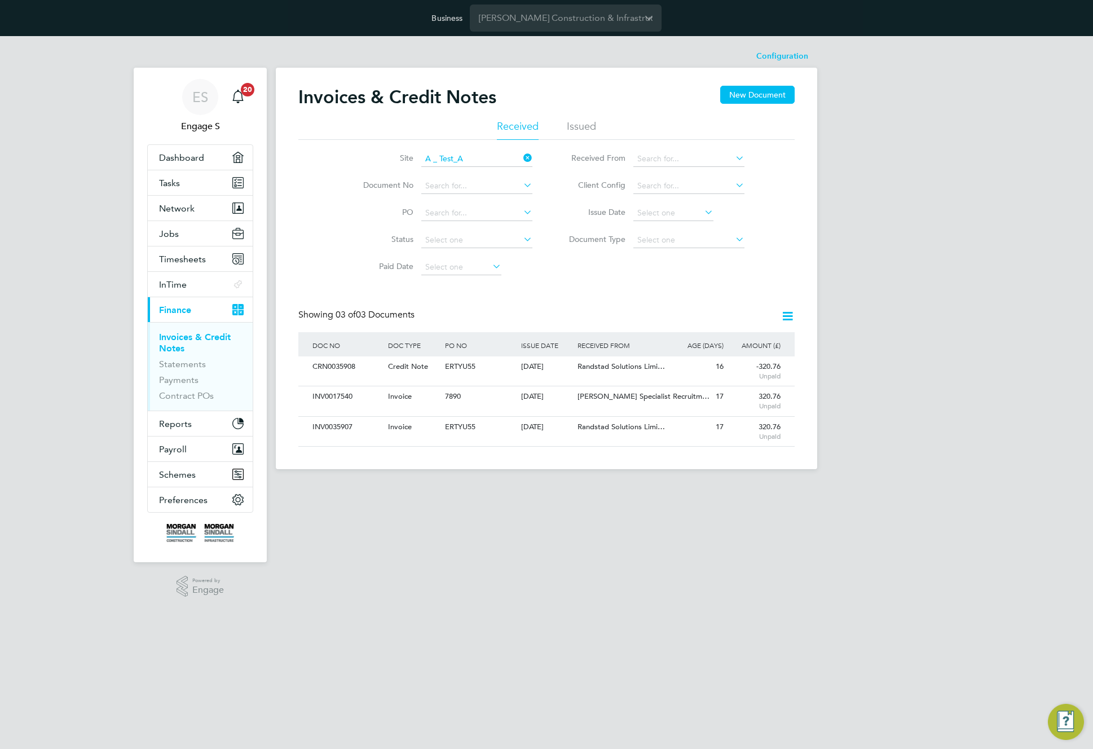
click at [787, 314] on icon at bounding box center [787, 316] width 14 height 14
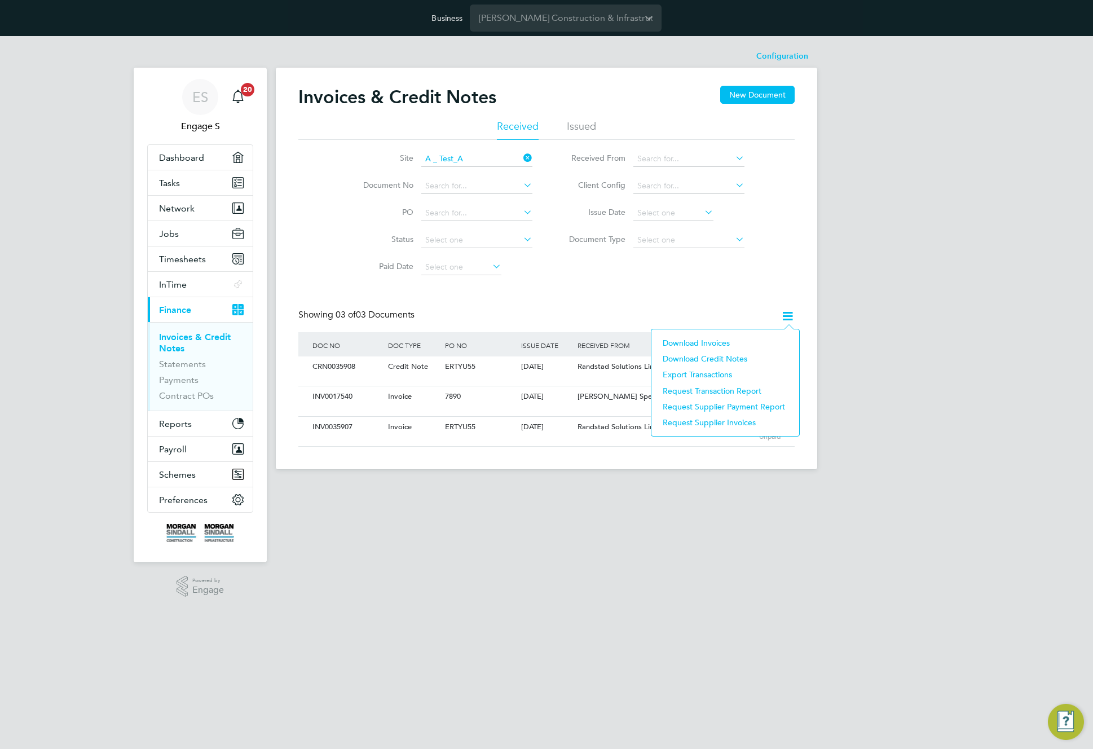
click at [692, 339] on li "Download Invoices" at bounding box center [725, 343] width 136 height 16
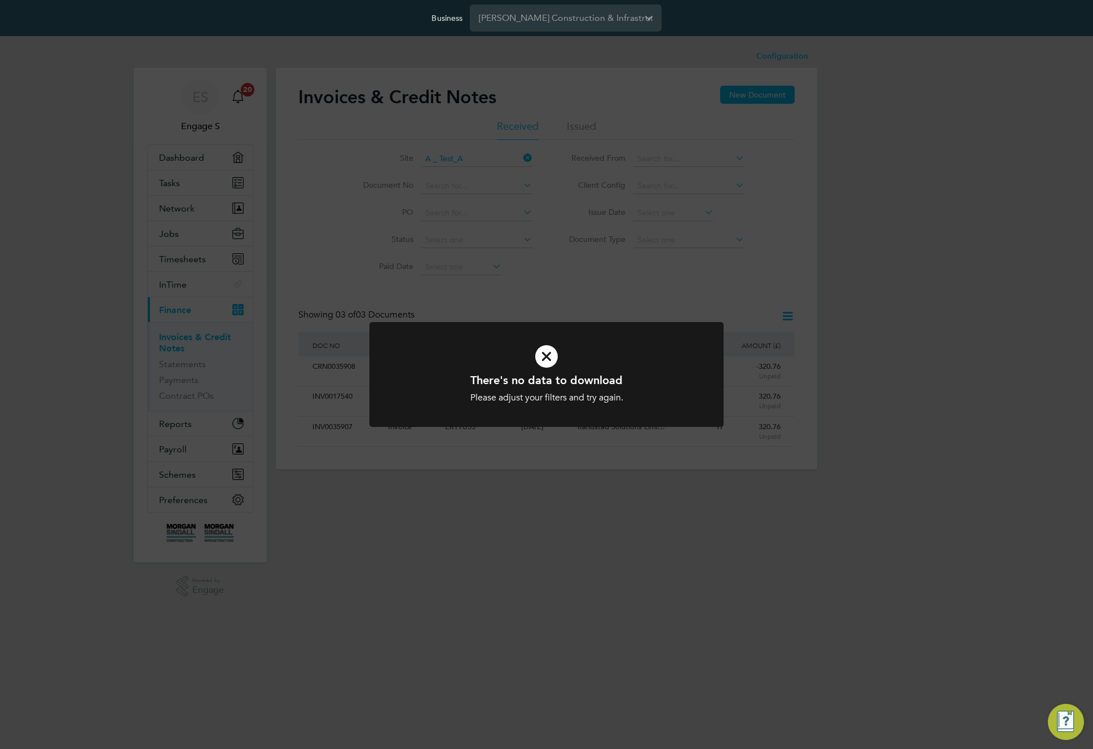
click at [707, 320] on div "There's no data to download Please adjust your filters and try again. Cancel Ok…" at bounding box center [546, 374] width 1093 height 749
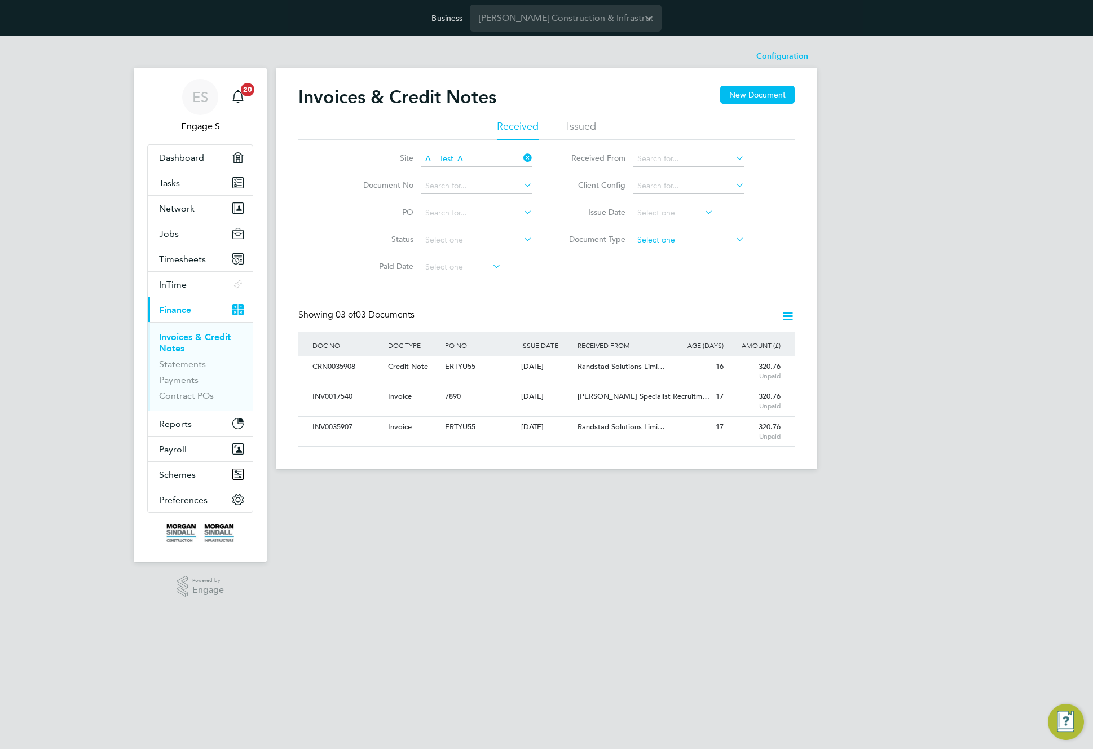
click at [649, 237] on input at bounding box center [688, 240] width 111 height 16
click at [565, 280] on div "Site A _ Test_A Document No PO Status Paid Date Issued To Received From Client …" at bounding box center [546, 210] width 496 height 141
click at [704, 245] on input at bounding box center [688, 240] width 111 height 16
